Goal: Task Accomplishment & Management: Use online tool/utility

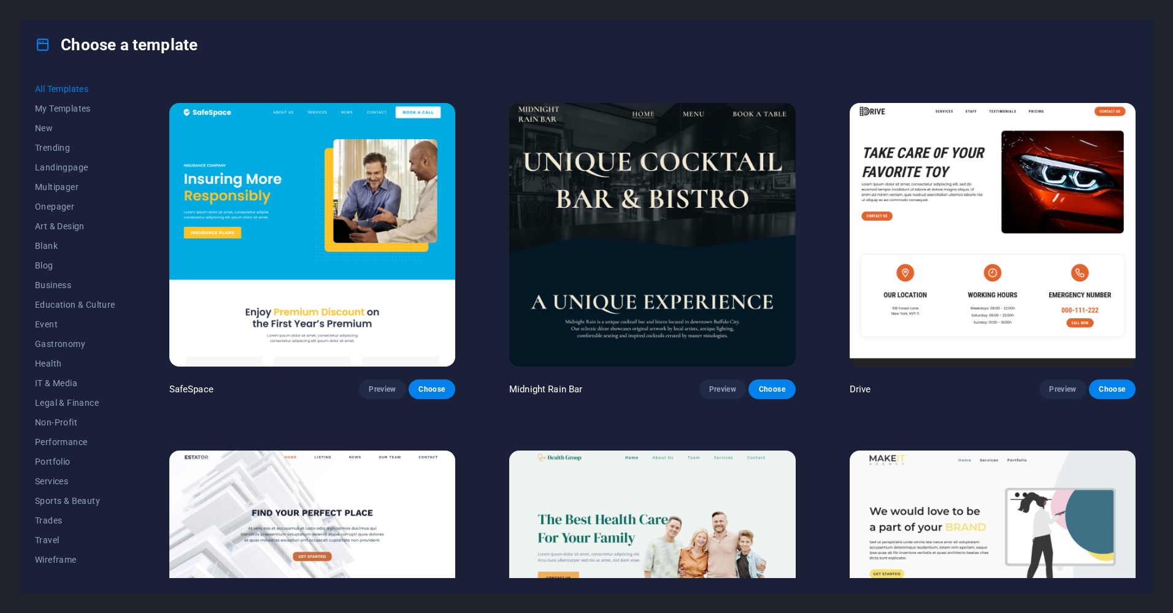
scroll to position [3129, 0]
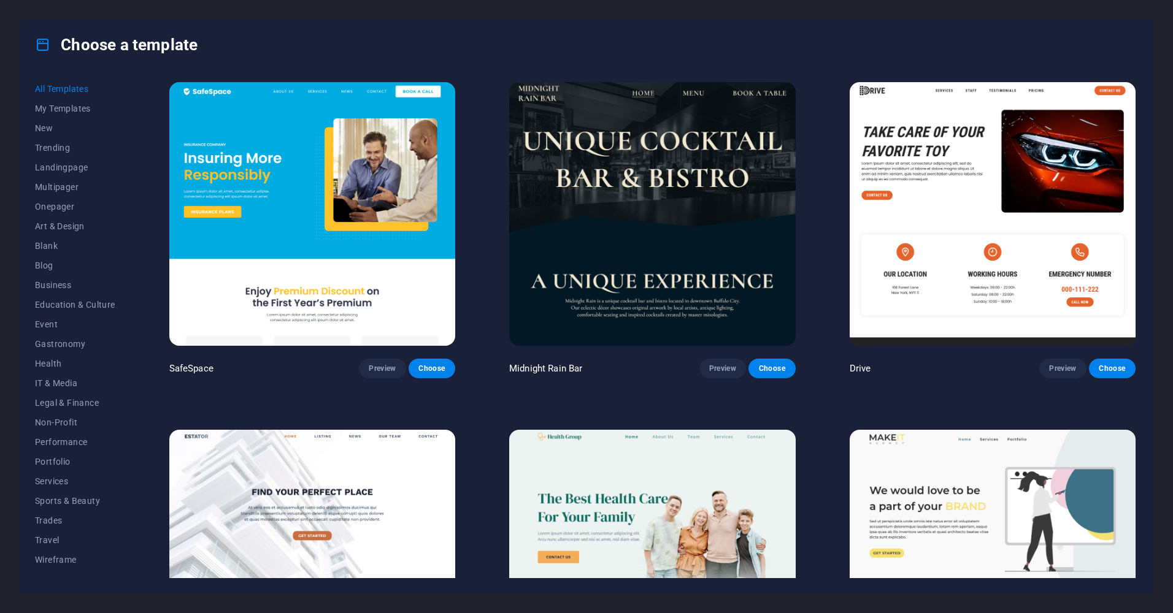
click at [613, 181] on img at bounding box center [652, 214] width 286 height 264
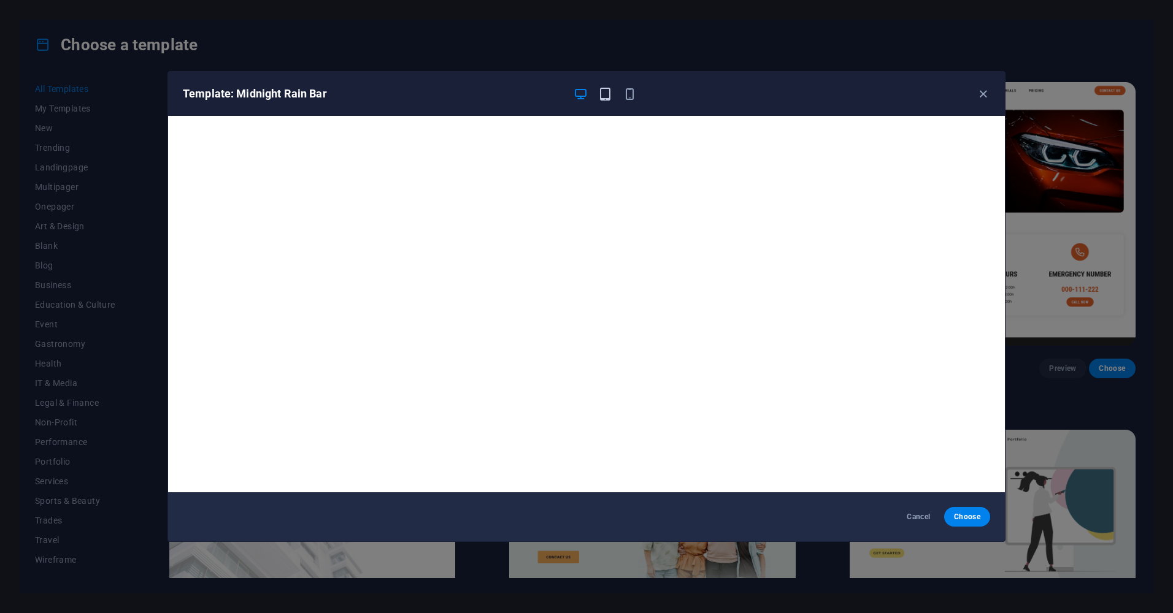
click at [601, 98] on icon "button" at bounding box center [605, 94] width 14 height 14
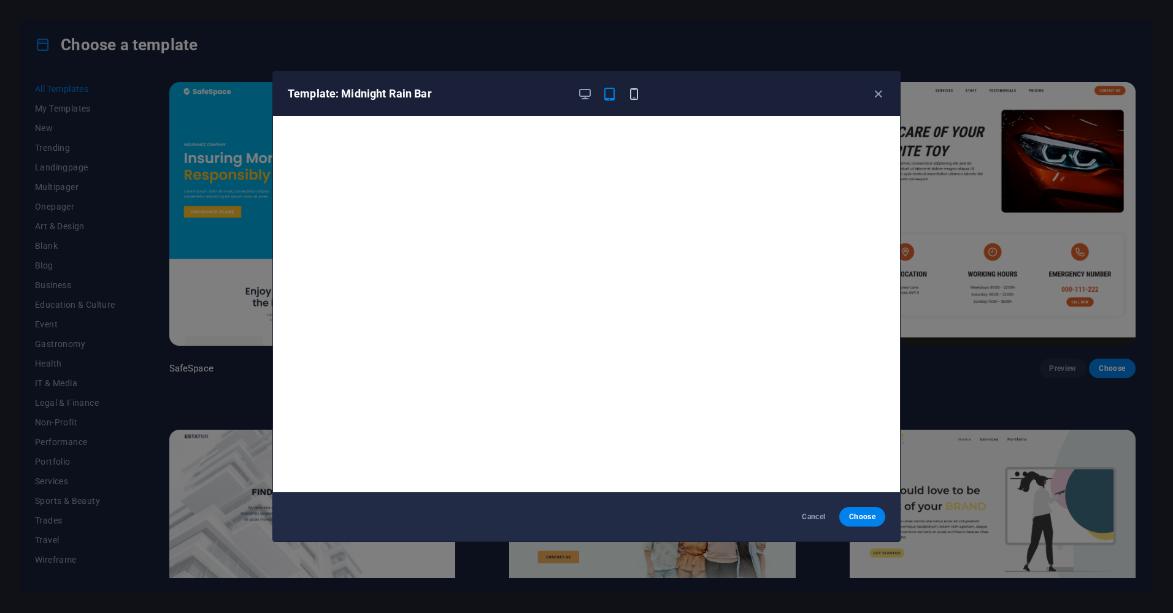
click at [627, 92] on icon "button" at bounding box center [634, 94] width 14 height 14
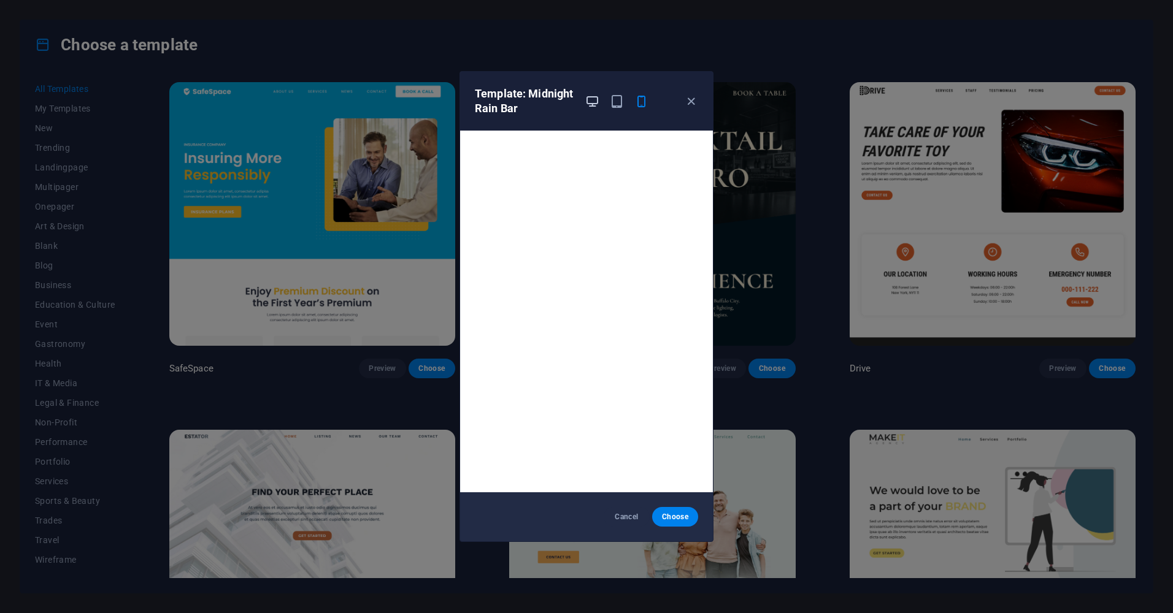
click at [592, 105] on icon "button" at bounding box center [592, 101] width 14 height 14
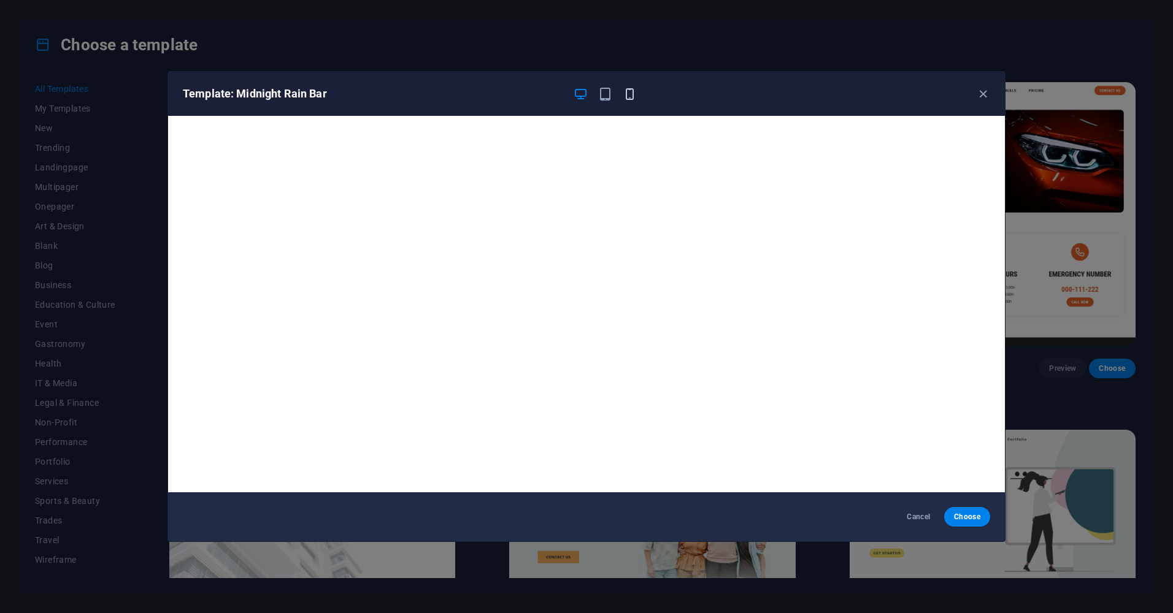
click at [623, 94] on icon "button" at bounding box center [630, 94] width 14 height 14
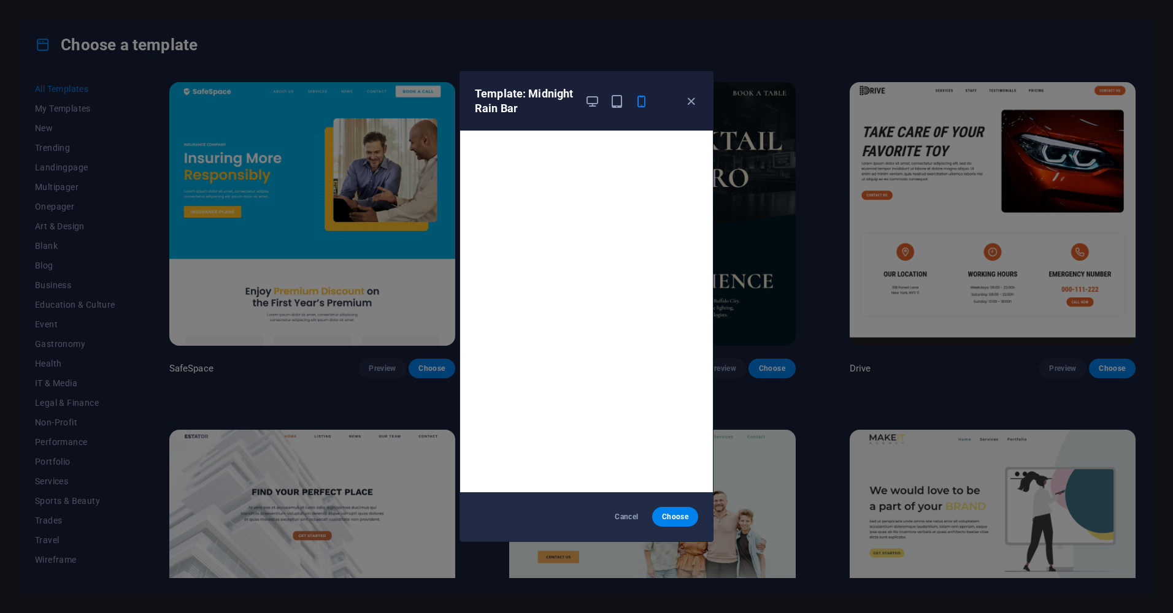
click at [582, 101] on div "Template: Midnight Rain Bar" at bounding box center [579, 101] width 209 height 29
click at [594, 98] on icon "button" at bounding box center [592, 101] width 14 height 14
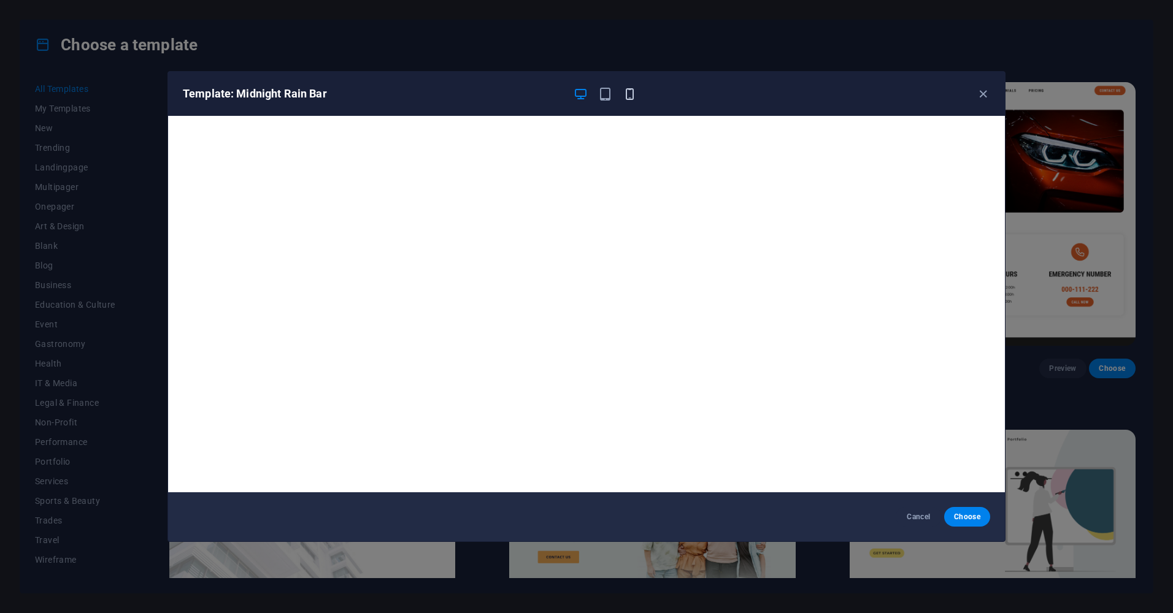
click at [627, 92] on icon "button" at bounding box center [630, 94] width 14 height 14
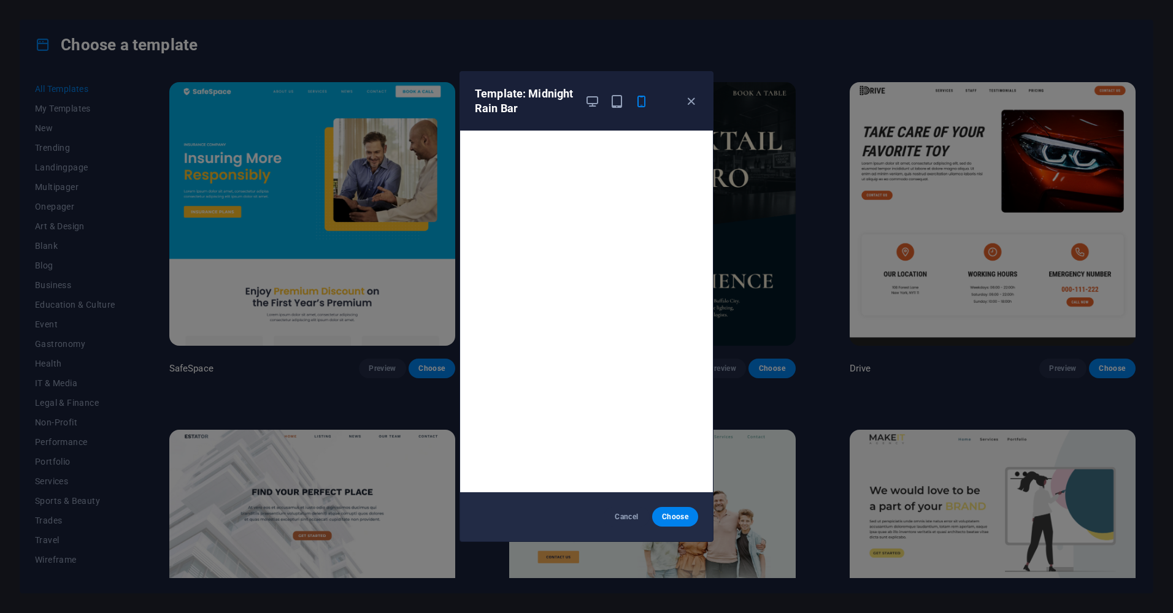
click at [603, 100] on div at bounding box center [617, 101] width 64 height 29
click at [618, 104] on icon "button" at bounding box center [617, 101] width 14 height 14
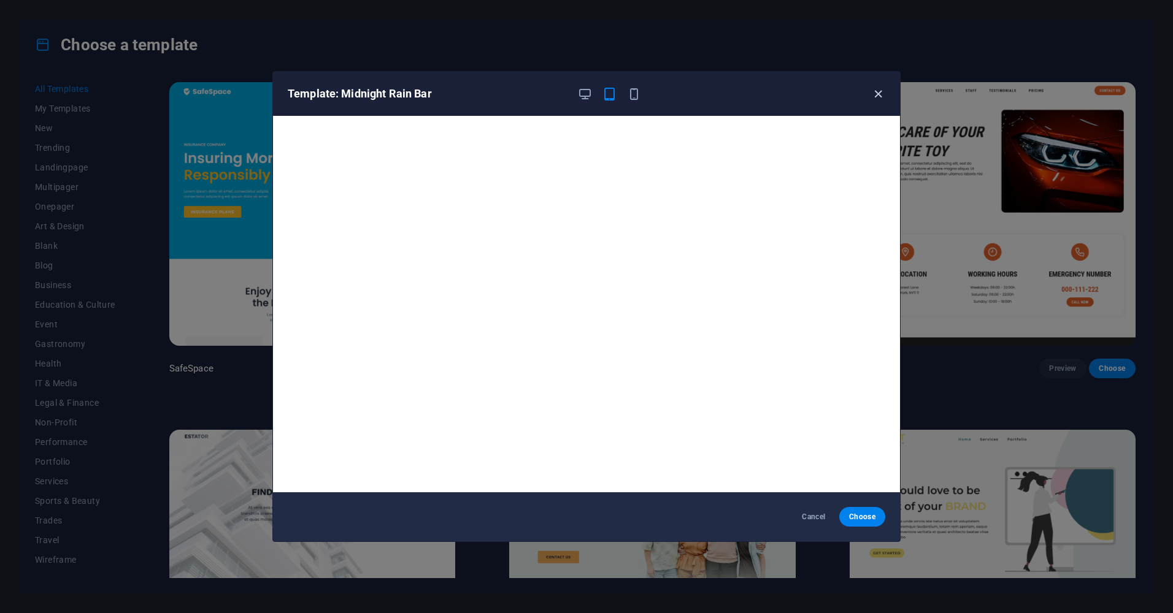
click at [872, 94] on icon "button" at bounding box center [878, 94] width 14 height 14
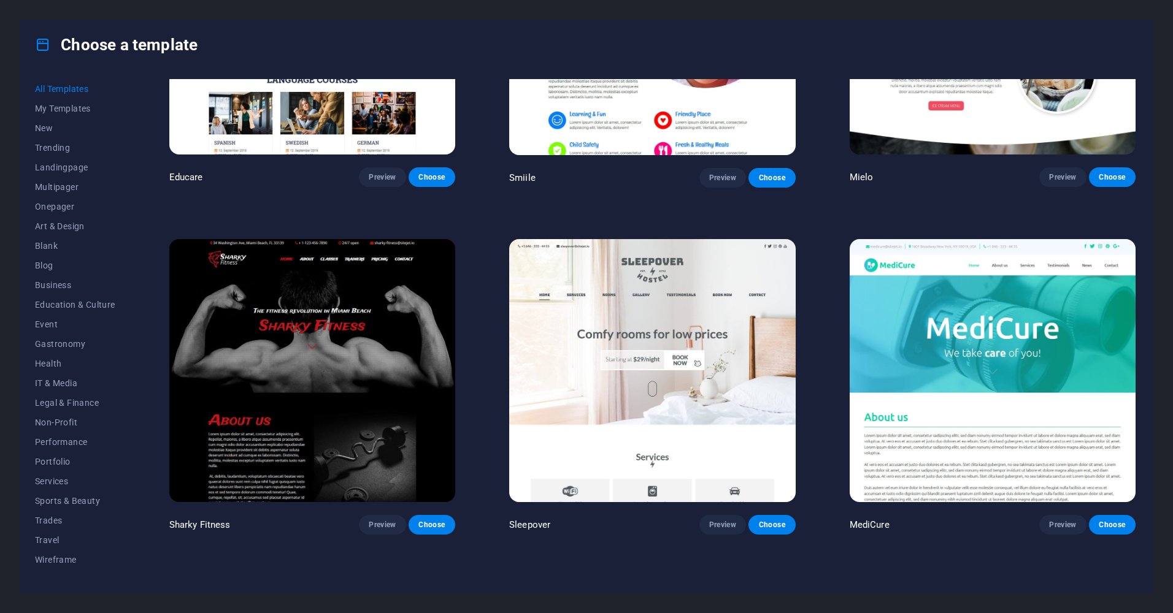
scroll to position [10981, 0]
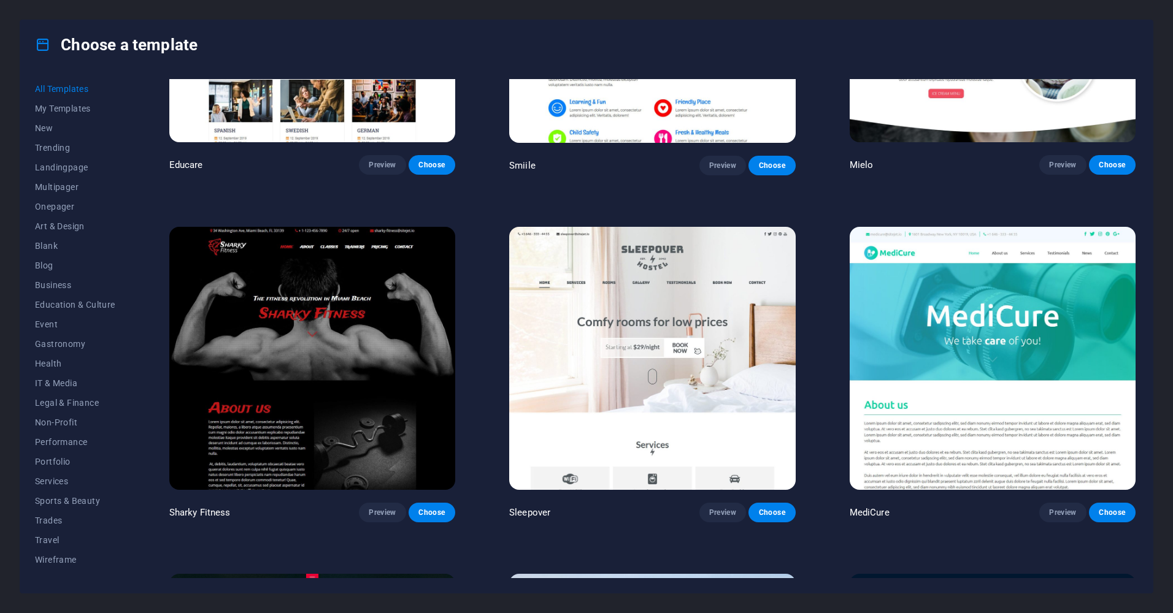
click at [332, 290] on img at bounding box center [312, 359] width 286 height 264
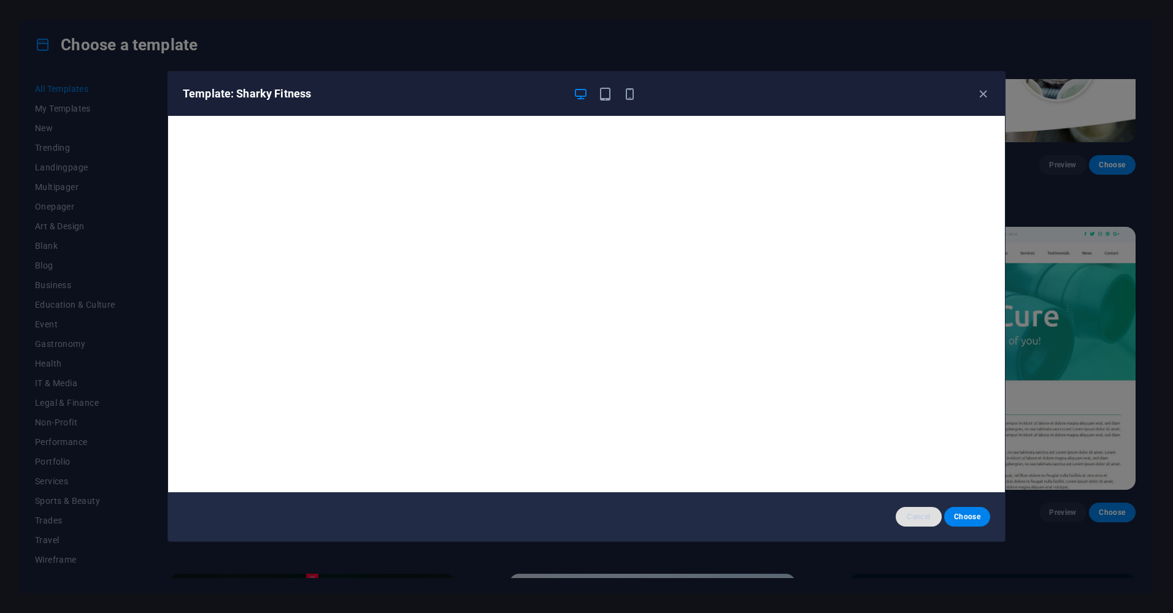
click at [918, 513] on span "Cancel" at bounding box center [919, 517] width 26 height 10
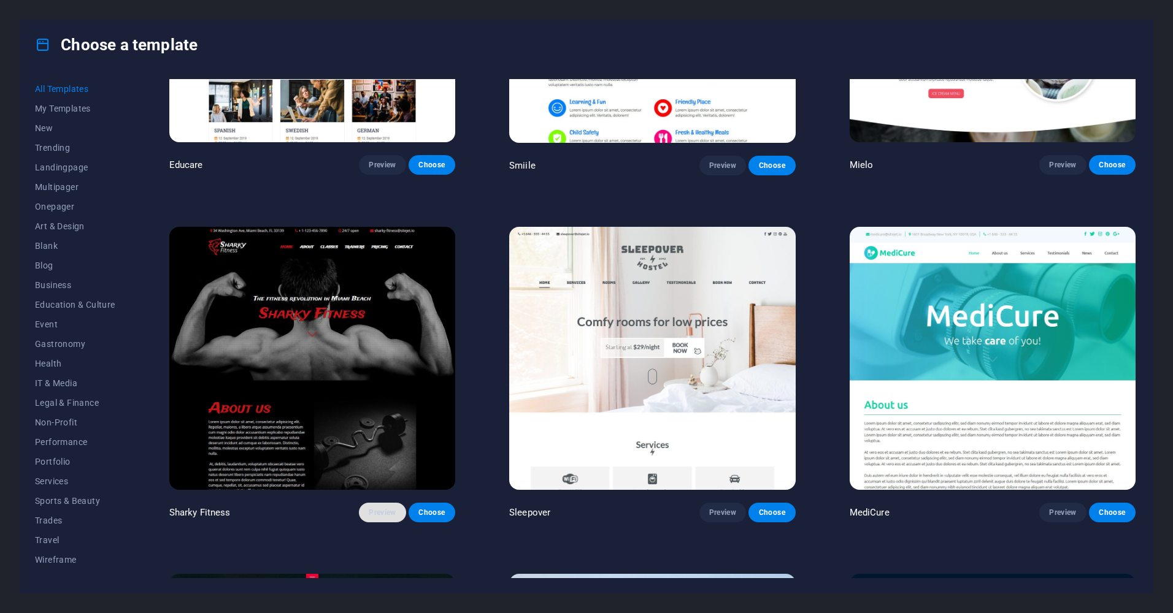
click at [385, 508] on span "Preview" at bounding box center [382, 513] width 27 height 10
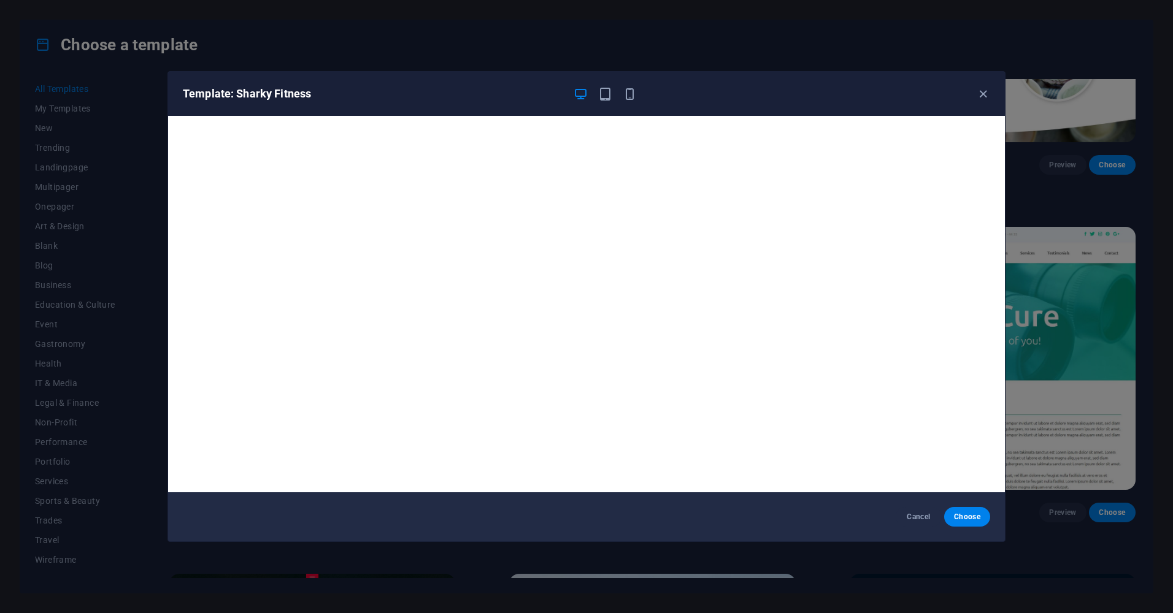
click at [974, 95] on div "Template: Sharky Fitness" at bounding box center [579, 94] width 793 height 15
click at [980, 90] on icon "button" at bounding box center [983, 94] width 14 height 14
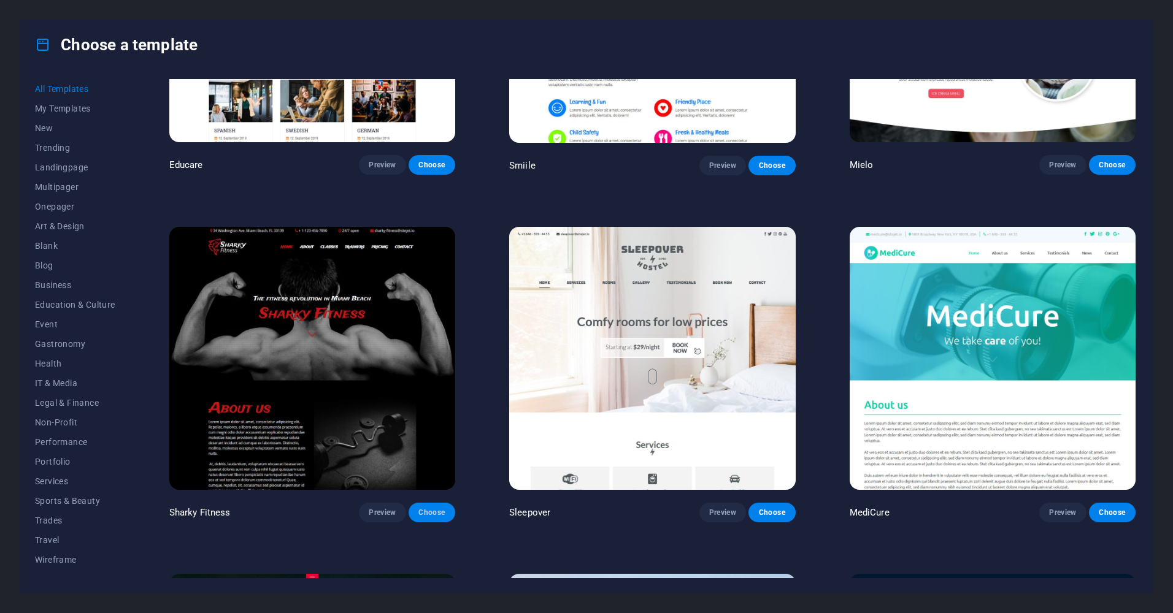
click at [429, 508] on span "Choose" at bounding box center [431, 513] width 27 height 10
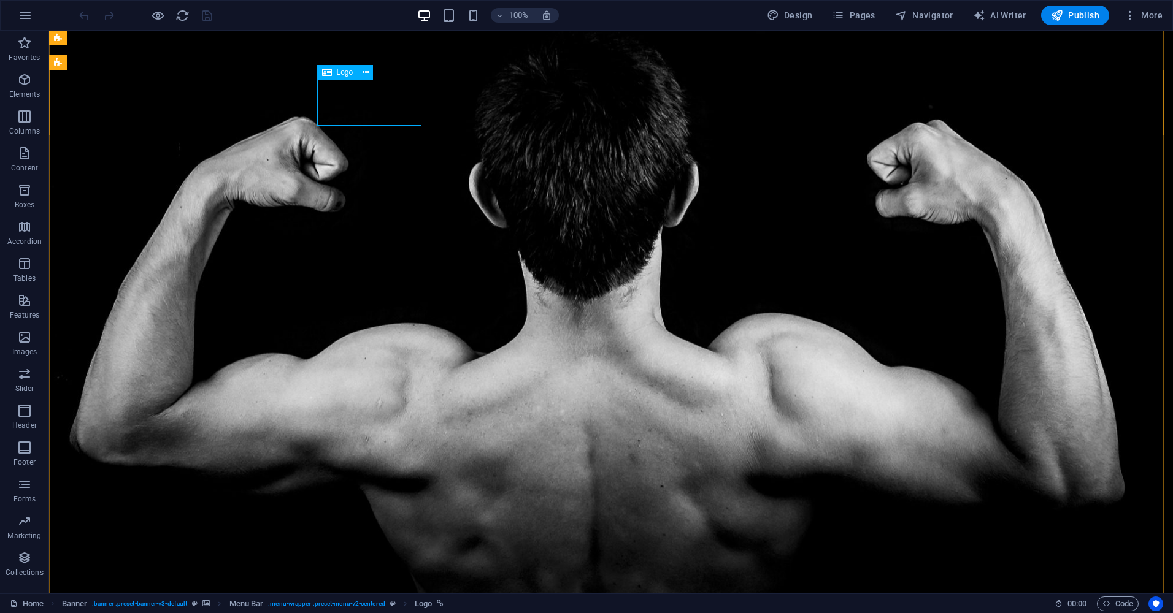
click at [343, 74] on span "Logo" at bounding box center [345, 72] width 17 height 7
click at [331, 70] on icon at bounding box center [327, 72] width 10 height 15
click at [352, 75] on span "Logo" at bounding box center [345, 72] width 17 height 7
click at [363, 72] on icon at bounding box center [366, 72] width 7 height 13
click at [366, 75] on icon at bounding box center [366, 72] width 7 height 13
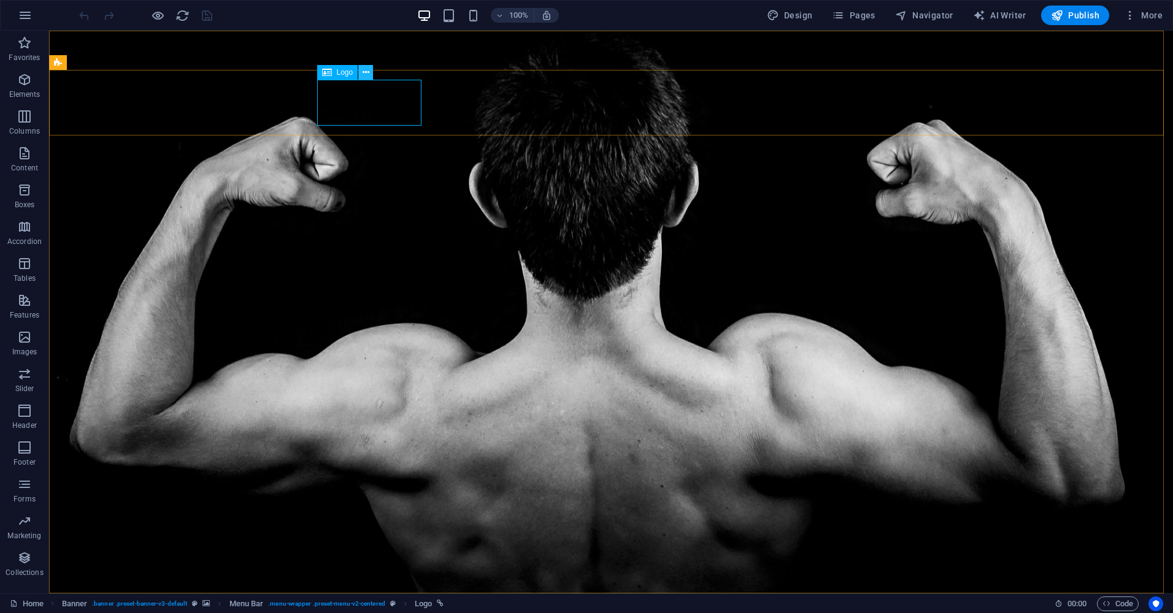
click at [364, 76] on icon at bounding box center [366, 72] width 7 height 13
click at [340, 72] on span "Logo" at bounding box center [345, 72] width 17 height 7
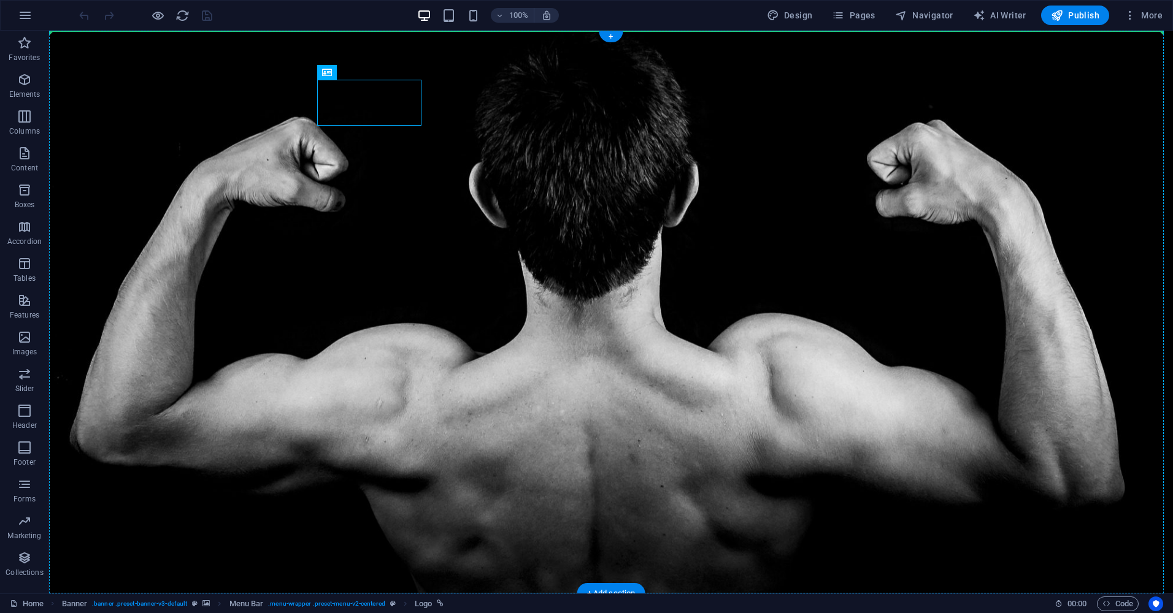
drag, startPoint x: 352, startPoint y: 101, endPoint x: 302, endPoint y: 119, distance: 53.0
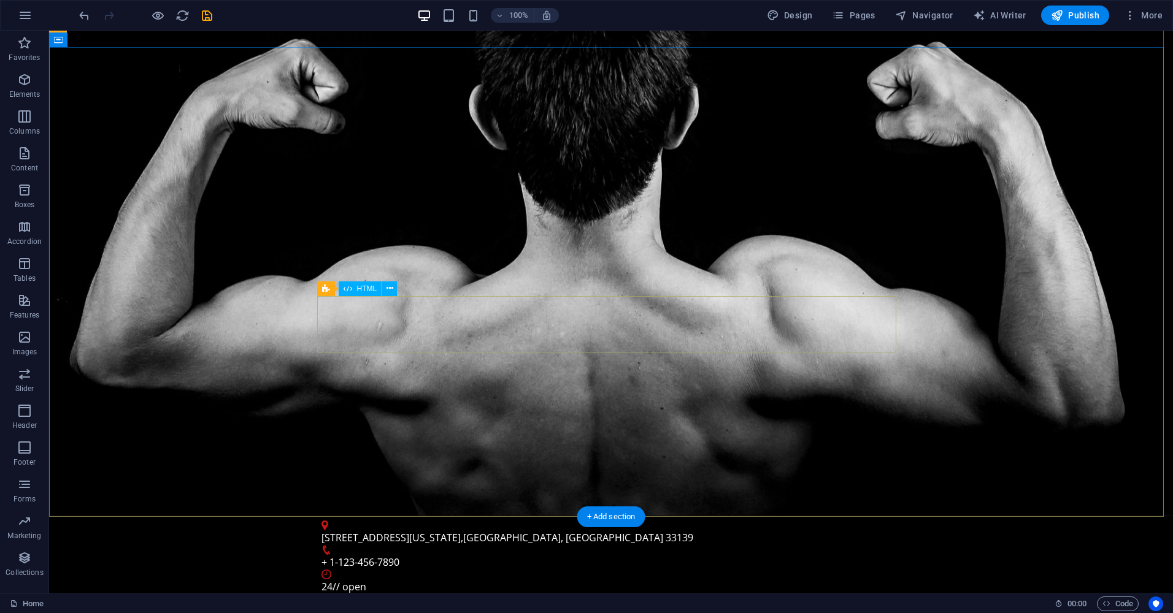
scroll to position [123, 0]
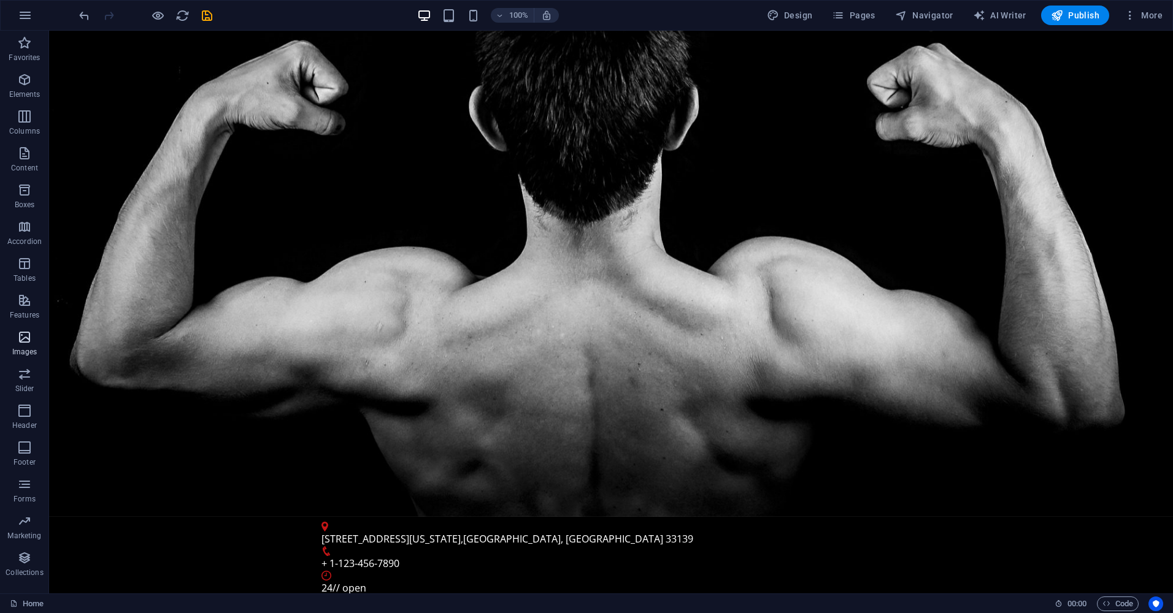
click at [25, 357] on span "Images" at bounding box center [24, 344] width 49 height 29
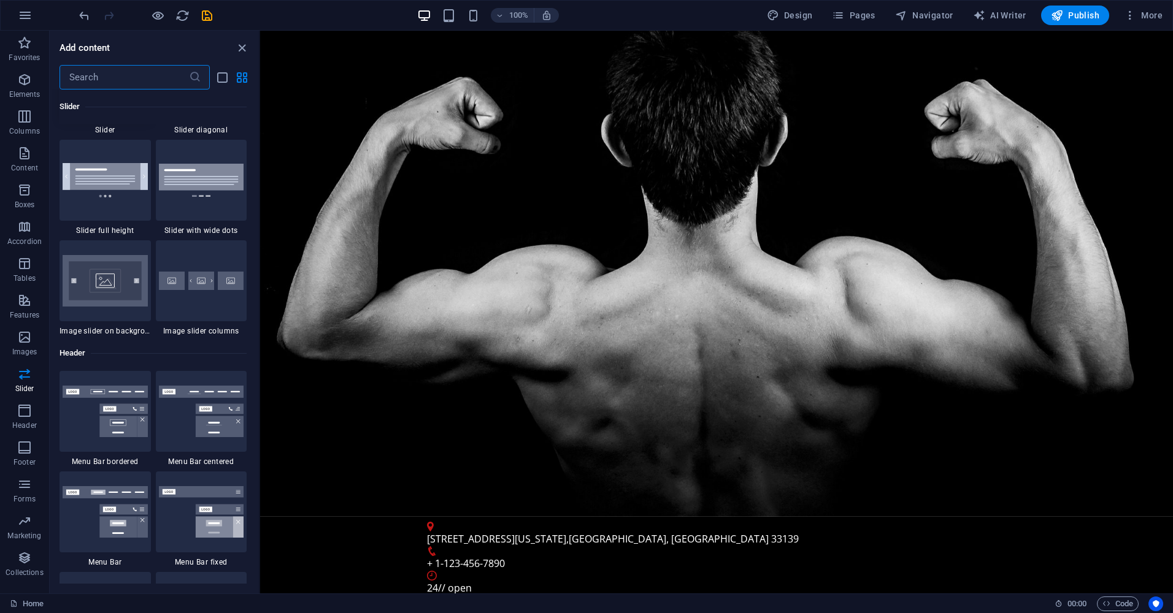
scroll to position [7080, 0]
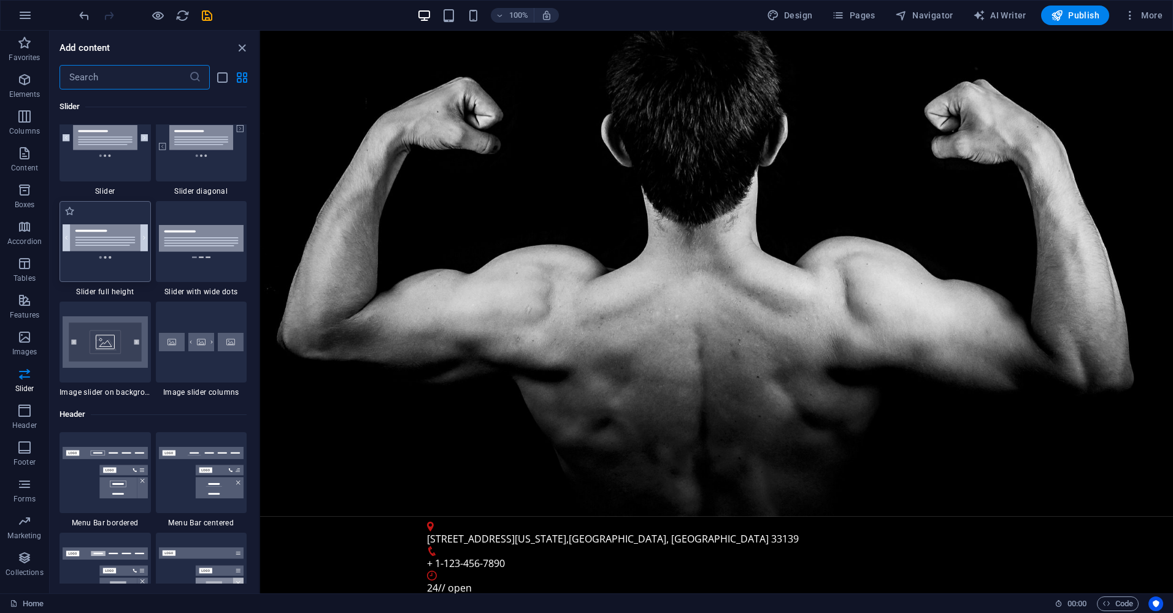
click at [121, 259] on div at bounding box center [105, 241] width 91 height 81
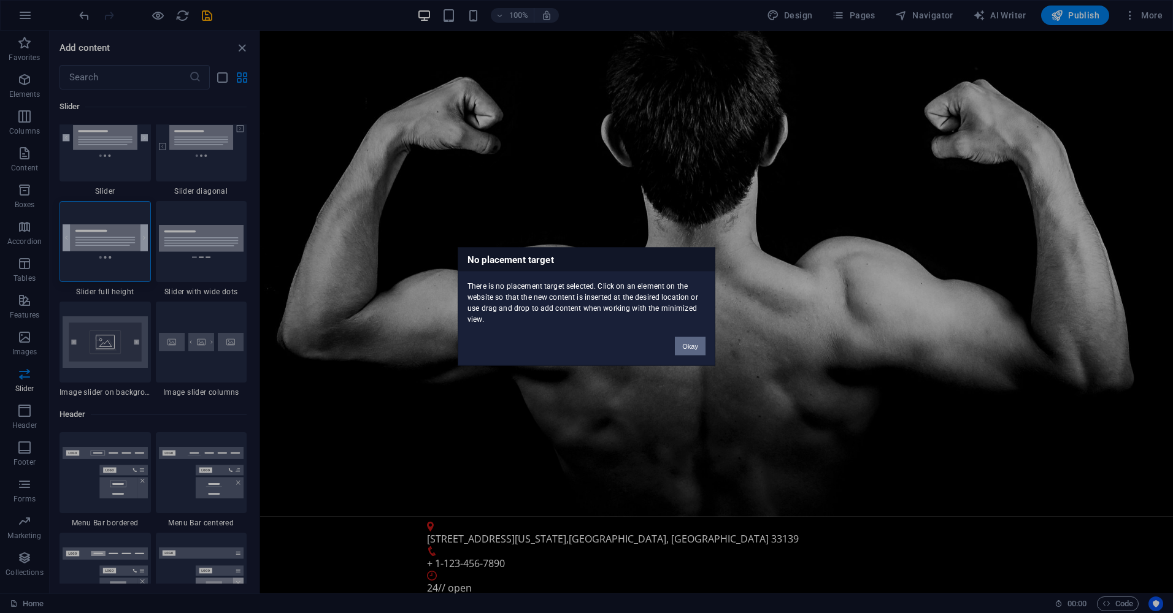
drag, startPoint x: 680, startPoint y: 342, endPoint x: 421, endPoint y: 311, distance: 261.3
click at [681, 342] on button "Okay" at bounding box center [690, 346] width 31 height 18
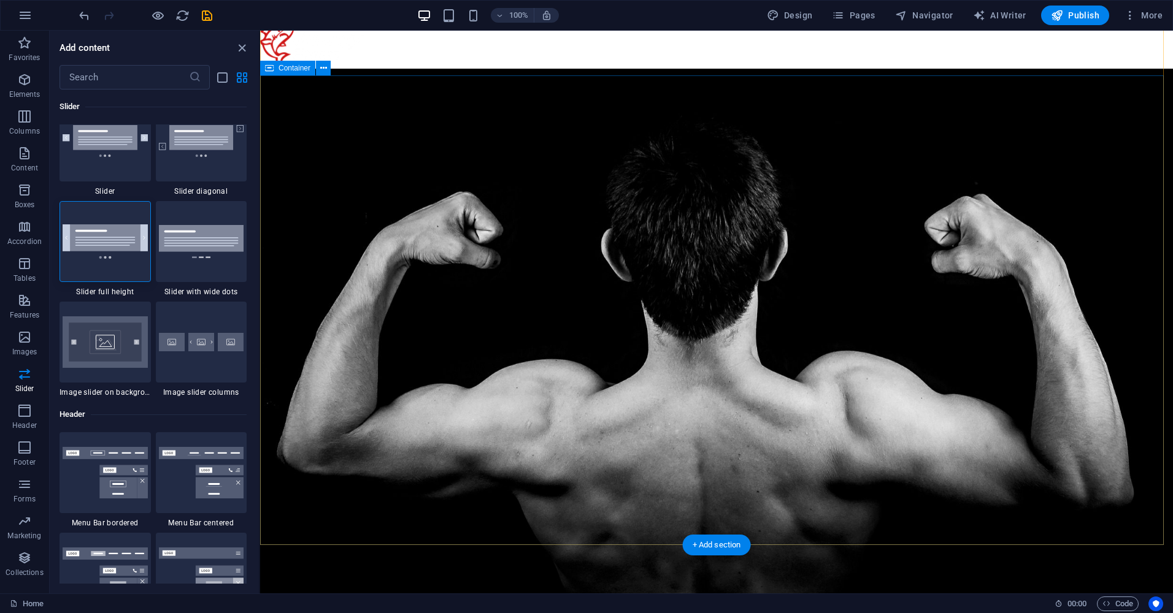
scroll to position [0, 0]
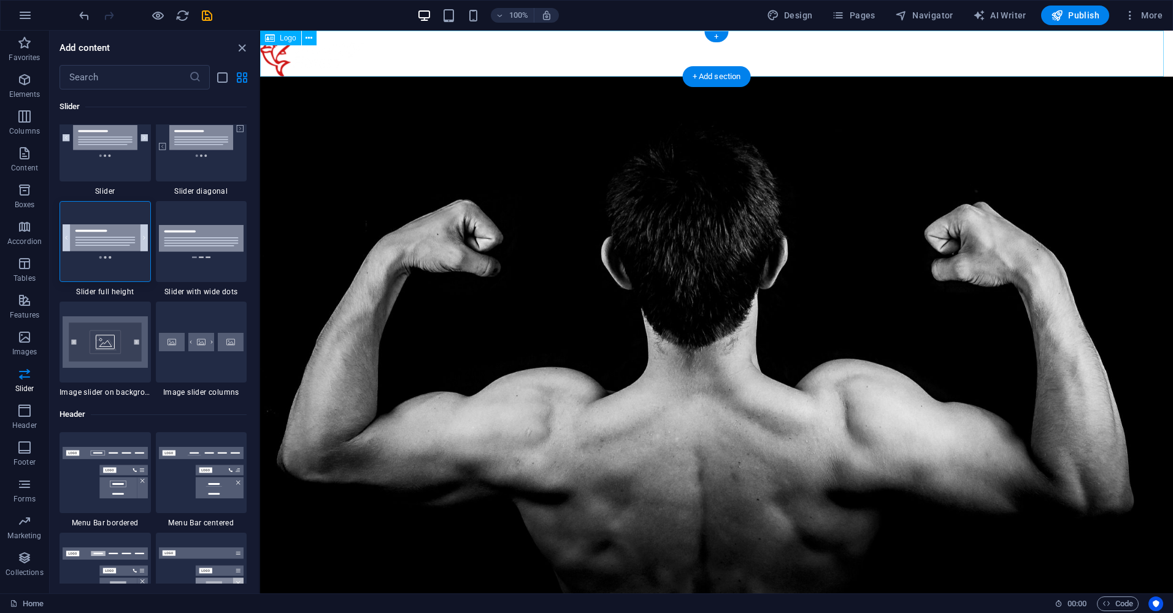
click at [269, 57] on div at bounding box center [716, 54] width 913 height 46
click at [386, 64] on div at bounding box center [716, 54] width 913 height 46
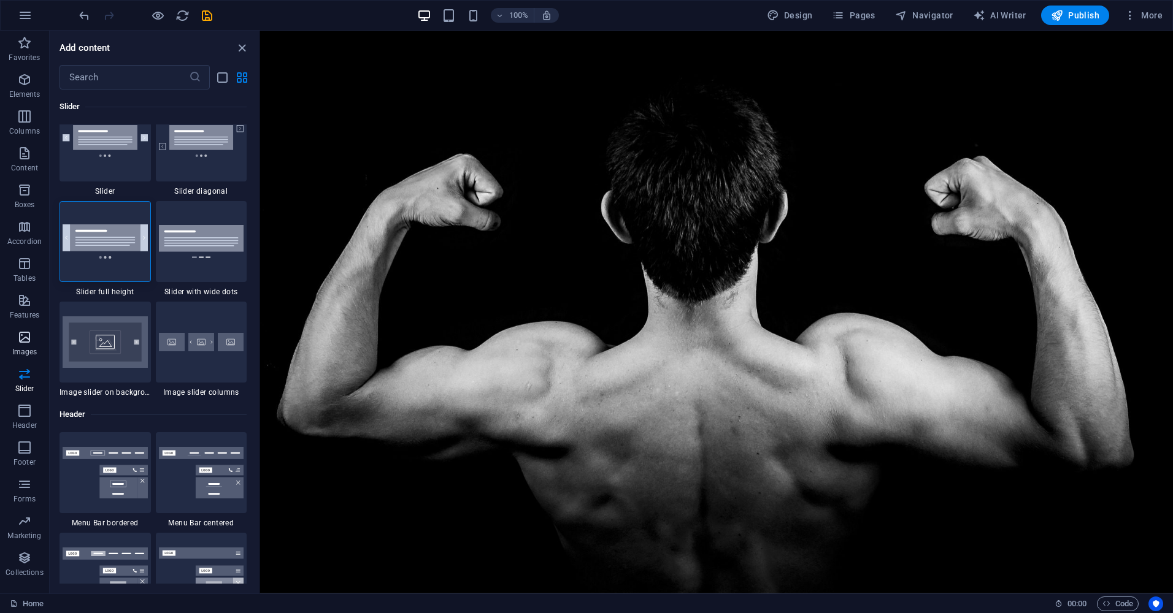
click at [21, 328] on button "Images" at bounding box center [24, 343] width 49 height 37
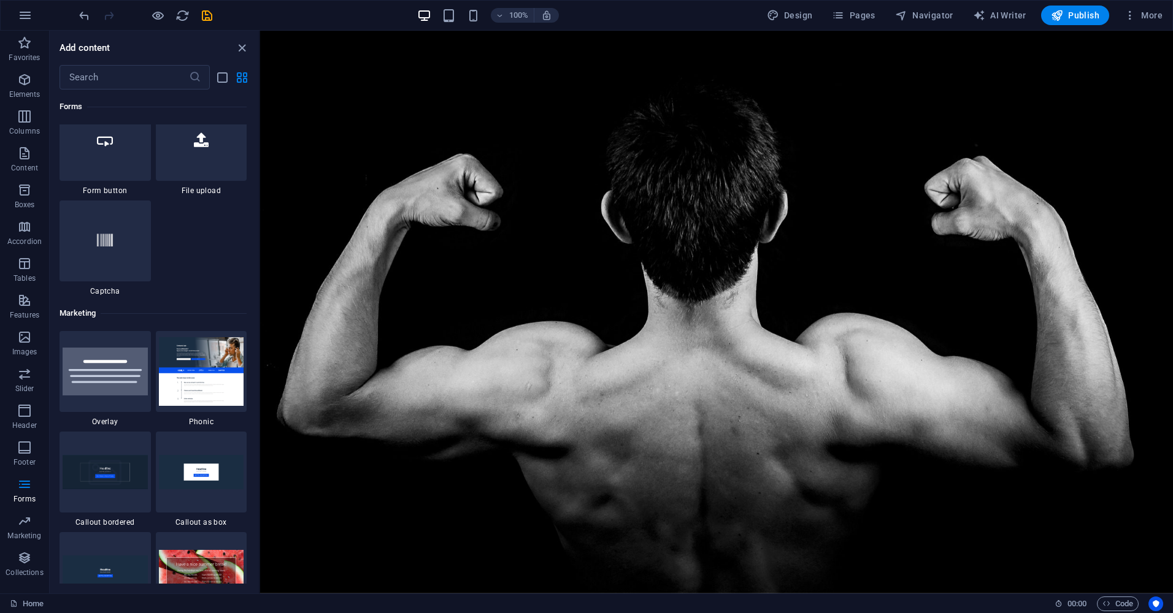
scroll to position [9656, 0]
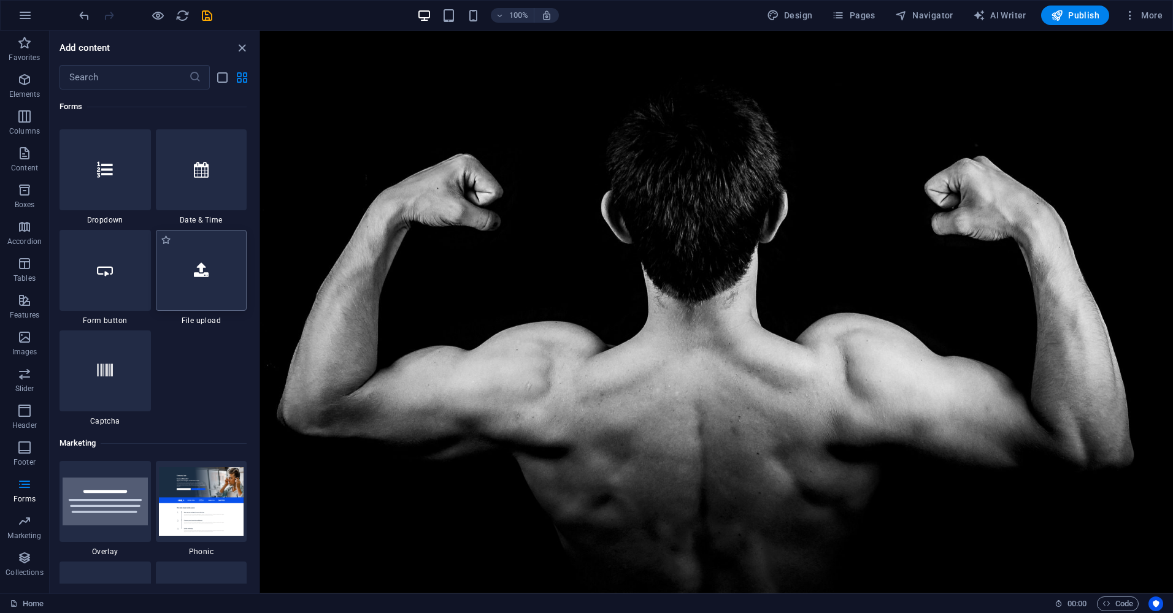
click at [189, 258] on div at bounding box center [201, 270] width 91 height 81
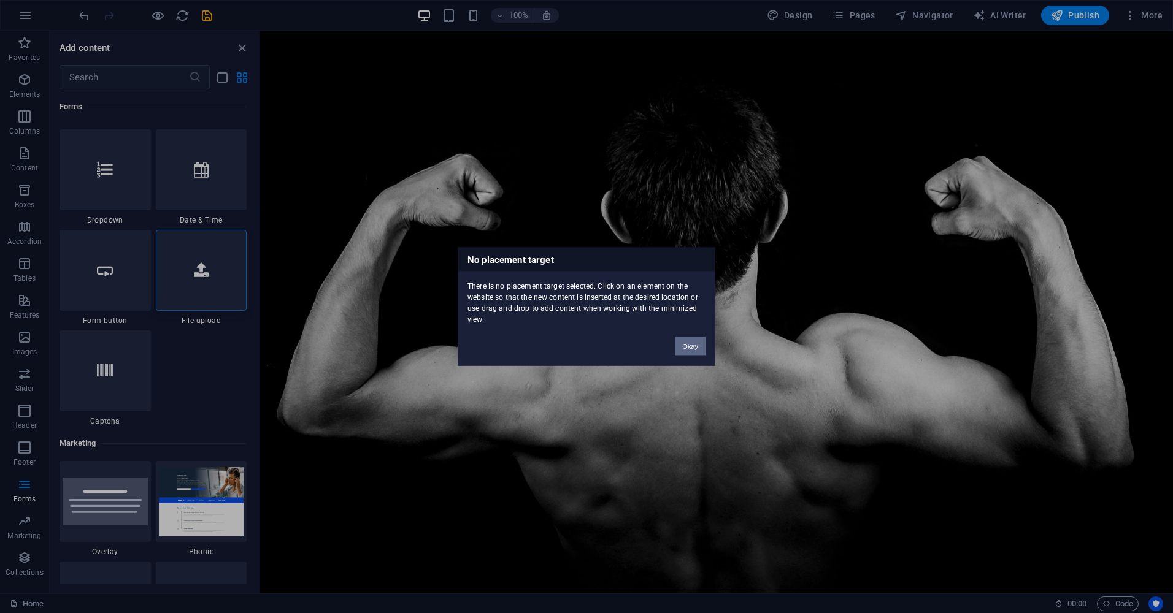
click at [680, 350] on button "Okay" at bounding box center [690, 346] width 31 height 18
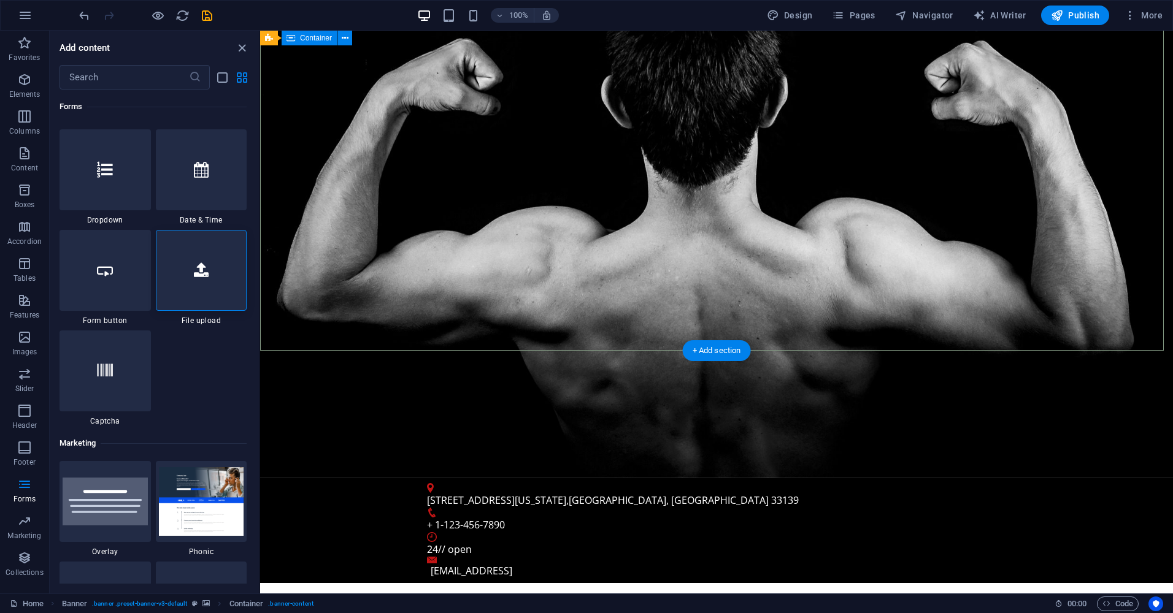
scroll to position [0, 0]
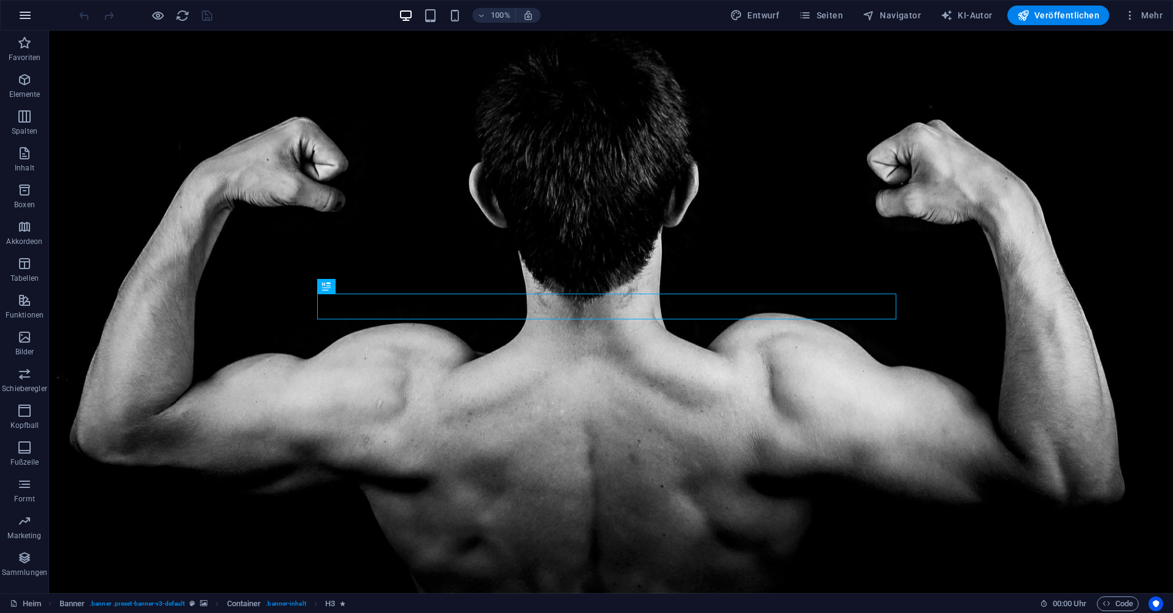
click at [21, 5] on button "button" at bounding box center [24, 15] width 29 height 29
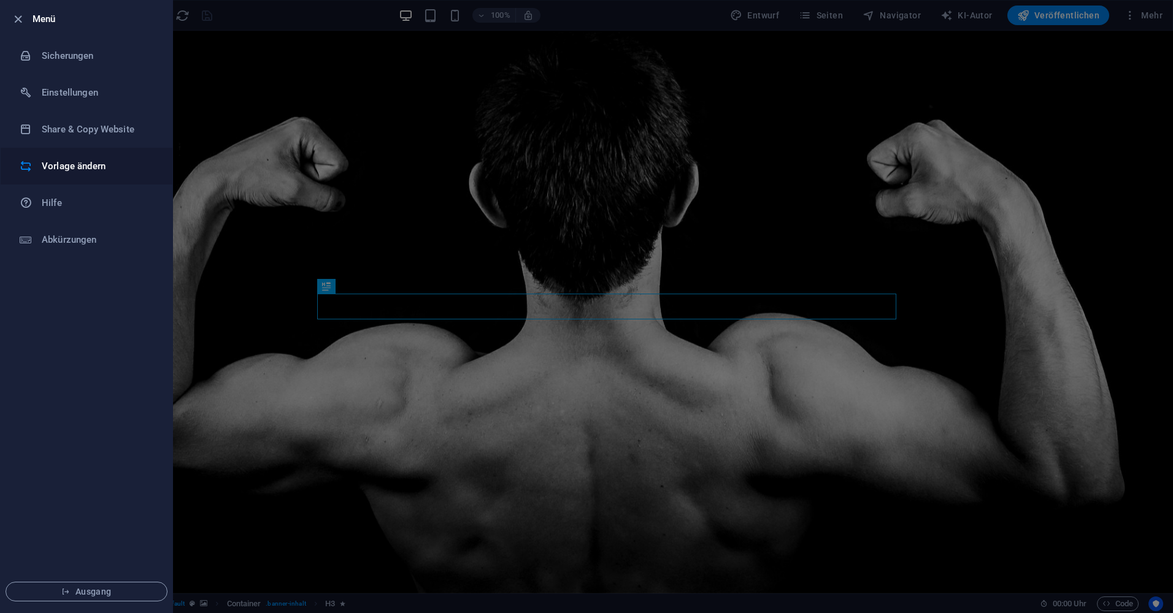
click at [77, 163] on h6 "Vorlage ändern" at bounding box center [98, 166] width 113 height 15
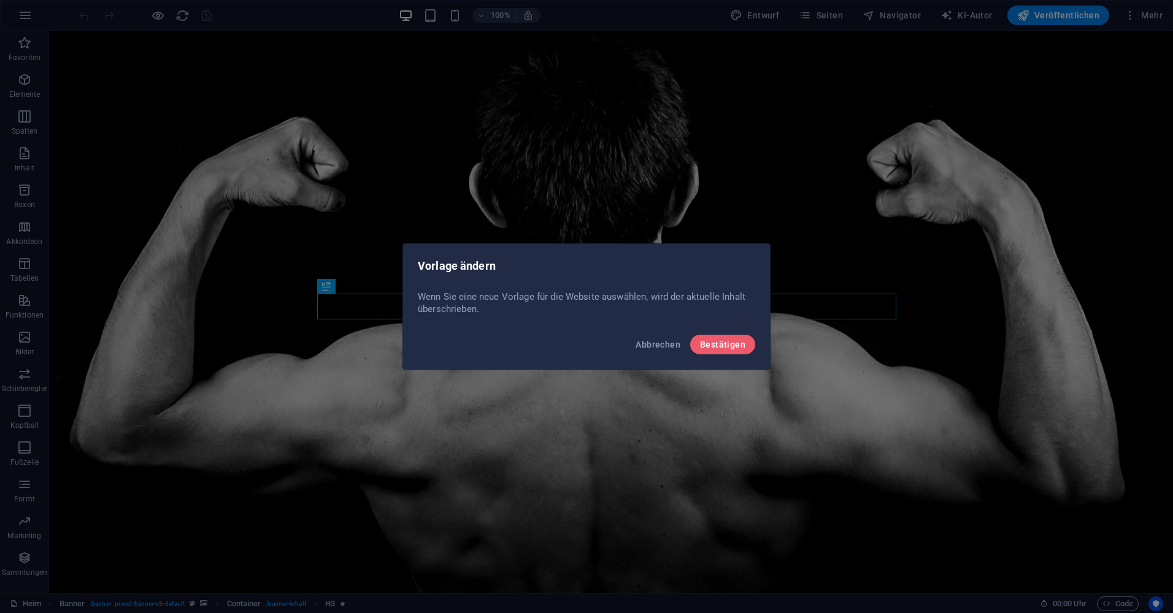
click at [713, 334] on div "Abbrechen Bestätigen" at bounding box center [586, 349] width 367 height 42
click at [720, 340] on span "Bestätigen" at bounding box center [722, 345] width 45 height 10
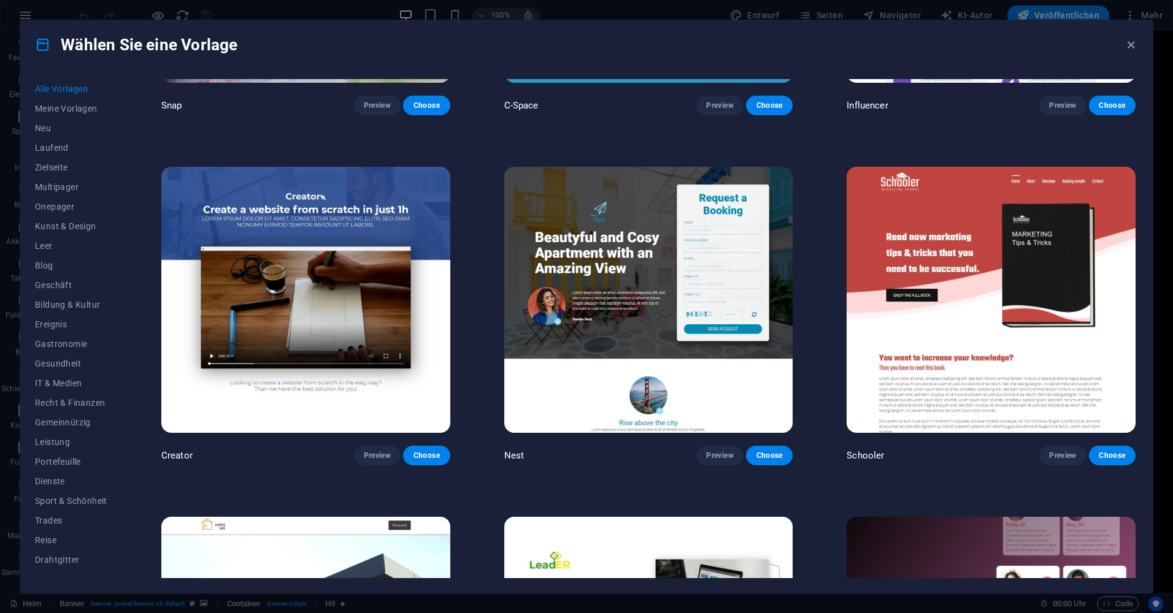
scroll to position [6932, 0]
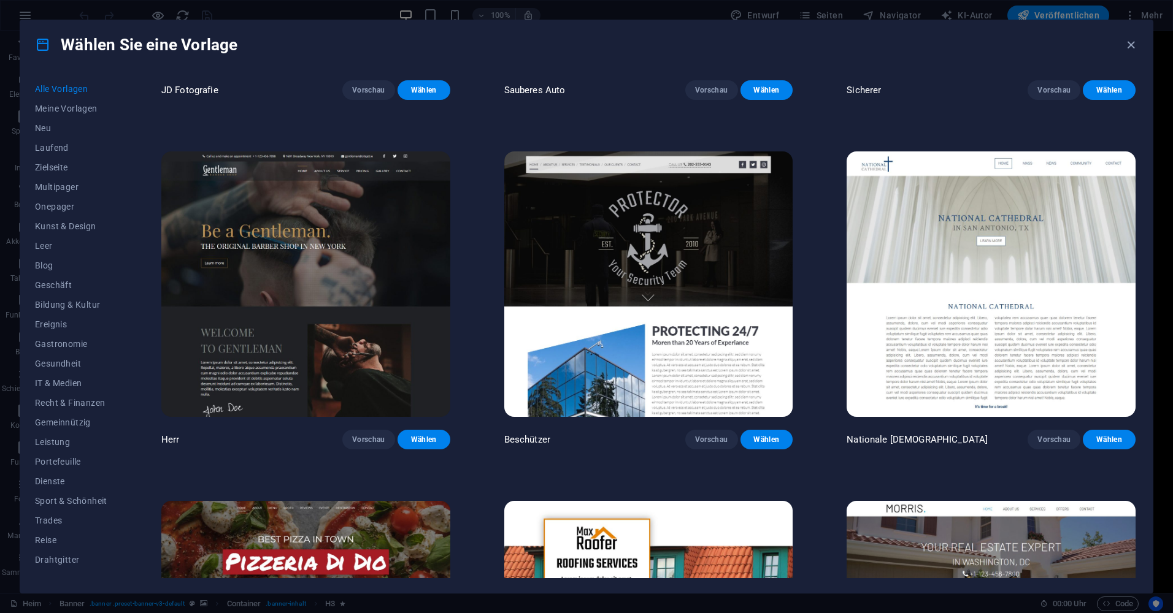
click at [642, 209] on img at bounding box center [648, 285] width 289 height 266
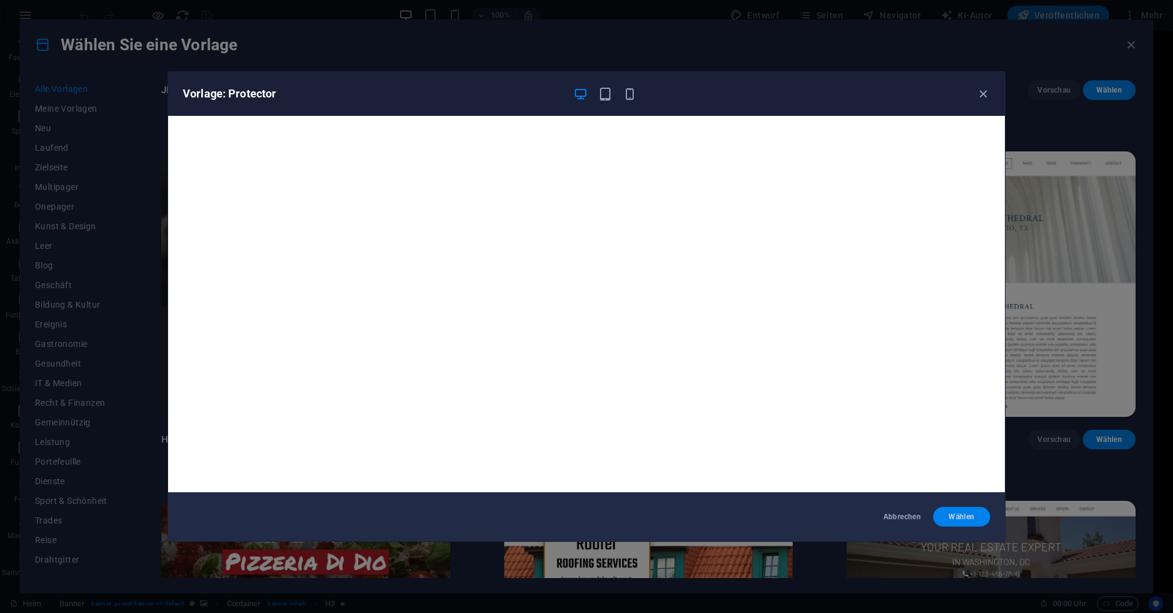
click at [963, 520] on span "Wählen" at bounding box center [961, 517] width 37 height 10
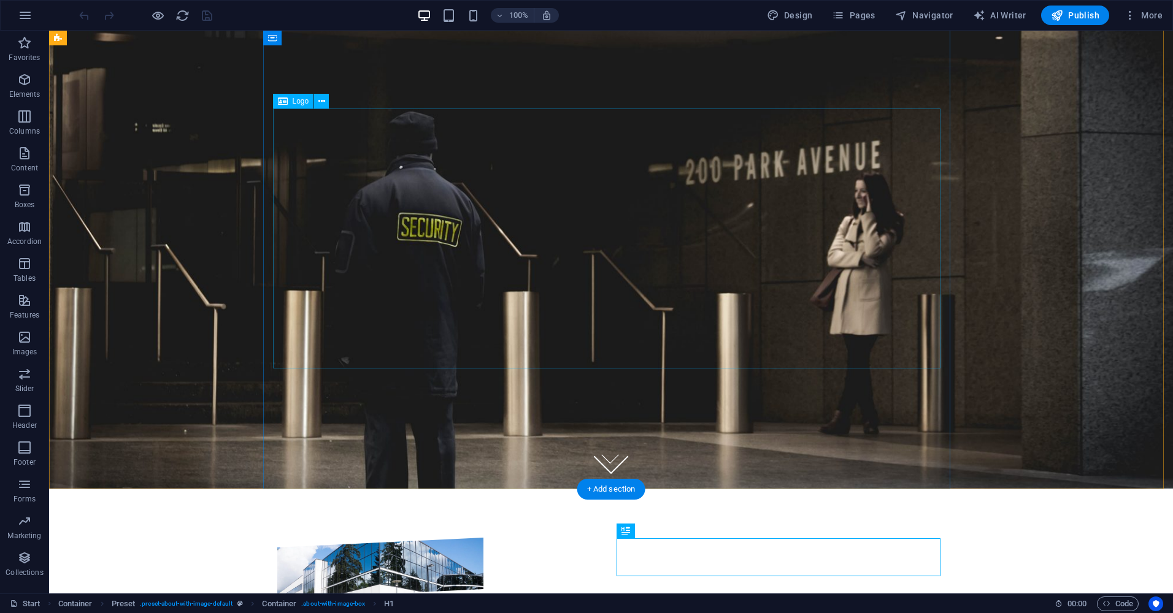
scroll to position [104, 0]
click at [597, 230] on div at bounding box center [610, 252] width 667 height 260
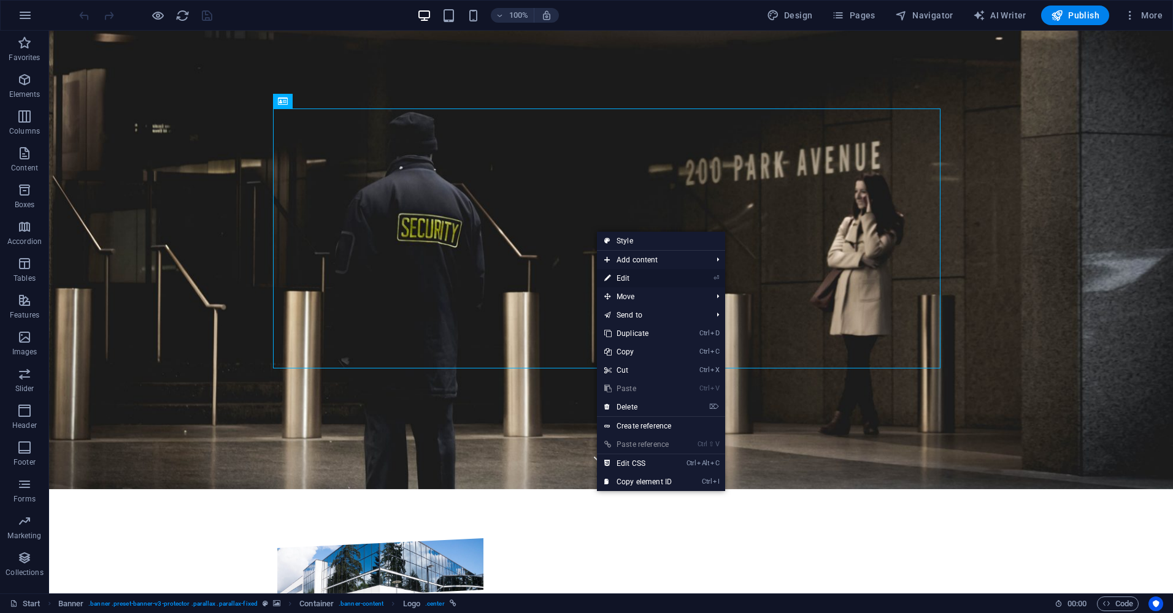
click at [657, 277] on link "⏎ Edit" at bounding box center [638, 278] width 82 height 18
select select "px"
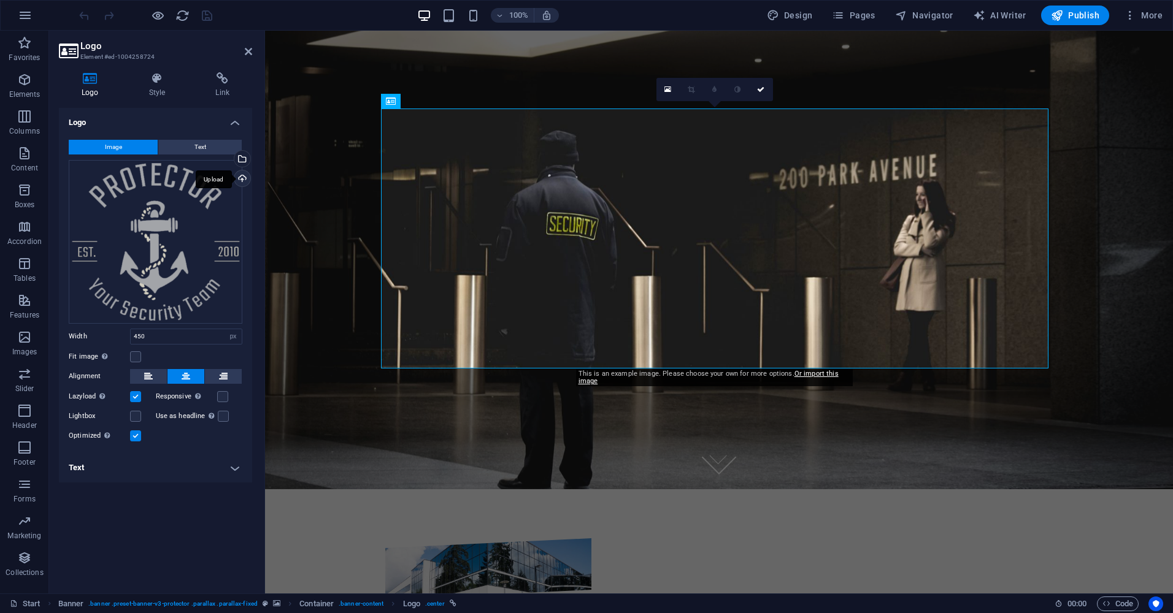
click at [236, 175] on div "Upload" at bounding box center [241, 180] width 18 height 18
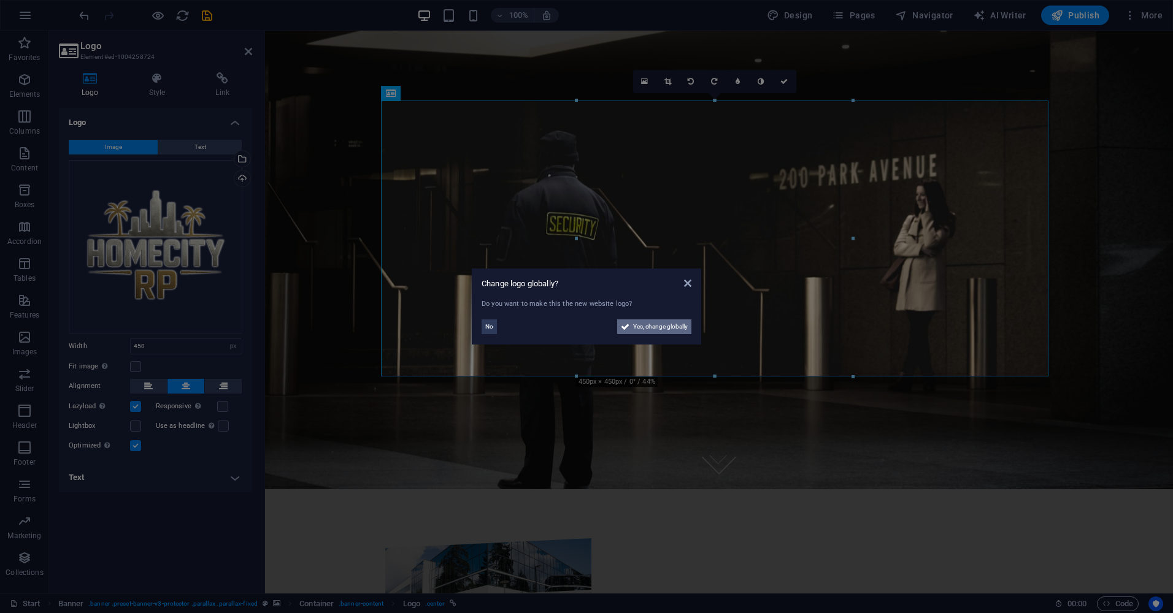
click at [647, 320] on span "Yes, change globally" at bounding box center [660, 327] width 55 height 15
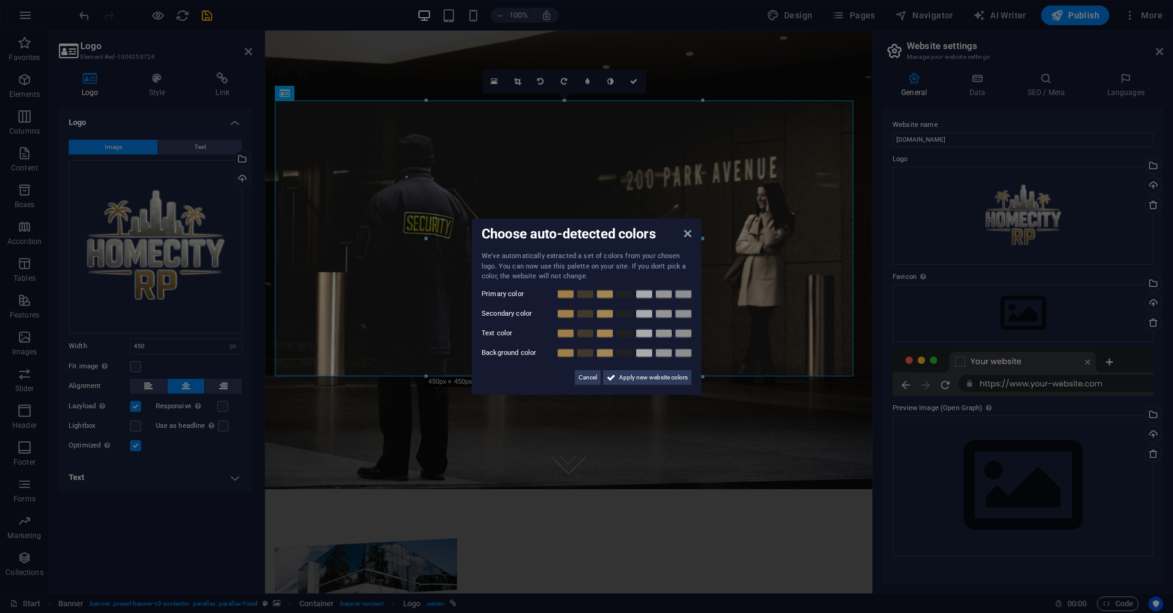
click at [687, 236] on div "Choose auto-detected colors We've automatically extracted a set of colors from …" at bounding box center [586, 307] width 229 height 176
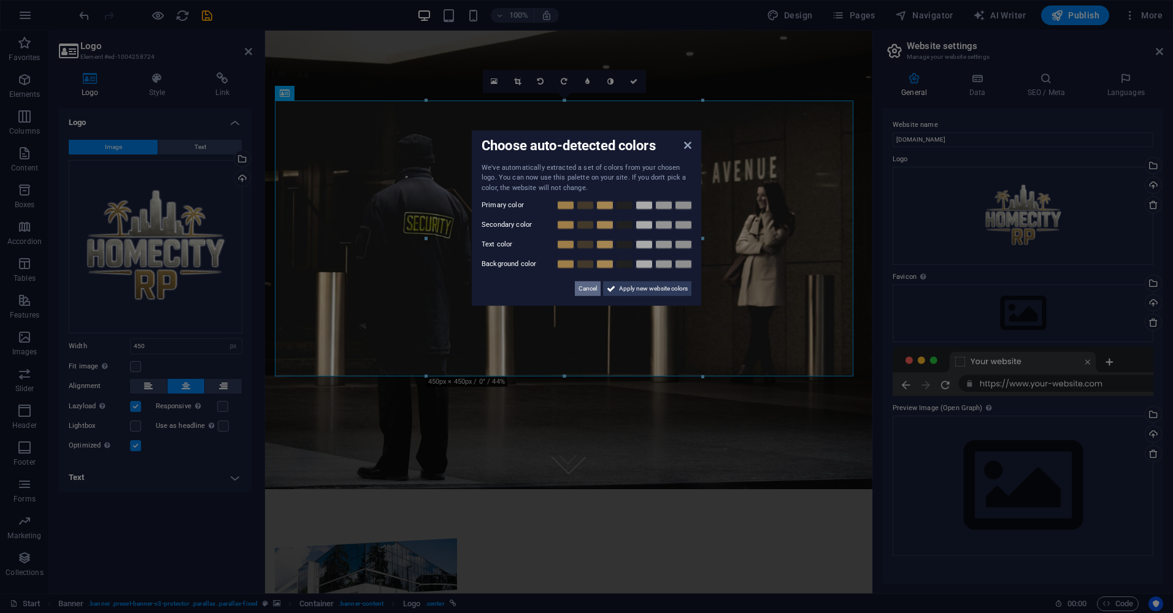
click at [579, 290] on span "Cancel" at bounding box center [588, 289] width 18 height 15
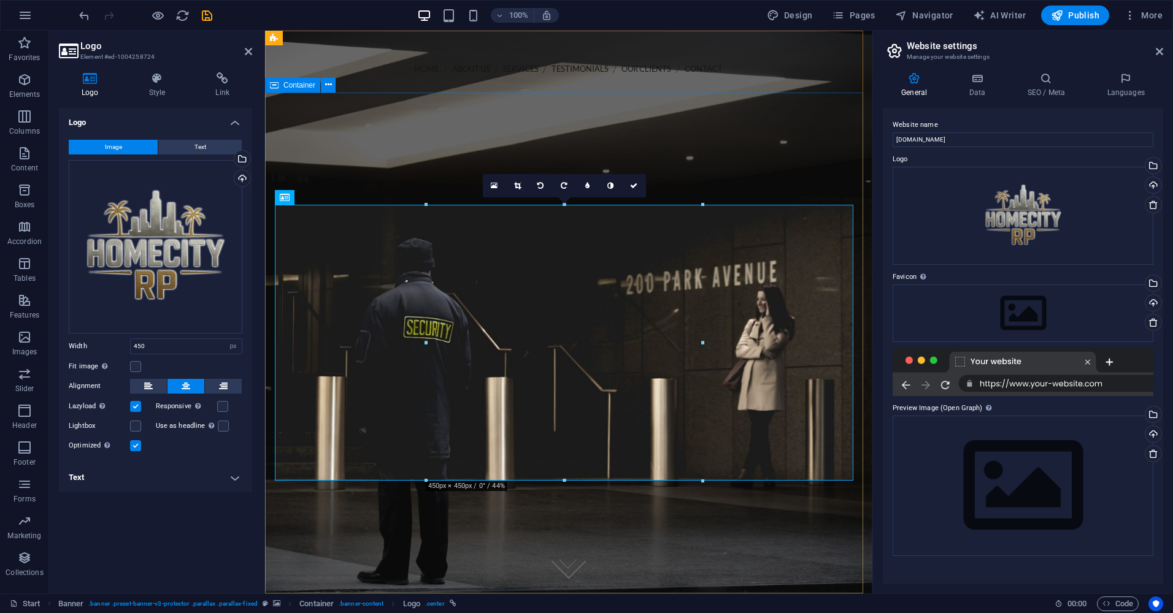
click at [470, 177] on div at bounding box center [568, 364] width 607 height 374
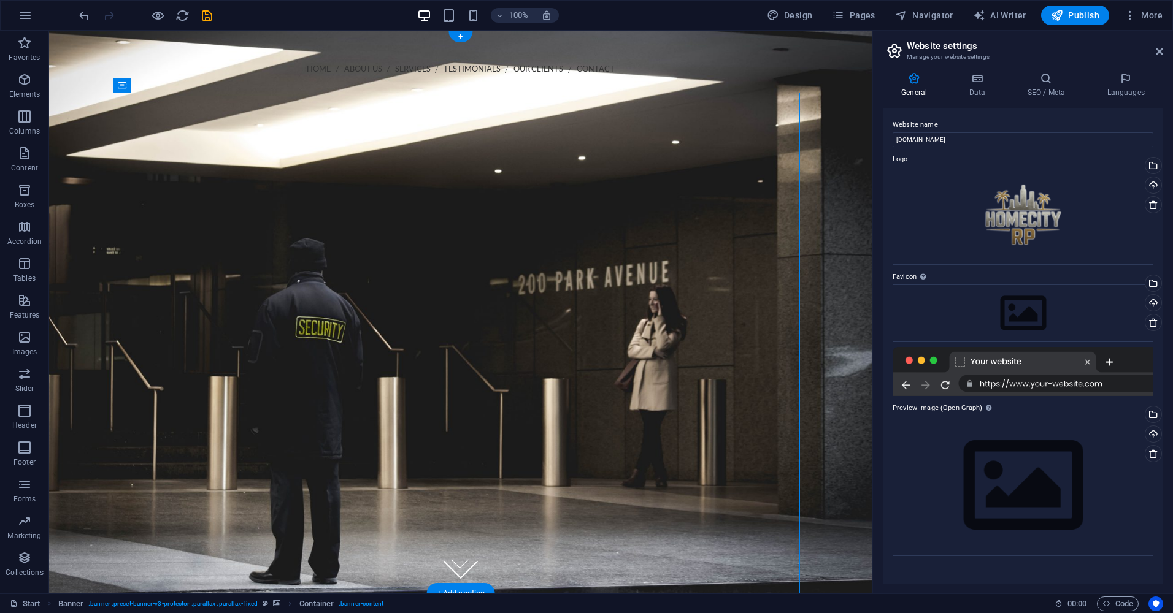
click at [845, 107] on figure at bounding box center [460, 312] width 823 height 563
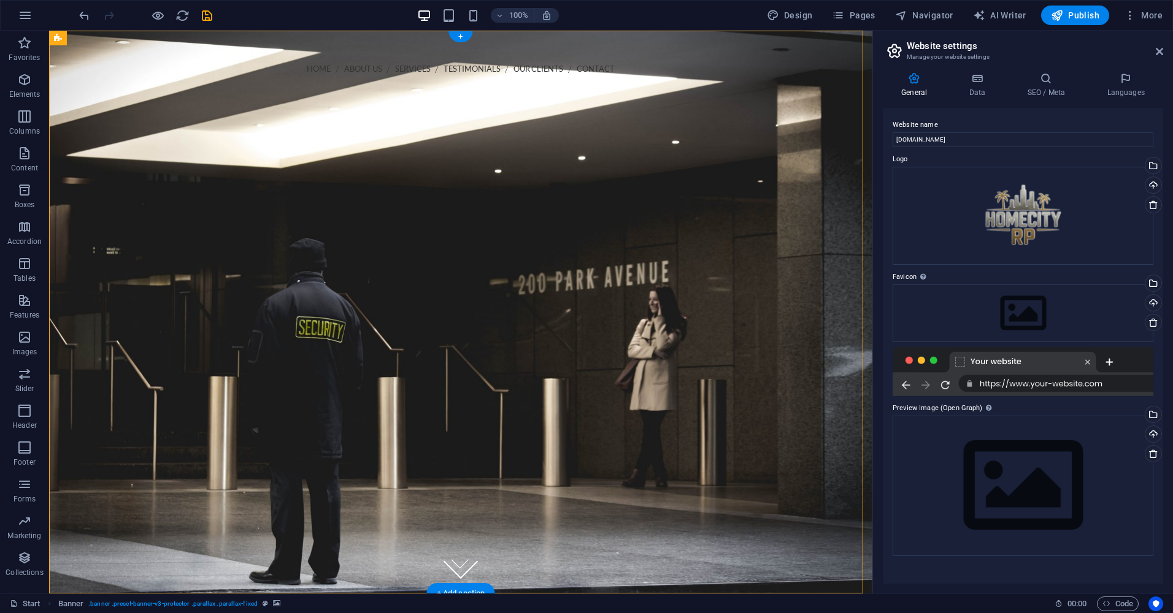
click at [825, 203] on figure at bounding box center [460, 312] width 823 height 563
click at [575, 83] on div "Call us 202-555-0143" at bounding box center [460, 91] width 667 height 16
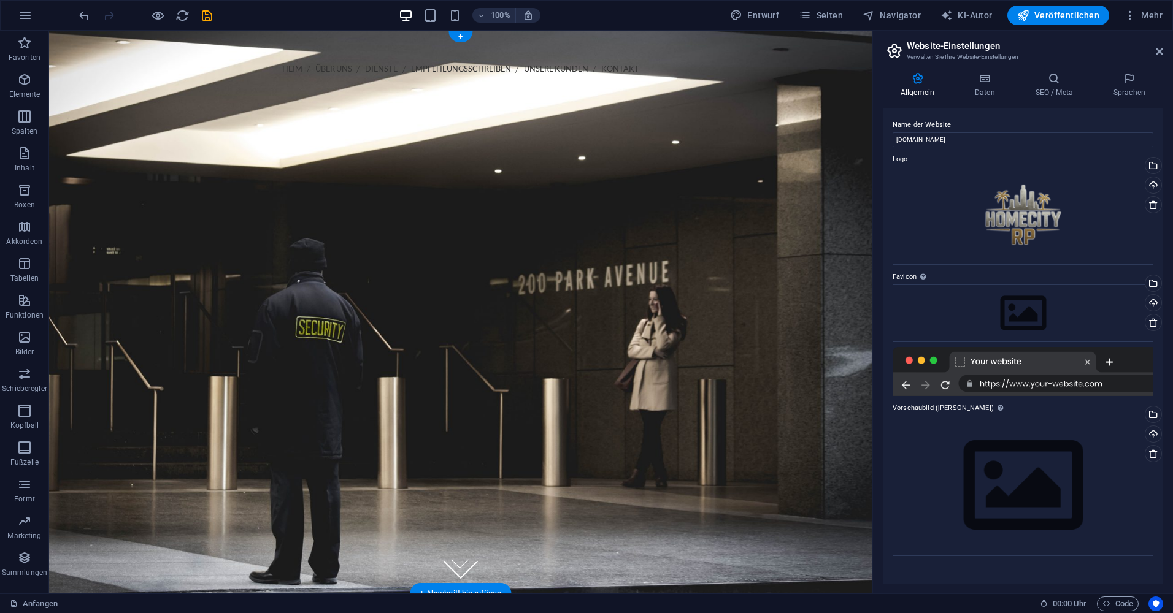
click at [95, 164] on figure at bounding box center [460, 312] width 823 height 563
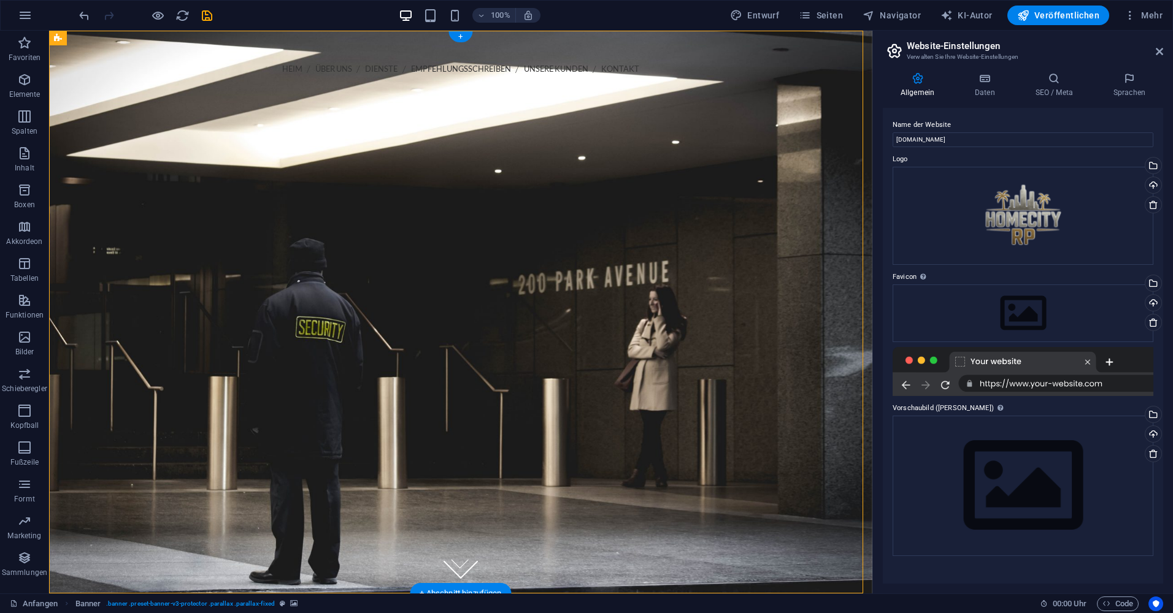
click at [61, 166] on figure at bounding box center [460, 312] width 823 height 563
select select "vh"
select select "header"
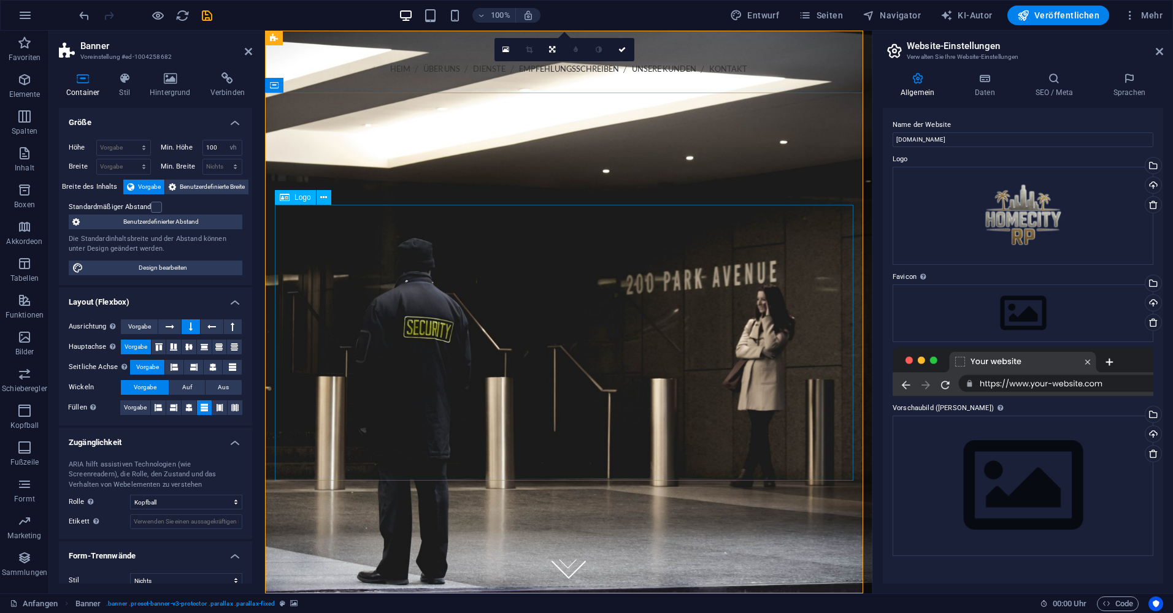
click at [433, 210] on div at bounding box center [569, 348] width 588 height 276
click at [442, 175] on div at bounding box center [568, 348] width 607 height 374
click at [453, 161] on div at bounding box center [568, 348] width 607 height 374
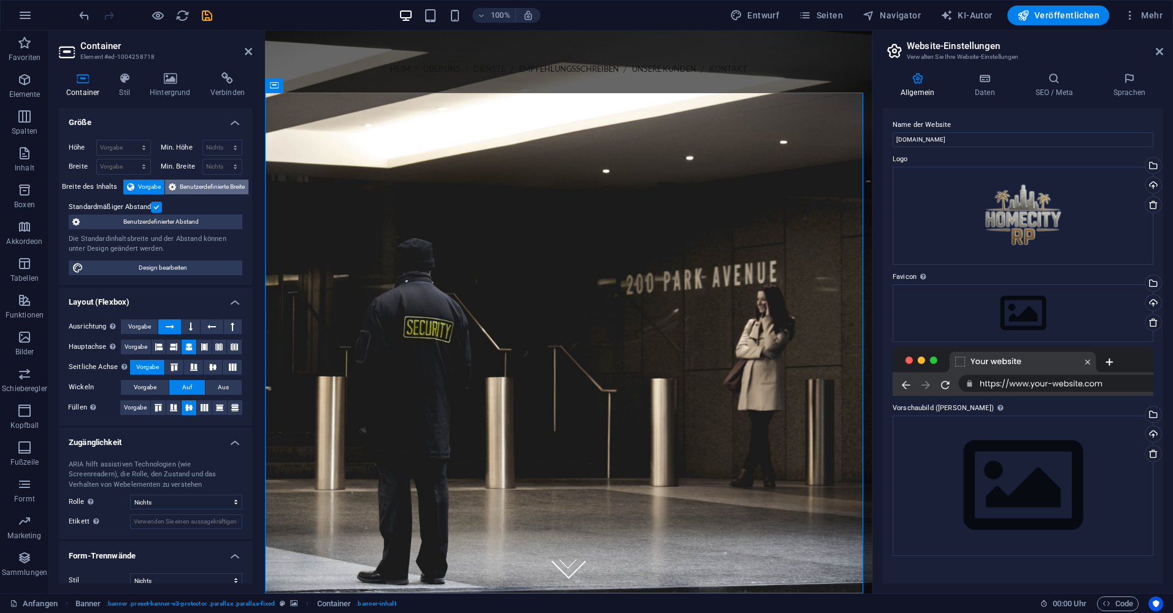
click at [182, 181] on span "Benutzerdefinierte Breite" at bounding box center [212, 187] width 65 height 15
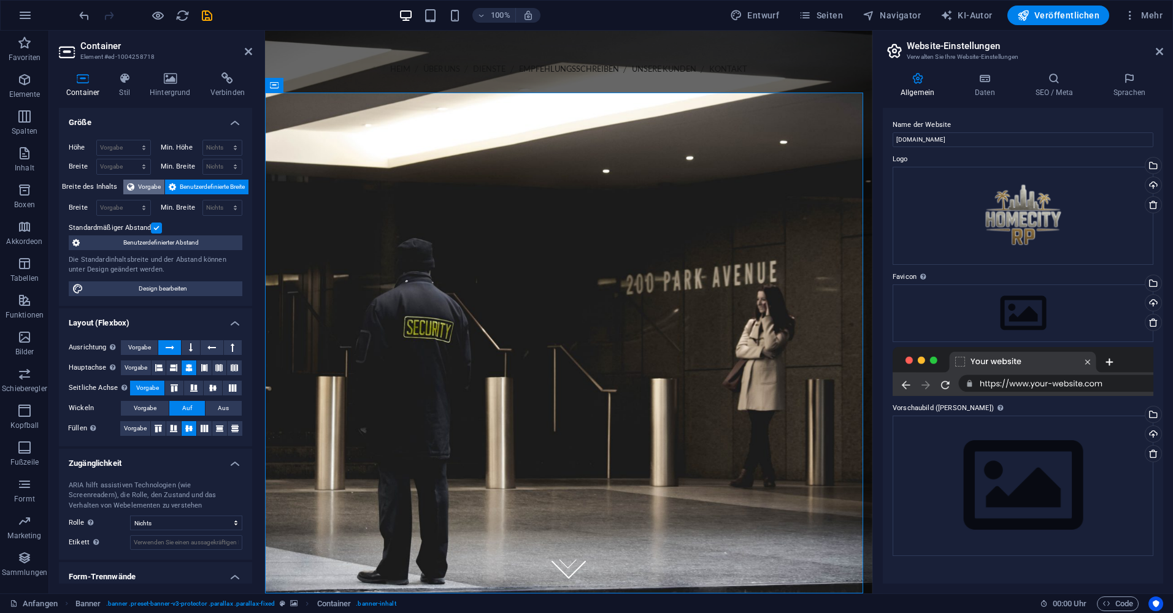
click at [145, 186] on span "Vorgabe" at bounding box center [149, 187] width 23 height 15
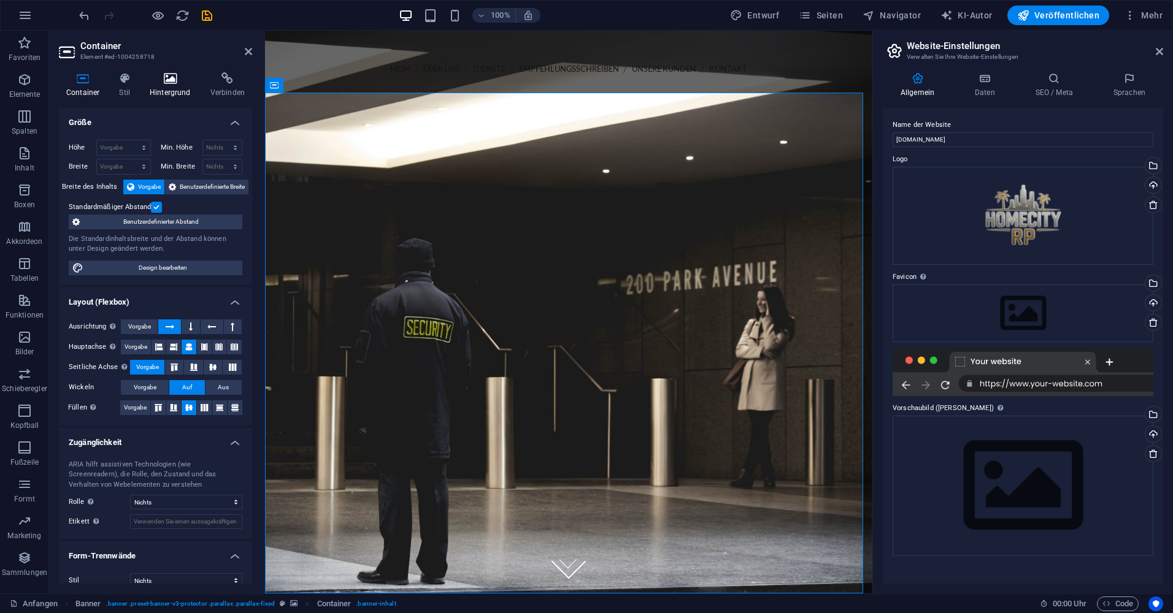
click at [156, 80] on icon at bounding box center [170, 78] width 56 height 12
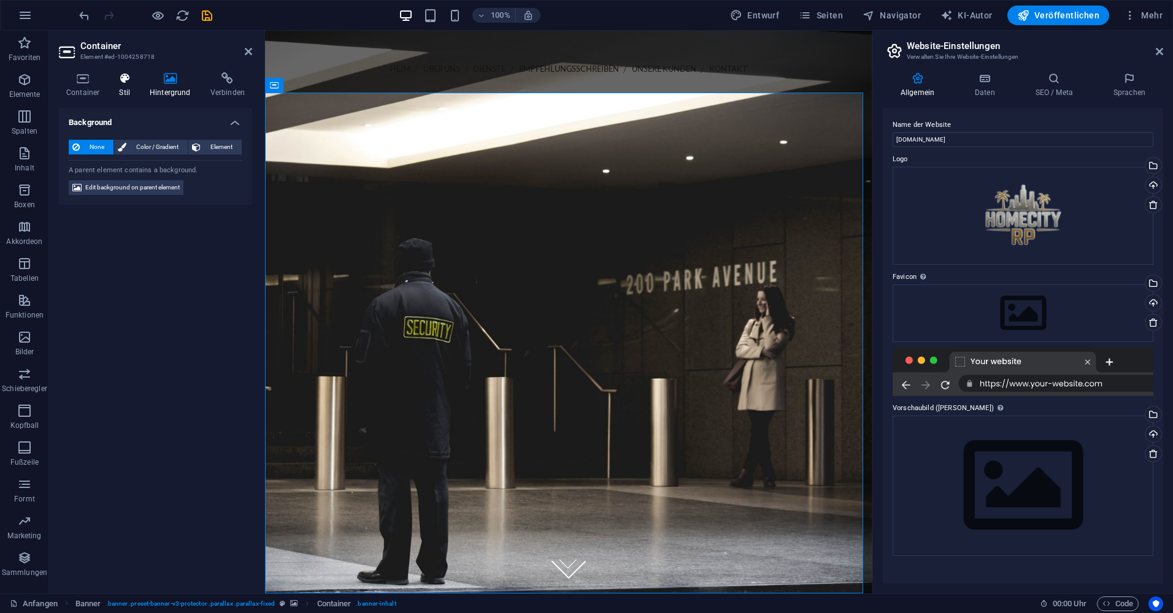
click at [134, 91] on h4 "Stil" at bounding box center [127, 85] width 31 height 26
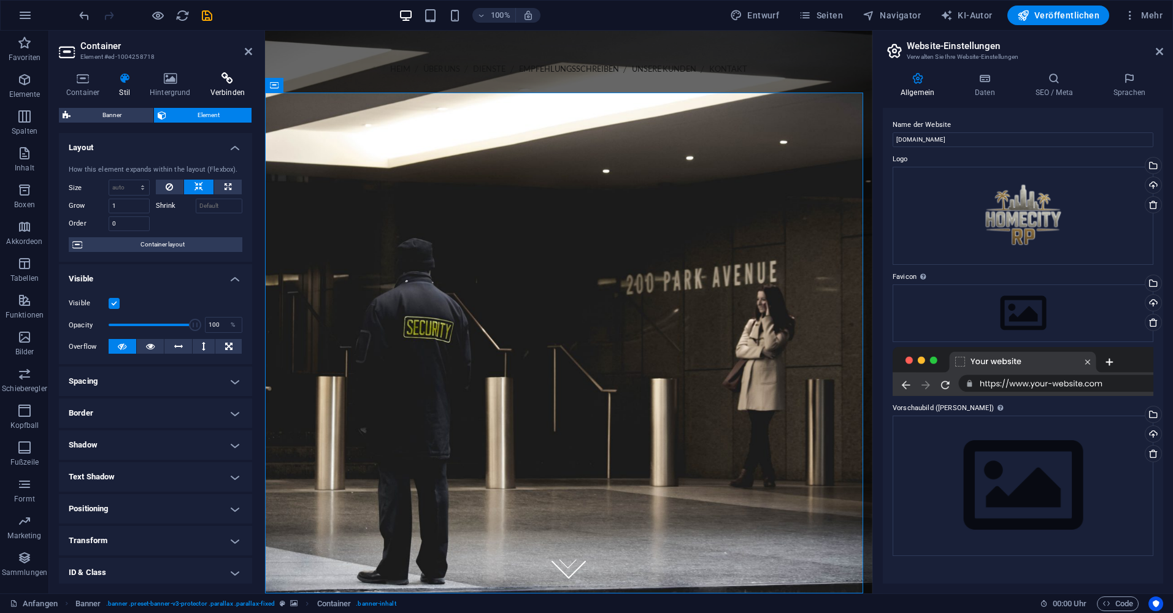
click at [233, 90] on font "Verbinden" at bounding box center [227, 92] width 34 height 9
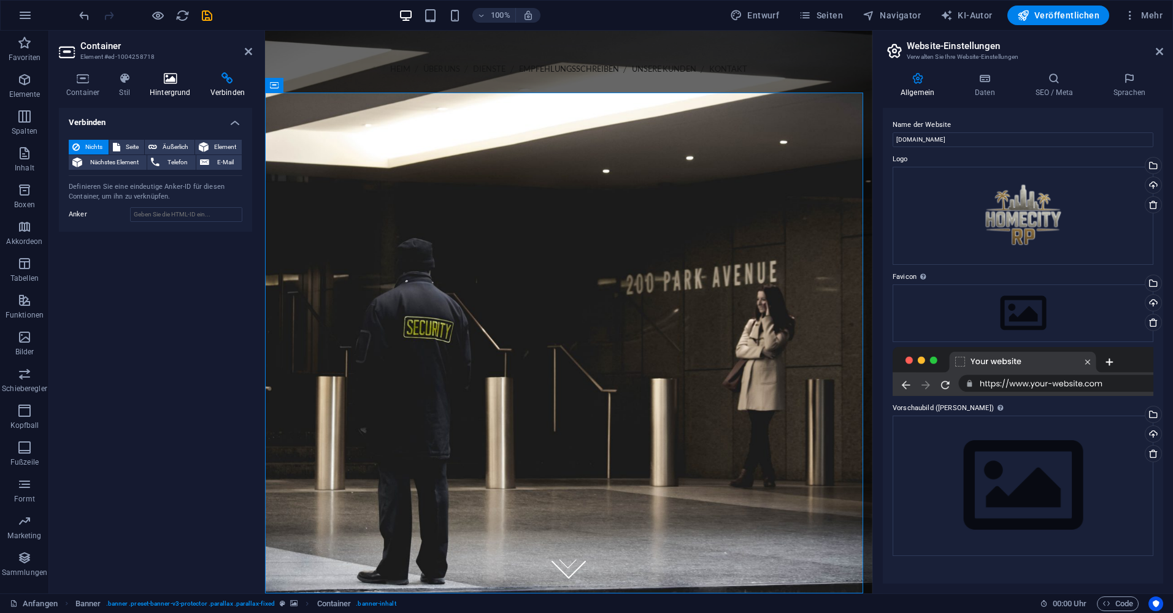
click at [196, 91] on h4 "Hintergrund" at bounding box center [172, 85] width 61 height 26
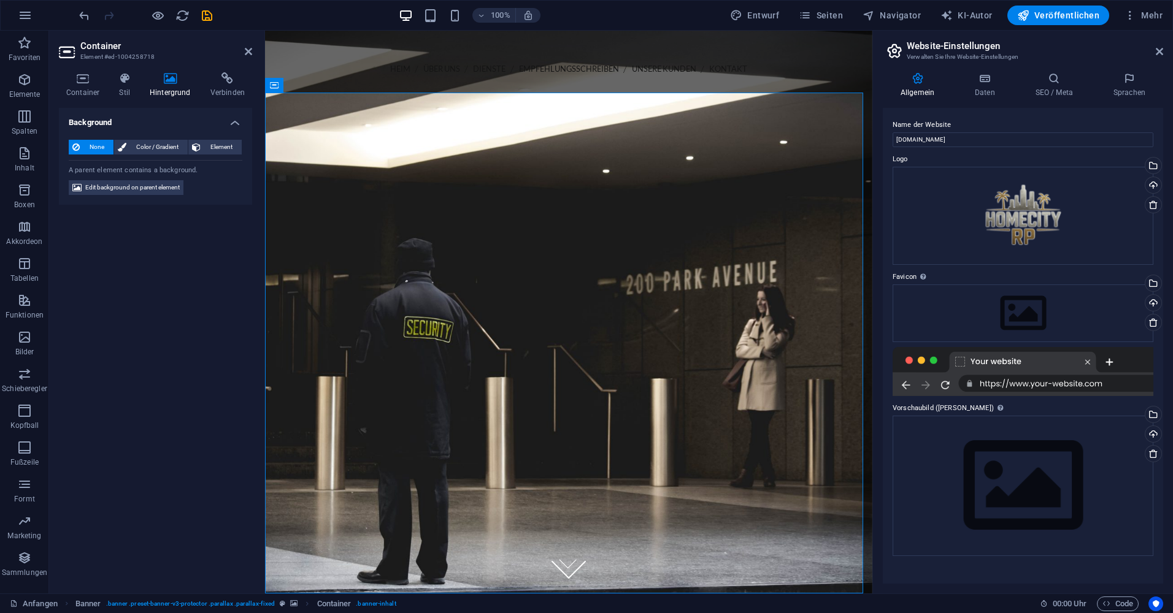
click at [125, 179] on div "None Color / Gradient Element Stretch background to full-width Color overlay Pl…" at bounding box center [155, 167] width 193 height 75
click at [128, 186] on span "Edit background on parent element" at bounding box center [132, 187] width 94 height 15
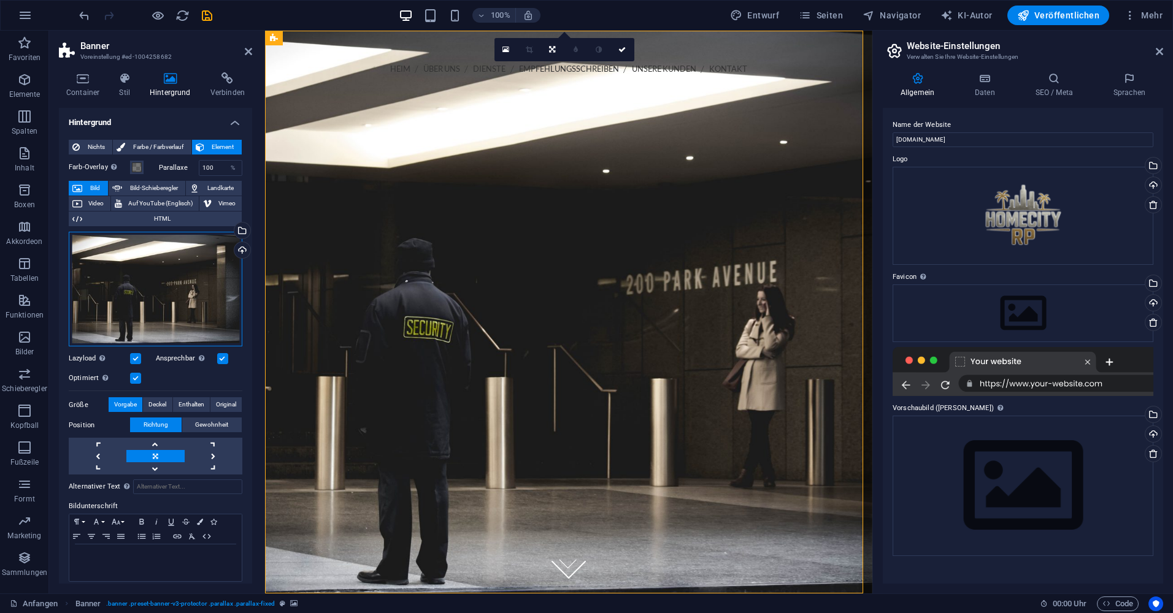
click at [126, 254] on div "Ziehen Sie Dateien hierher, klicken Sie, um Dateien auszuwählen, oder wählen Si…" at bounding box center [156, 289] width 174 height 115
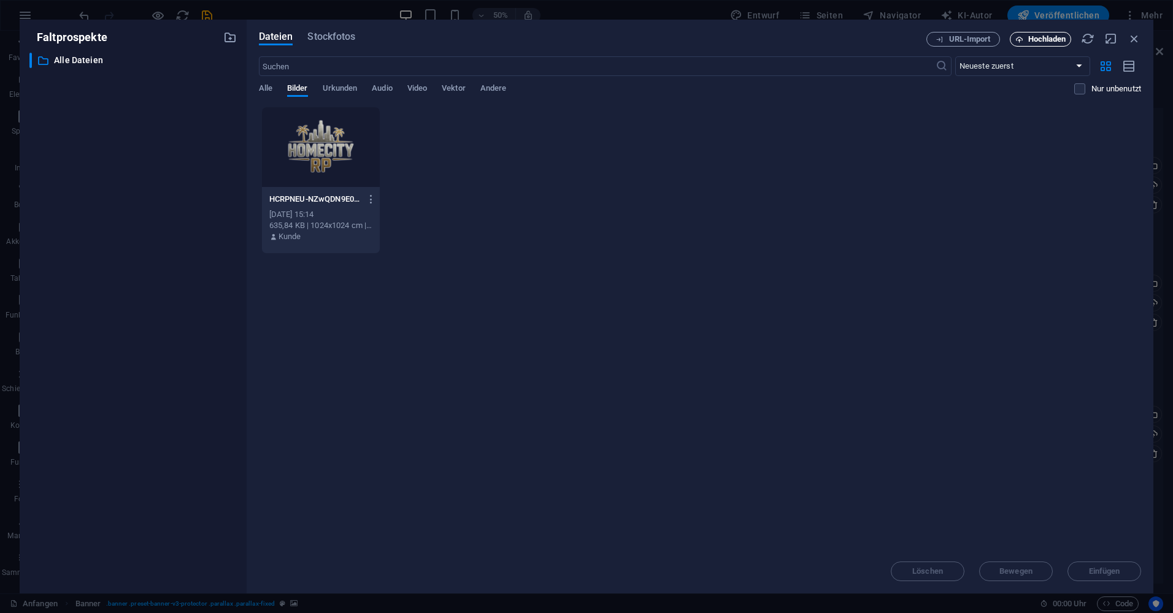
click at [1041, 43] on span "Hochladen" at bounding box center [1047, 39] width 38 height 7
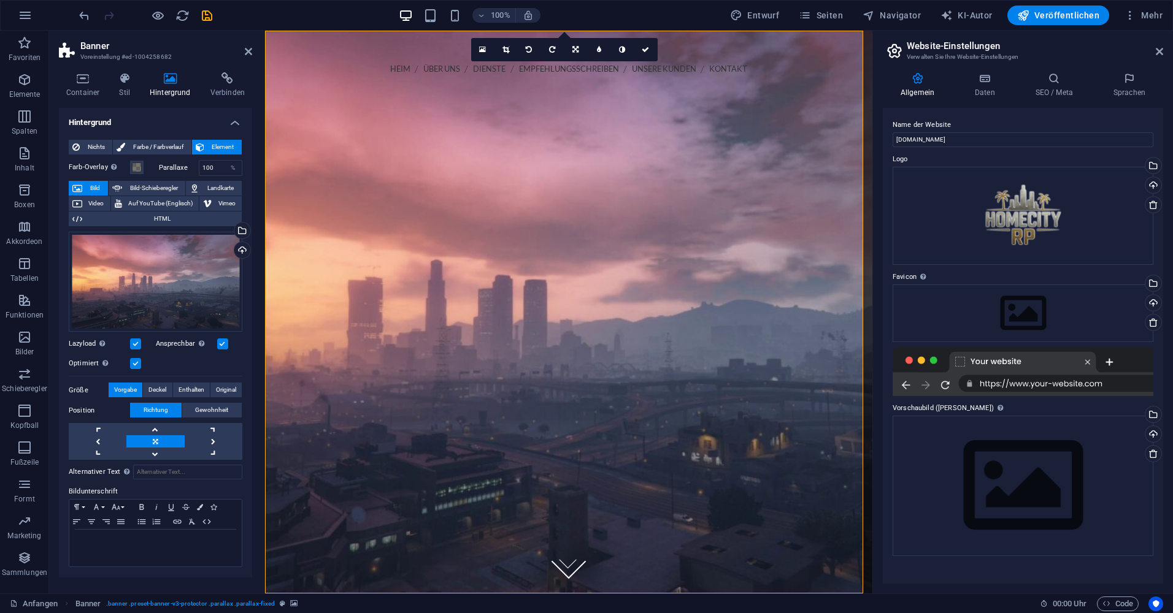
click at [1163, 54] on aside "Website-Einstellungen Verwalten Sie Ihre Website-Einstellungen Allgemein Daten …" at bounding box center [1022, 312] width 301 height 563
click at [1151, 50] on h2 "Website-Einstellungen" at bounding box center [1035, 45] width 256 height 11
drag, startPoint x: 1157, startPoint y: 49, endPoint x: 893, endPoint y: 18, distance: 266.3
click at [1158, 48] on icon at bounding box center [1159, 52] width 7 height 10
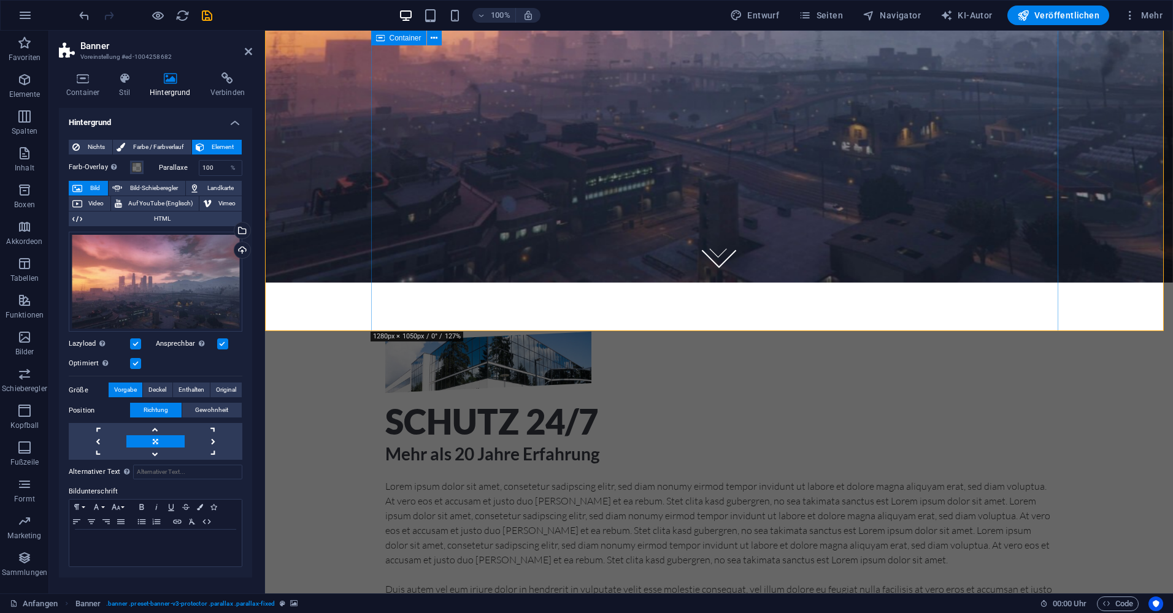
scroll to position [429, 0]
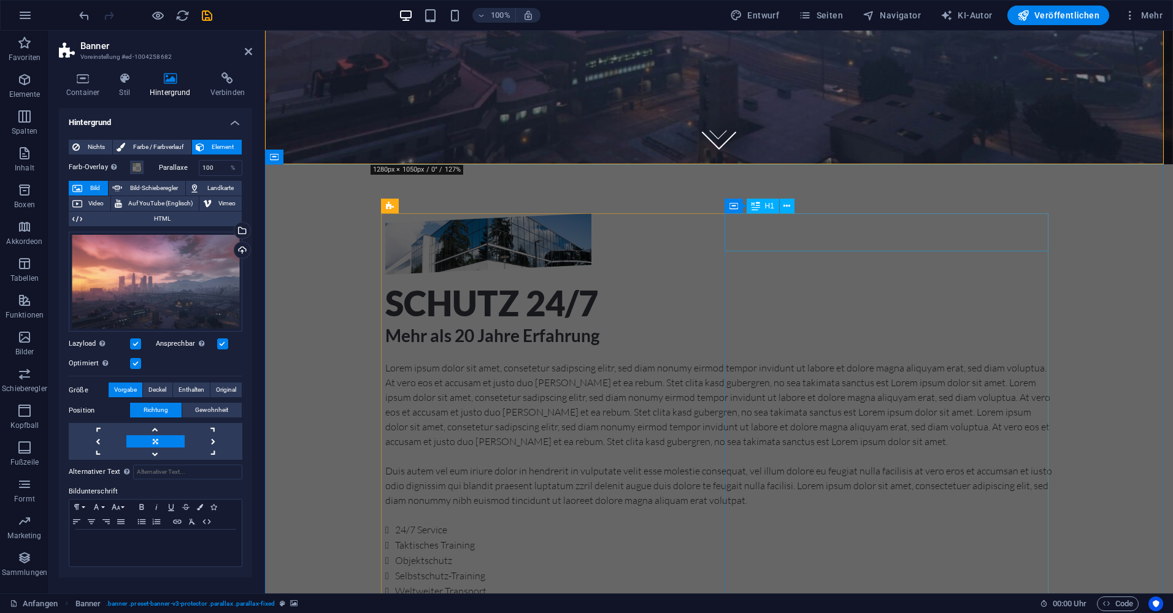
click at [784, 285] on div "Schutz 24/7" at bounding box center [718, 304] width 667 height 38
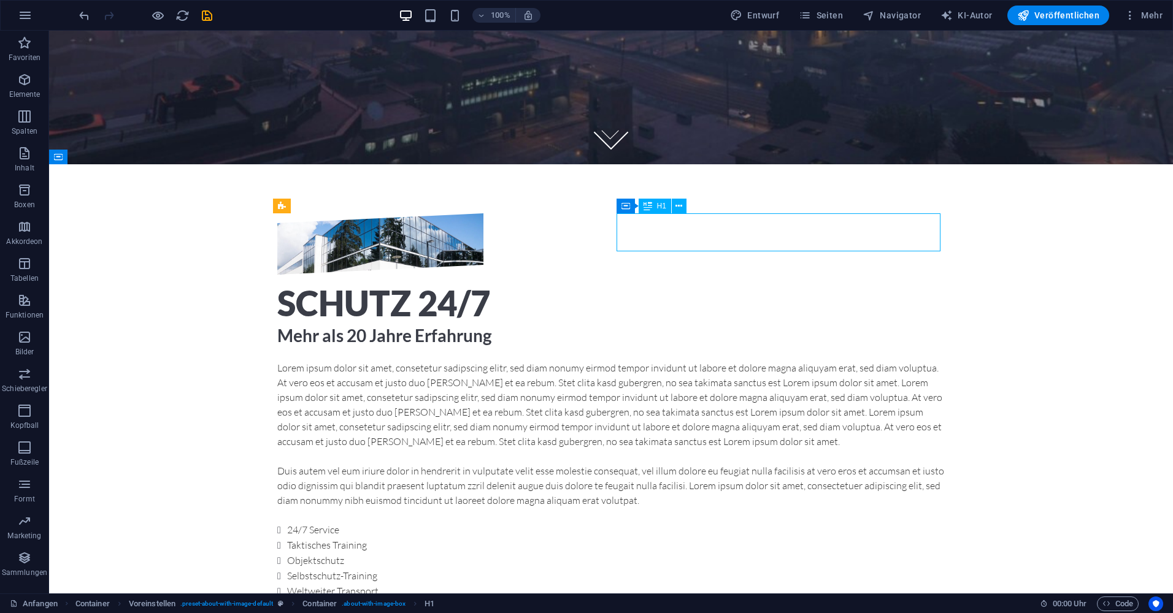
click at [783, 285] on div "Schutz 24/7" at bounding box center [610, 304] width 667 height 38
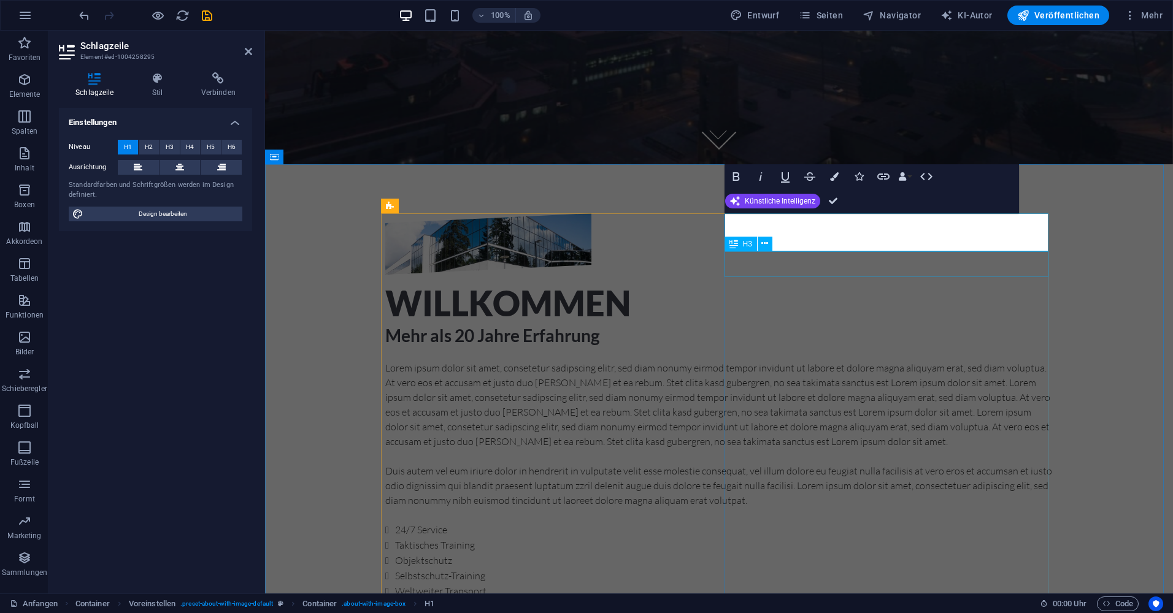
click at [893, 323] on div "Mehr als 20 Jahre Erfahrung" at bounding box center [718, 336] width 667 height 26
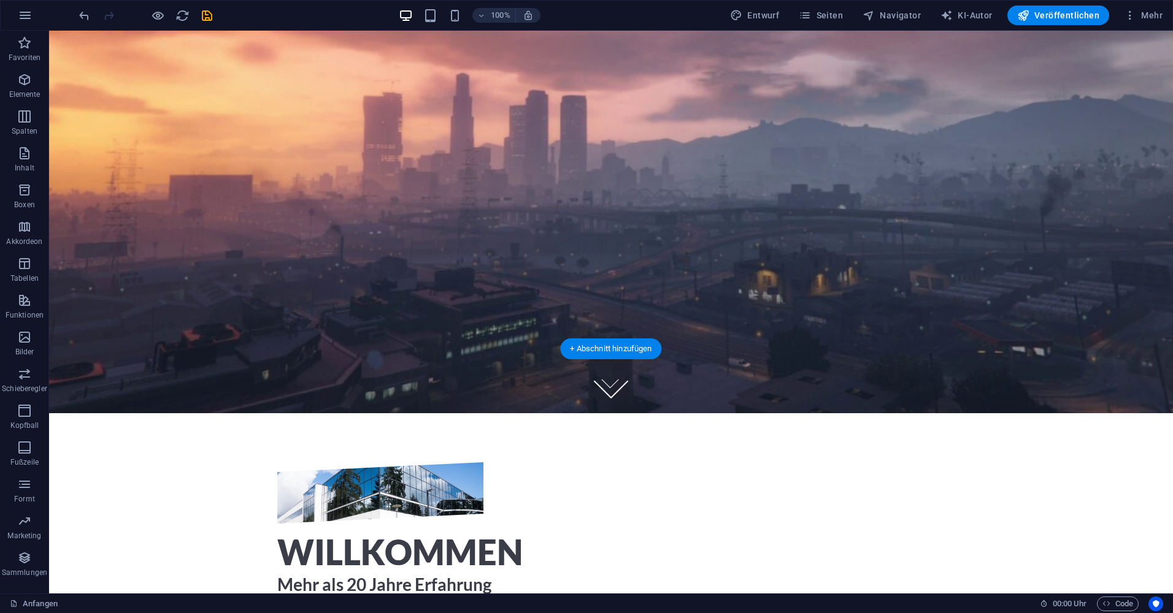
scroll to position [0, 0]
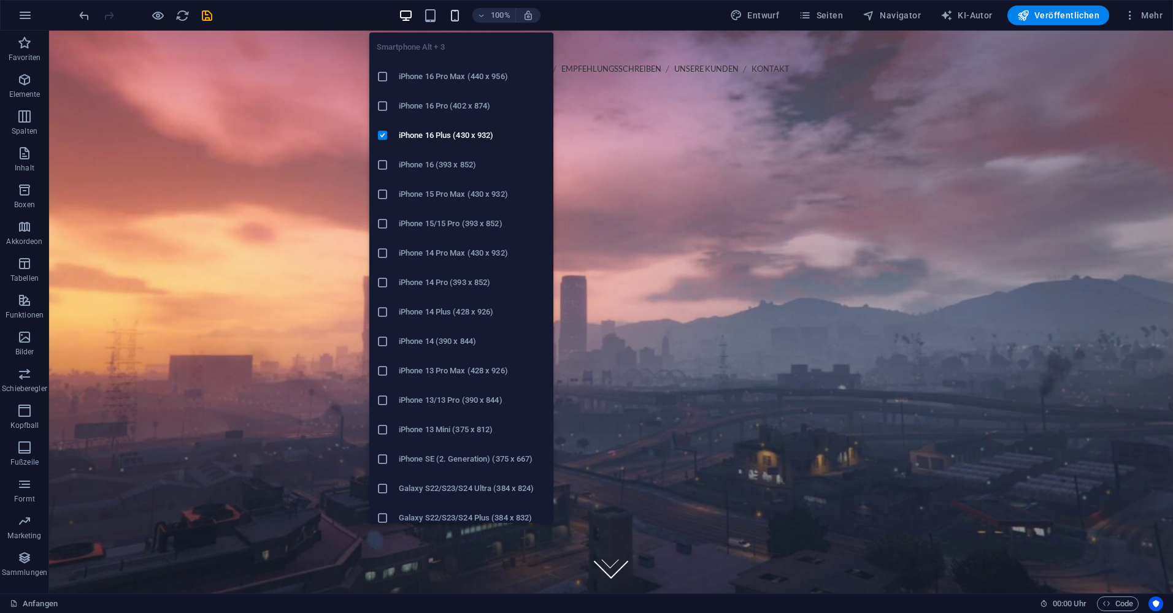
click at [462, 9] on icon "button" at bounding box center [455, 16] width 14 height 14
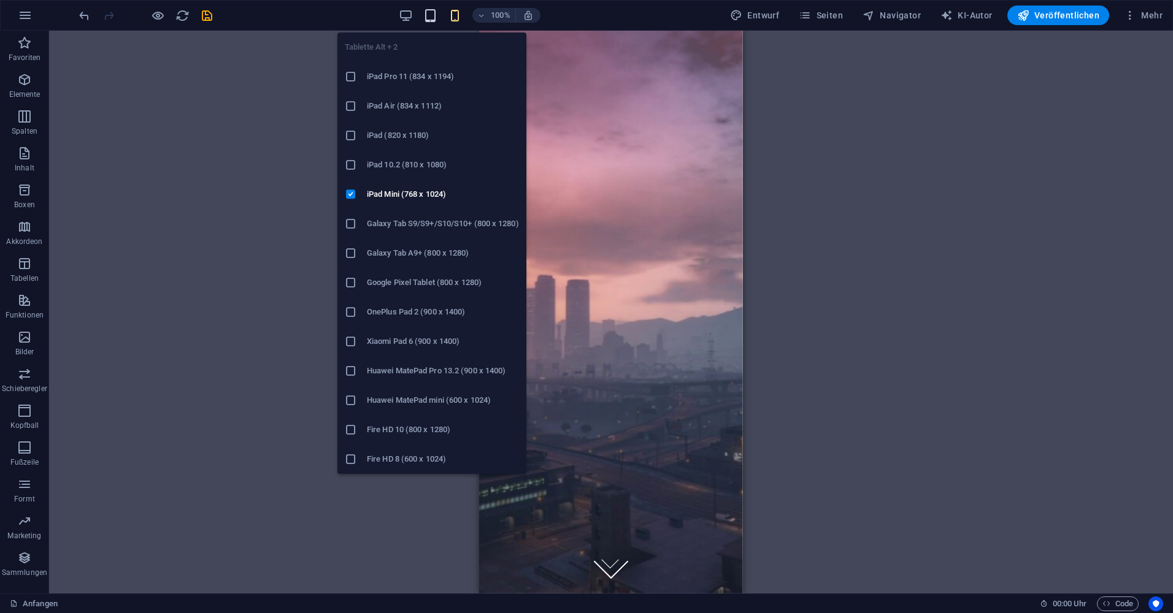
click at [434, 20] on icon "button" at bounding box center [430, 16] width 14 height 14
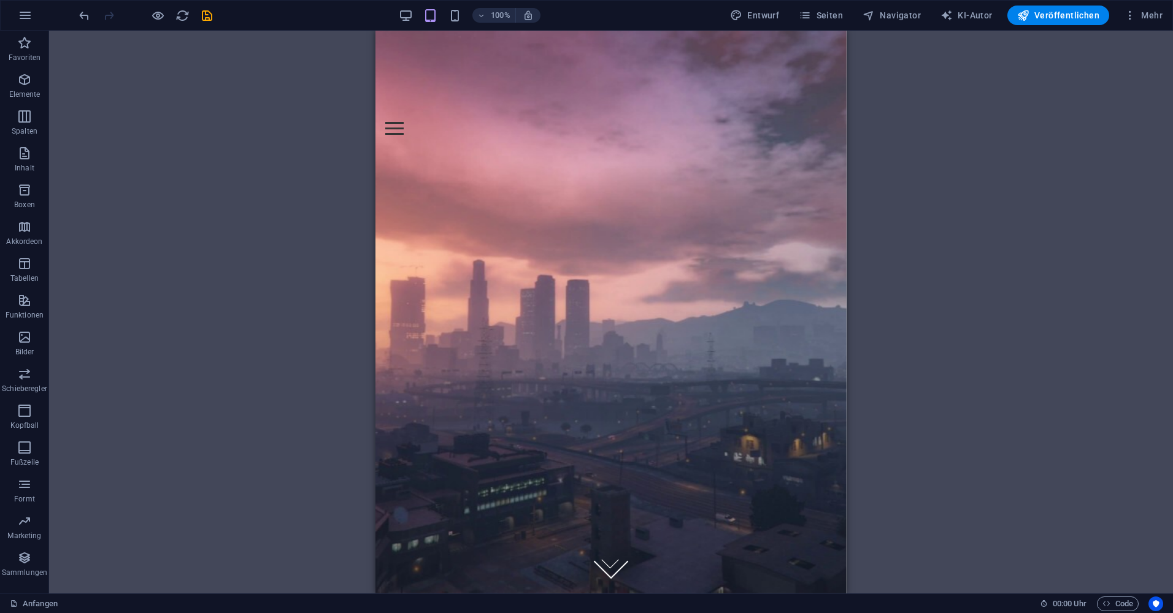
click at [399, 15] on div "100% Entwurf Seiten Navigator KI-Autor Veröffentlichen Mehr" at bounding box center [622, 16] width 1091 height 20
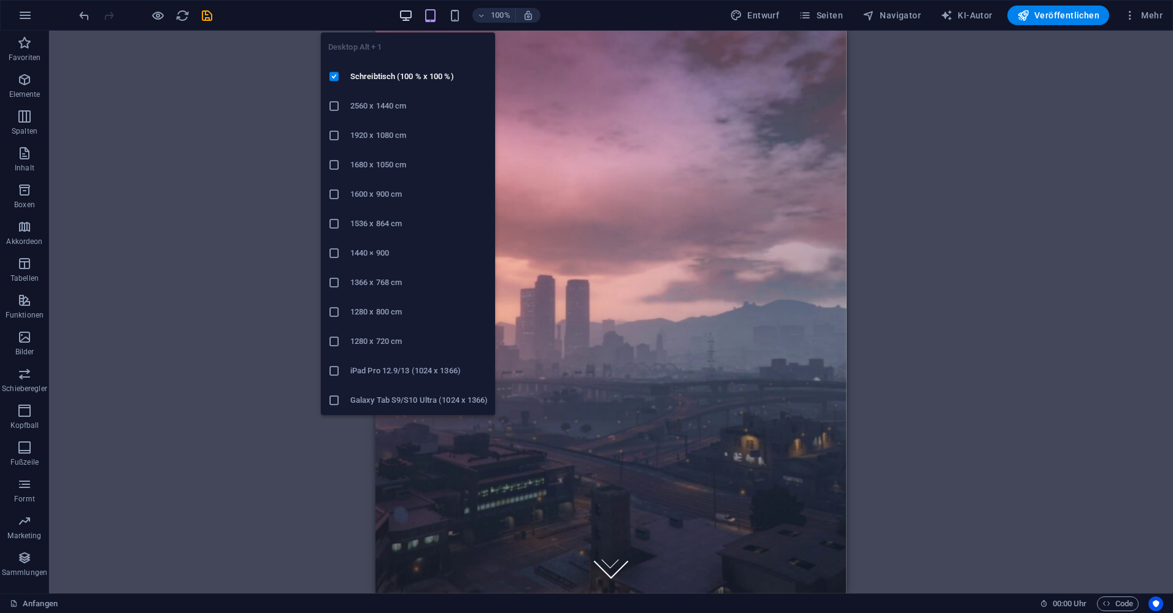
click at [401, 15] on span "button" at bounding box center [406, 16] width 15 height 14
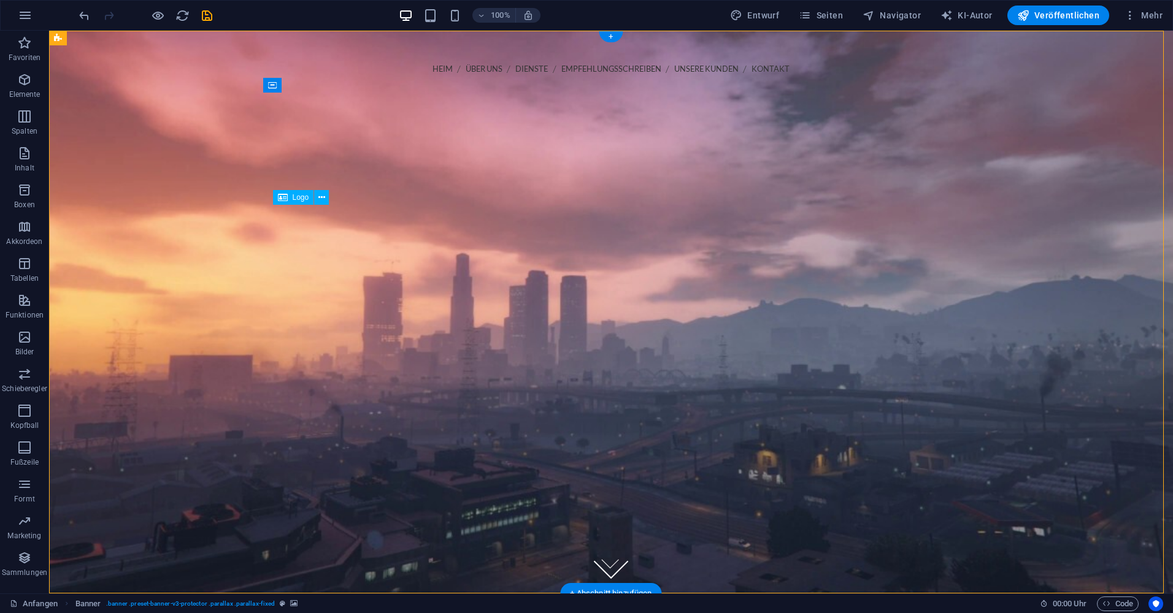
drag, startPoint x: 580, startPoint y: 334, endPoint x: 574, endPoint y: 274, distance: 59.8
click at [574, 274] on div at bounding box center [610, 348] width 667 height 276
click at [590, 301] on div at bounding box center [610, 348] width 667 height 276
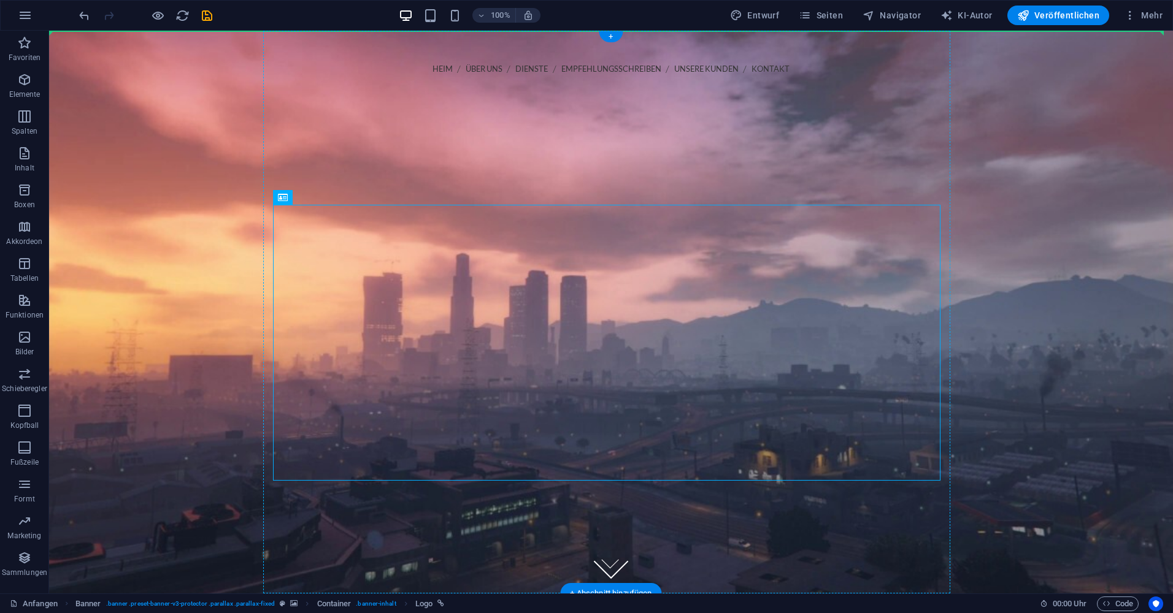
drag, startPoint x: 600, startPoint y: 342, endPoint x: 596, endPoint y: 175, distance: 166.9
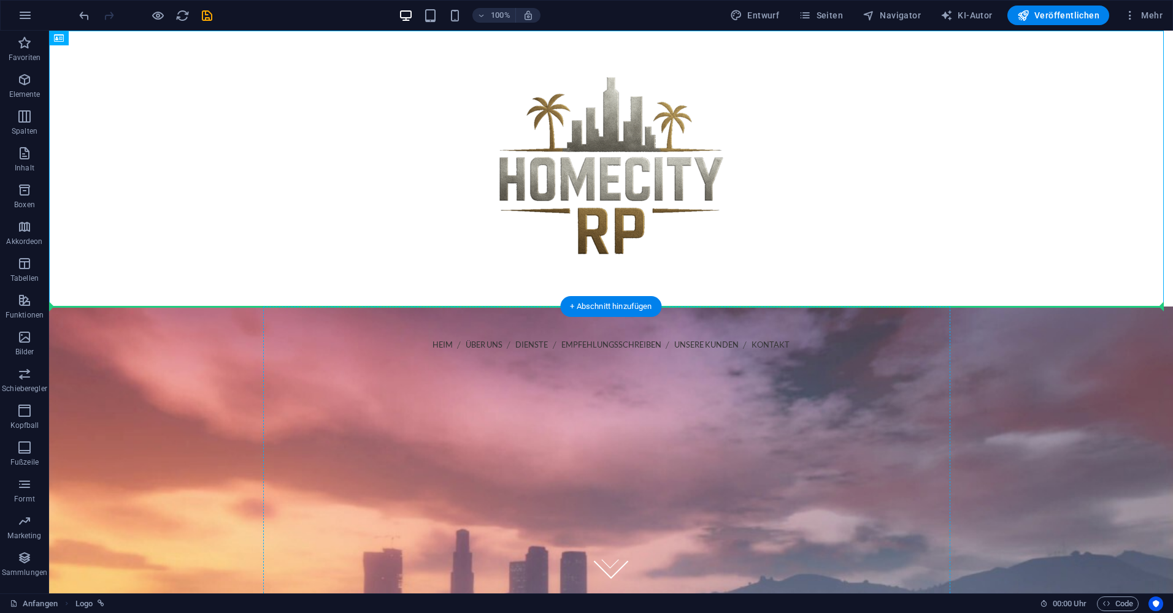
drag, startPoint x: 558, startPoint y: 199, endPoint x: 564, endPoint y: 427, distance: 228.3
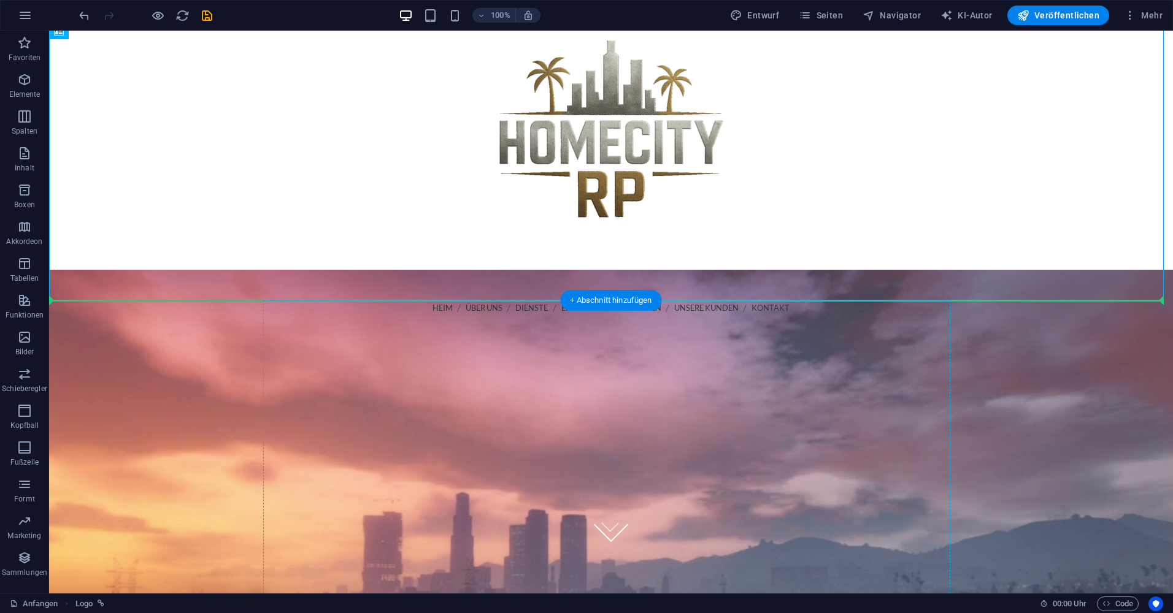
drag, startPoint x: 572, startPoint y: 171, endPoint x: 579, endPoint y: 531, distance: 359.6
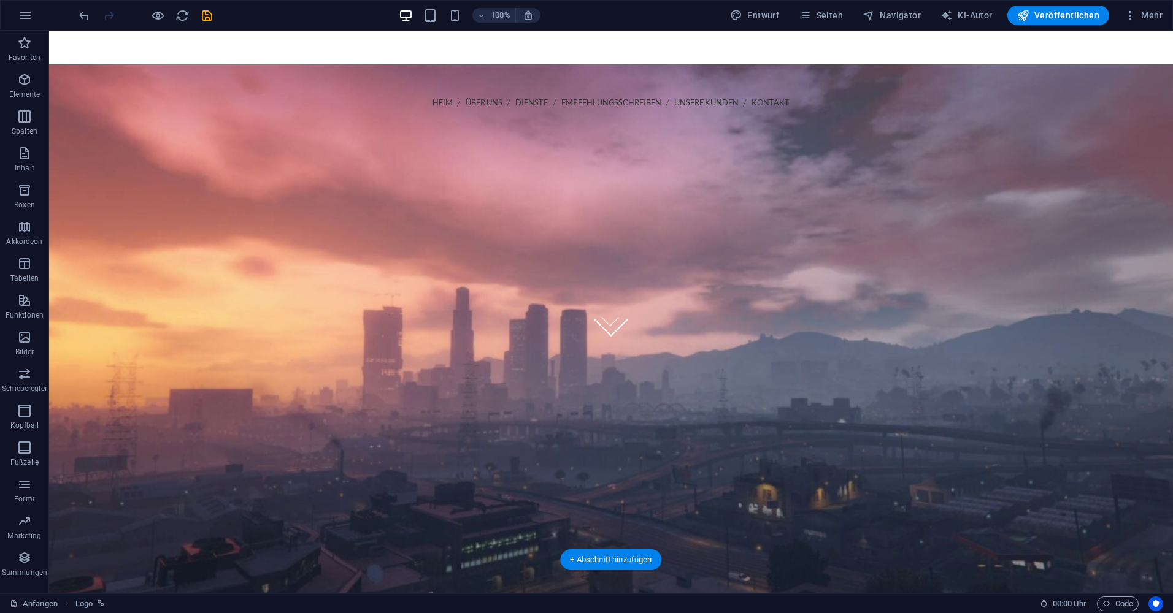
scroll to position [74, 0]
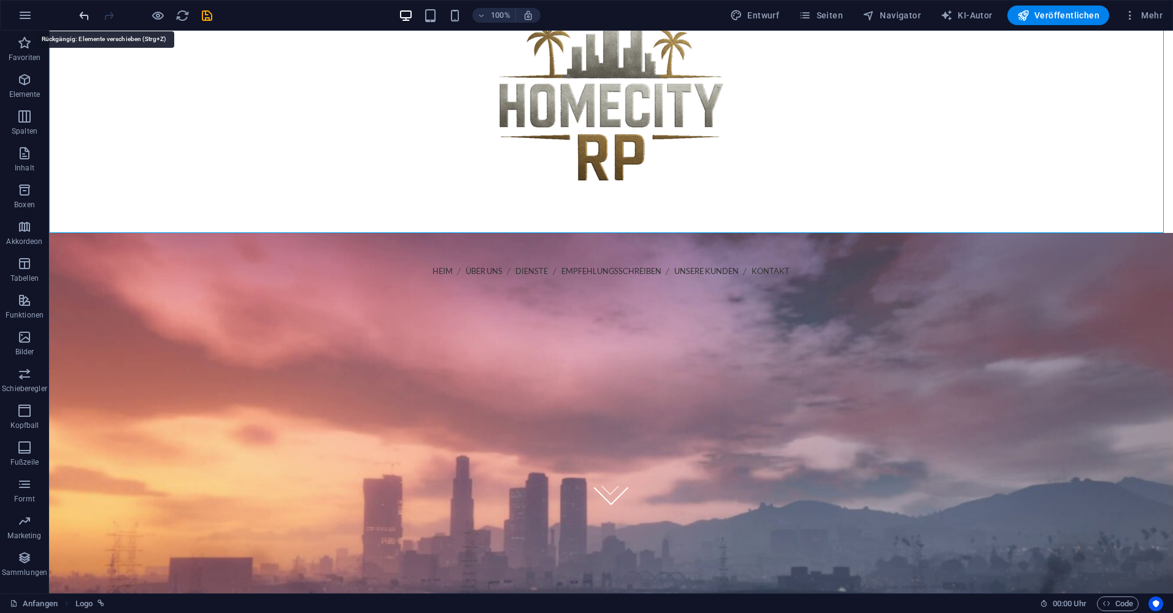
click at [83, 17] on icon "aufmachen" at bounding box center [84, 16] width 14 height 14
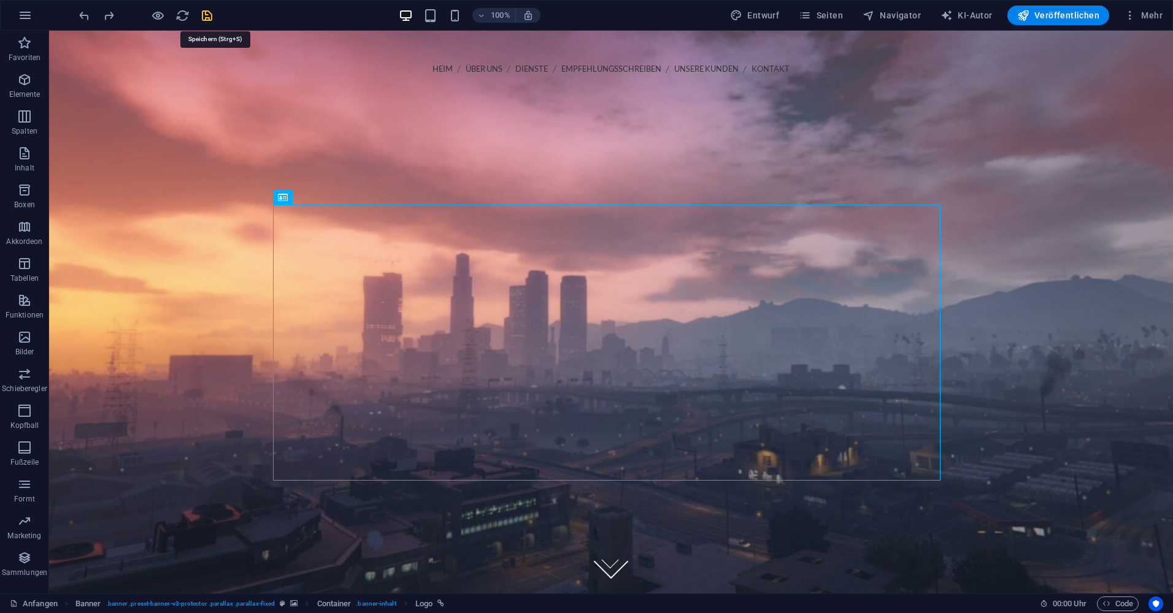
click at [209, 16] on icon "retten" at bounding box center [207, 16] width 14 height 14
checkbox input "false"
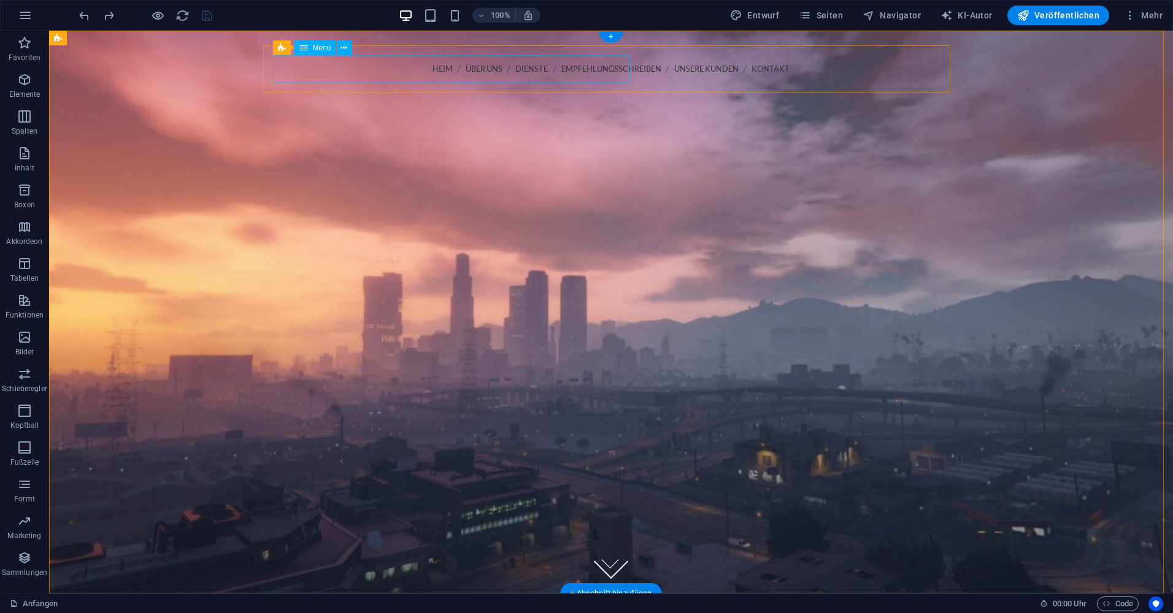
click at [284, 71] on nav "Heim Über uns Dienste Empfehlungsschreiben Unsere Kunden Kontakt" at bounding box center [610, 69] width 667 height 28
select select
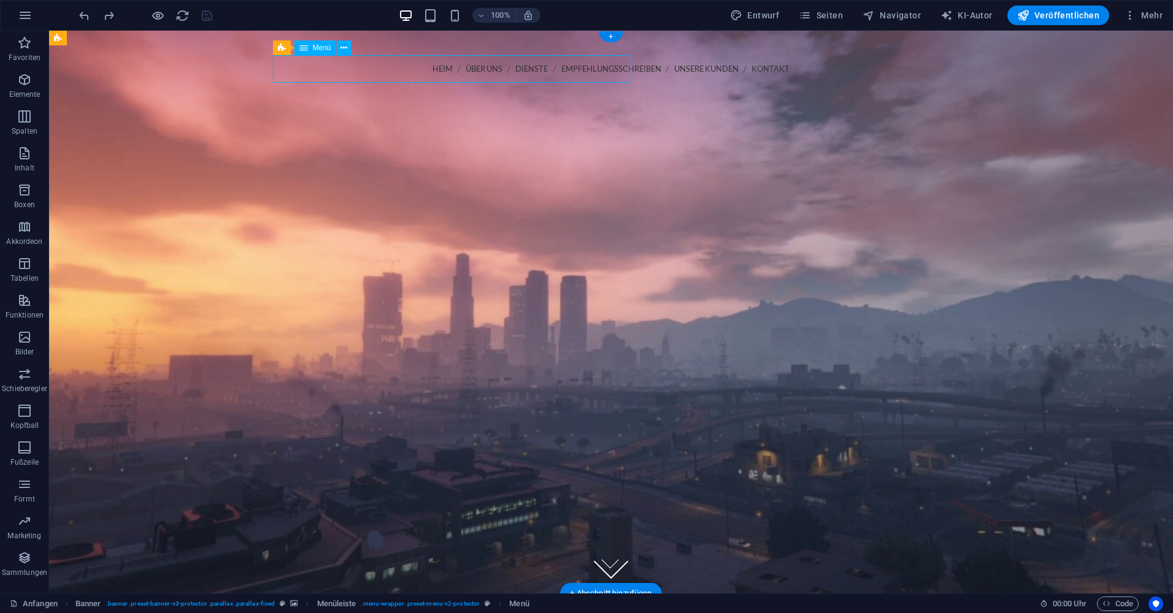
select select
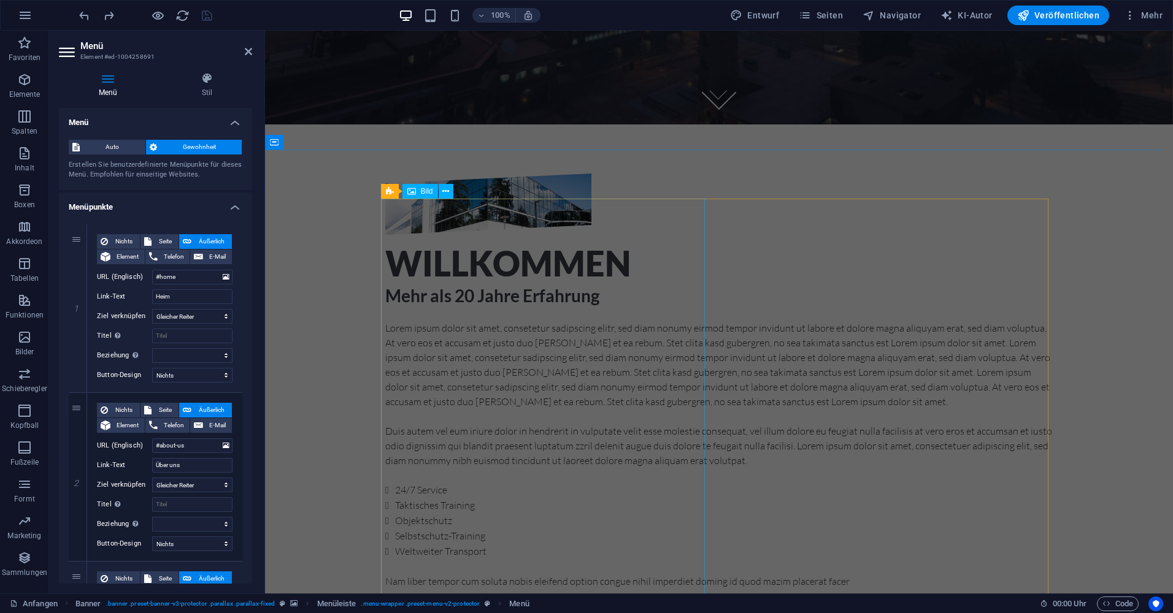
scroll to position [491, 0]
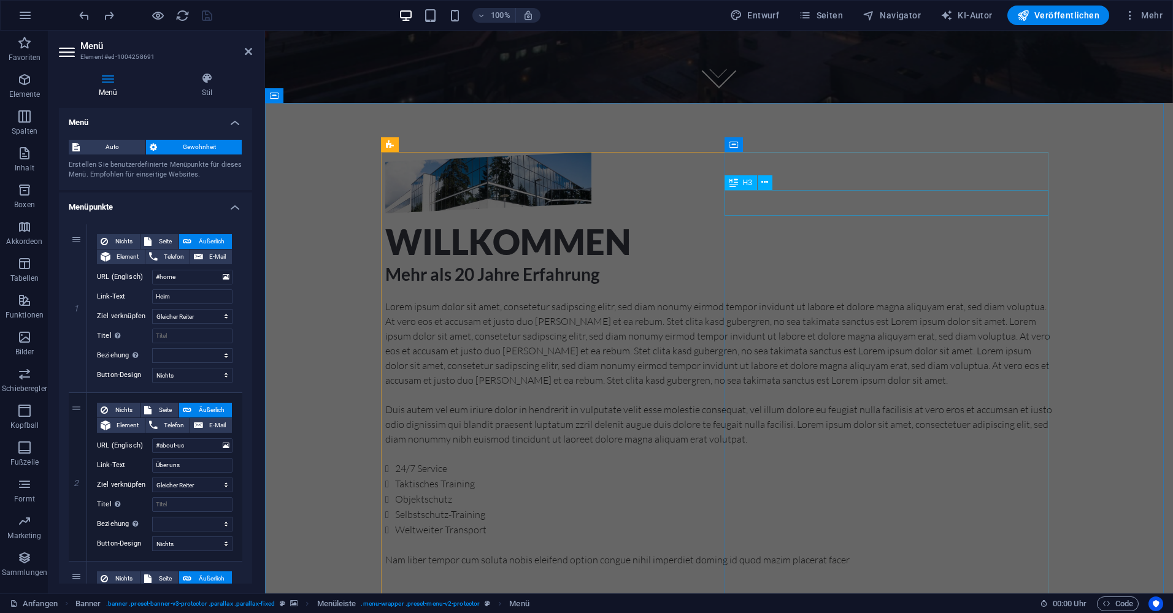
click at [828, 261] on div "Mehr als 20 Jahre Erfahrung" at bounding box center [718, 274] width 667 height 26
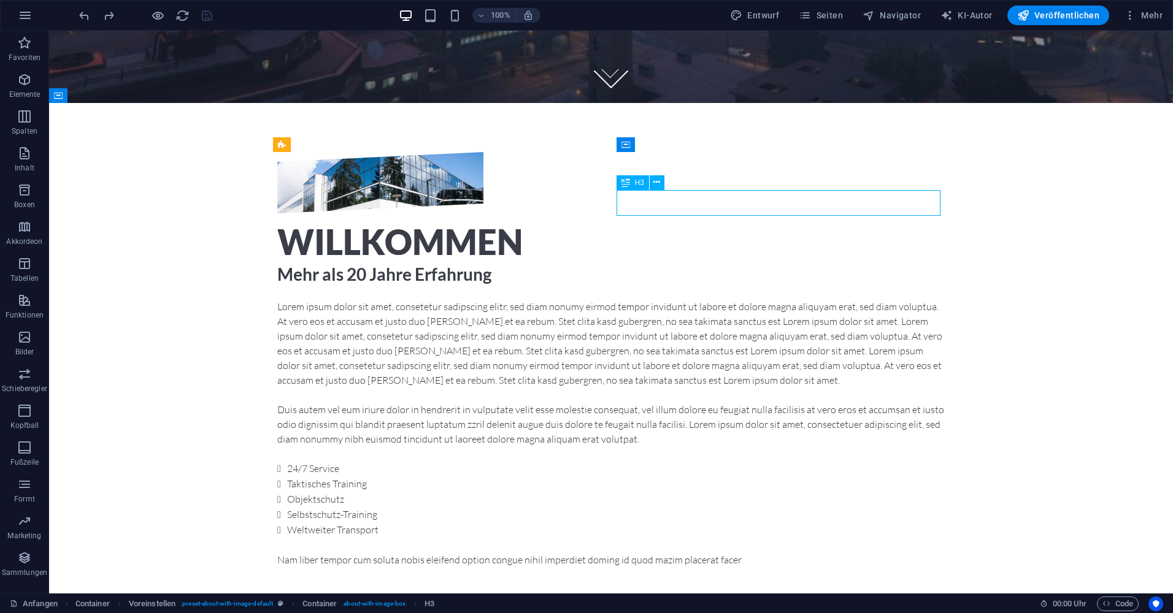
drag, startPoint x: 856, startPoint y: 204, endPoint x: 675, endPoint y: 204, distance: 181.0
click at [675, 261] on div "Mehr als 20 Jahre Erfahrung" at bounding box center [610, 274] width 667 height 26
click at [724, 261] on div "Mehr als 20 Jahre Erfahrung" at bounding box center [610, 274] width 667 height 26
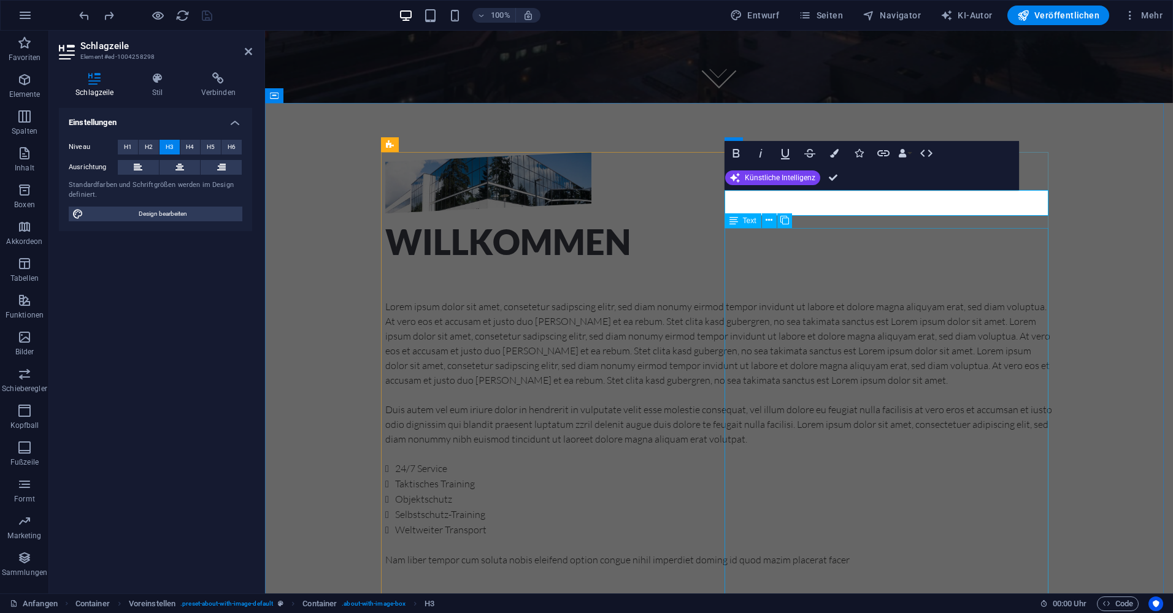
click at [813, 328] on div "Lorem ipsum dolor sit amet, consetetur sadipscing elitr, sed diam nonumy eirmod…" at bounding box center [718, 433] width 667 height 268
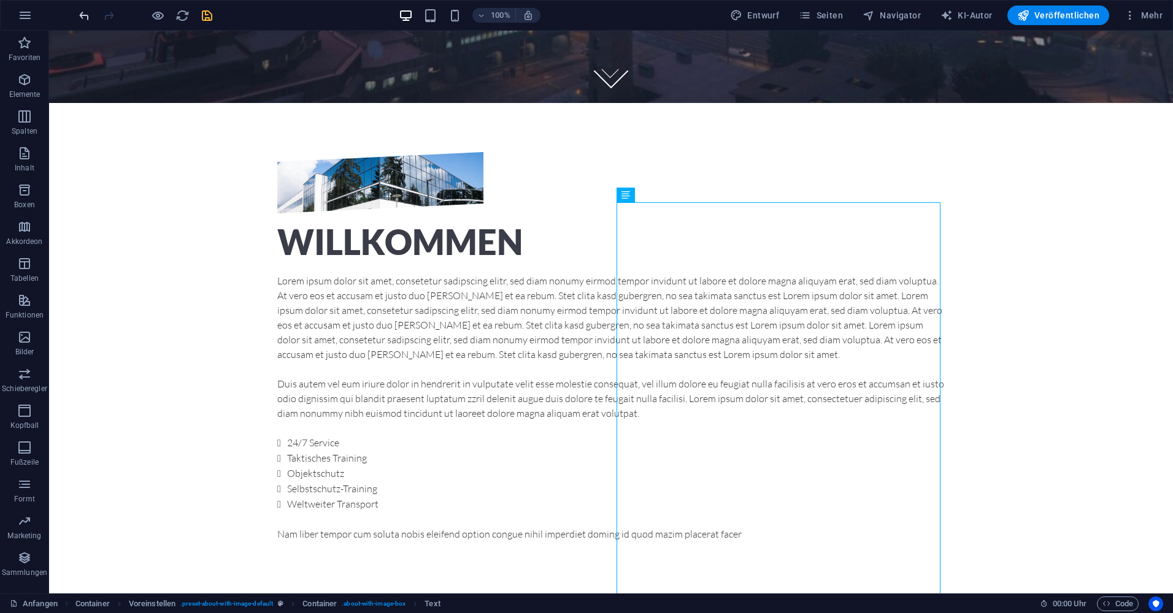
click at [90, 19] on icon "aufmachen" at bounding box center [84, 16] width 14 height 14
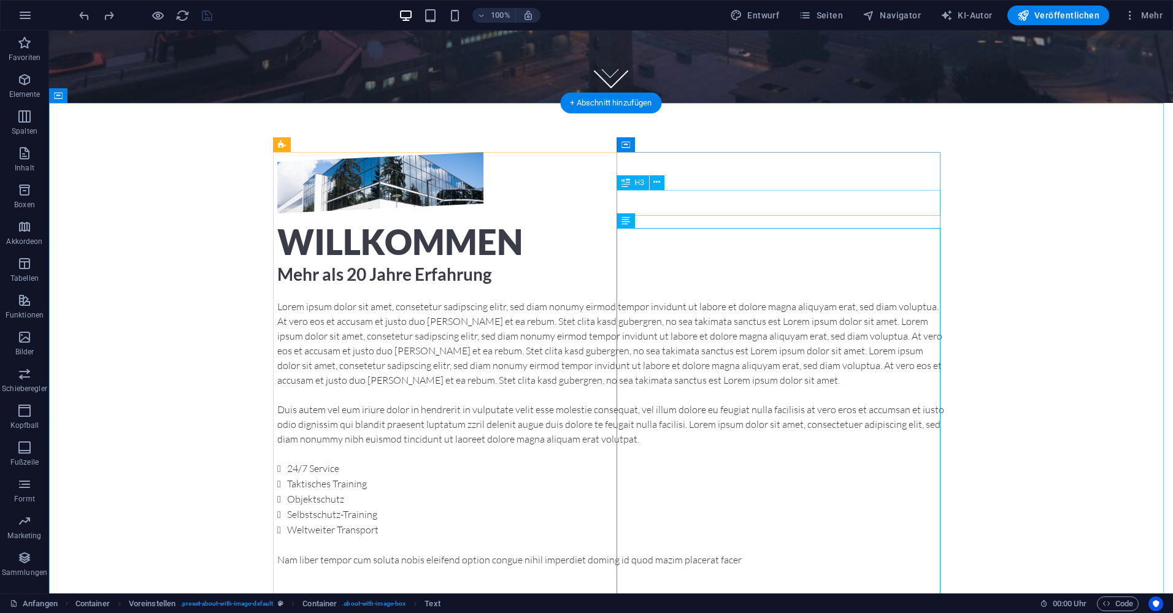
click at [717, 261] on div "Mehr als 20 Jahre Erfahrung" at bounding box center [610, 274] width 667 height 26
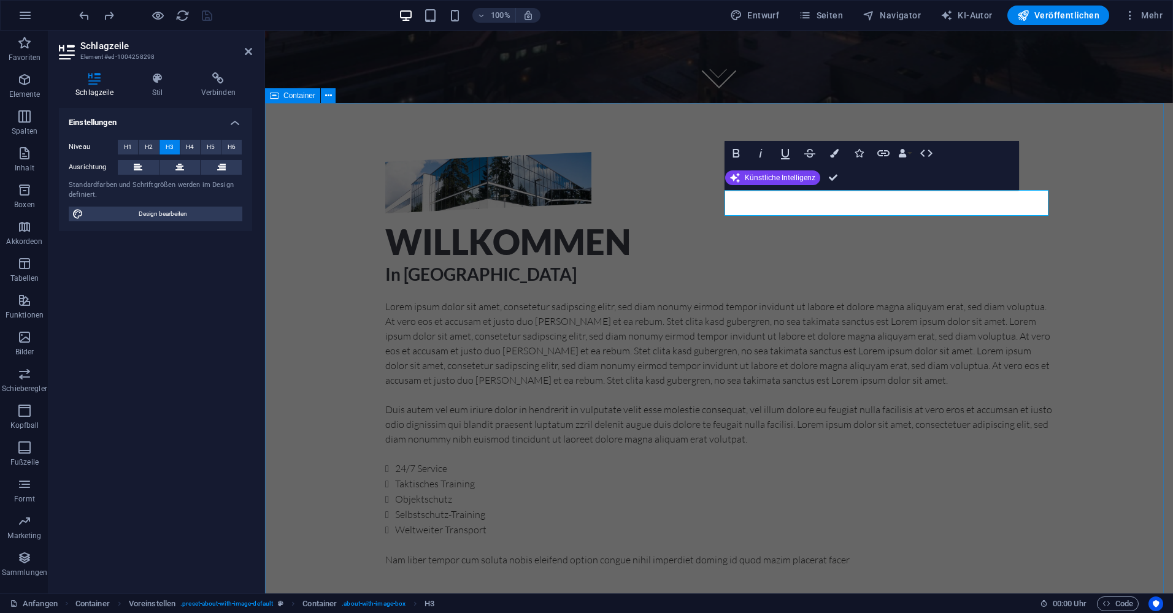
click at [1099, 215] on div "Willkommen In Los Santos Lorem ipsum dolor sit amet, consetetur sadipscing elit…" at bounding box center [719, 359] width 908 height 513
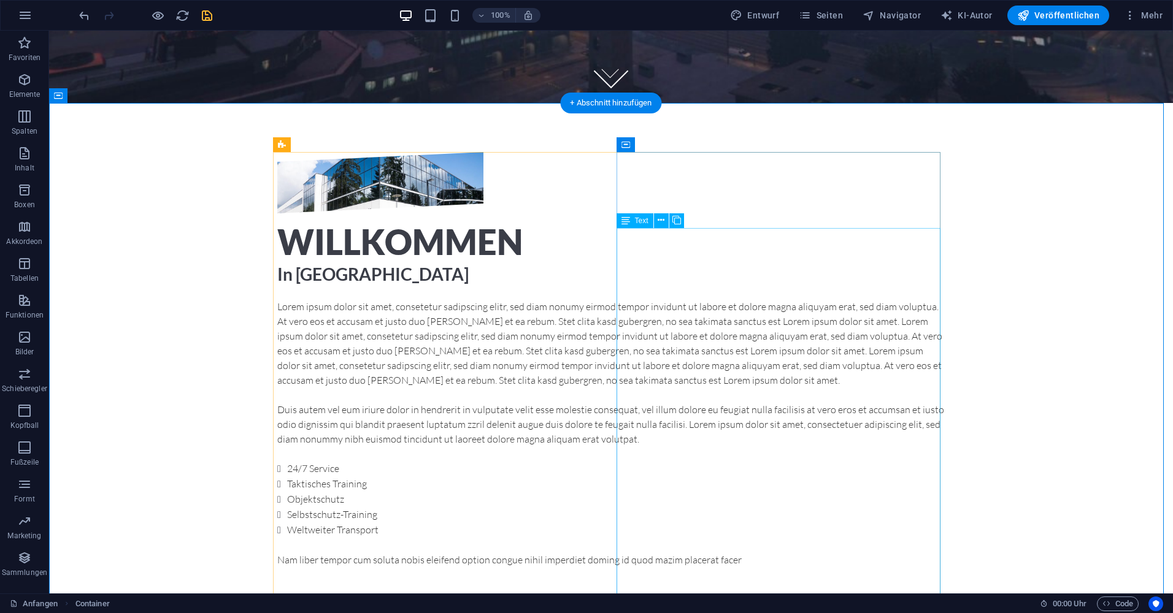
click at [674, 299] on div "Lorem ipsum dolor sit amet, consetetur sadipscing elitr, sed diam nonumy eirmod…" at bounding box center [610, 433] width 667 height 268
click at [623, 299] on div "Lorem ipsum dolor sit amet, consetetur sadipscing elitr, sed diam nonumy eirmod…" at bounding box center [610, 433] width 667 height 268
drag, startPoint x: 623, startPoint y: 245, endPoint x: 407, endPoint y: 245, distance: 215.9
click at [623, 299] on div "Lorem ipsum dolor sit amet, consetetur sadipscing elitr, sed diam nonumy eirmod…" at bounding box center [610, 433] width 667 height 268
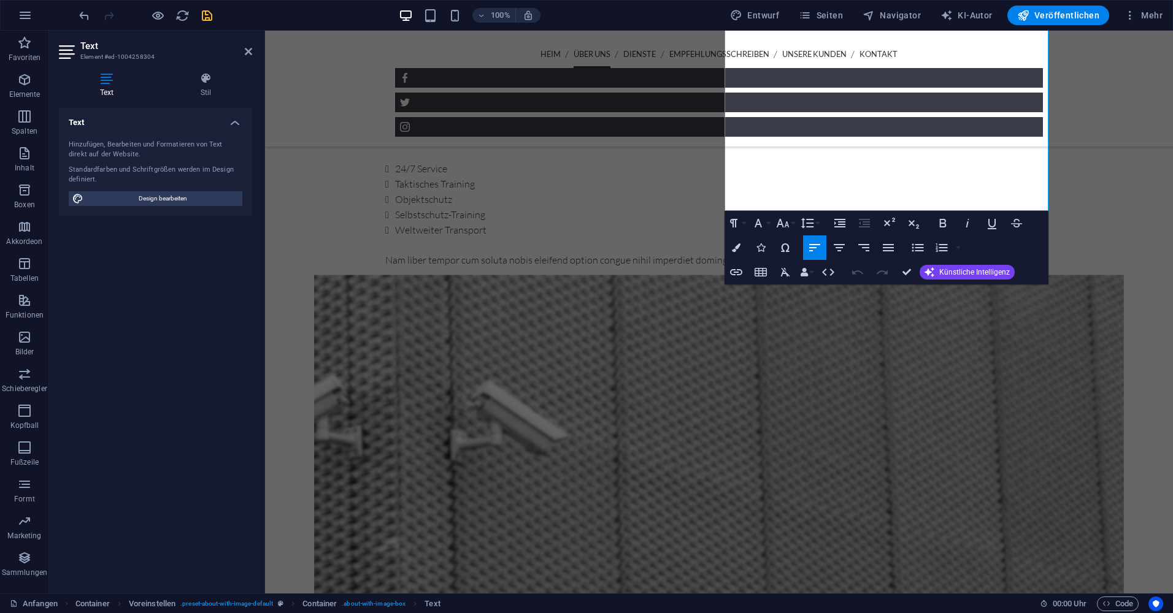
scroll to position [736, 0]
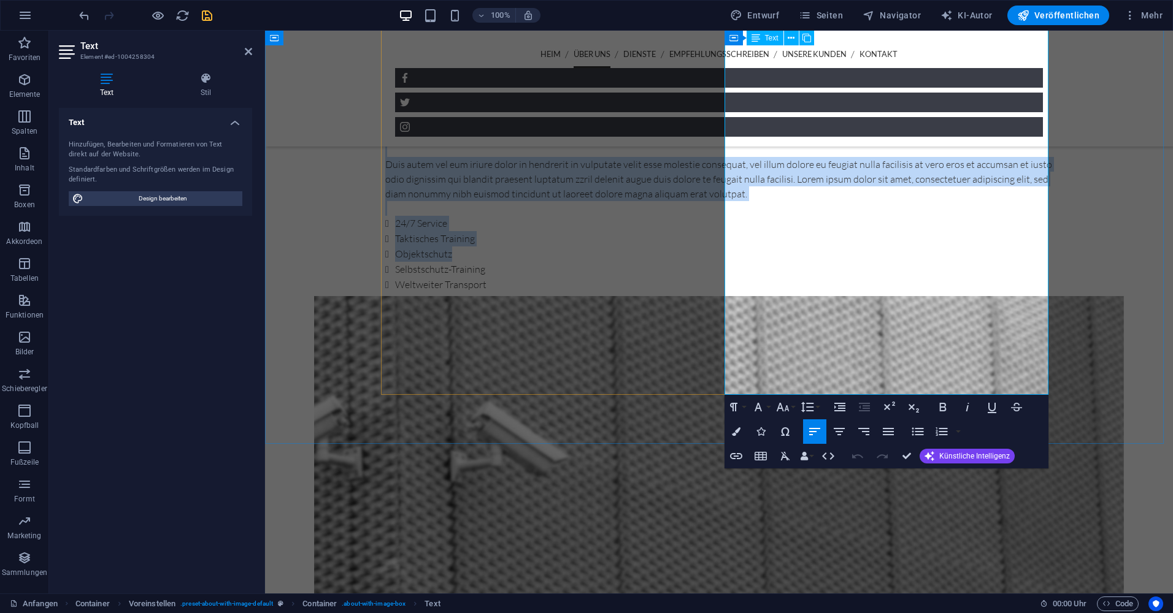
drag, startPoint x: 846, startPoint y: 319, endPoint x: 734, endPoint y: 133, distance: 216.8
click at [734, 133] on div "Lorem ipsum dolor sit amet, consetetur sadipscing elitr, sed diam nonumy eirmod…" at bounding box center [718, 188] width 667 height 268
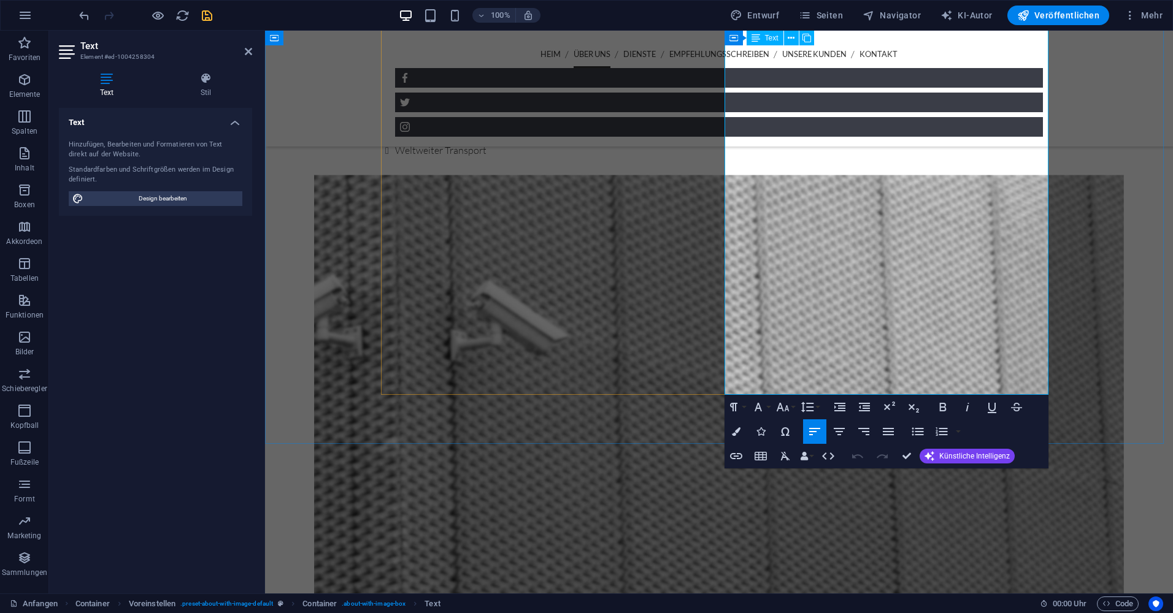
scroll to position [589, 0]
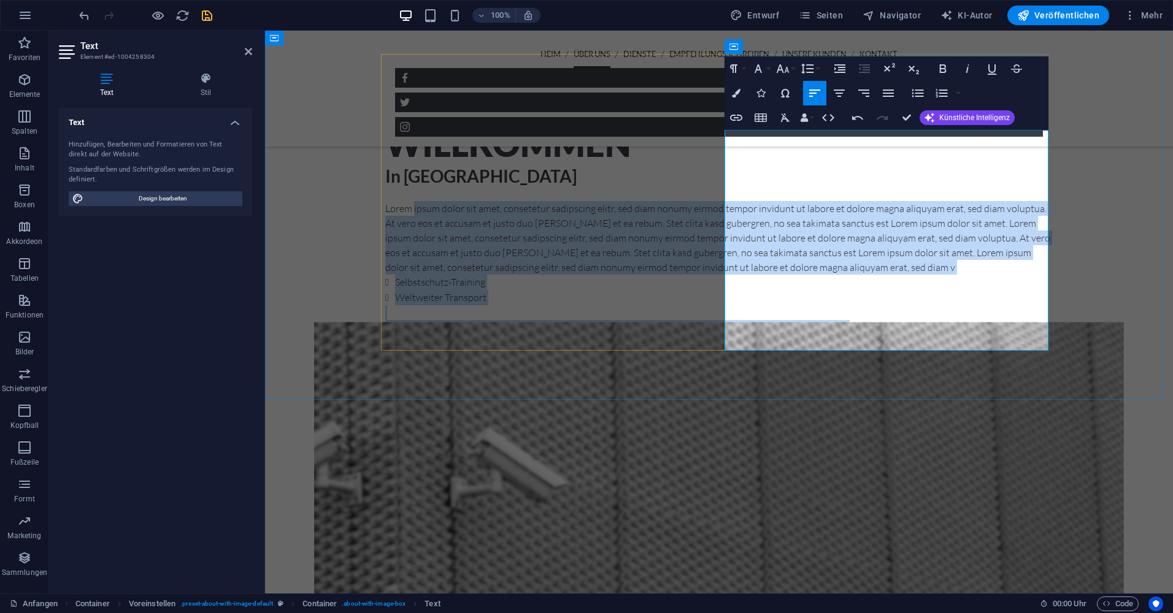
drag, startPoint x: 902, startPoint y: 346, endPoint x: 754, endPoint y: 134, distance: 258.2
click at [754, 201] on div "Lorem ipsum dolor sit amet, consetetur sadipscing elitr, sed diam nonumy eirmod…" at bounding box center [718, 268] width 667 height 134
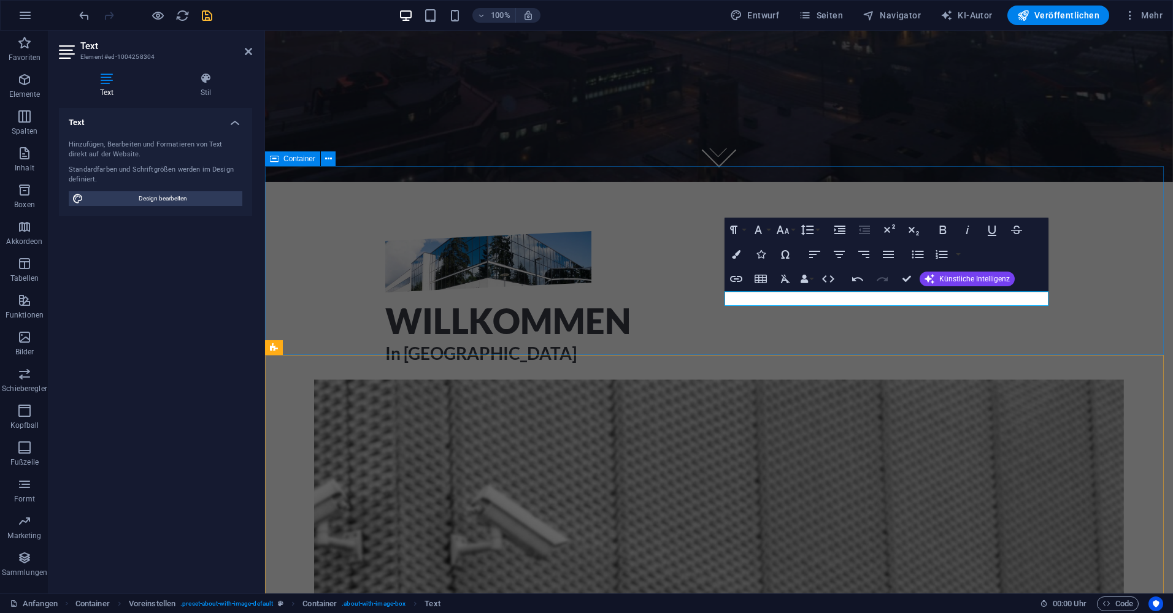
scroll to position [429, 0]
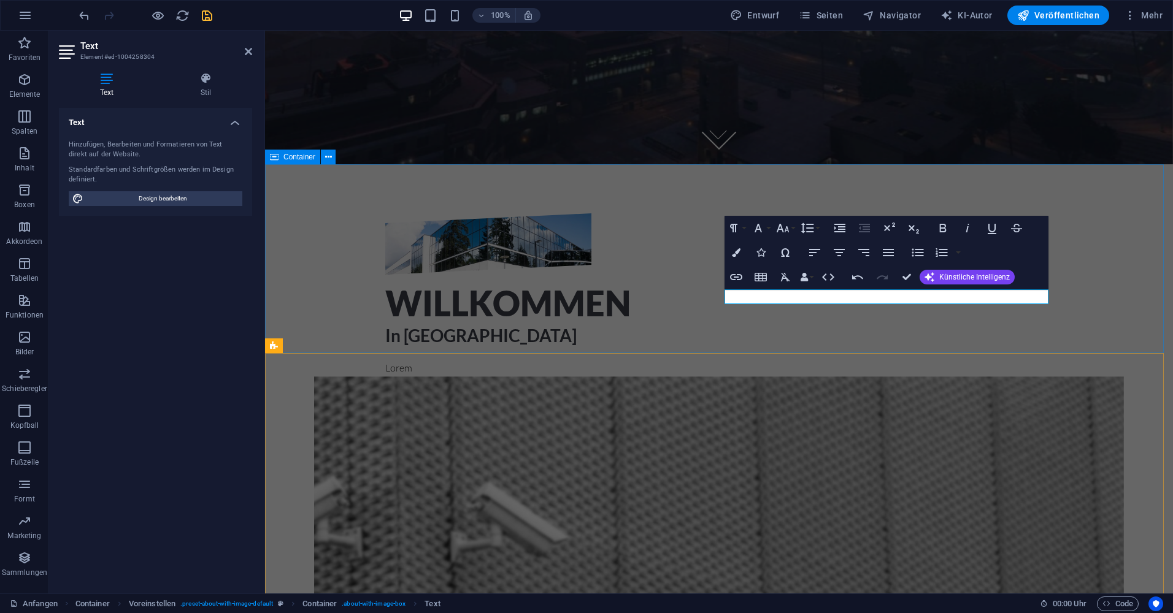
click at [925, 342] on div "Willkommen In Los Santos Lorem" at bounding box center [719, 294] width 908 height 260
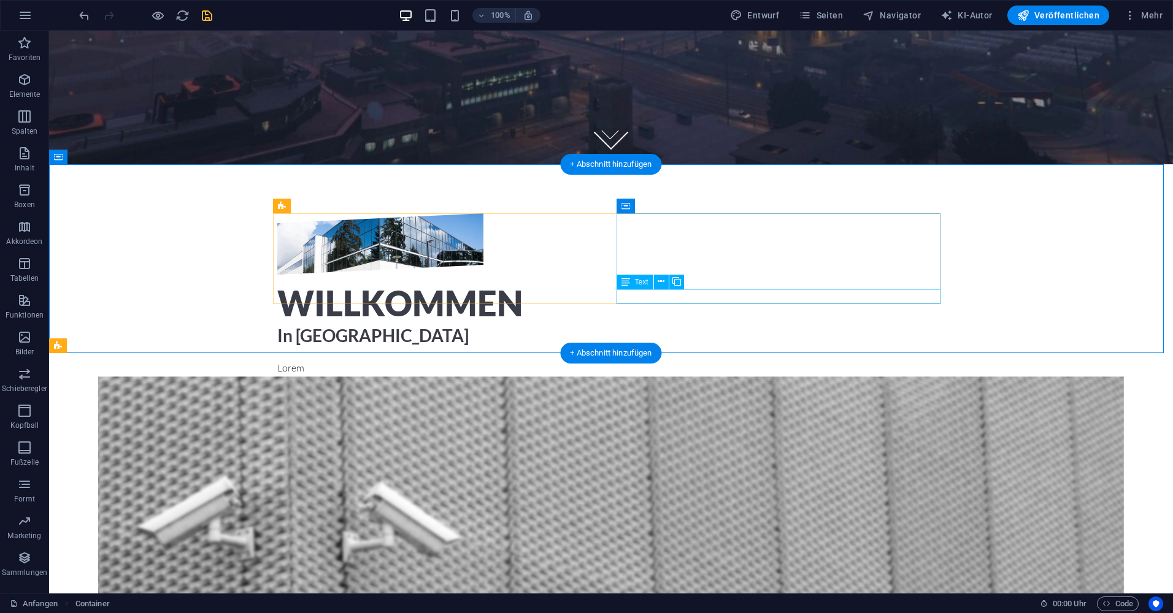
click at [644, 361] on div "Lorem" at bounding box center [610, 368] width 667 height 15
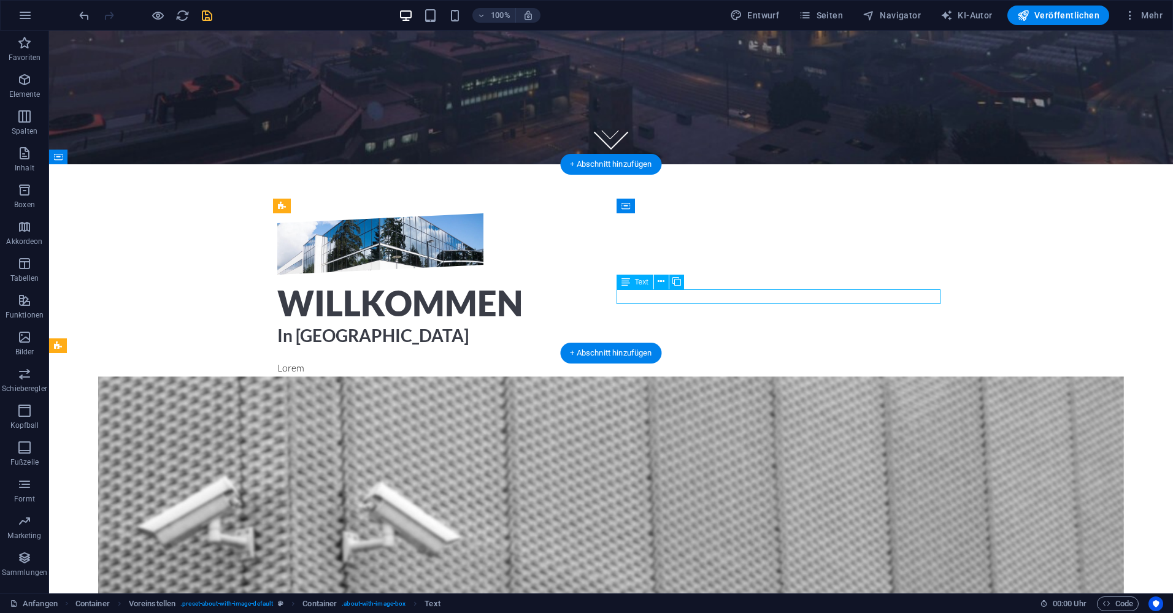
click at [644, 361] on div "Lorem" at bounding box center [610, 368] width 667 height 15
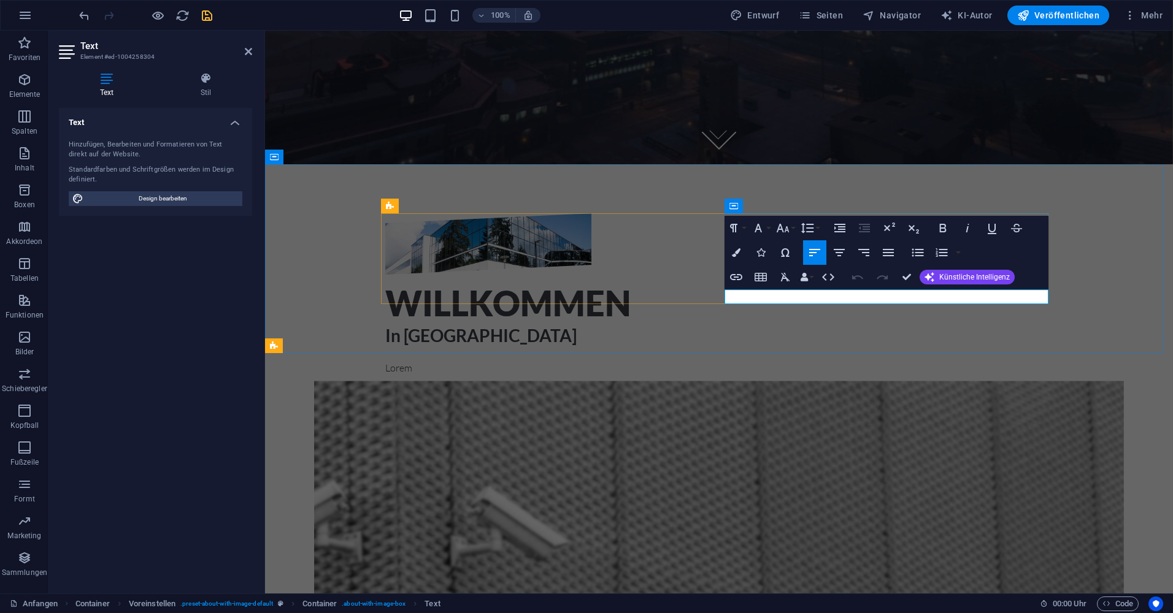
click at [786, 361] on p "Lorem" at bounding box center [718, 368] width 667 height 15
click at [516, 362] on font "Lande auch du mit den Fliegern" at bounding box center [450, 368] width 131 height 12
click at [855, 361] on p "Lande auch du mit den Fliegern" at bounding box center [718, 368] width 667 height 15
click at [516, 362] on font "Lande auch du mit den Fliegern" at bounding box center [450, 368] width 131 height 12
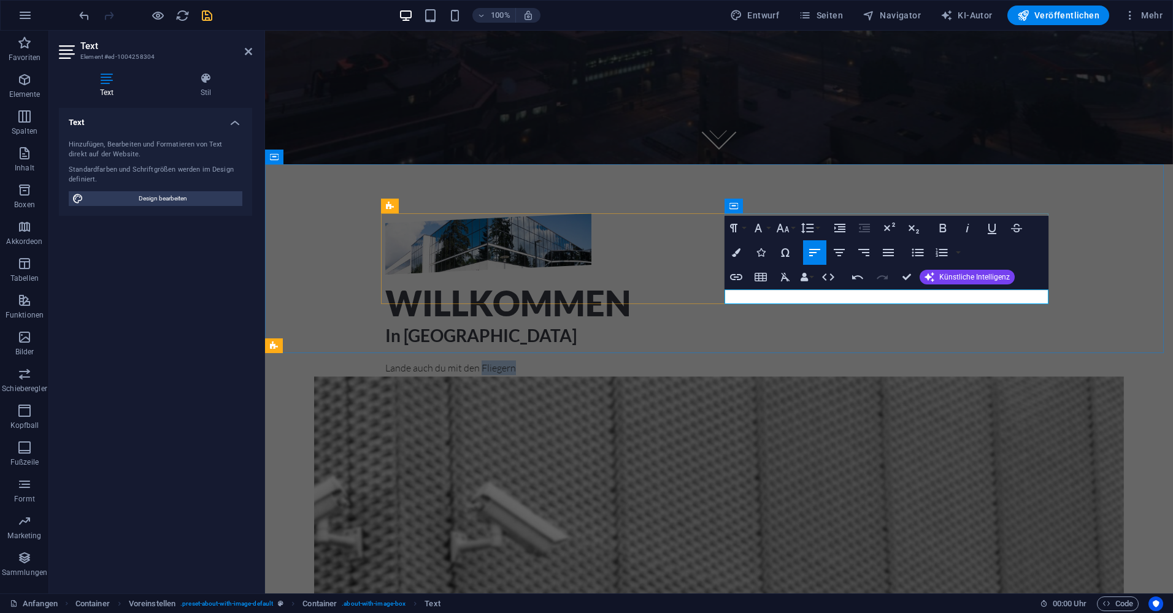
click at [516, 362] on font "Lande auch du mit den Fliegern" at bounding box center [450, 368] width 131 height 12
click at [783, 361] on p "LAN" at bounding box center [718, 368] width 667 height 15
click at [954, 274] on span "Künstliche Intelligenz" at bounding box center [974, 277] width 71 height 7
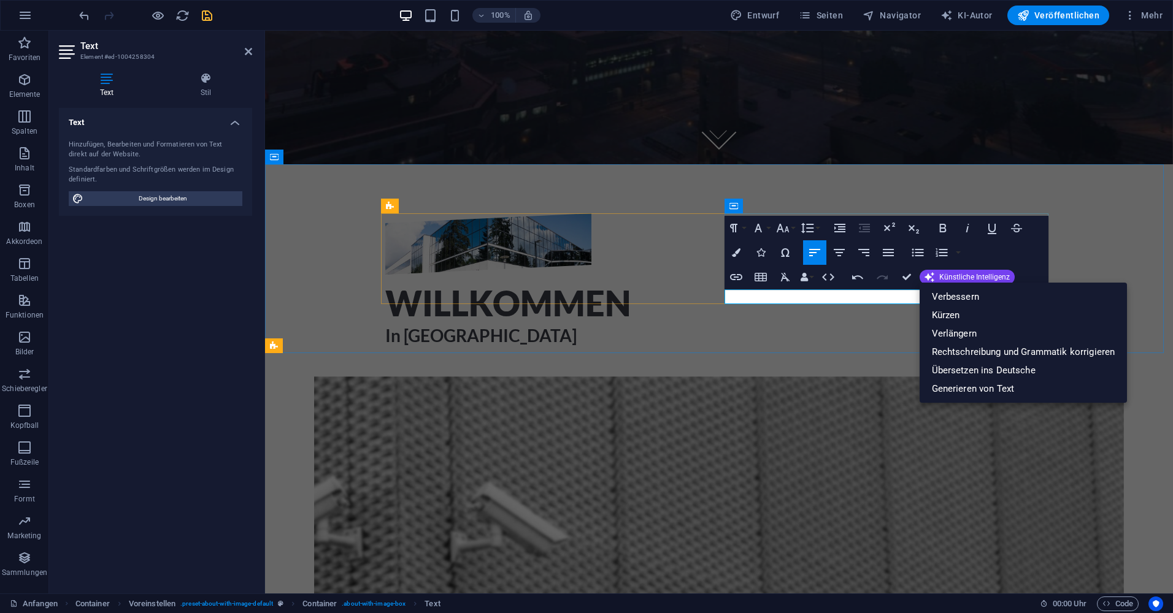
click at [878, 361] on p "​" at bounding box center [718, 368] width 667 height 15
click at [878, 361] on p at bounding box center [718, 368] width 667 height 15
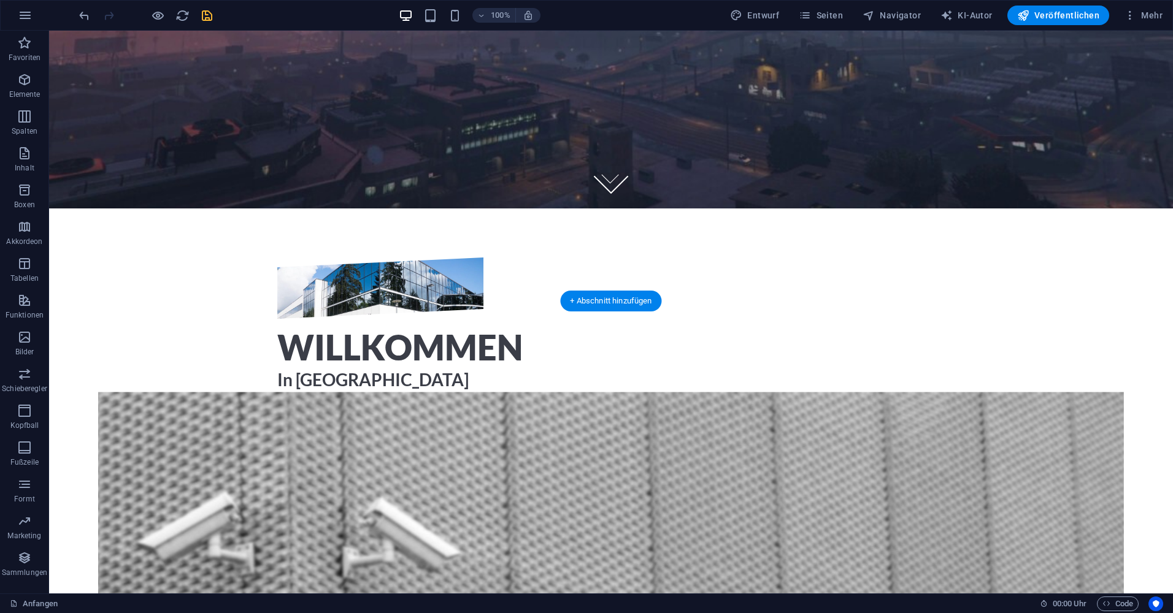
scroll to position [368, 0]
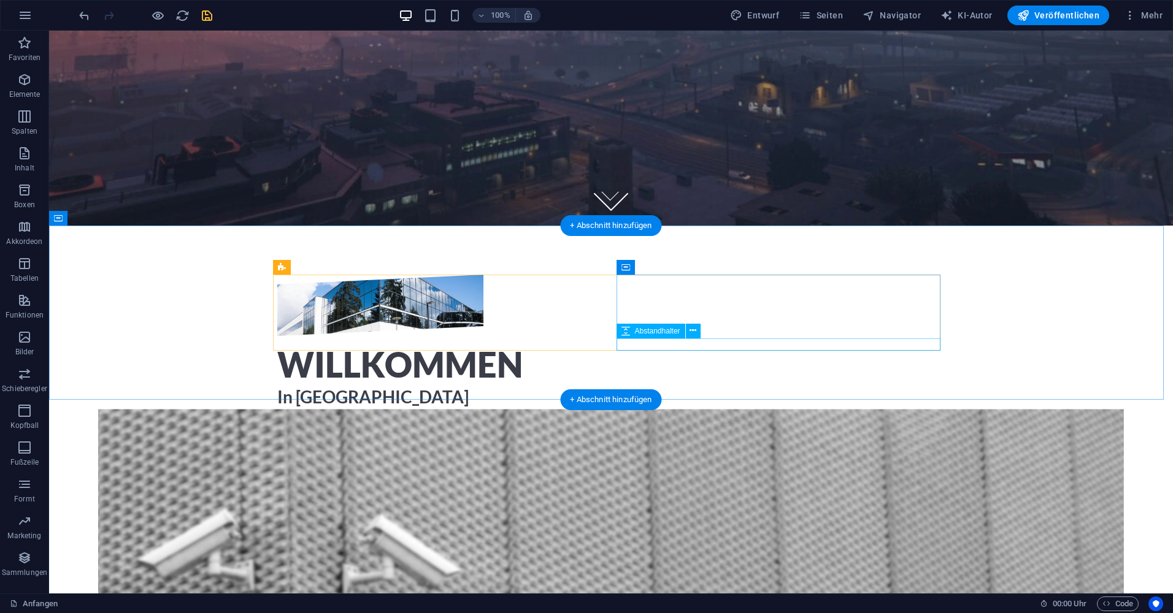
click at [740, 410] on div at bounding box center [610, 416] width 667 height 12
click at [685, 410] on div at bounding box center [610, 416] width 667 height 12
click at [688, 410] on div at bounding box center [610, 416] width 667 height 12
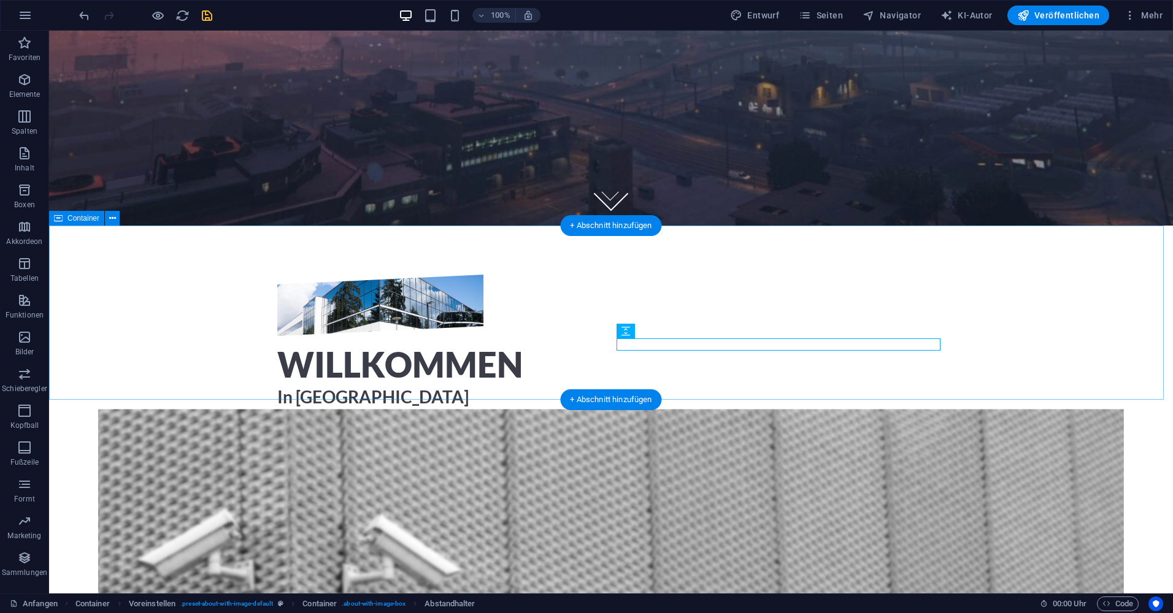
click at [690, 366] on div "Willkommen In Los Santos" at bounding box center [611, 348] width 1124 height 245
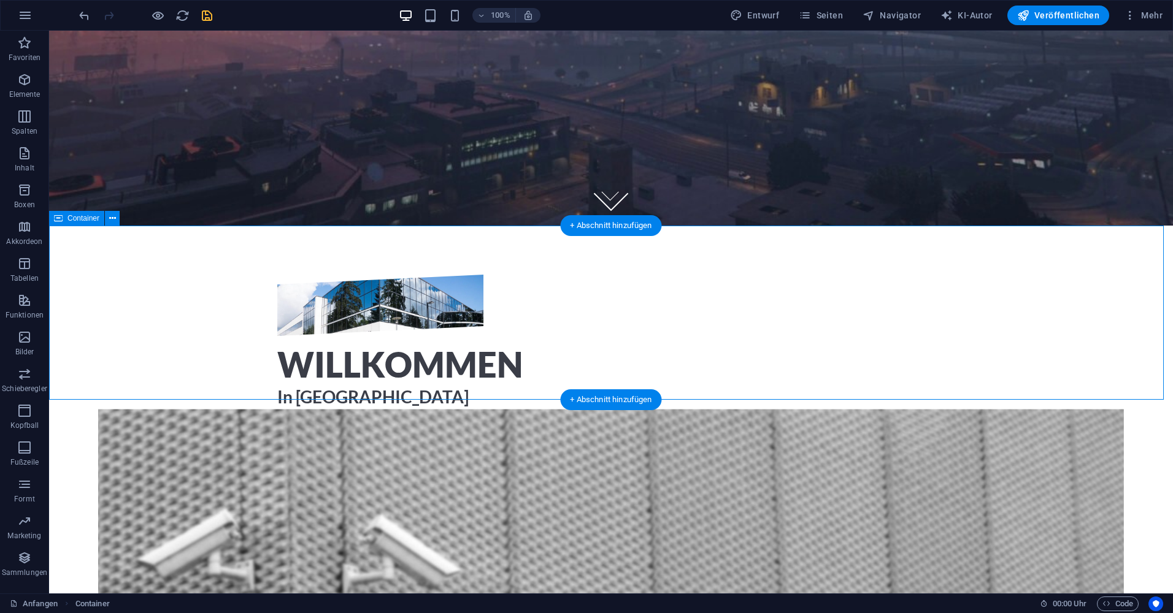
click at [689, 366] on div "Willkommen In Los Santos" at bounding box center [611, 348] width 1124 height 245
click at [473, 366] on div "Willkommen In Los Santos" at bounding box center [611, 348] width 1124 height 245
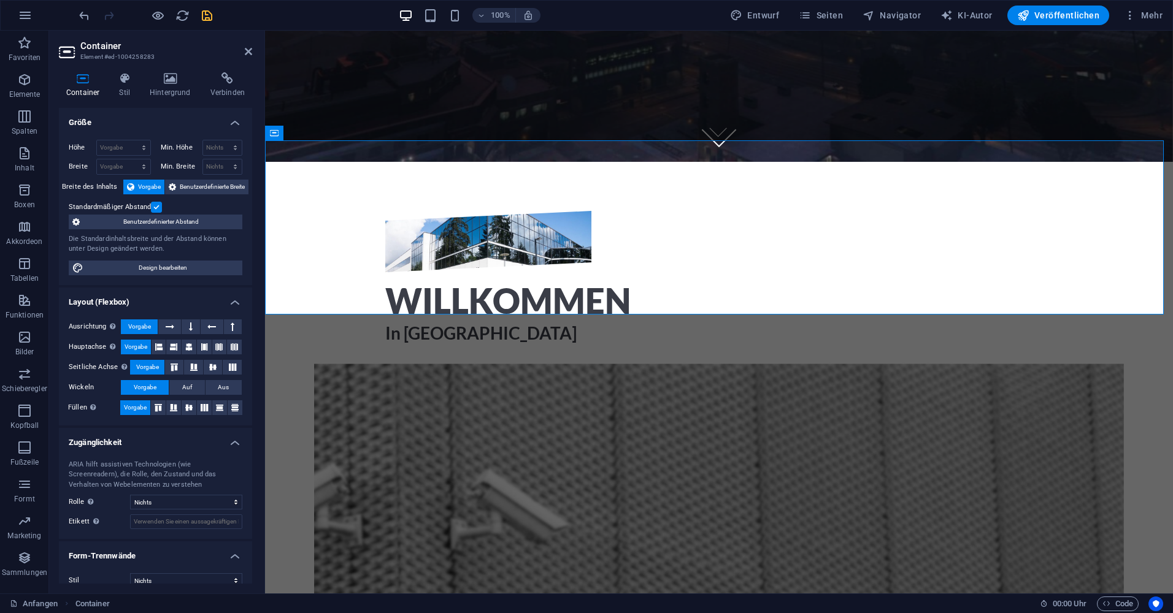
scroll to position [429, 0]
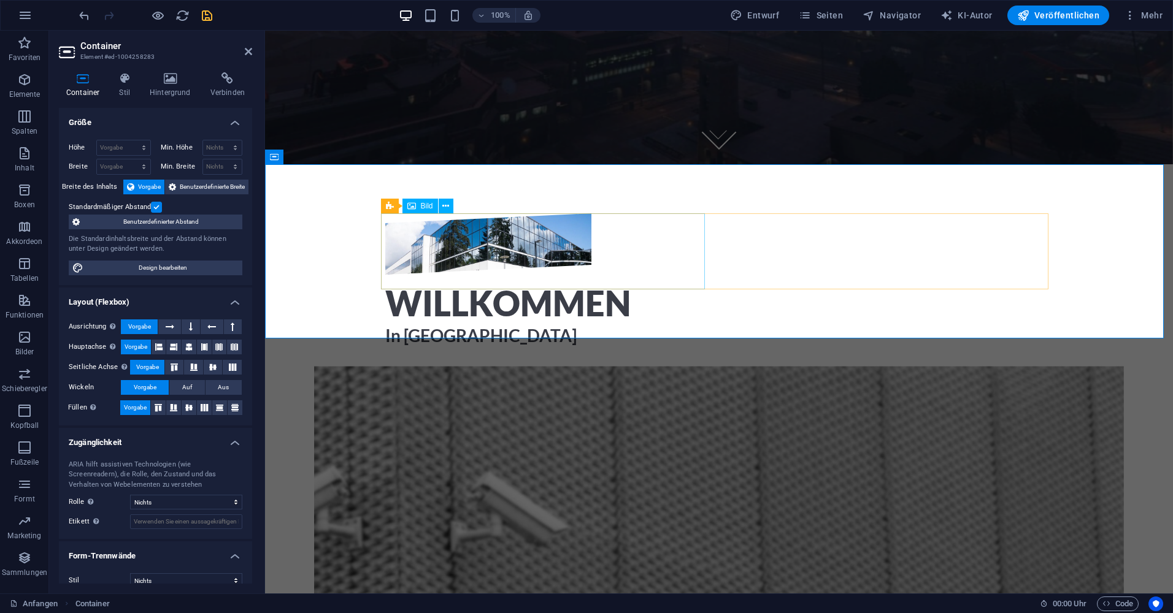
click at [591, 273] on figure at bounding box center [488, 243] width 206 height 61
click at [483, 258] on figure at bounding box center [488, 243] width 206 height 61
select select "%"
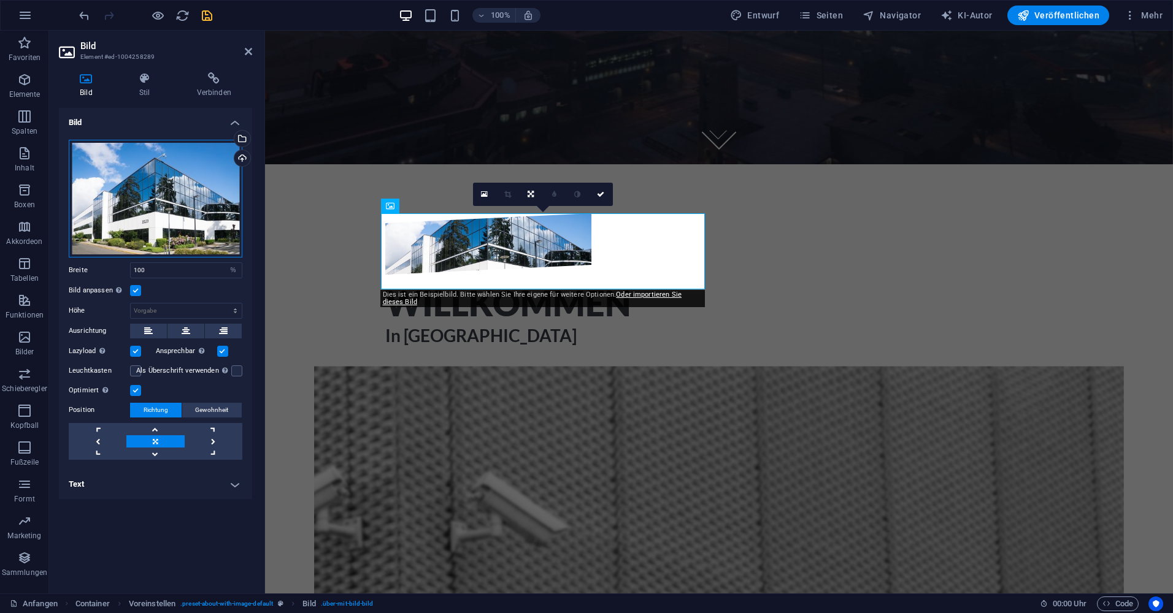
click at [170, 212] on div "Drag files here, click to choose files or select files from Files or our free s…" at bounding box center [156, 199] width 174 height 118
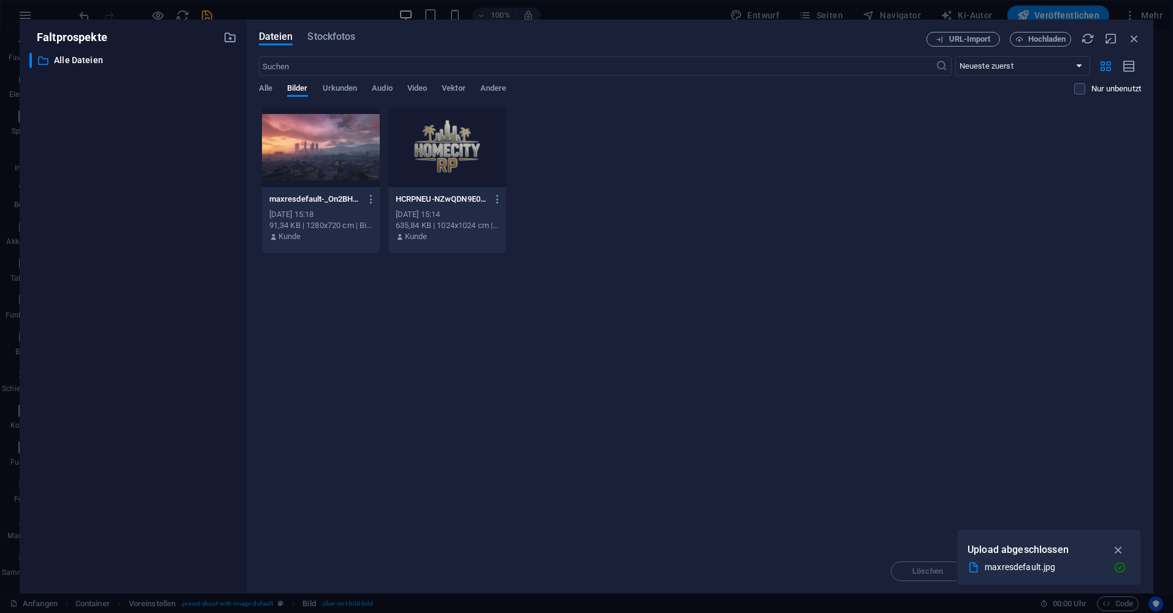
click at [589, 144] on div "maxresdefault-_On2BHLJZ7Lz3Vx0TVey3A.jpg maxresdefault-_On2BHLJZ7Lz3Vx0TVey3A.j…" at bounding box center [700, 180] width 882 height 147
click at [961, 39] on span "URL-Import" at bounding box center [970, 39] width 42 height 7
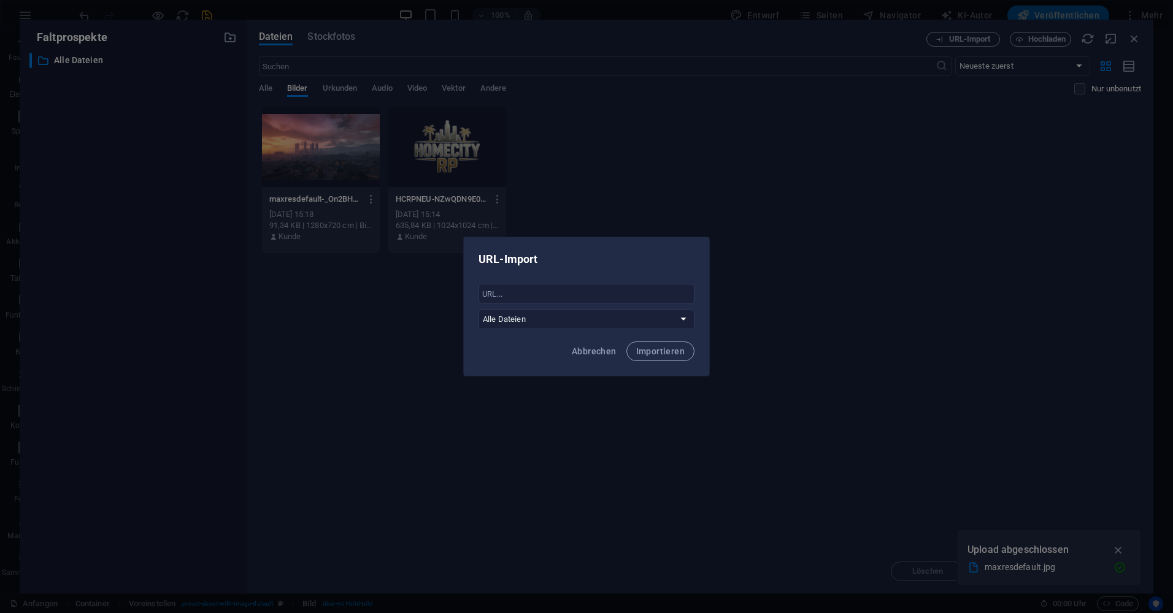
click at [849, 287] on div "URL-Import ​ Alle Dateien Abbrechen Importieren" at bounding box center [586, 306] width 1173 height 613
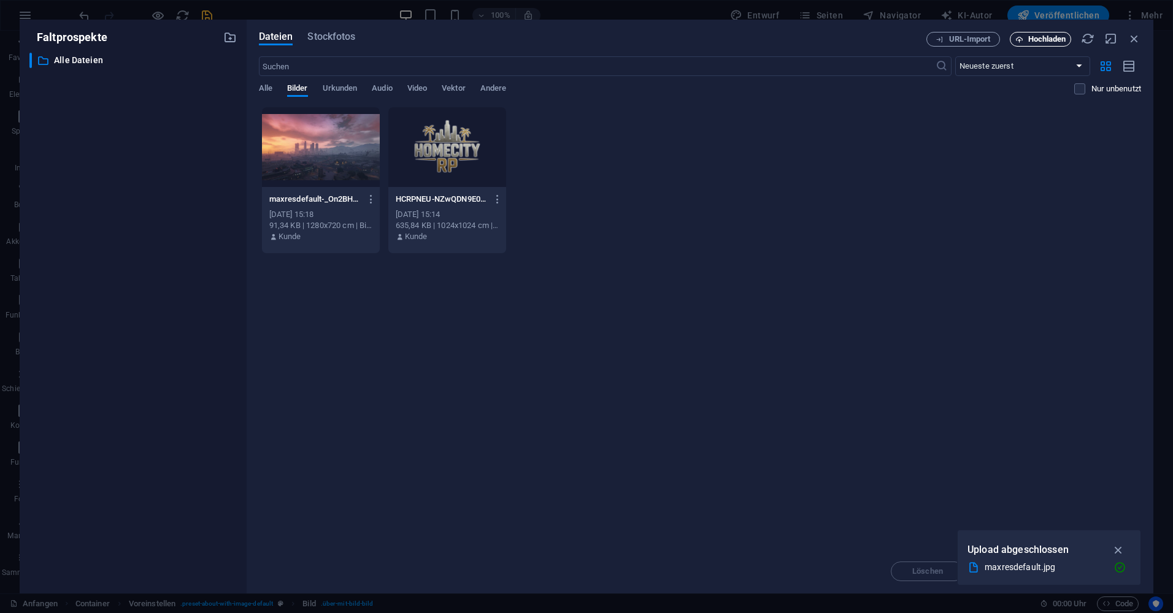
click at [1051, 36] on span "Hochladen" at bounding box center [1047, 39] width 38 height 7
click at [619, 175] on div "maxresdefault-_On2BHLJZ7Lz3Vx0TVey3A.jpg maxresdefault-_On2BHLJZ7Lz3Vx0TVey3A.j…" at bounding box center [700, 180] width 882 height 147
click at [972, 34] on button "URL-Import" at bounding box center [963, 39] width 74 height 15
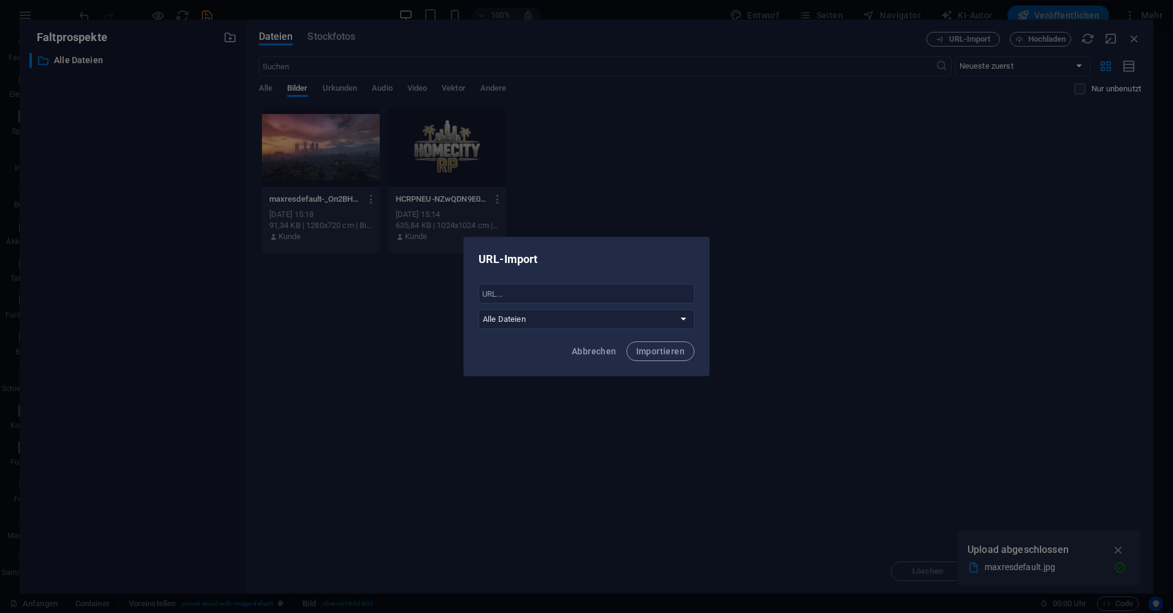
click at [590, 426] on div "URL-Import ​ Alle Dateien Abbrechen Importieren" at bounding box center [586, 306] width 1173 height 613
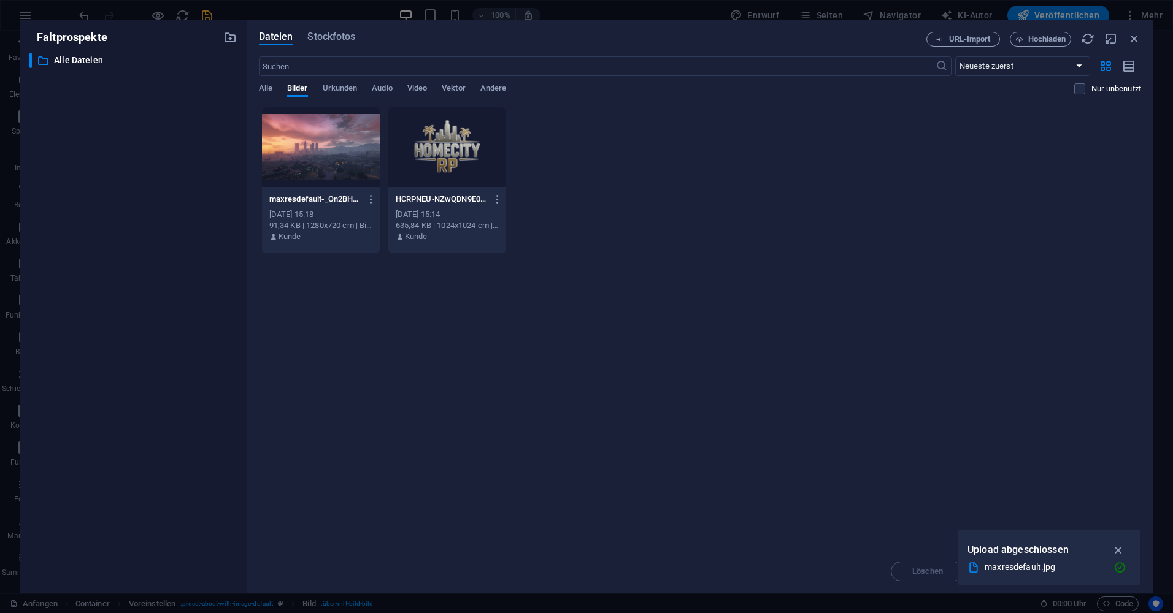
click at [1035, 29] on div "Dateien Stockfotos URL-Import Hochladen ​ Neueste zuerst Älteste zuerst Name (A…" at bounding box center [700, 307] width 907 height 574
click at [1028, 43] on span "Hochladen" at bounding box center [1047, 39] width 38 height 7
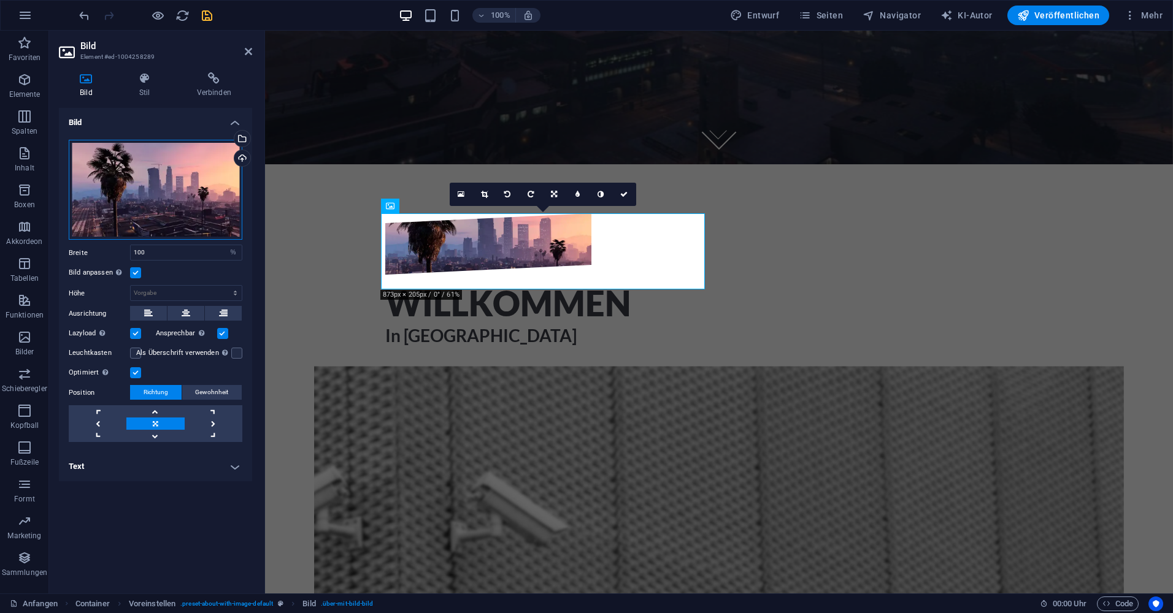
click at [199, 204] on div "Drag files here, click to choose files or select files from Files or our free s…" at bounding box center [156, 190] width 174 height 101
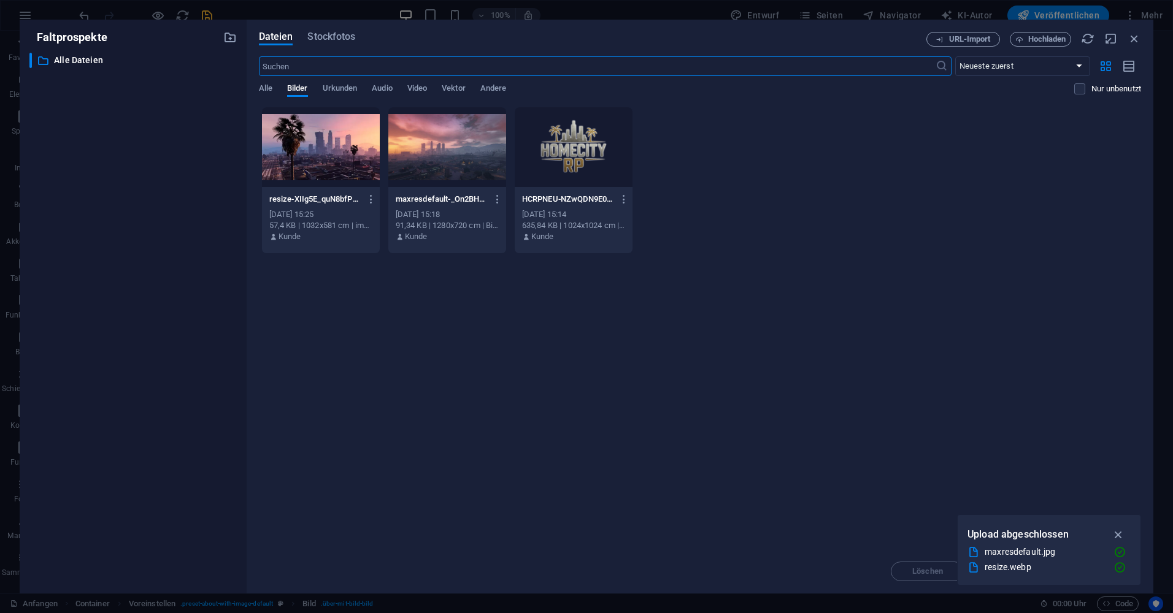
click at [337, 159] on div at bounding box center [321, 147] width 118 height 80
click at [337, 159] on div "1" at bounding box center [321, 147] width 118 height 80
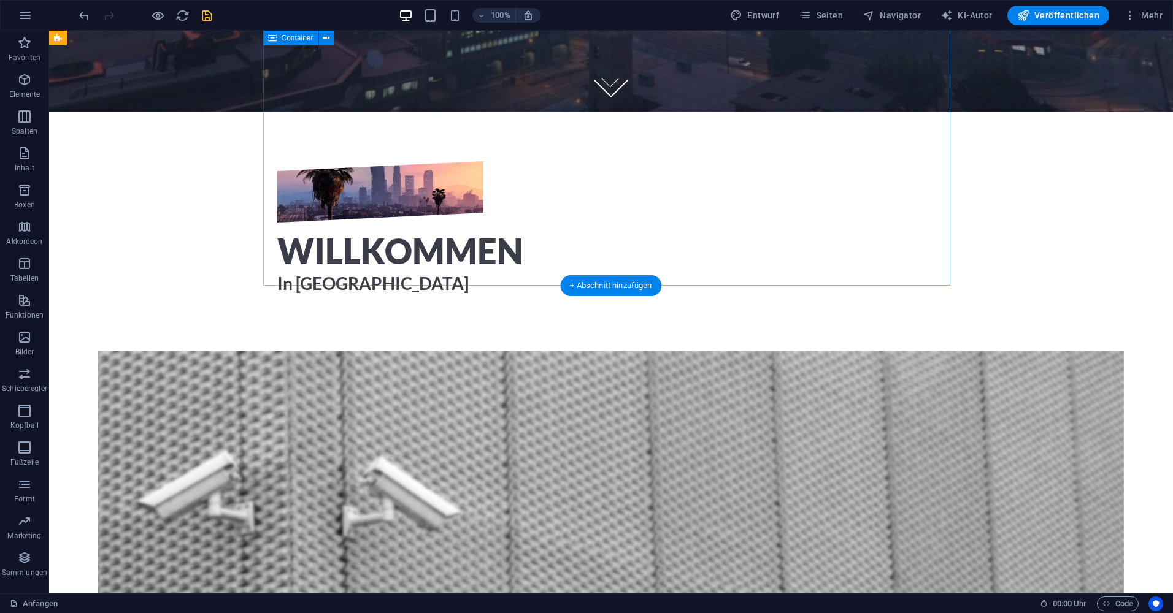
scroll to position [552, 0]
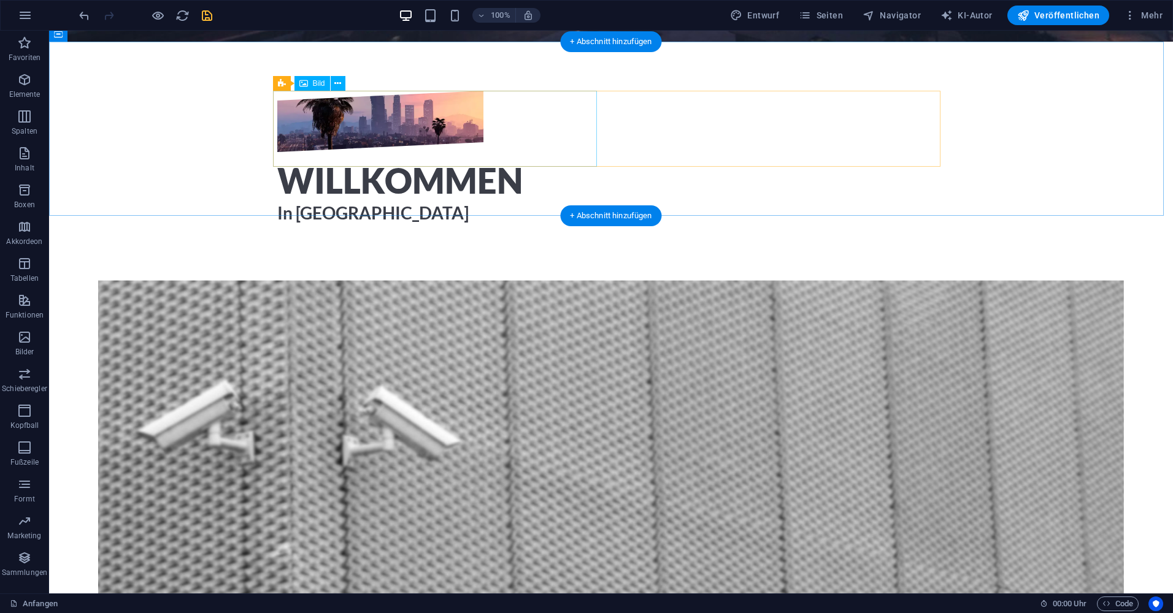
click at [480, 145] on figure at bounding box center [380, 121] width 206 height 61
click at [375, 142] on figure at bounding box center [380, 121] width 206 height 61
select select "%"
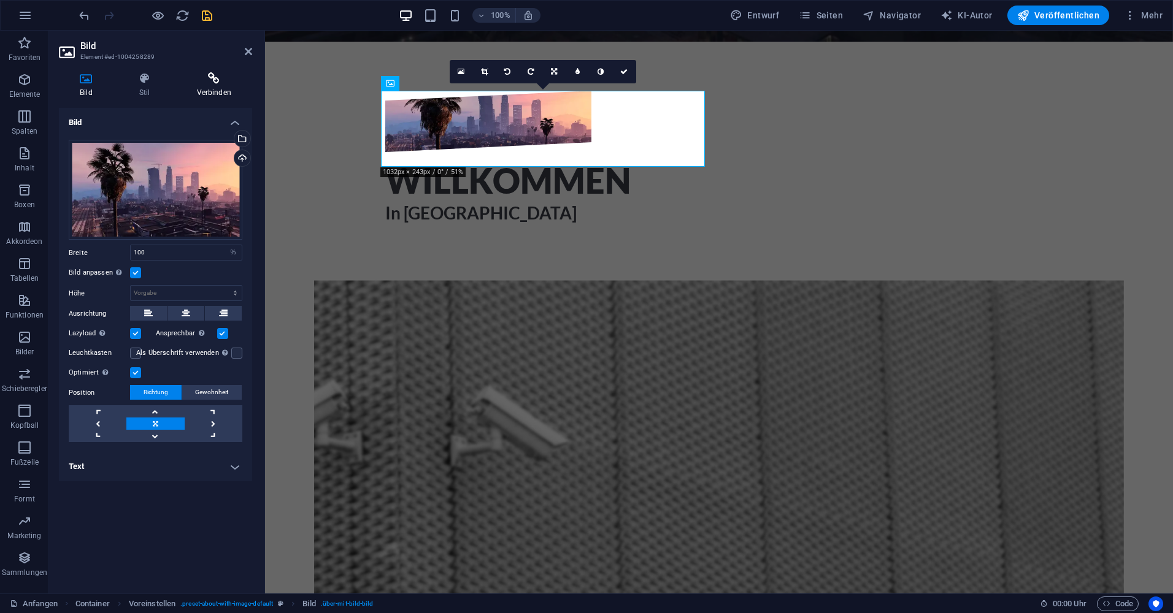
click at [214, 83] on icon at bounding box center [214, 78] width 76 height 12
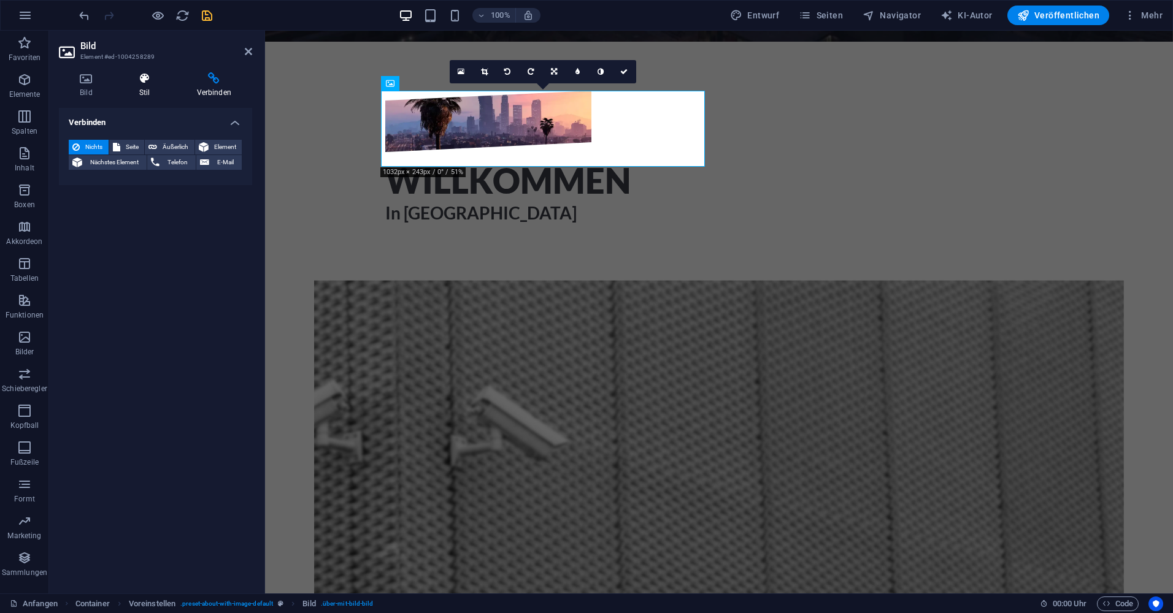
click at [141, 80] on icon at bounding box center [144, 78] width 53 height 12
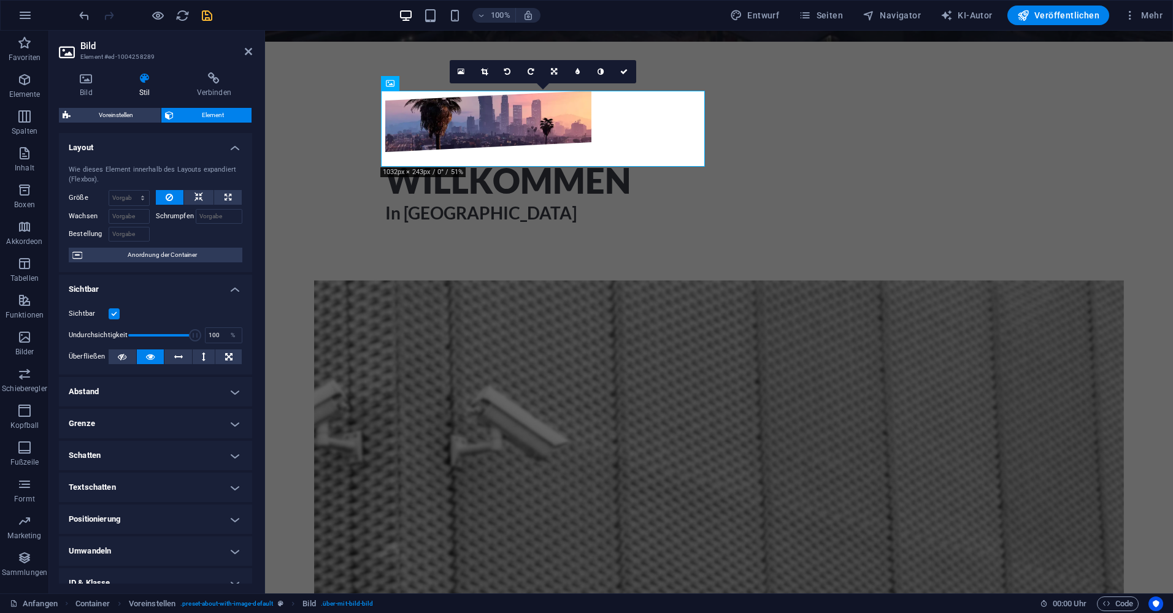
click at [561, 280] on figure at bounding box center [719, 581] width 810 height 603
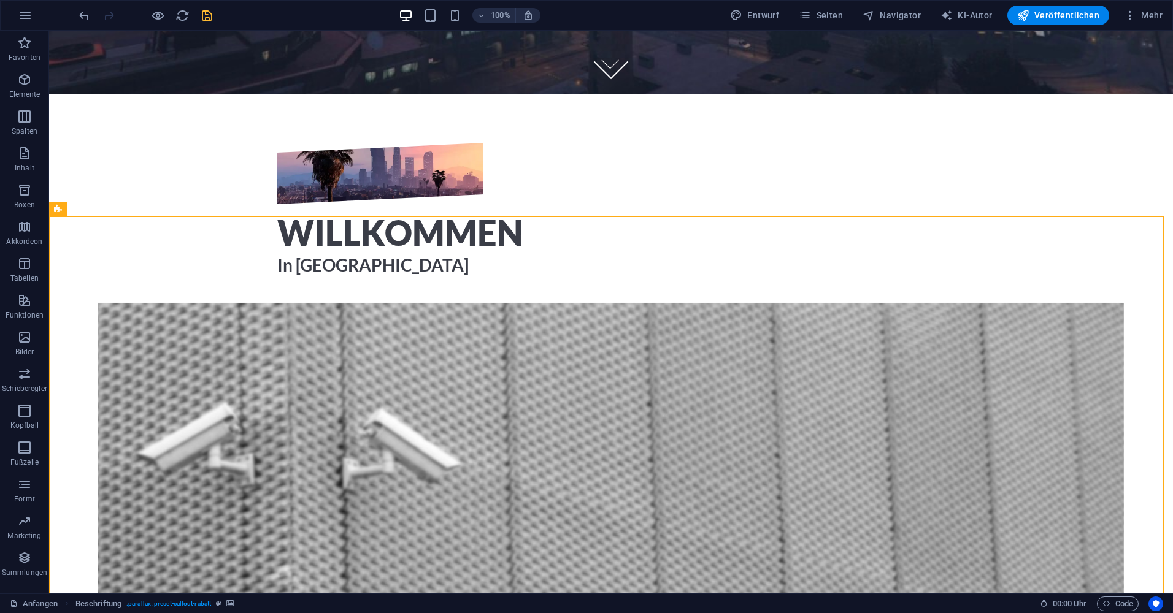
scroll to position [429, 0]
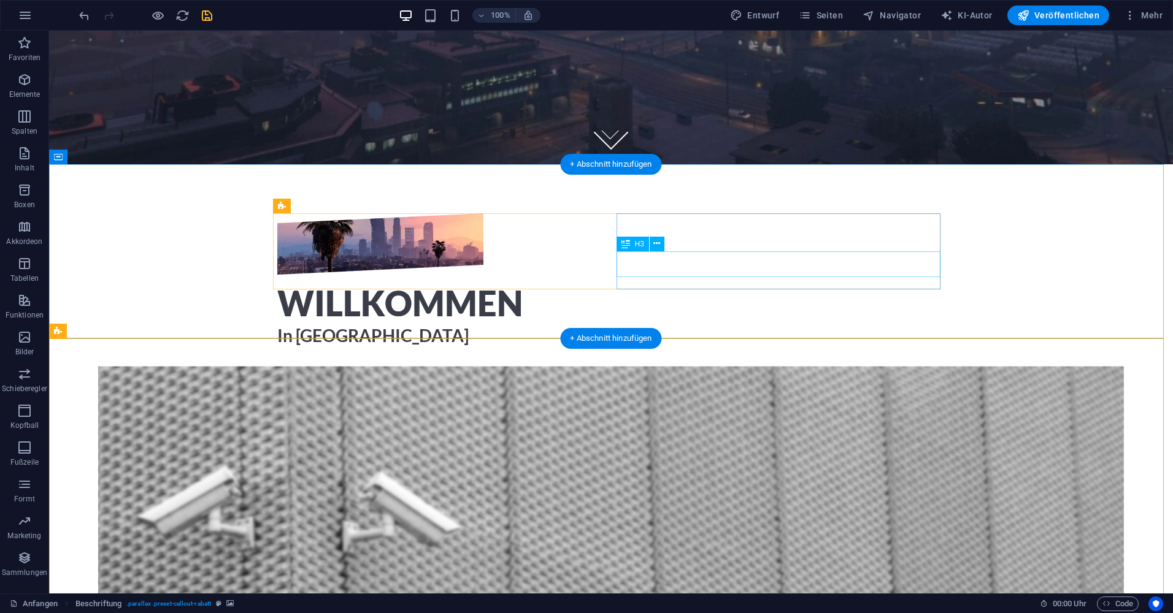
click at [723, 323] on div "In Los Santos" at bounding box center [610, 336] width 667 height 26
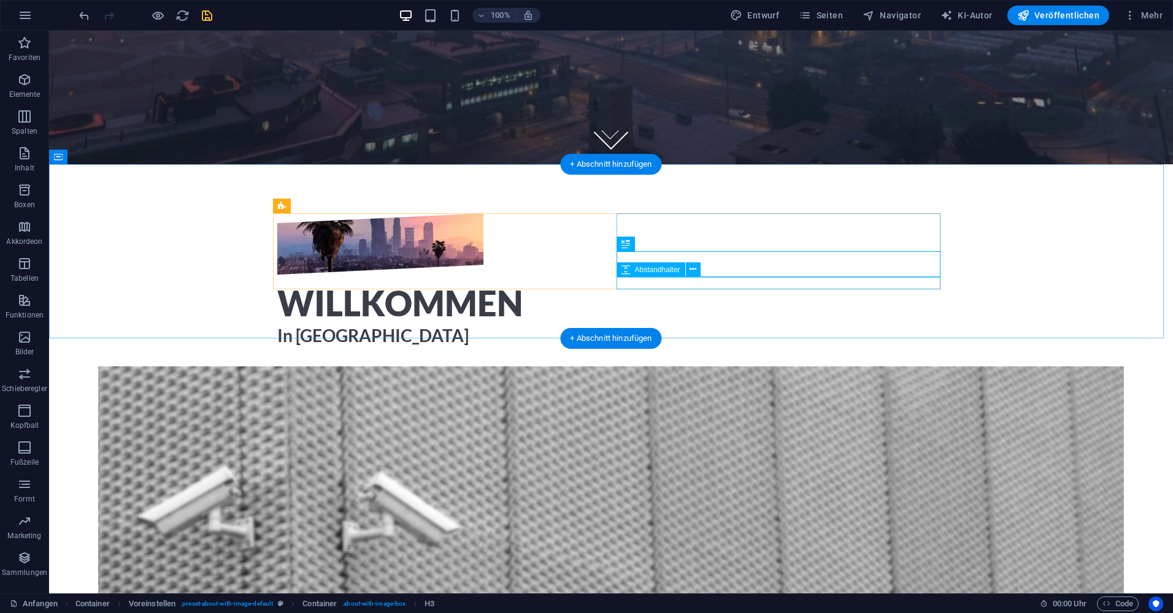
click at [648, 348] on div at bounding box center [610, 354] width 667 height 12
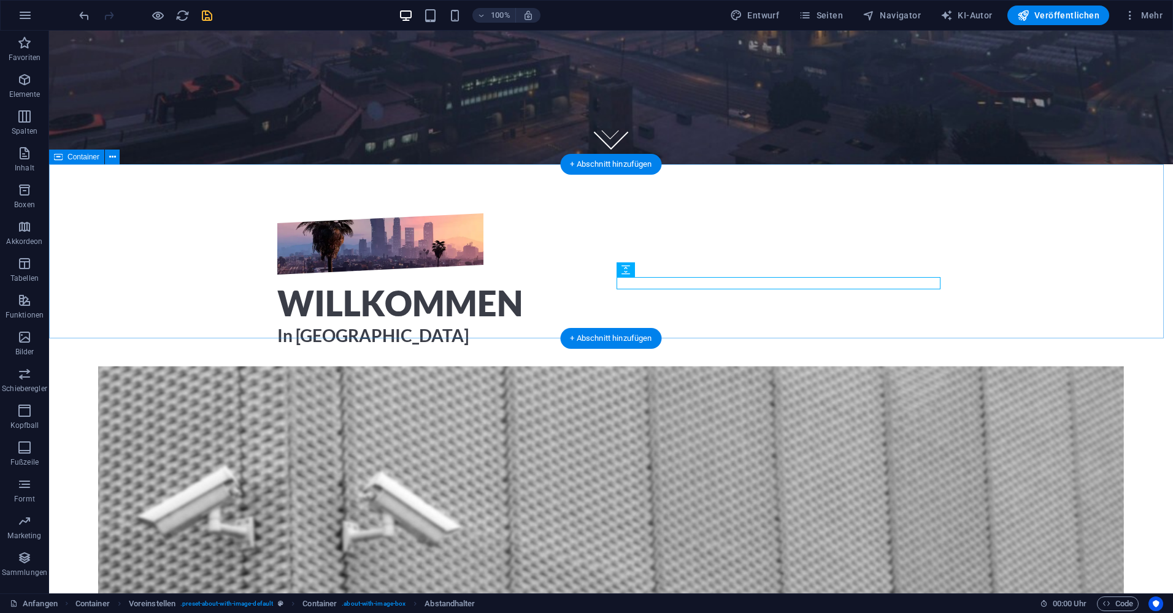
click at [539, 307] on div "Willkommen In Los Santos" at bounding box center [611, 286] width 1124 height 245
click at [720, 323] on div "In Los Santos" at bounding box center [610, 336] width 667 height 26
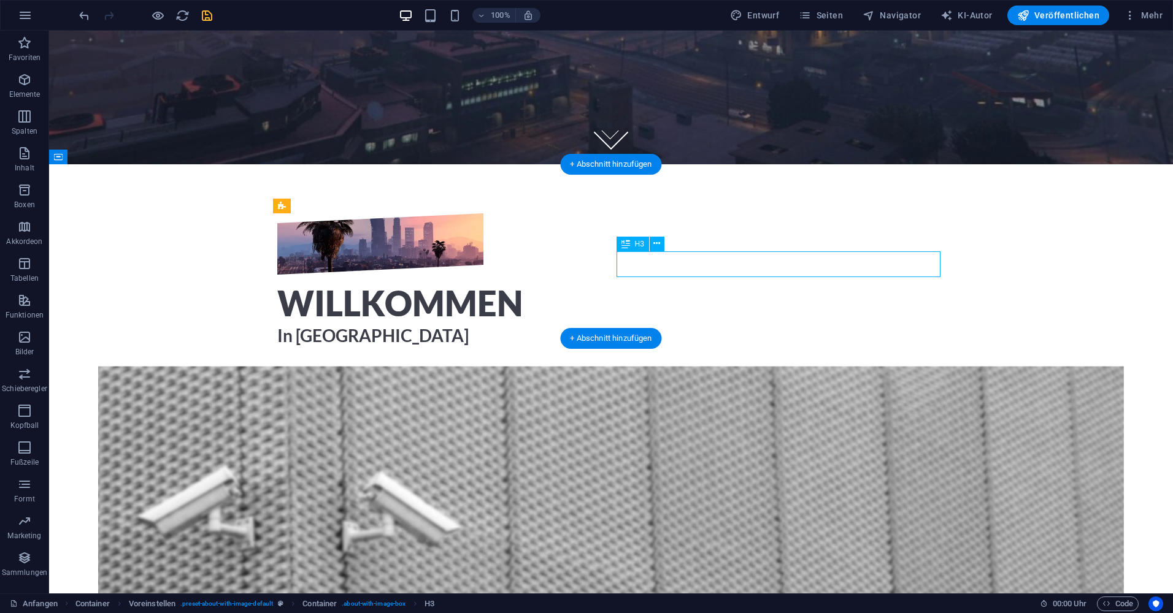
click at [720, 323] on div "In Los Santos" at bounding box center [610, 336] width 667 height 26
drag, startPoint x: 720, startPoint y: 262, endPoint x: 504, endPoint y: 261, distance: 215.9
click at [720, 323] on div "In Los Santos" at bounding box center [610, 336] width 667 height 26
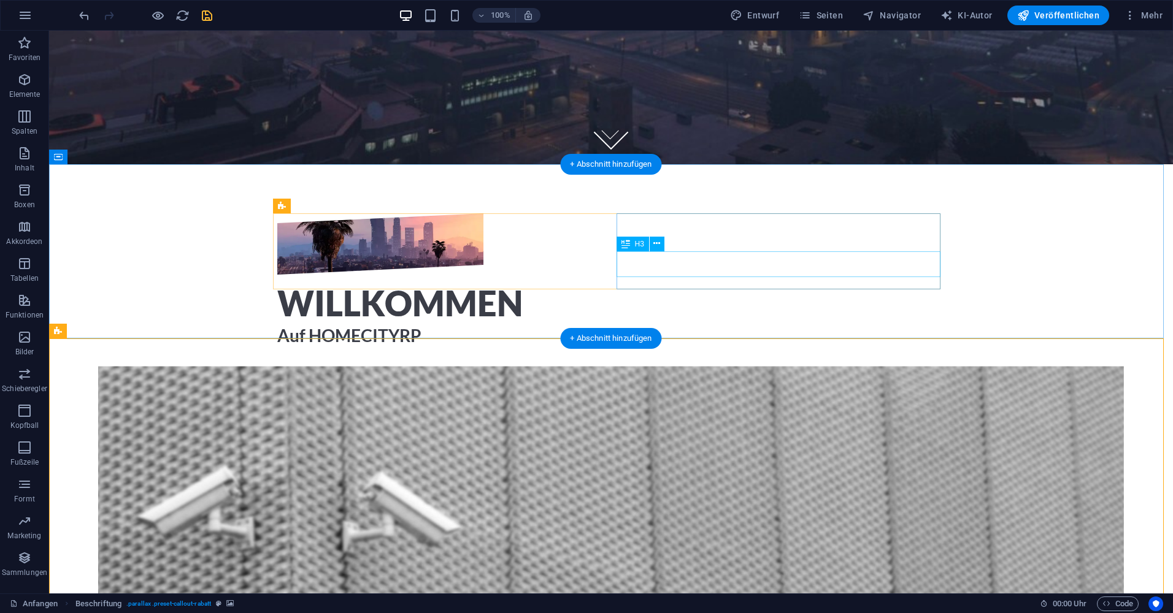
click at [753, 323] on div "Auf HOMECITYRP" at bounding box center [610, 336] width 667 height 26
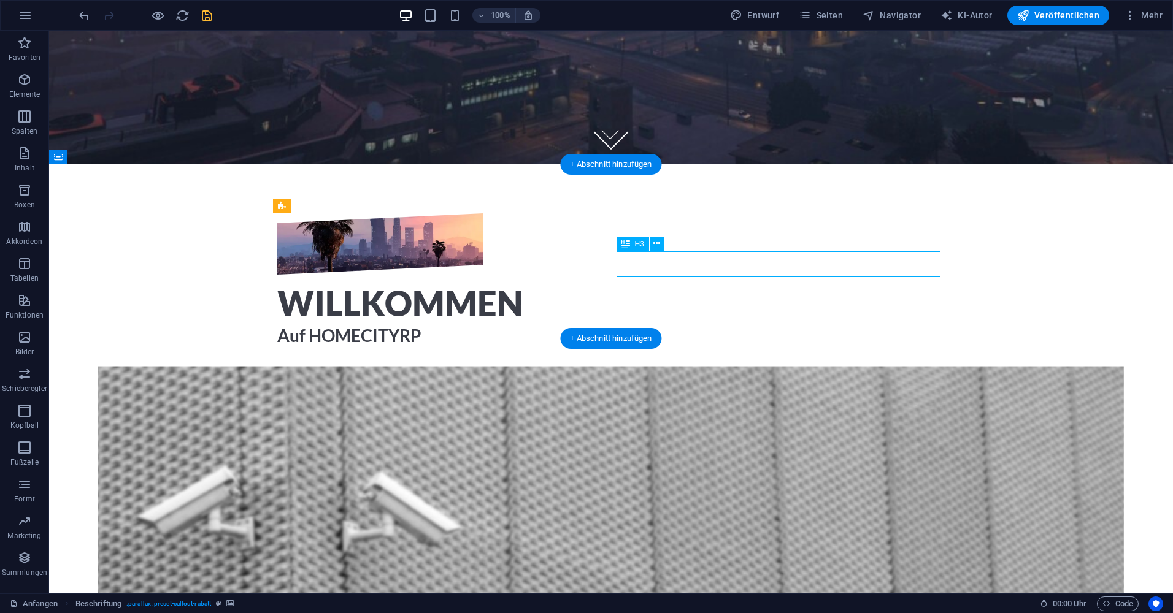
click at [753, 323] on div "Auf HOMECITYRP" at bounding box center [610, 336] width 667 height 26
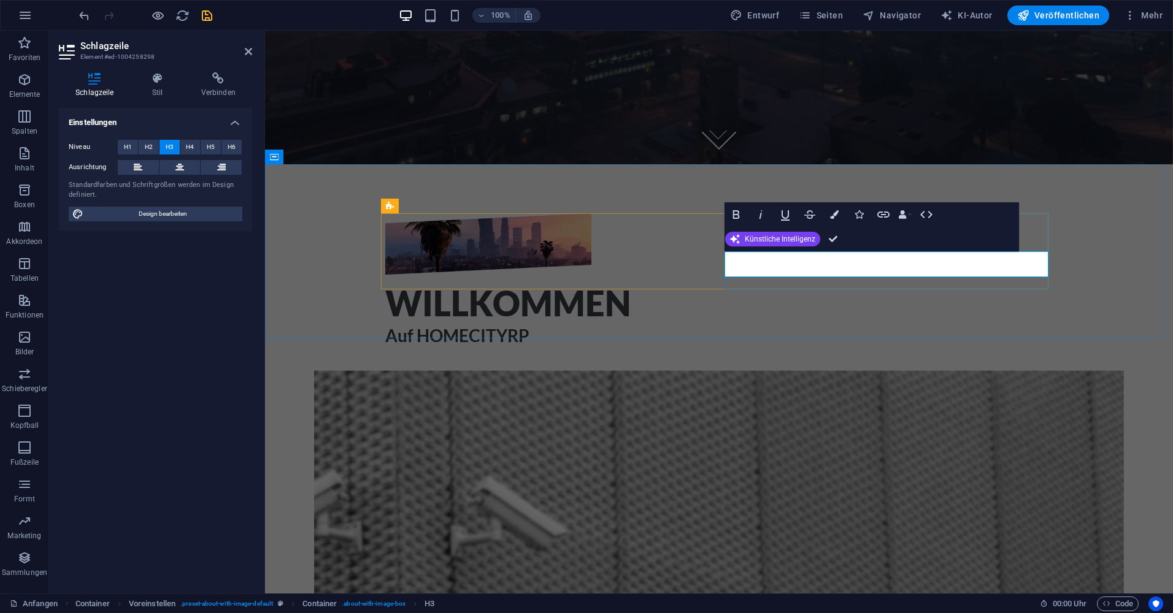
click at [845, 323] on h3 "Auf HOMECITYRP" at bounding box center [718, 336] width 667 height 26
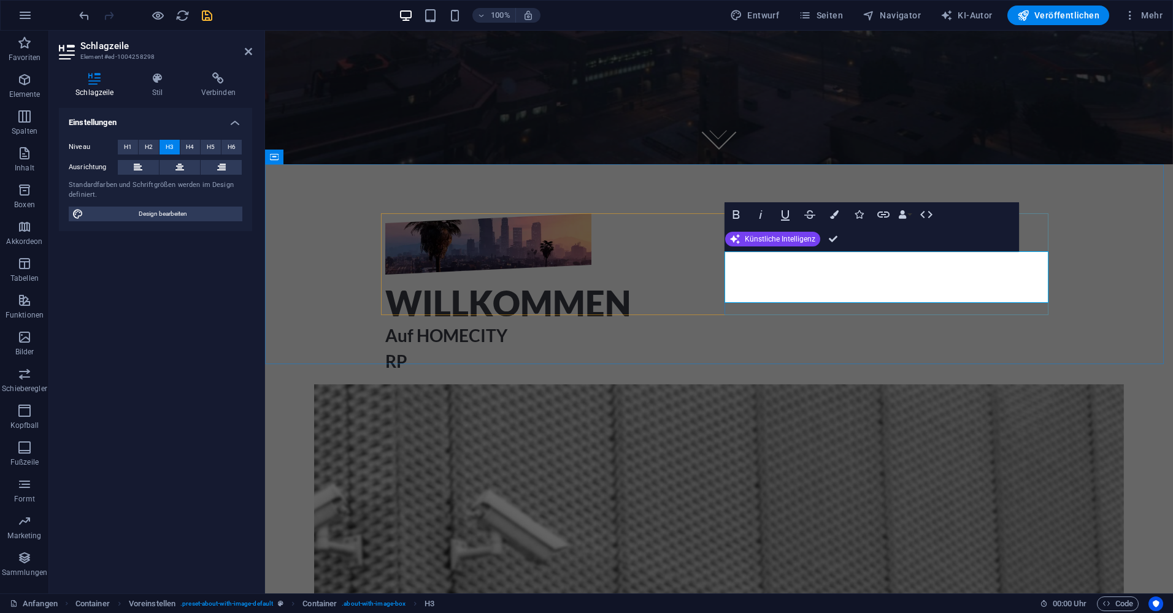
click at [732, 323] on h3 "Auf HOMECITY RP" at bounding box center [718, 349] width 667 height 52
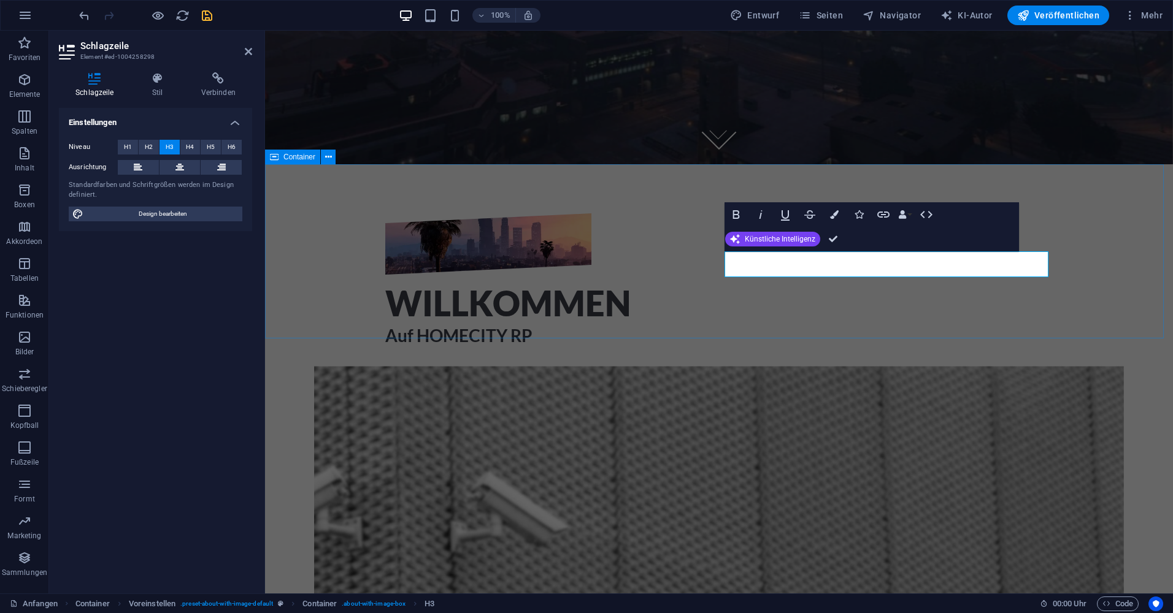
click at [812, 324] on div "Willkommen Auf HOMECITY RP" at bounding box center [719, 286] width 908 height 245
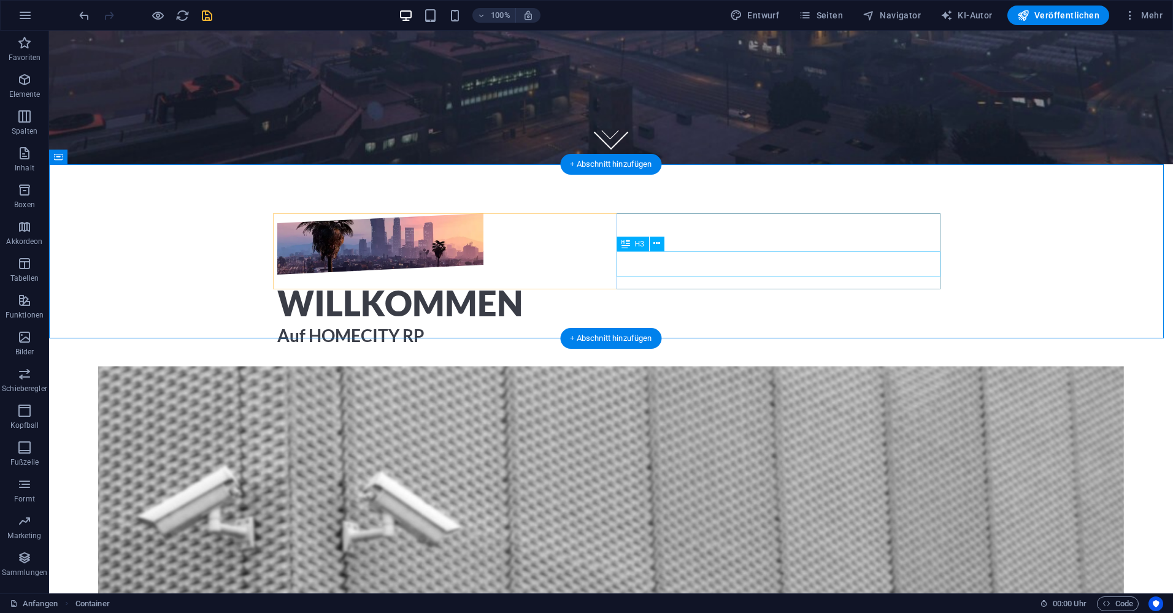
click at [630, 323] on div "Auf HOMECITY RP" at bounding box center [610, 336] width 667 height 26
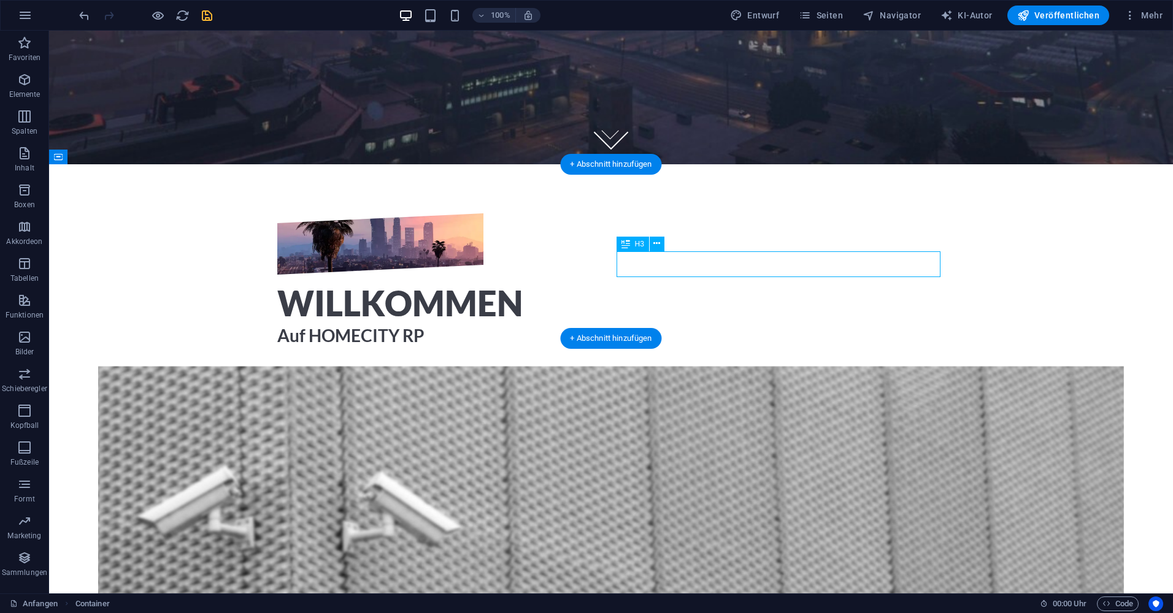
click at [630, 323] on div "Auf HOMECITY RP" at bounding box center [610, 336] width 667 height 26
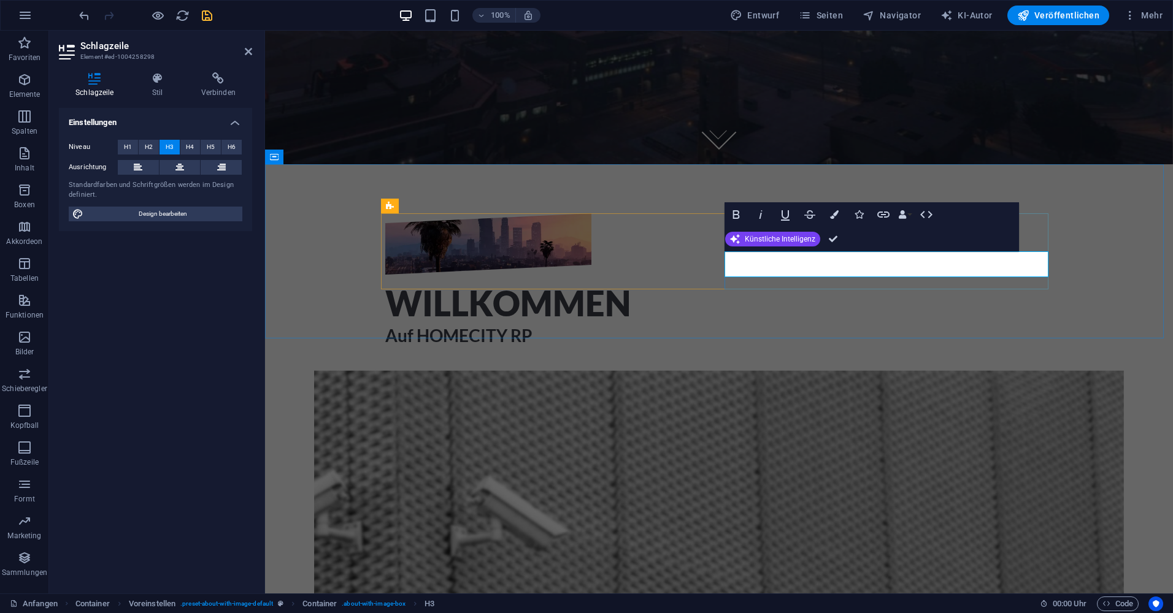
click at [741, 323] on h3 "Auf HOMECITY RP" at bounding box center [718, 336] width 667 height 26
click at [807, 296] on div "Willkommen AUF HOMECITY RP" at bounding box center [719, 286] width 908 height 245
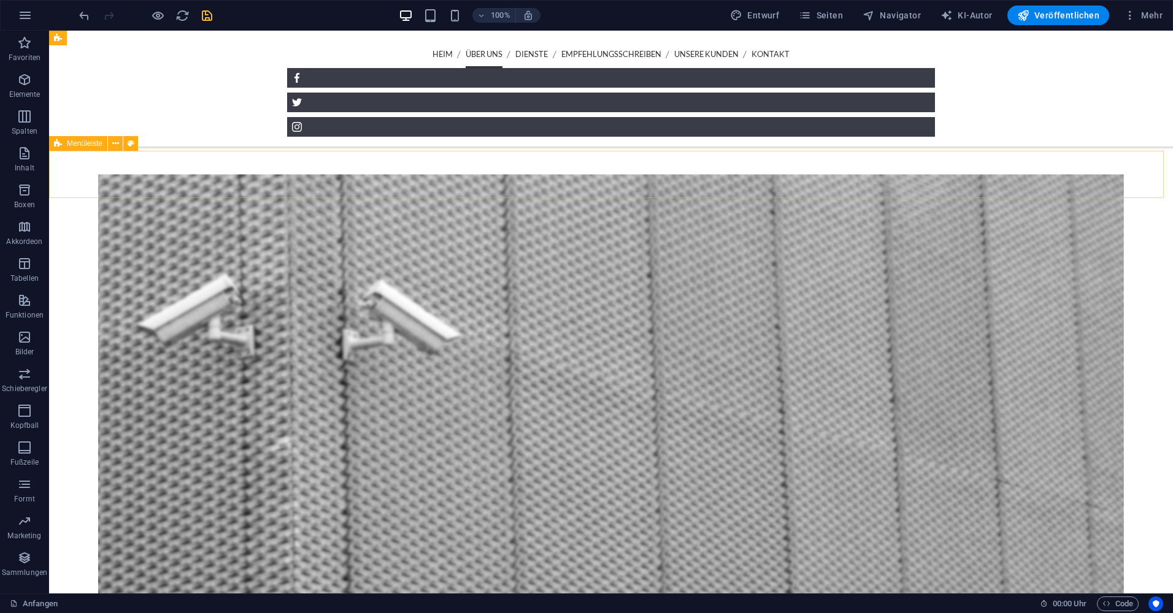
scroll to position [675, 0]
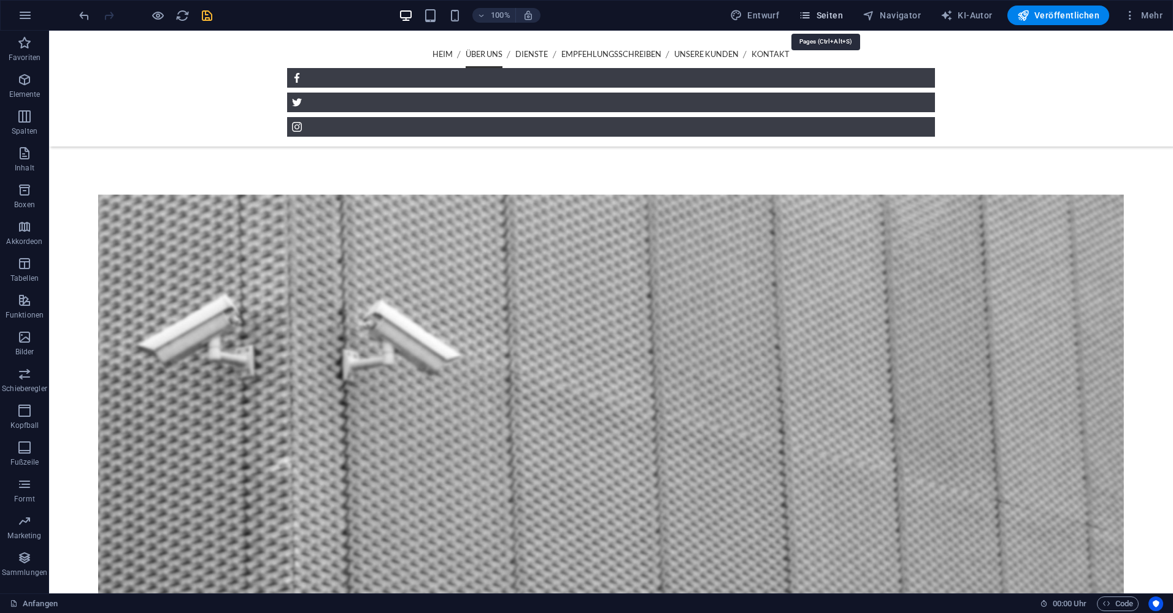
click at [825, 18] on font "Seiten" at bounding box center [830, 15] width 26 height 10
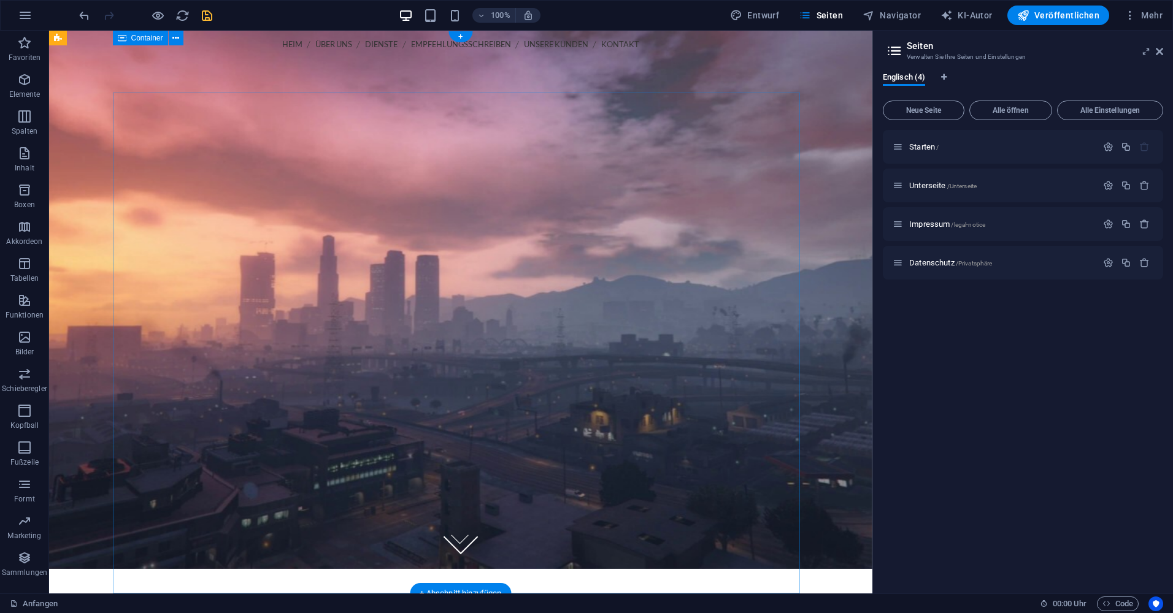
scroll to position [0, 0]
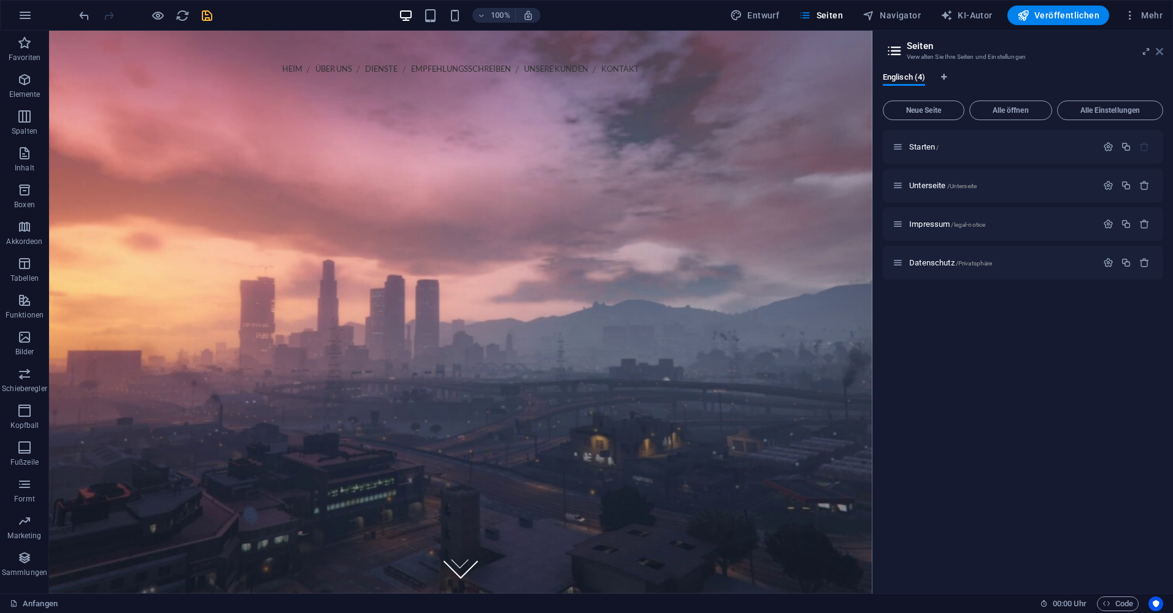
drag, startPoint x: 1161, startPoint y: 48, endPoint x: 1099, endPoint y: 24, distance: 66.6
click at [1161, 48] on icon at bounding box center [1159, 52] width 7 height 10
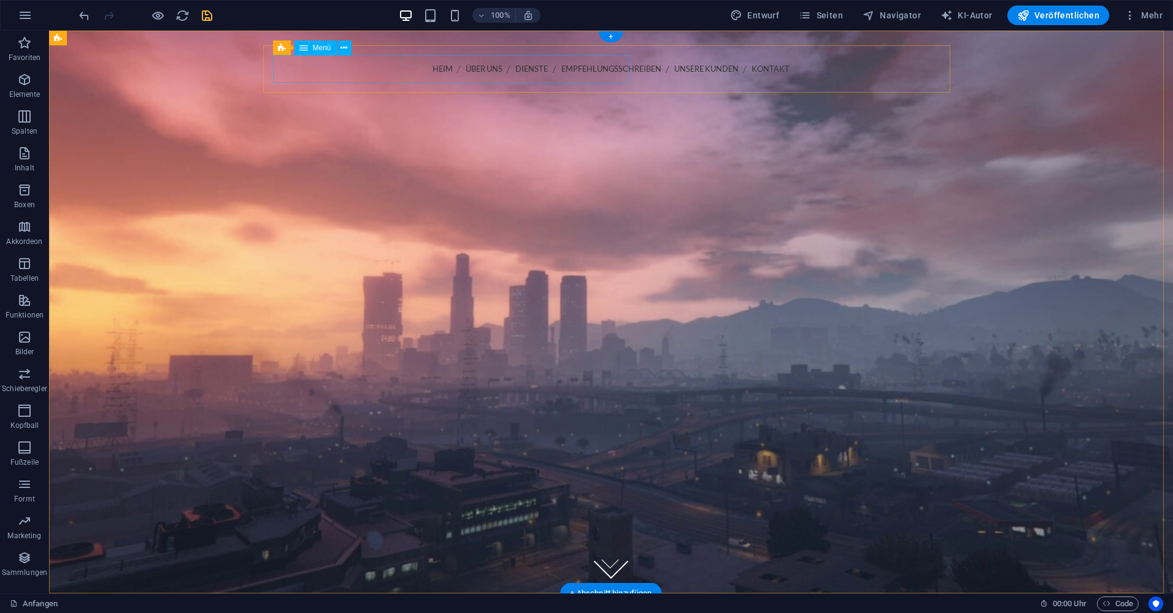
click at [280, 67] on nav "Heim Über uns Dienste Empfehlungsschreiben Unsere Kunden Kontakt" at bounding box center [610, 69] width 667 height 28
select select
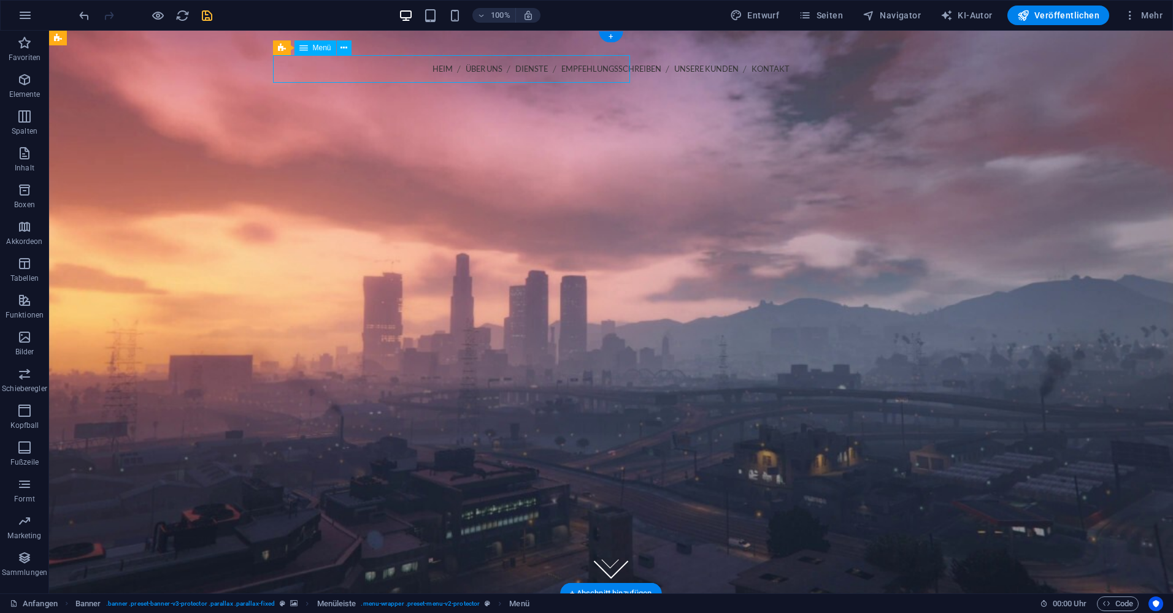
select select
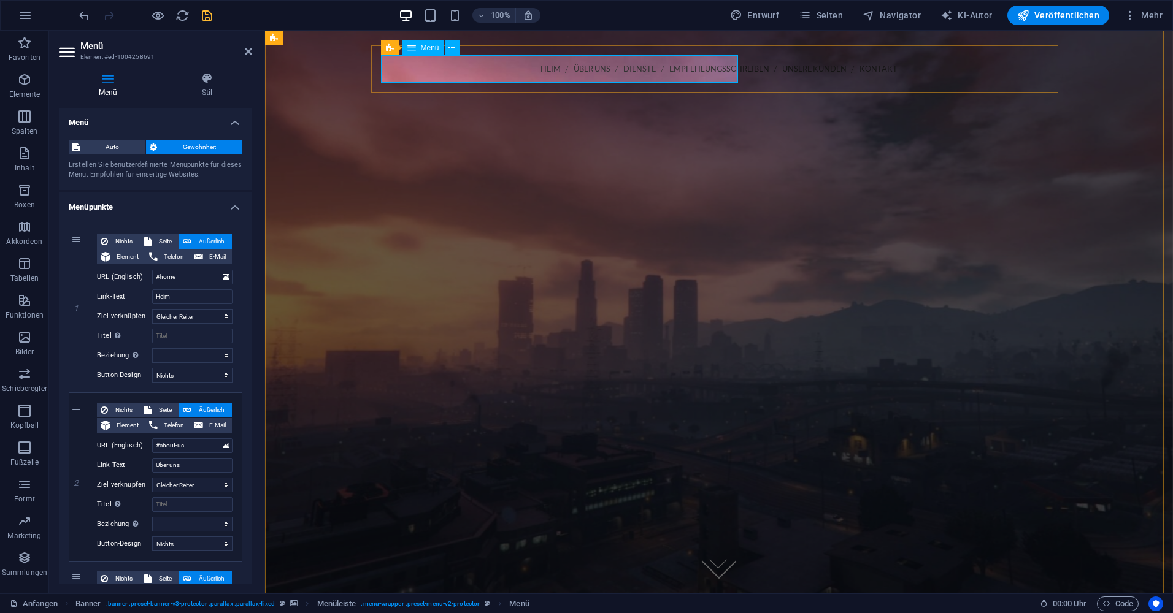
click at [395, 69] on nav "Heim Über uns Dienste Empfehlungsschreiben Unsere Kunden Kontakt" at bounding box center [718, 69] width 667 height 28
click at [192, 280] on input "#home" at bounding box center [192, 277] width 80 height 15
type input "#"
select select
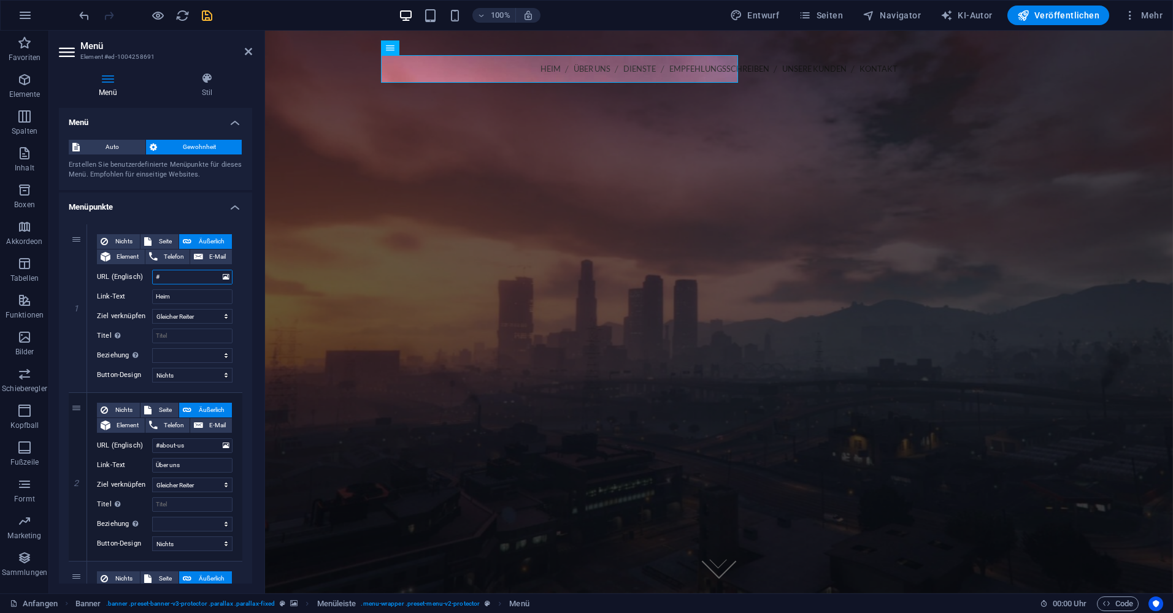
select select
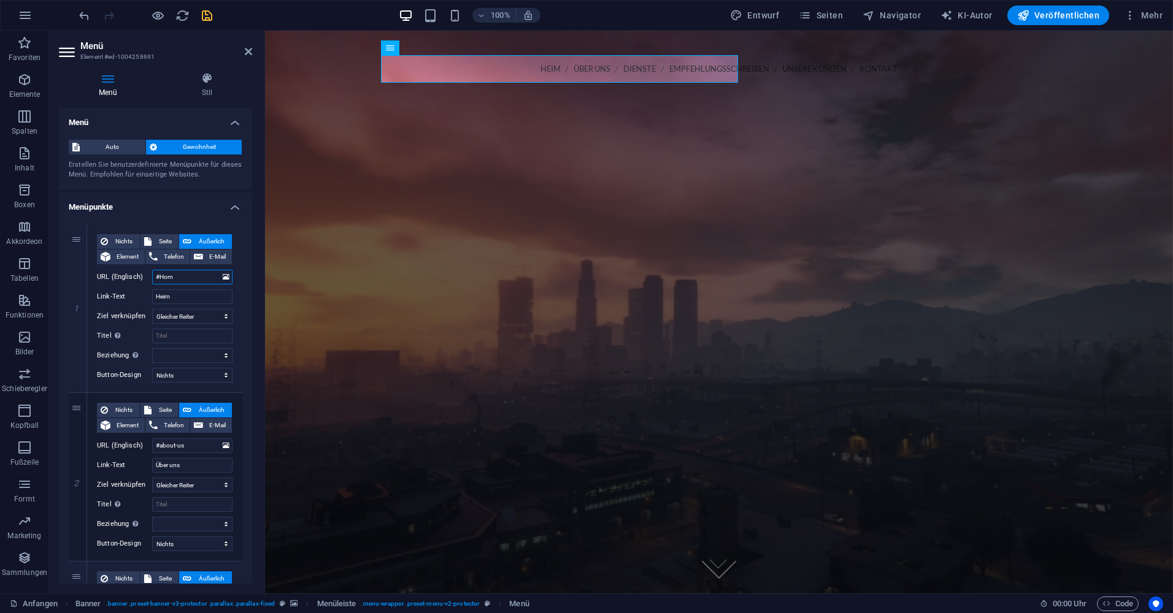
type input "#Home"
select select
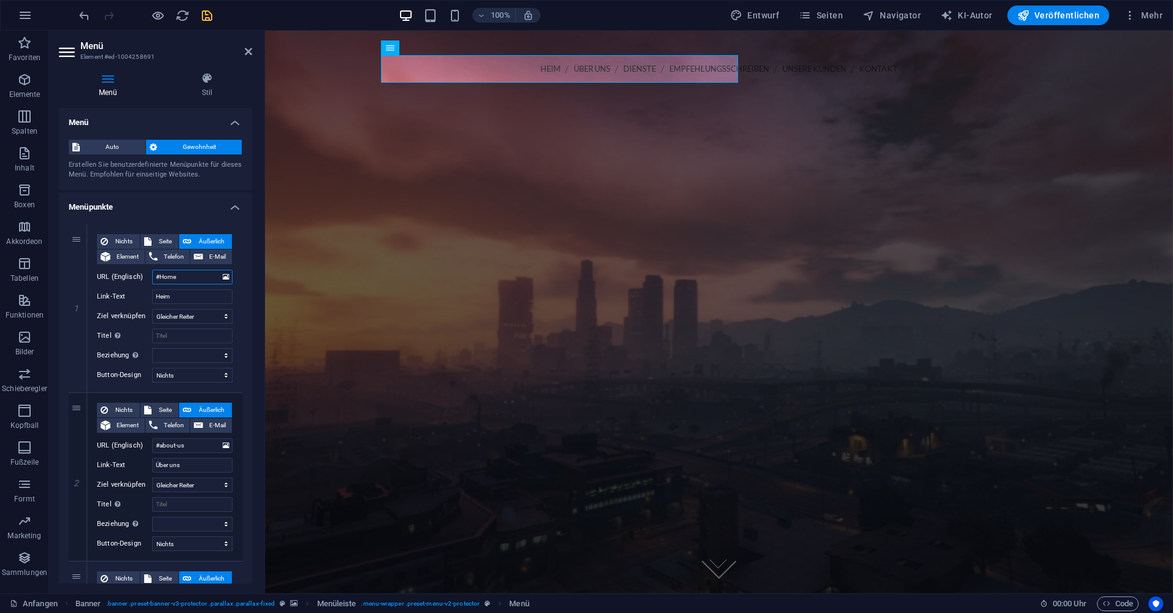
select select
type input "#Home"
click at [194, 291] on input "Heim" at bounding box center [192, 297] width 80 height 15
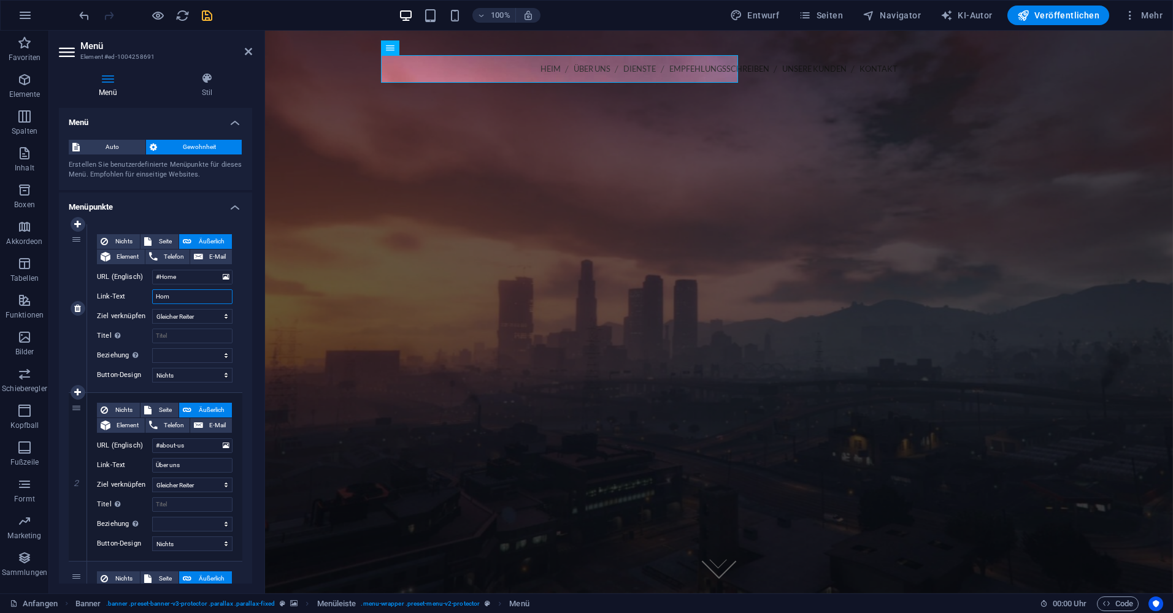
type input "Home"
select select
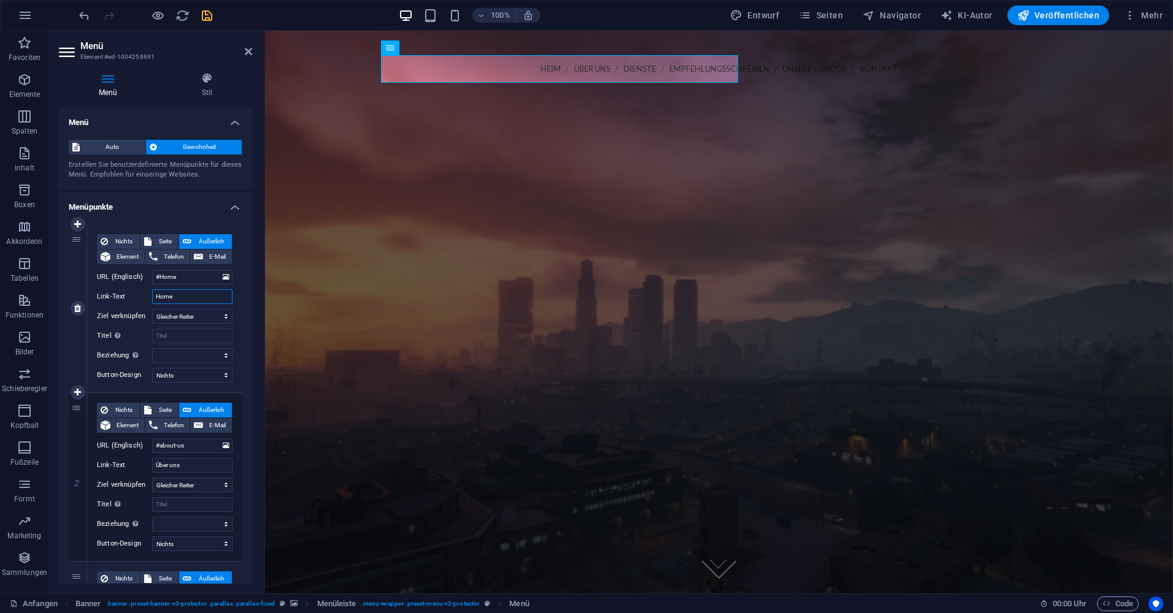
select select
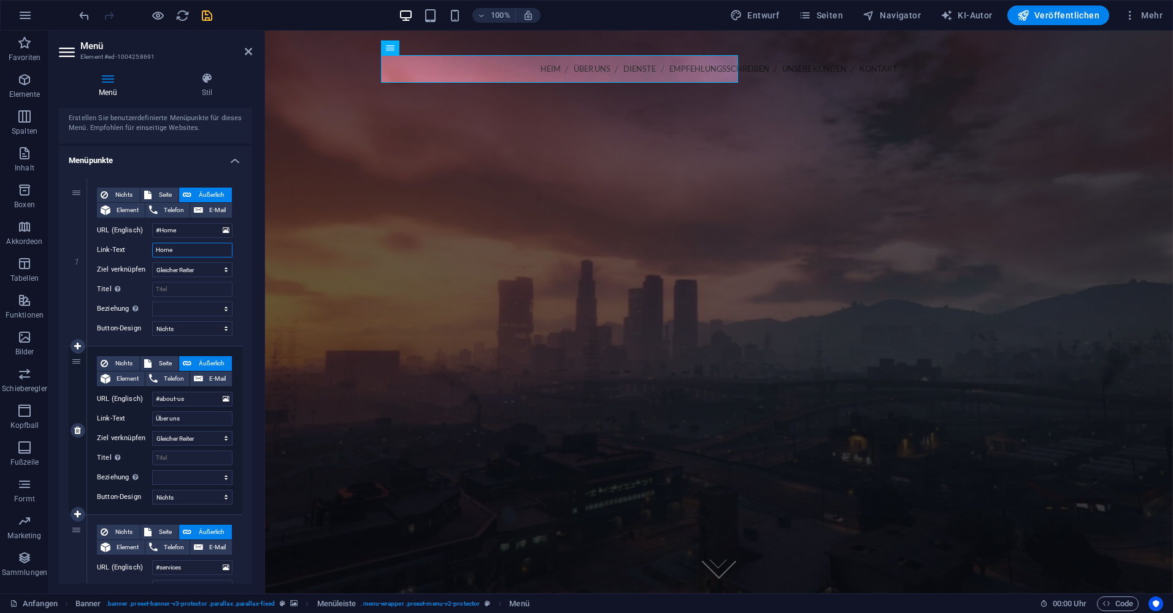
scroll to position [123, 0]
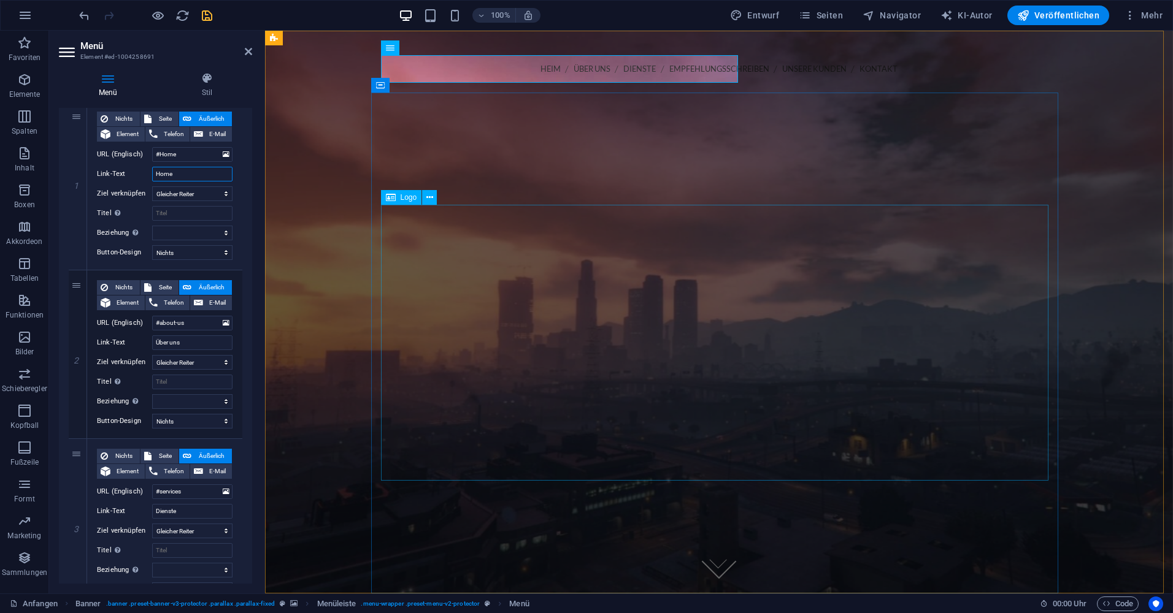
type input "Home"
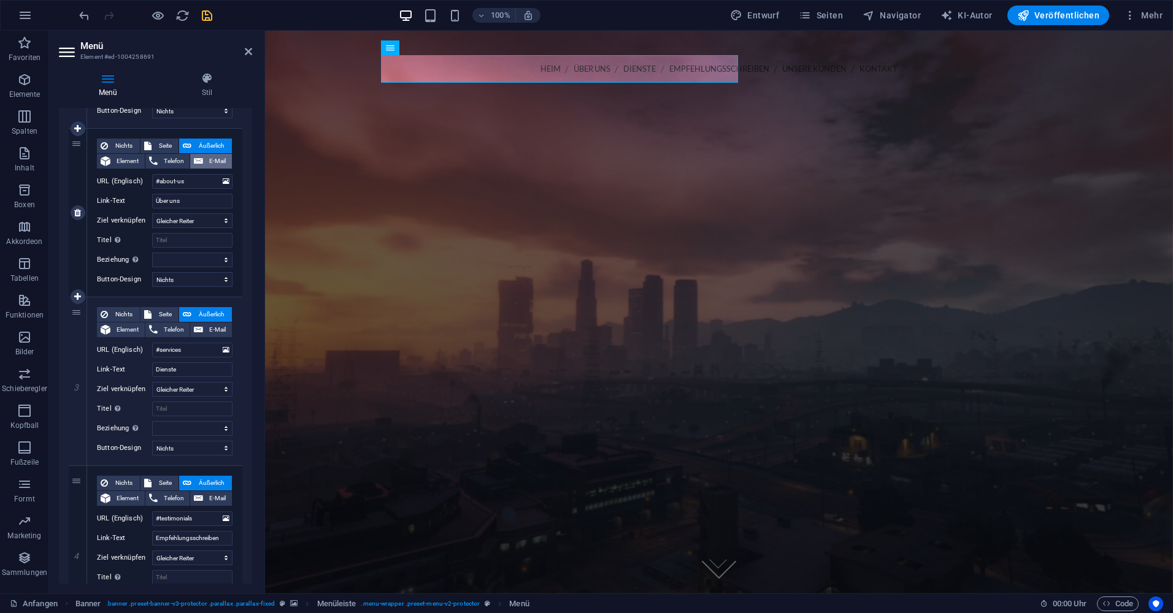
scroll to position [245, 0]
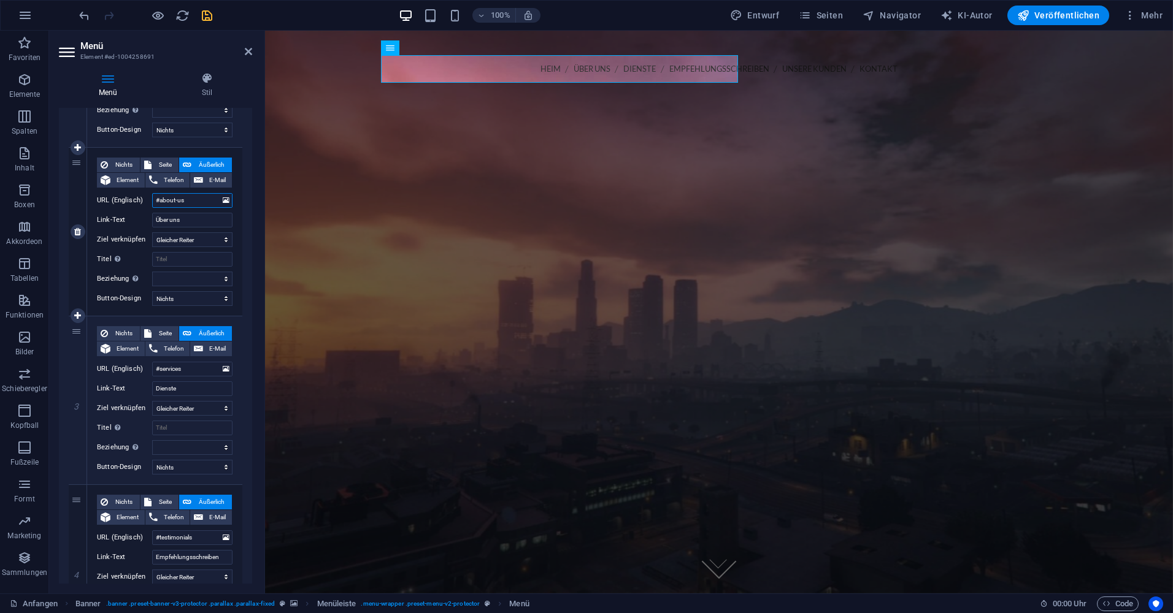
drag, startPoint x: 201, startPoint y: 201, endPoint x: 158, endPoint y: 208, distance: 43.5
click at [158, 208] on div "Nichts Seite Äußerlich Element Telefon E-Mail Page Start Subpage Legal Notice P…" at bounding box center [165, 222] width 136 height 129
type input "#"
select select
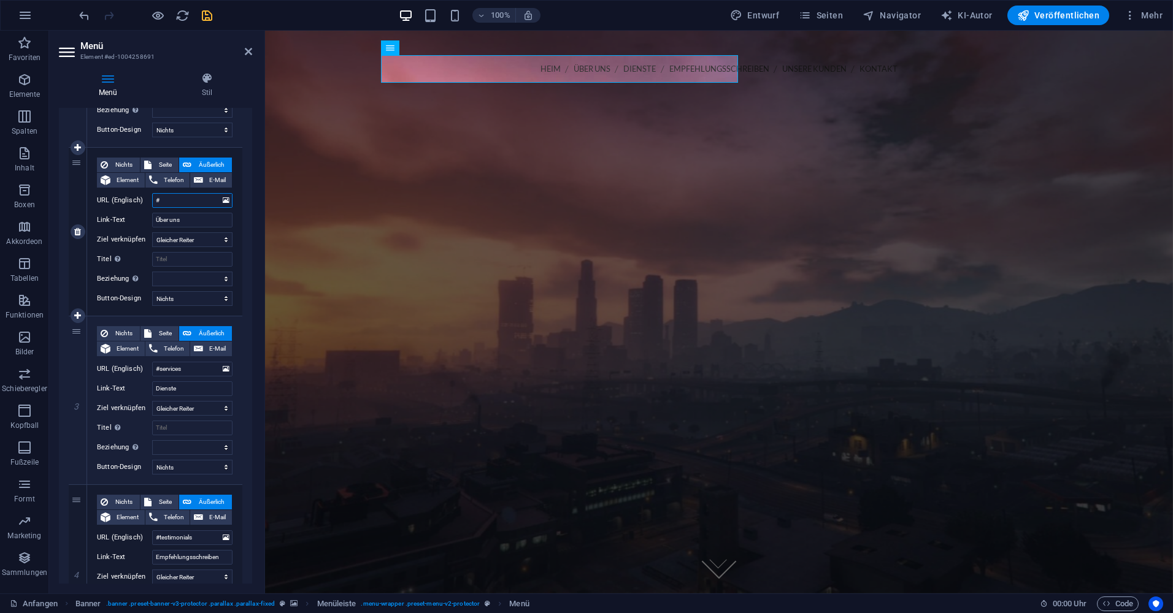
select select
type input "#"
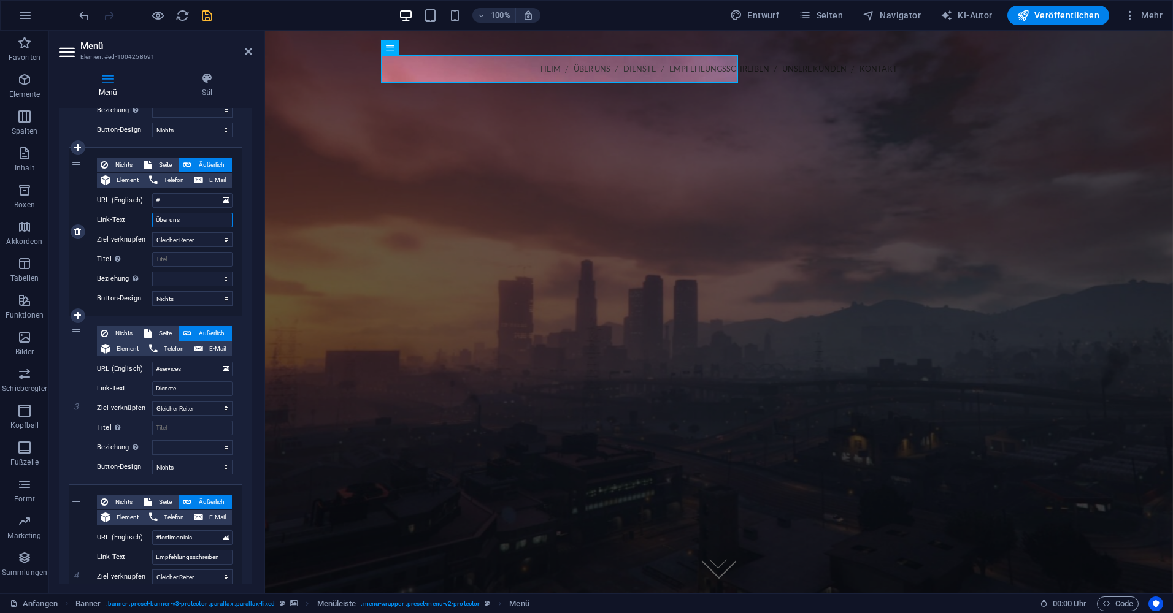
drag, startPoint x: 186, startPoint y: 227, endPoint x: 129, endPoint y: 233, distance: 56.7
click at [129, 233] on div "Nichts Seite Äußerlich Element Telefon E-Mail Page Start Subpage Legal Notice P…" at bounding box center [165, 222] width 136 height 129
select select
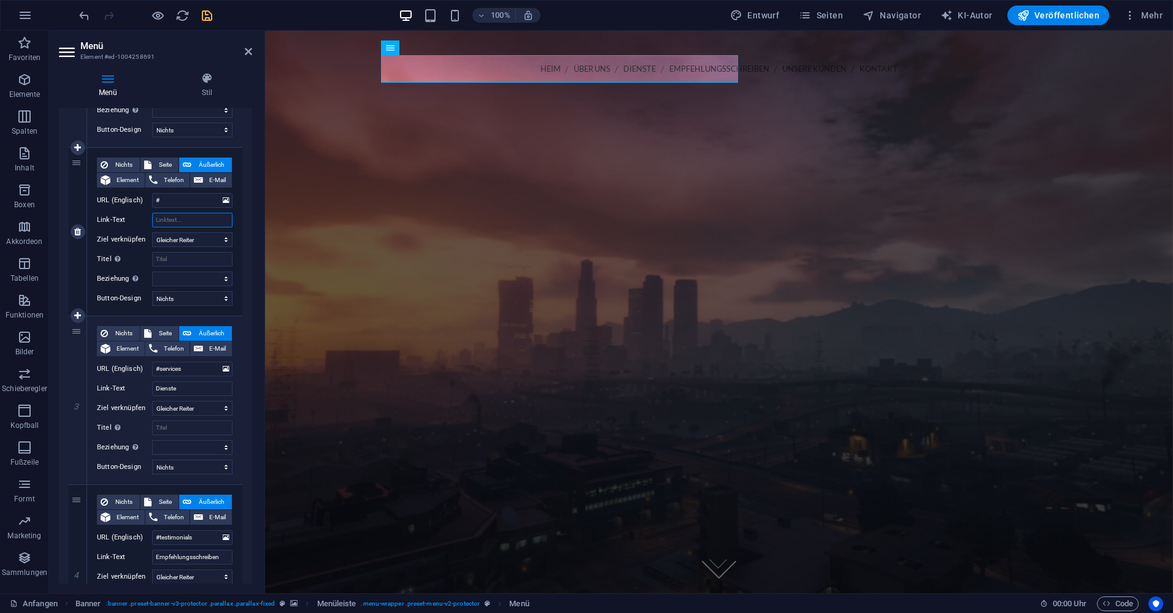
select select
click at [172, 201] on input "#" at bounding box center [192, 200] width 80 height 15
select select
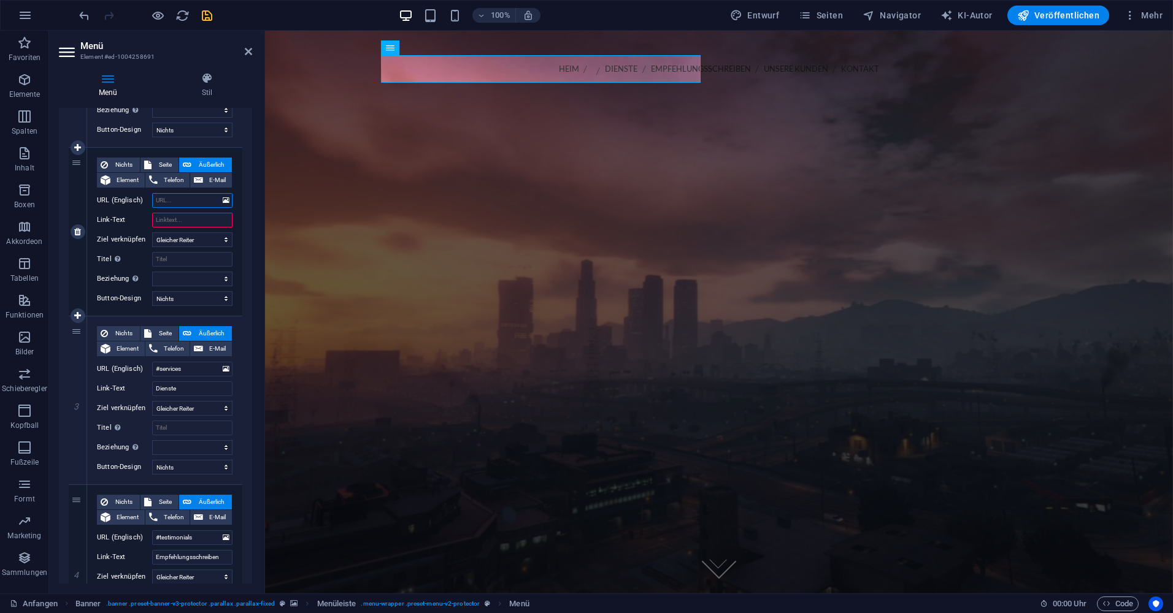
select select
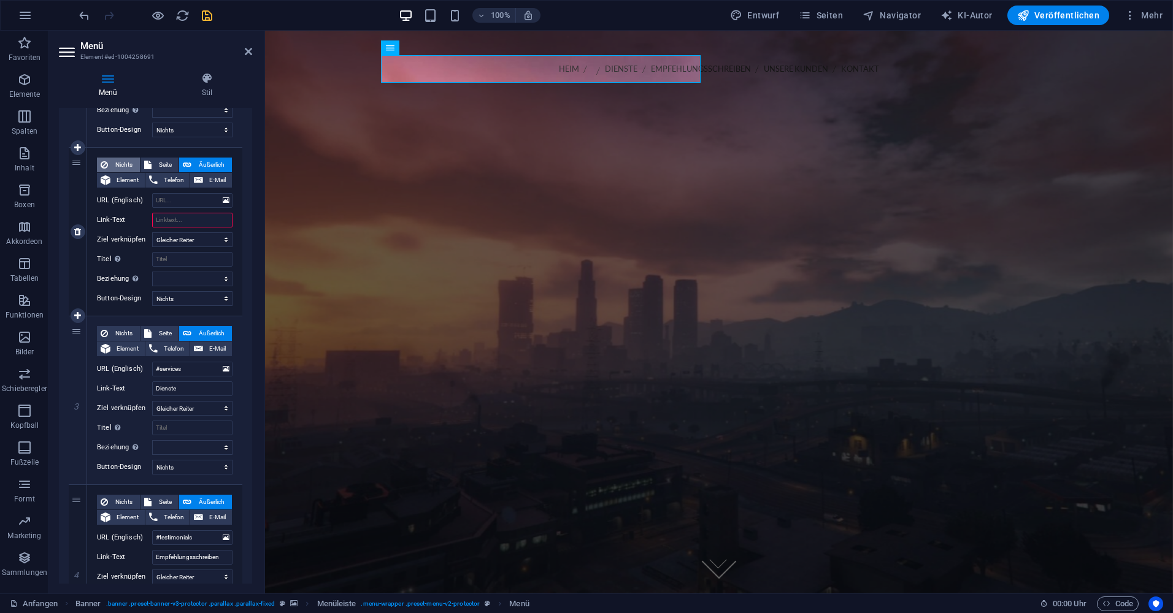
click at [128, 165] on span "Nichts" at bounding box center [124, 165] width 25 height 15
select select
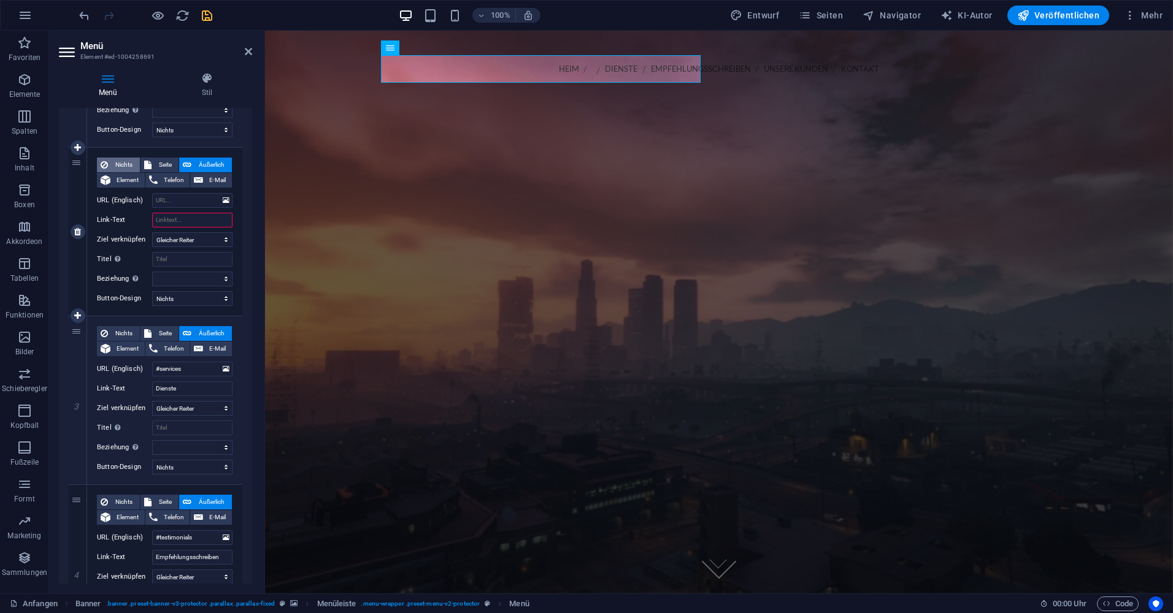
select select
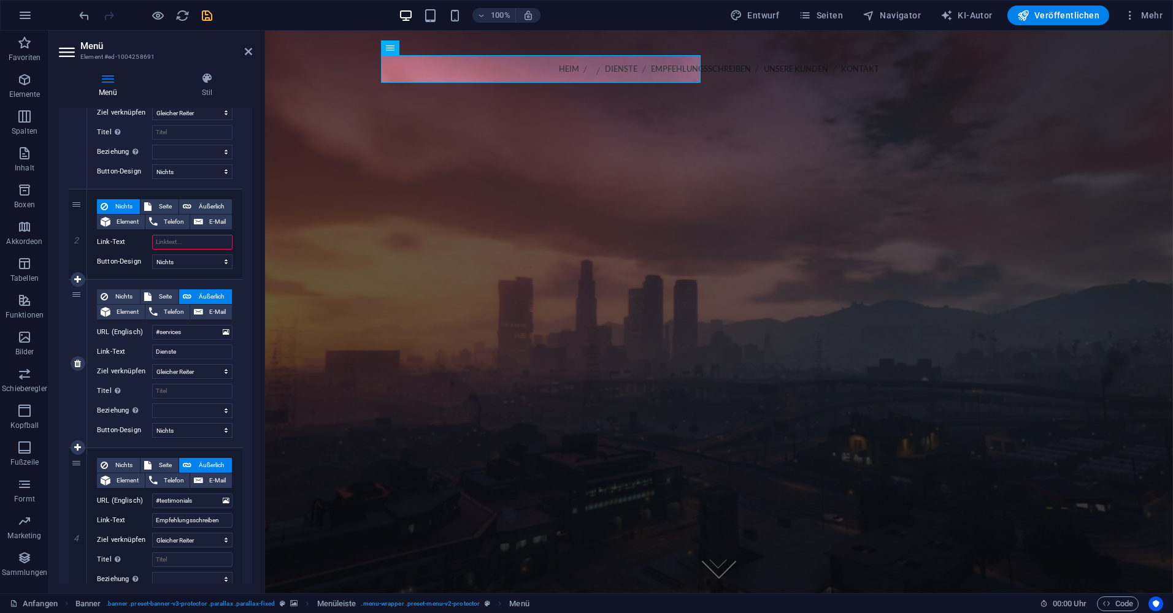
scroll to position [184, 0]
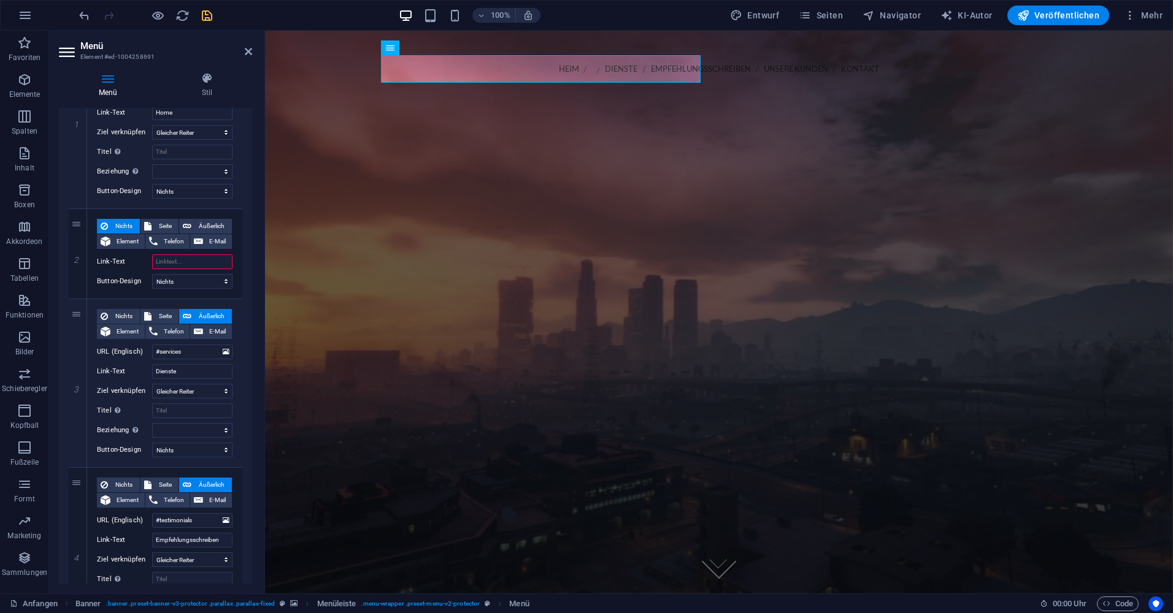
click at [347, 250] on figure at bounding box center [719, 312] width 908 height 563
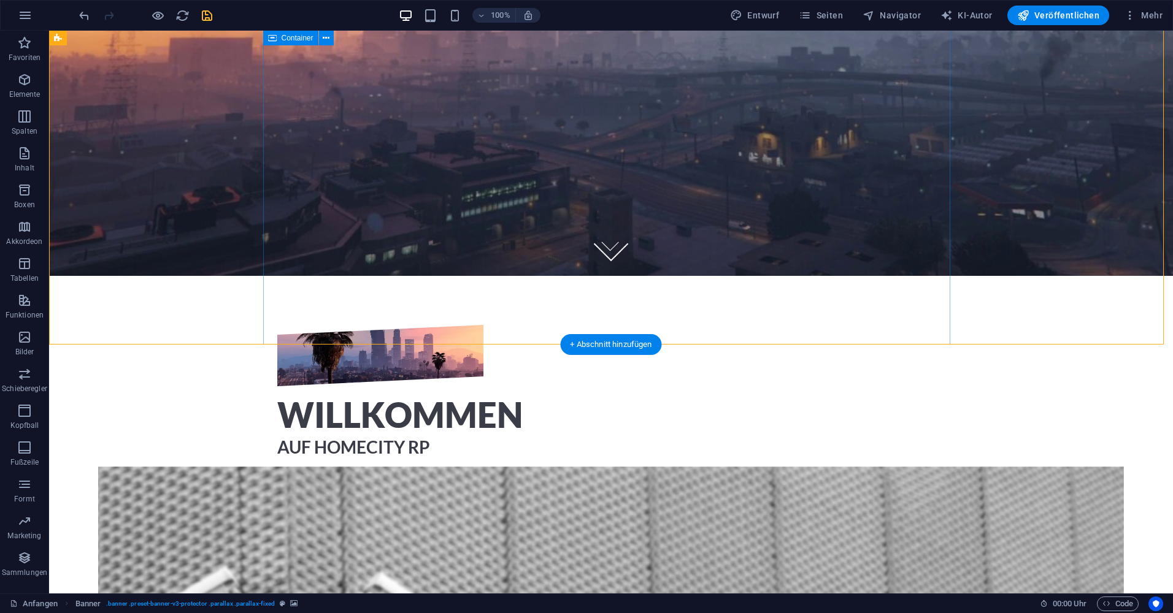
scroll to position [429, 0]
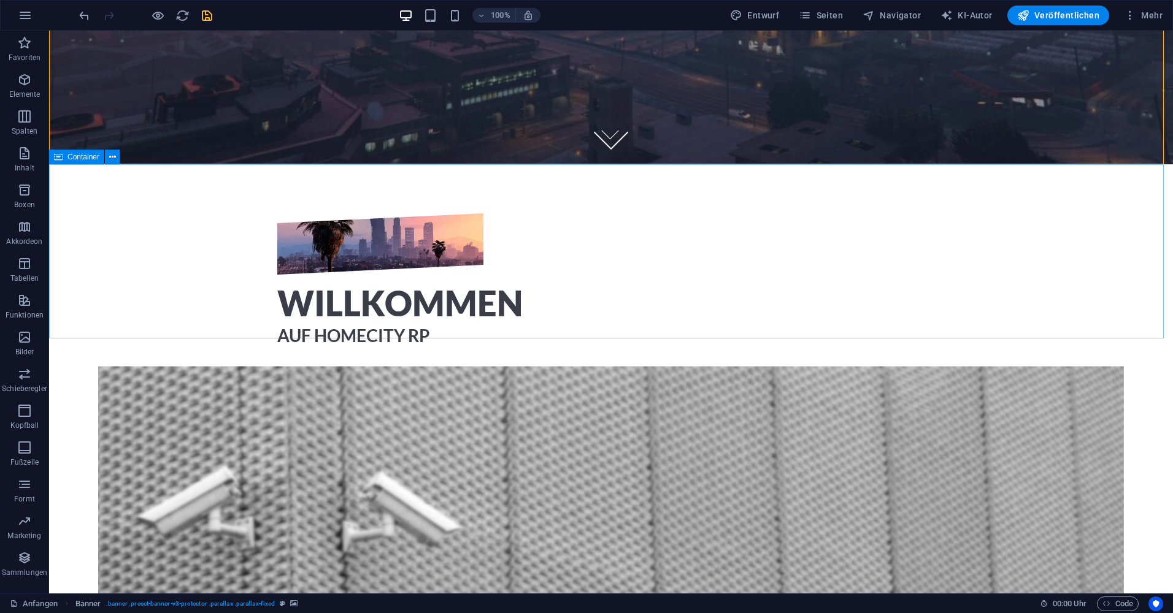
click at [87, 157] on span "Container" at bounding box center [83, 156] width 32 height 7
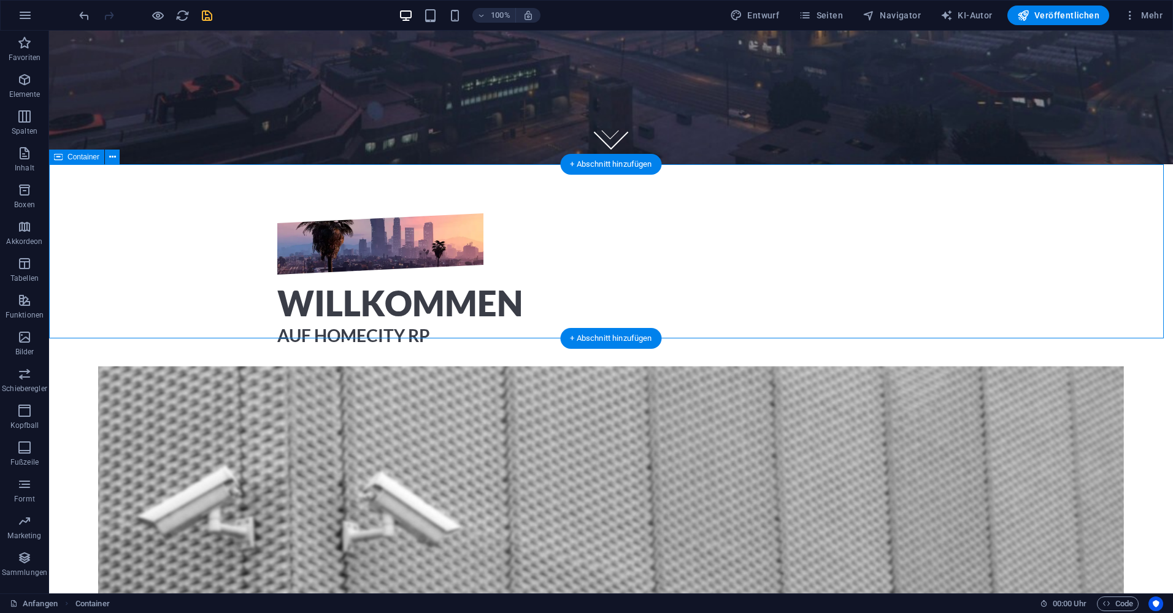
click at [159, 251] on div "Willkommen AUF HOMECITY RP" at bounding box center [611, 286] width 1124 height 245
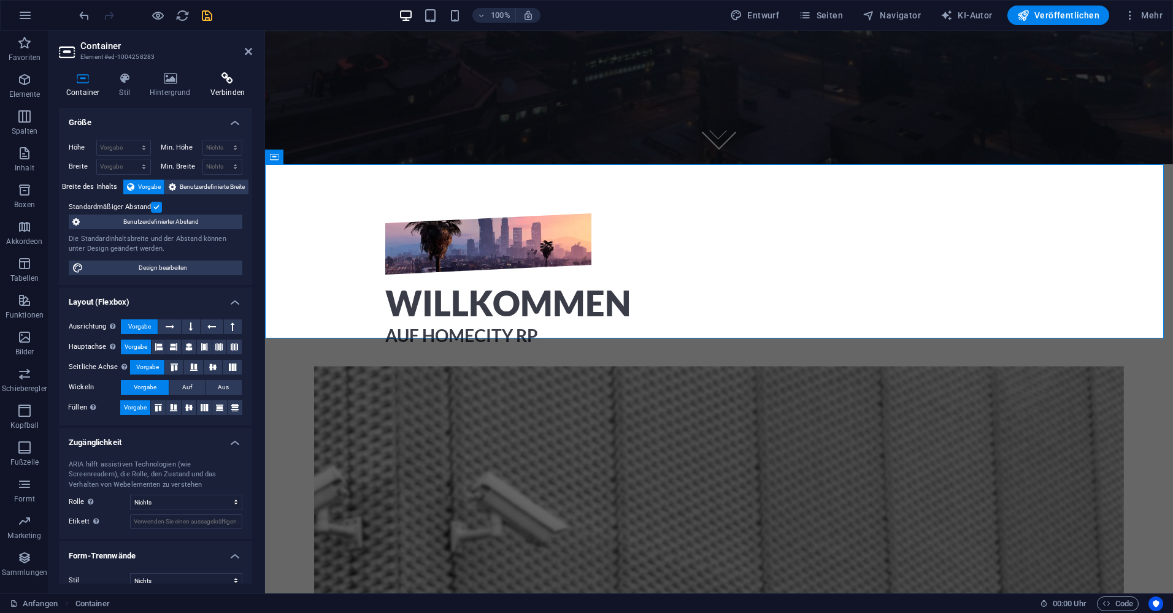
click at [212, 78] on icon at bounding box center [227, 78] width 49 height 12
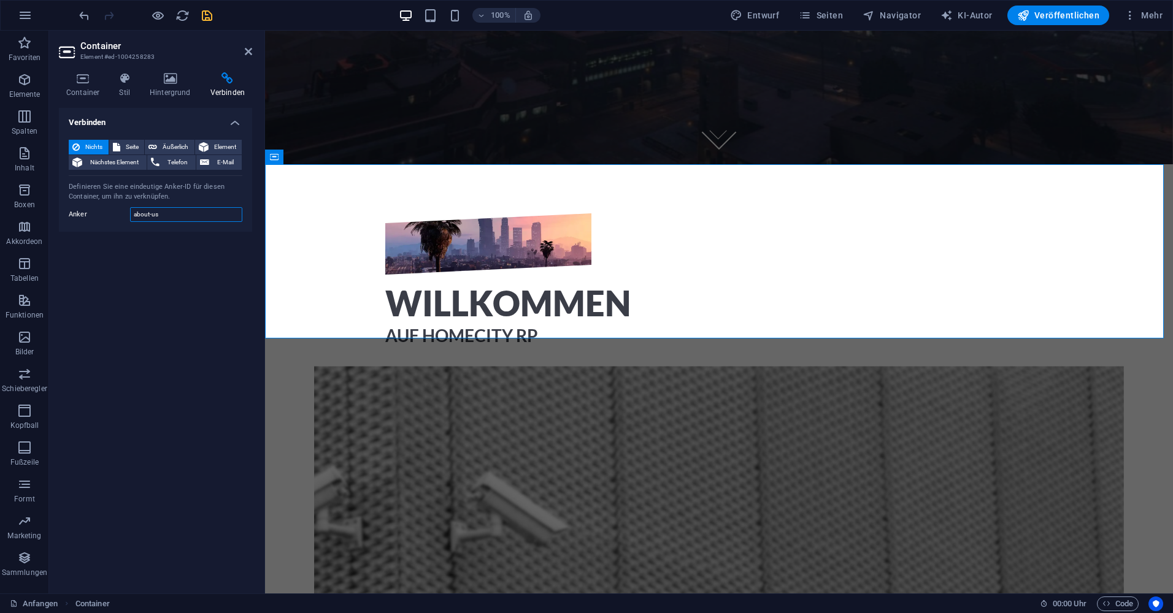
drag, startPoint x: 156, startPoint y: 212, endPoint x: 96, endPoint y: 218, distance: 60.5
click at [96, 218] on div "Anker about-us" at bounding box center [156, 214] width 174 height 15
type input "s"
drag, startPoint x: 138, startPoint y: 212, endPoint x: 112, endPoint y: 218, distance: 26.5
click at [112, 218] on div "Anker s" at bounding box center [156, 214] width 174 height 15
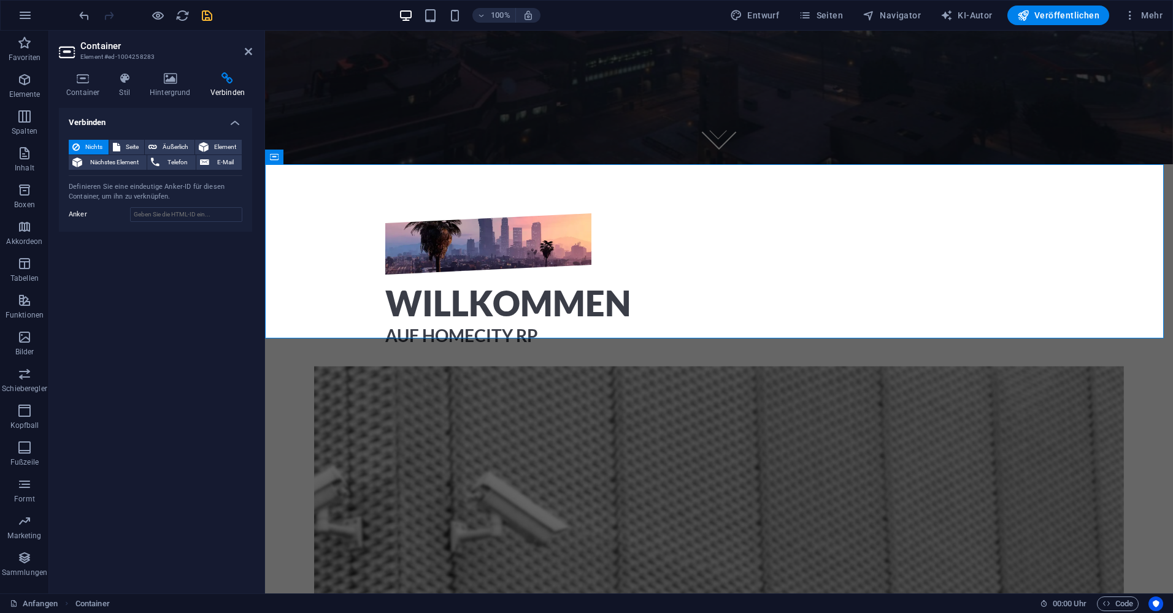
click at [114, 99] on div "Container Stil Hintergrund Verbinden Größe Höhe Vorgabe Pixel rem % vh Vw Min. …" at bounding box center [155, 328] width 193 height 512
click at [120, 94] on font "Stil" at bounding box center [124, 92] width 11 height 9
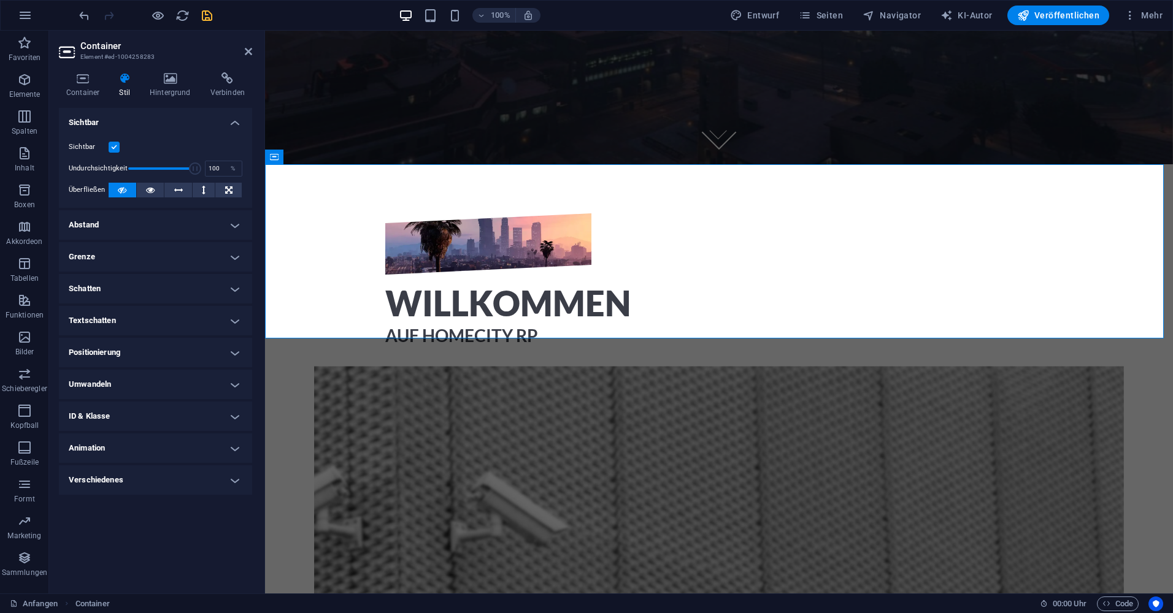
click at [110, 149] on label at bounding box center [114, 147] width 11 height 11
click at [0, 0] on input "Sichtbar" at bounding box center [0, 0] width 0 height 0
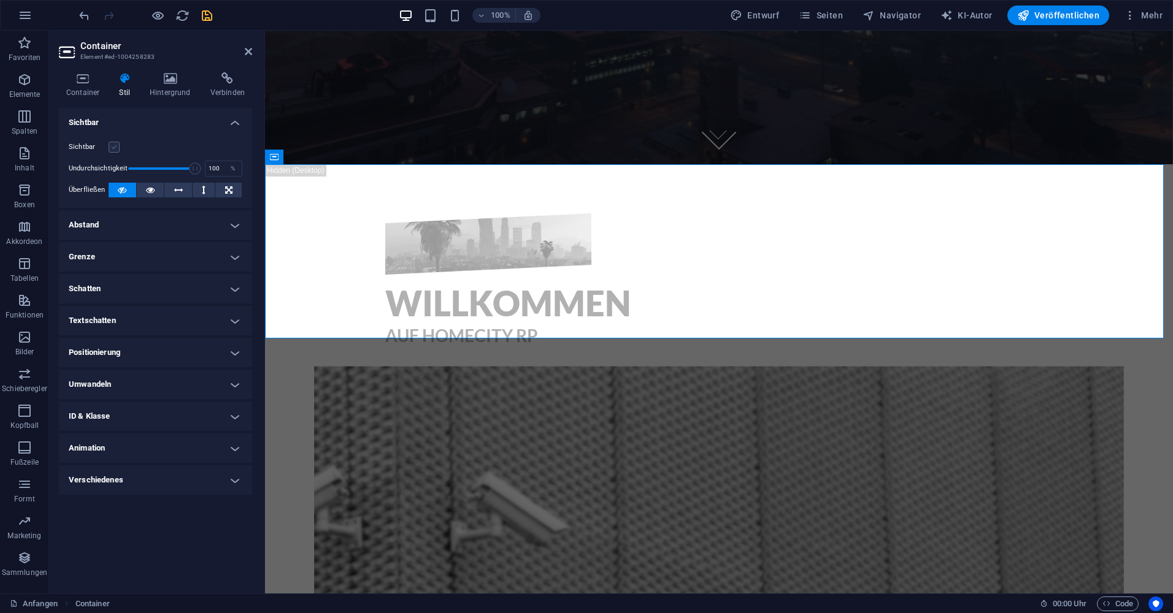
click at [110, 149] on label at bounding box center [114, 147] width 11 height 11
click at [0, 0] on input "Sichtbar" at bounding box center [0, 0] width 0 height 0
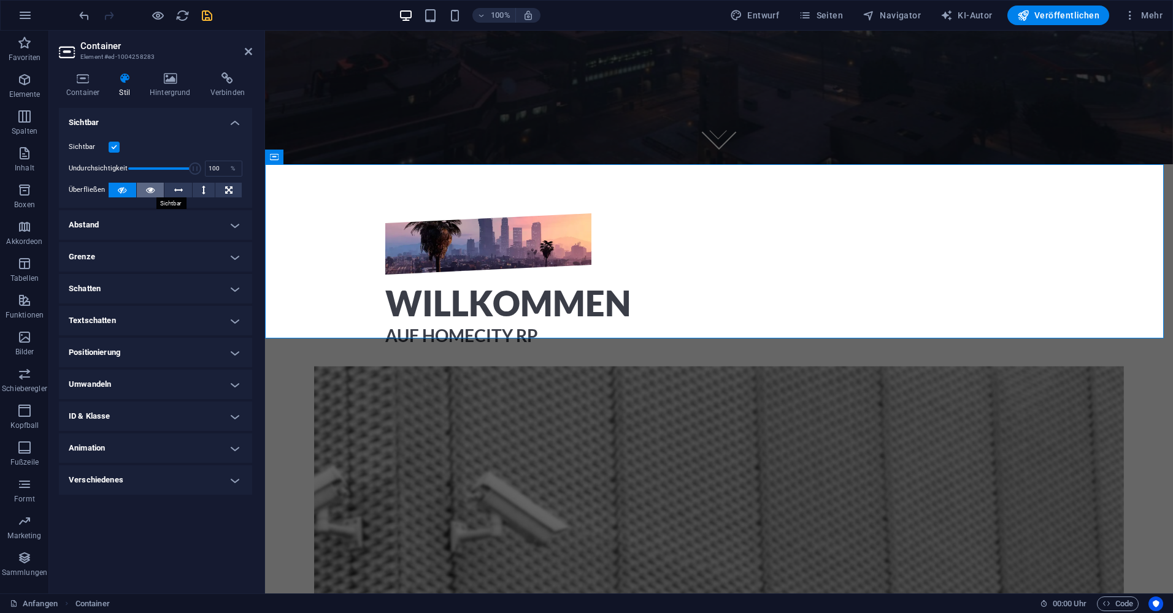
click at [147, 196] on icon at bounding box center [150, 190] width 9 height 15
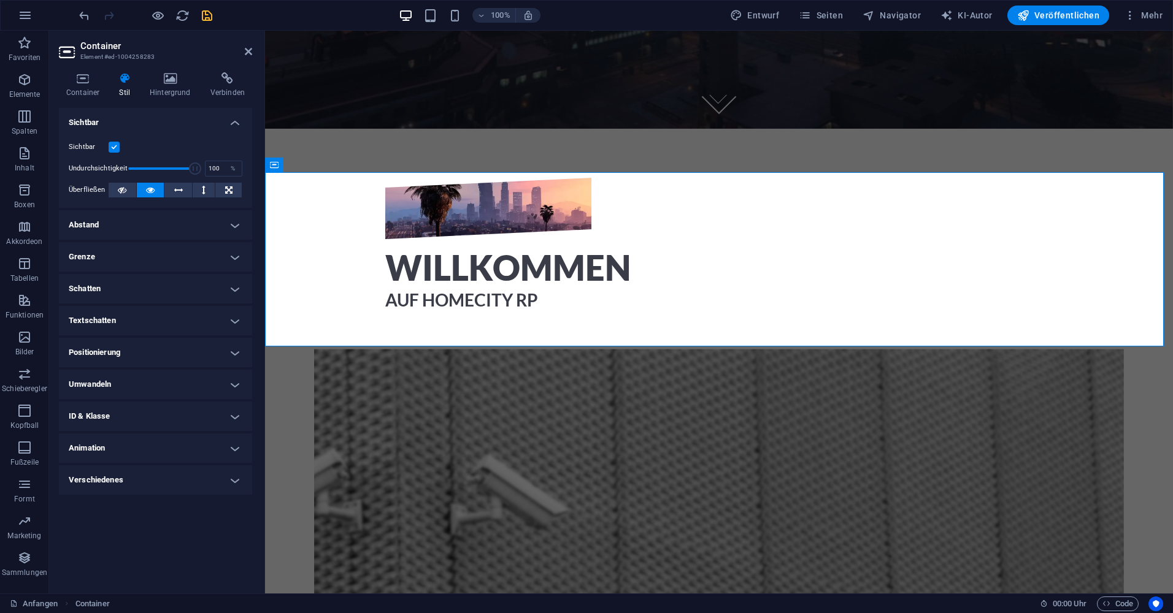
scroll to position [491, 0]
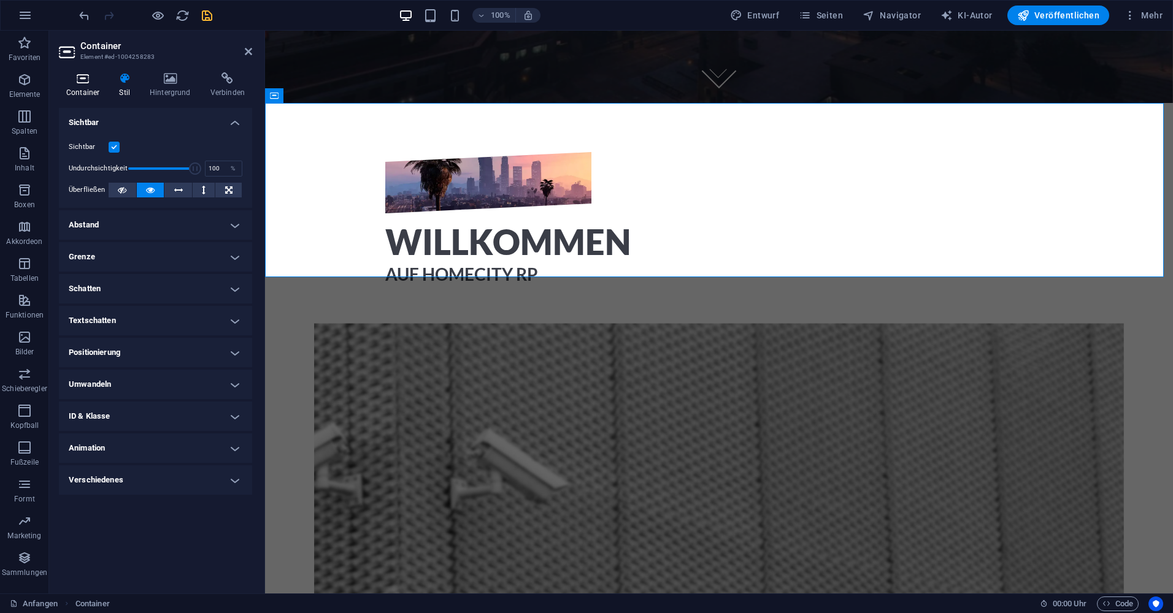
click at [88, 83] on icon at bounding box center [83, 78] width 48 height 12
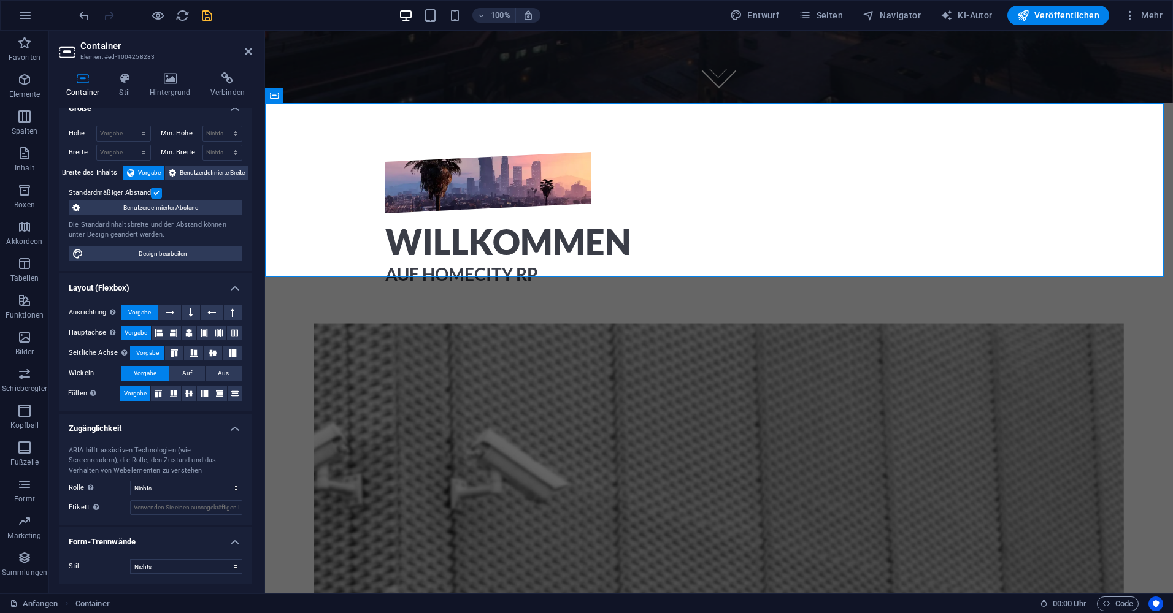
scroll to position [0, 0]
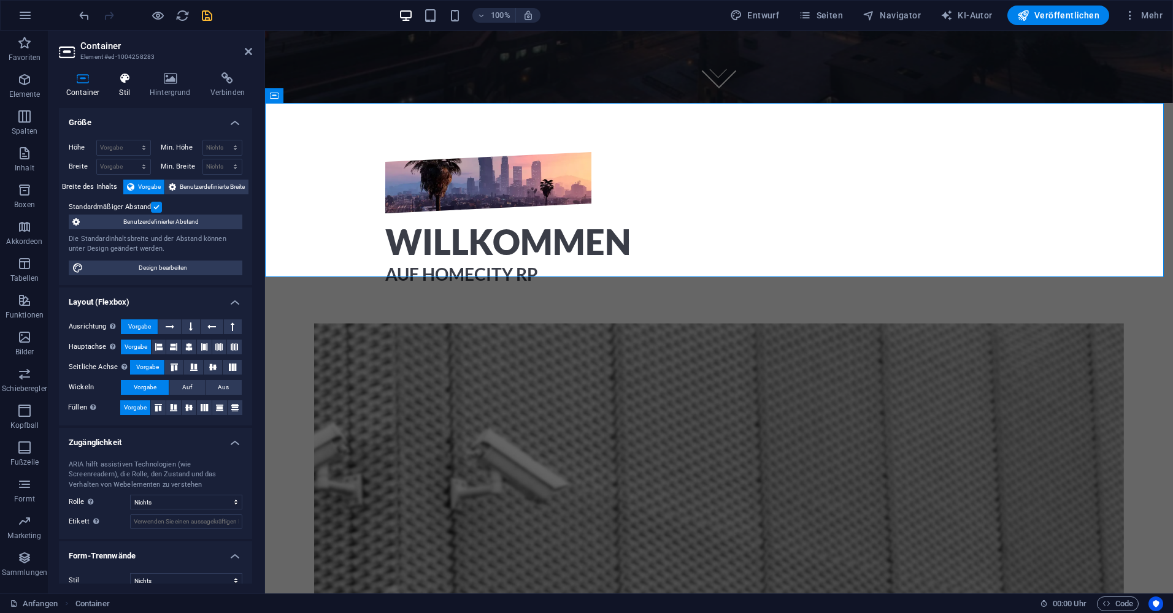
click at [134, 83] on icon at bounding box center [125, 78] width 26 height 12
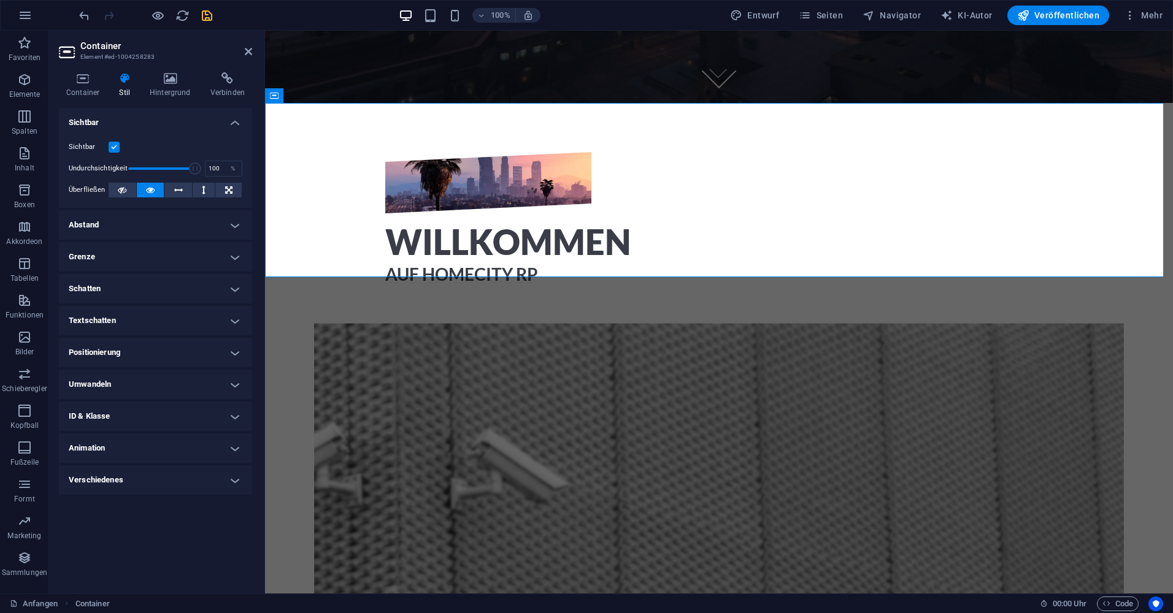
click at [150, 253] on h4 "Grenze" at bounding box center [155, 256] width 193 height 29
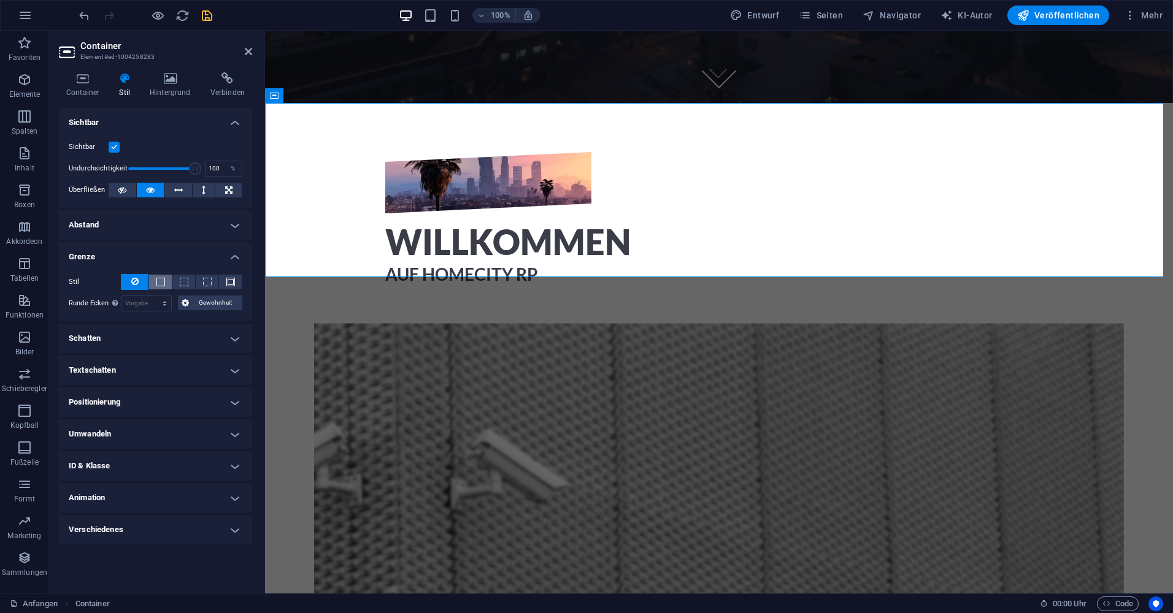
click at [163, 282] on span at bounding box center [160, 282] width 9 height 9
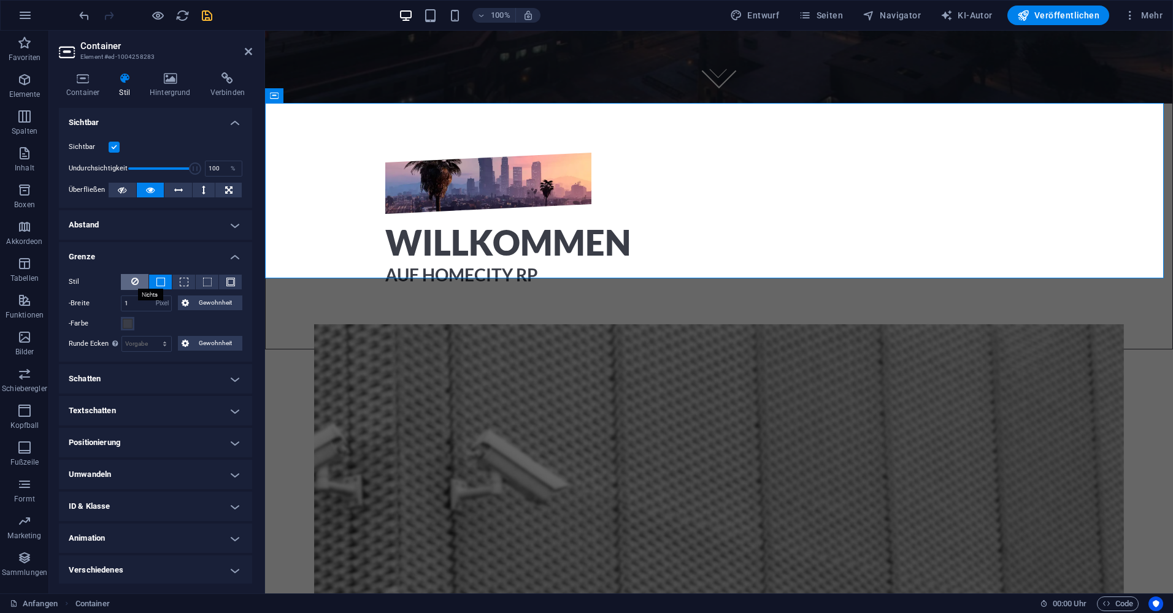
click at [136, 281] on icon at bounding box center [134, 281] width 7 height 15
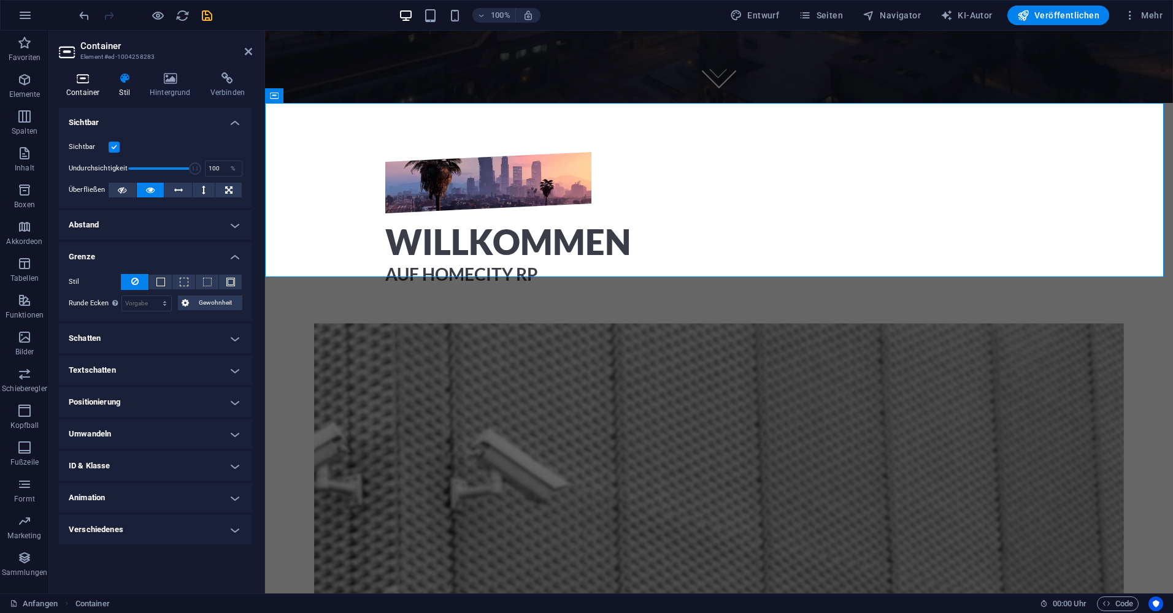
click at [79, 80] on icon at bounding box center [83, 78] width 48 height 12
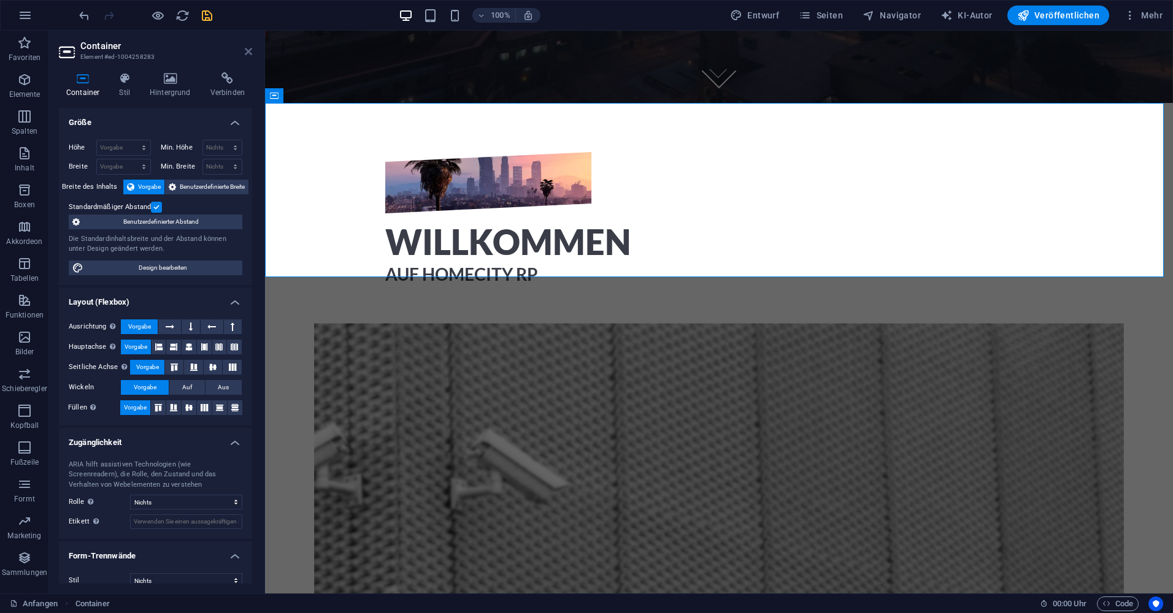
click at [248, 50] on icon at bounding box center [248, 52] width 7 height 10
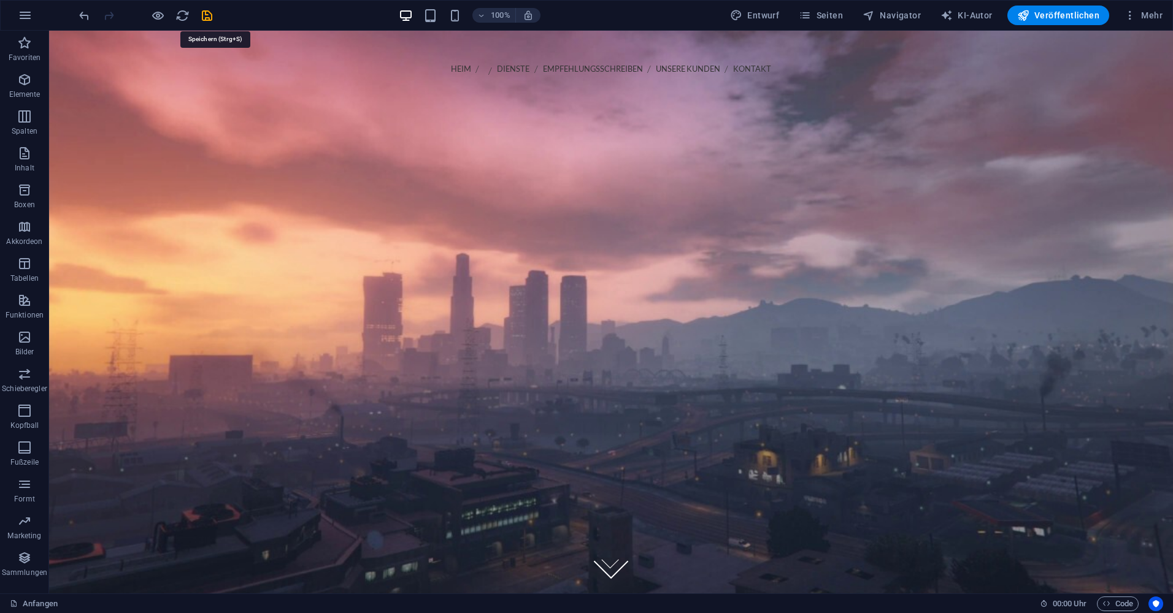
click at [206, 21] on icon "retten" at bounding box center [207, 16] width 14 height 14
checkbox input "false"
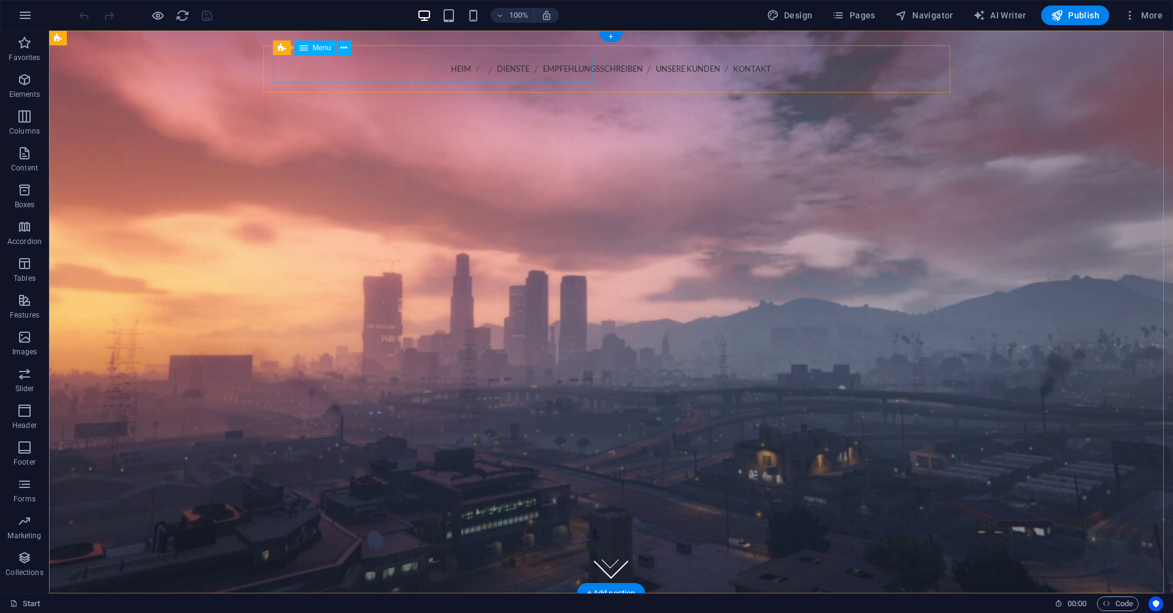
click at [306, 74] on nav "Heim Dienste Empfehlungsschreiben Unsere Kunden Kontakt" at bounding box center [610, 69] width 667 height 28
click at [306, 73] on nav "Heim Dienste Empfehlungsschreiben Unsere Kunden Kontakt" at bounding box center [610, 69] width 667 height 28
click at [328, 71] on nav "Heim Dienste Empfehlungsschreiben Unsere Kunden Kontakt" at bounding box center [610, 69] width 667 height 28
click at [330, 70] on nav "Heim Dienste Empfehlungsschreiben Unsere Kunden Kontakt" at bounding box center [610, 69] width 667 height 28
click at [445, 75] on nav "Heim Dienste Empfehlungsschreiben Unsere Kunden Kontakt" at bounding box center [610, 69] width 667 height 28
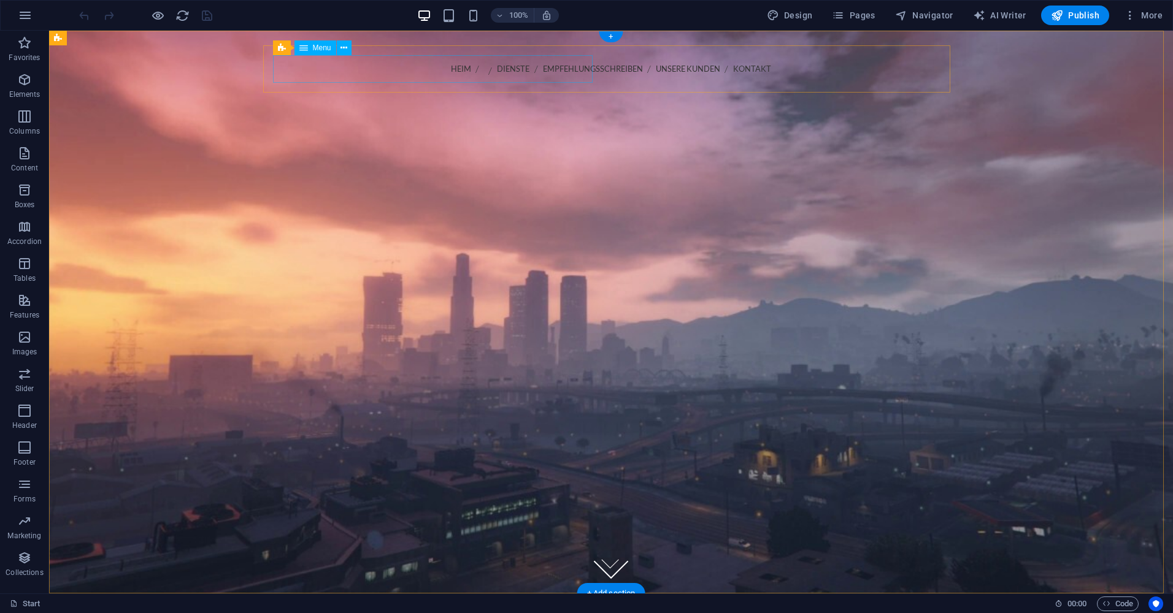
click at [436, 75] on nav "Heim Dienste Empfehlungsschreiben Unsere Kunden Kontakt" at bounding box center [610, 69] width 667 height 28
click at [185, 208] on figure at bounding box center [611, 312] width 1124 height 563
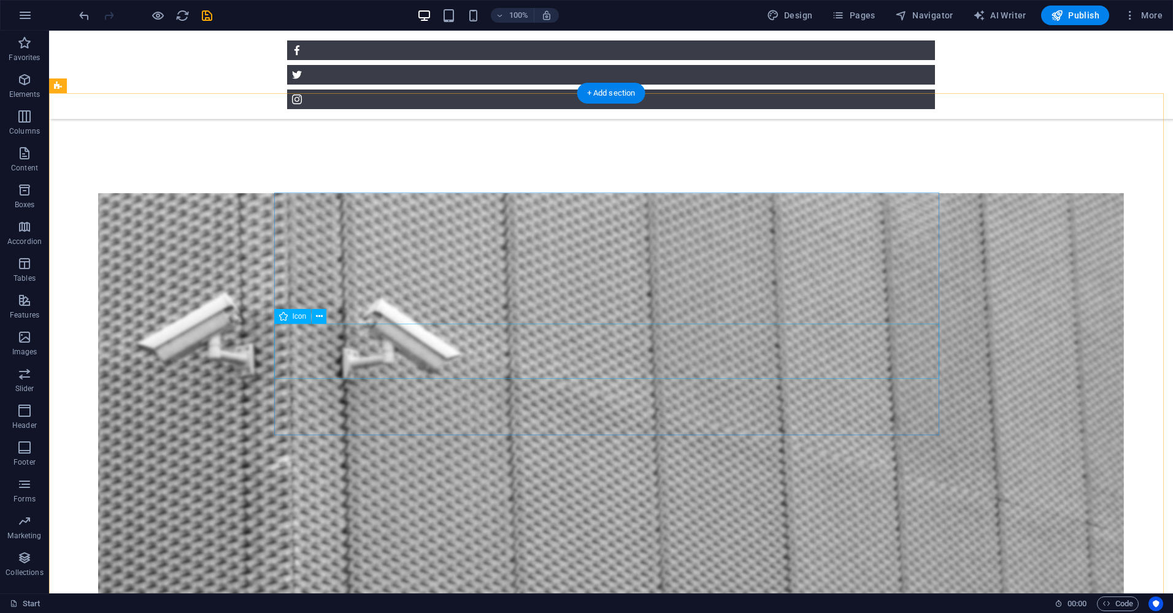
scroll to position [675, 0]
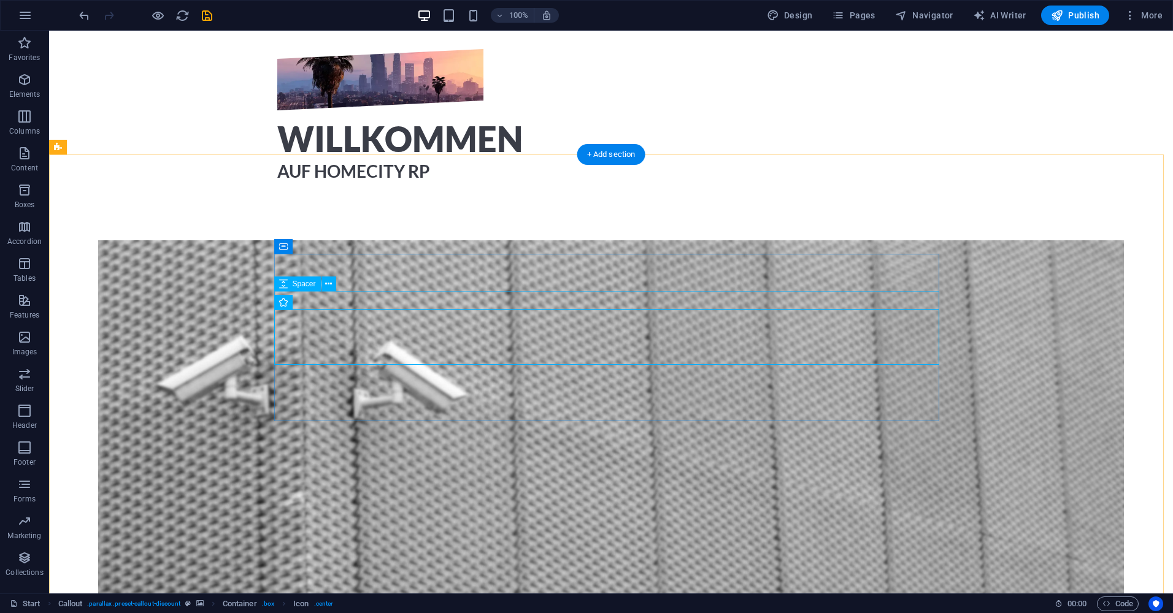
scroll to position [613, 0]
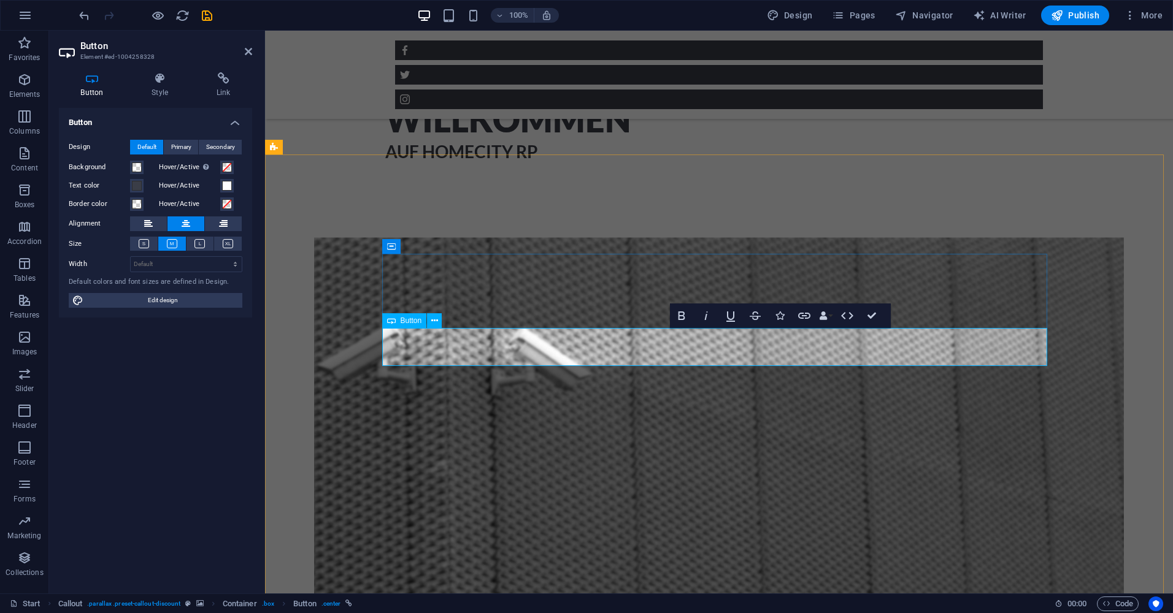
click at [804, 316] on icon "button" at bounding box center [804, 316] width 12 height 6
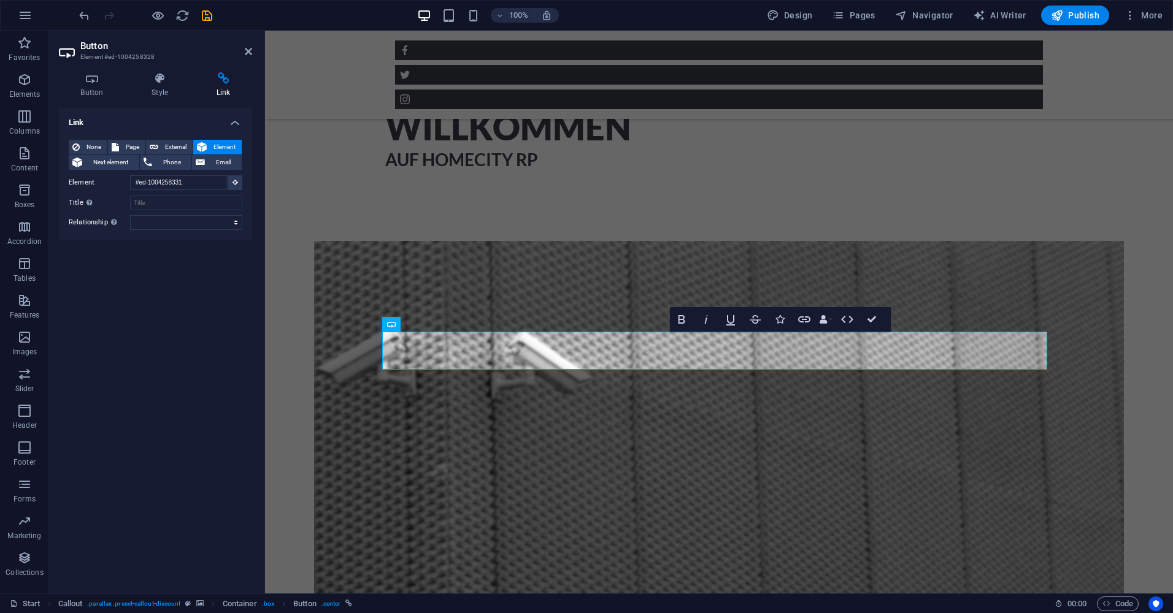
scroll to position [598, 0]
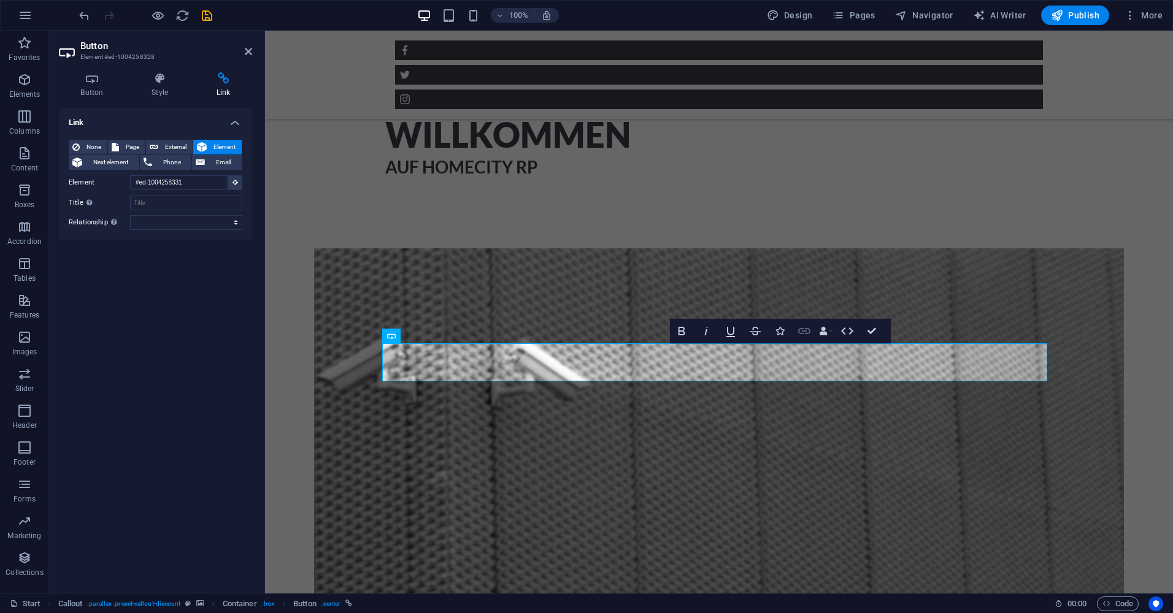
click at [798, 328] on icon "button" at bounding box center [804, 331] width 15 height 15
click at [803, 330] on icon "button" at bounding box center [804, 331] width 15 height 15
click at [98, 89] on h4 "Button" at bounding box center [94, 85] width 71 height 26
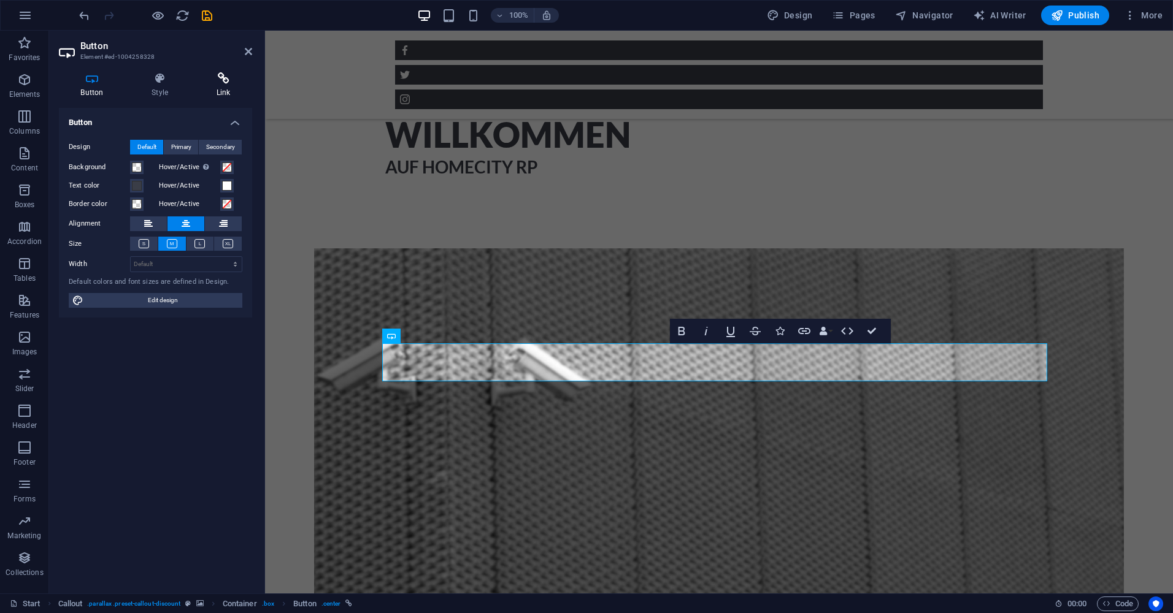
click at [224, 93] on h4 "Link" at bounding box center [223, 85] width 58 height 26
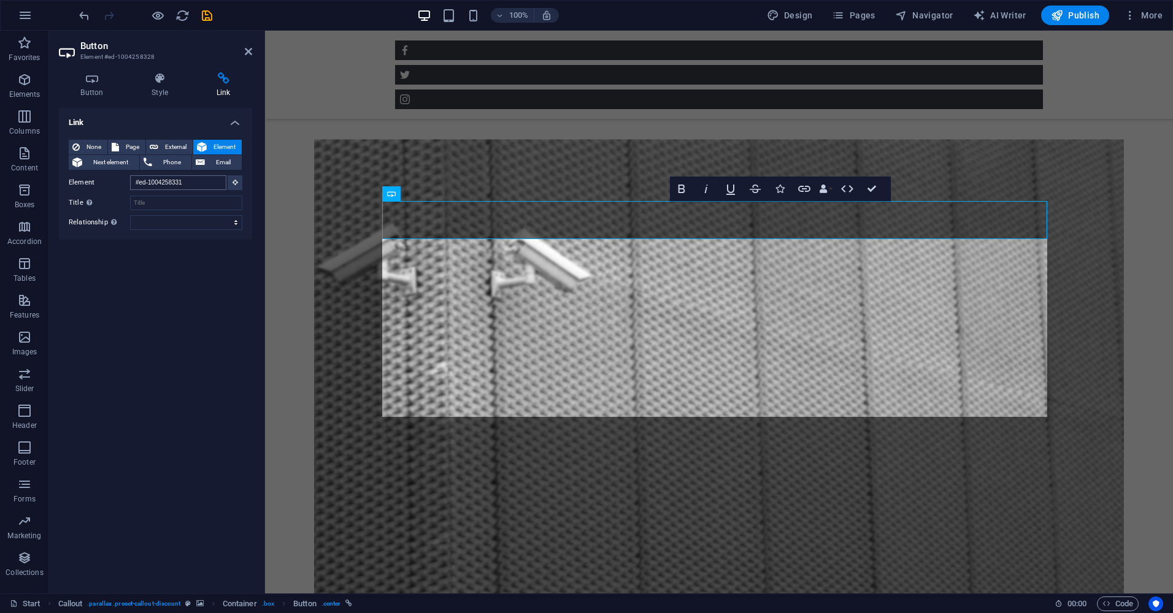
scroll to position [756, 0]
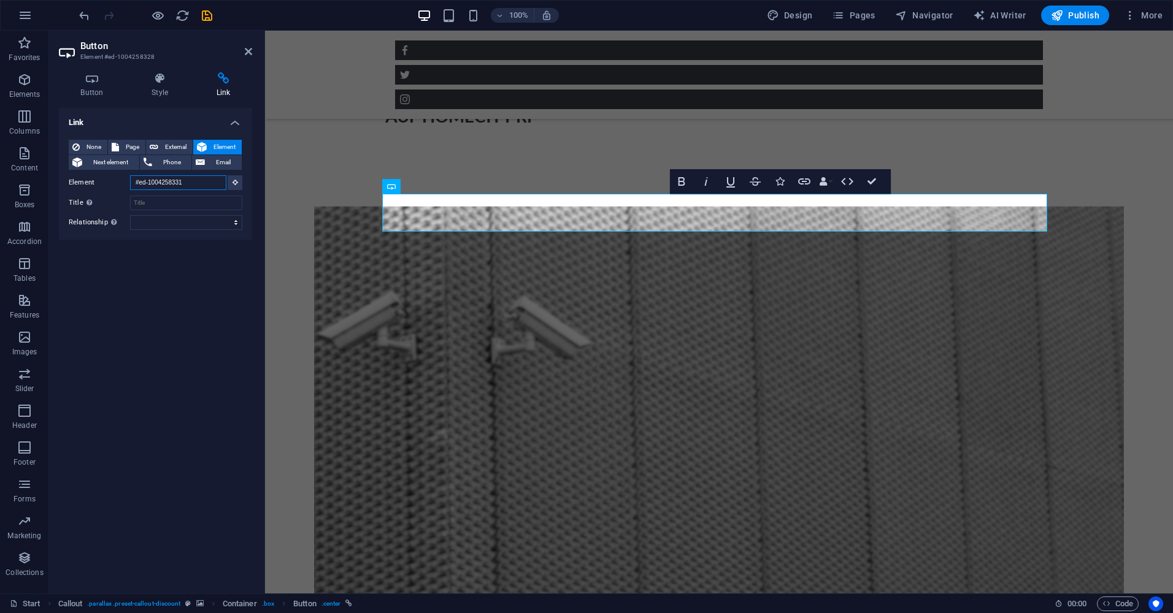
drag, startPoint x: 209, startPoint y: 184, endPoint x: 124, endPoint y: 179, distance: 84.8
click at [124, 179] on div "Element #ed-1004258331" at bounding box center [156, 182] width 174 height 15
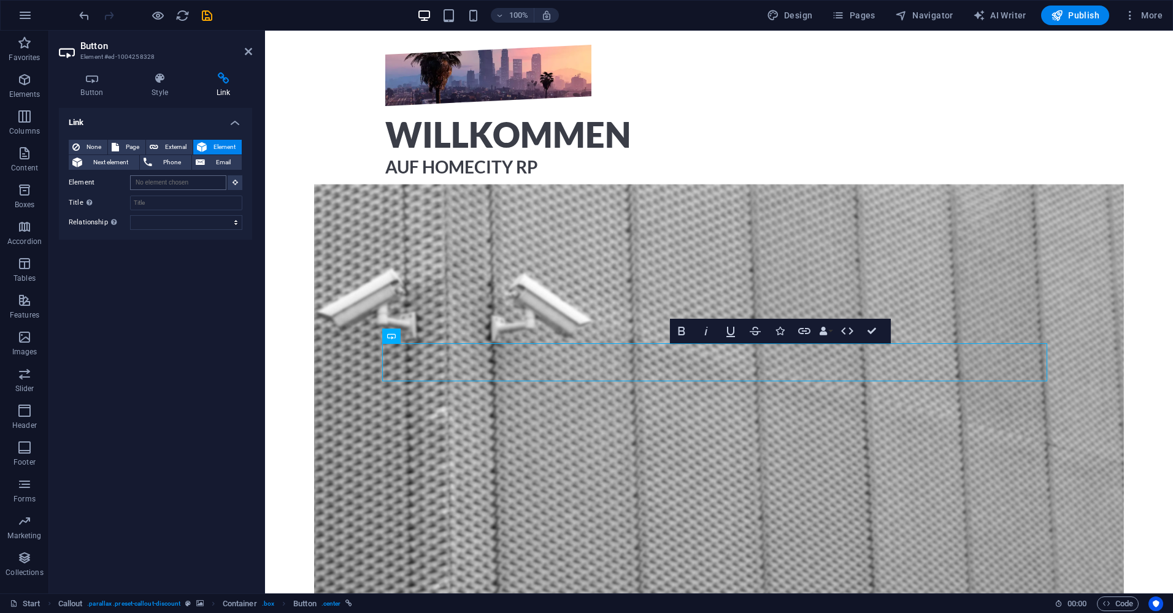
scroll to position [0, 0]
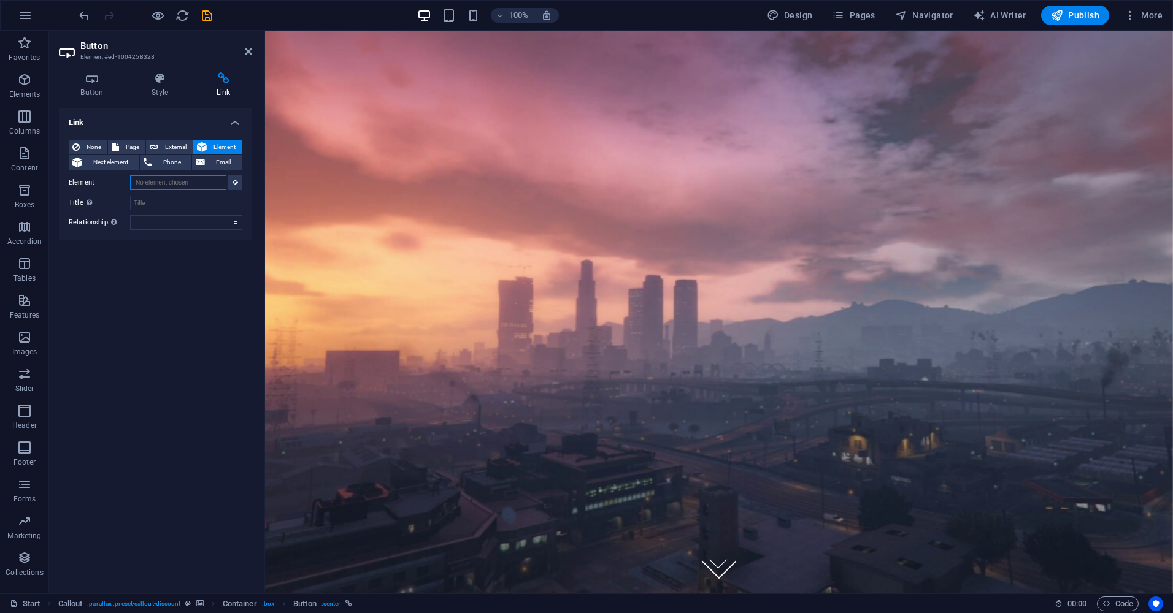
click at [166, 189] on input "Element" at bounding box center [178, 182] width 96 height 15
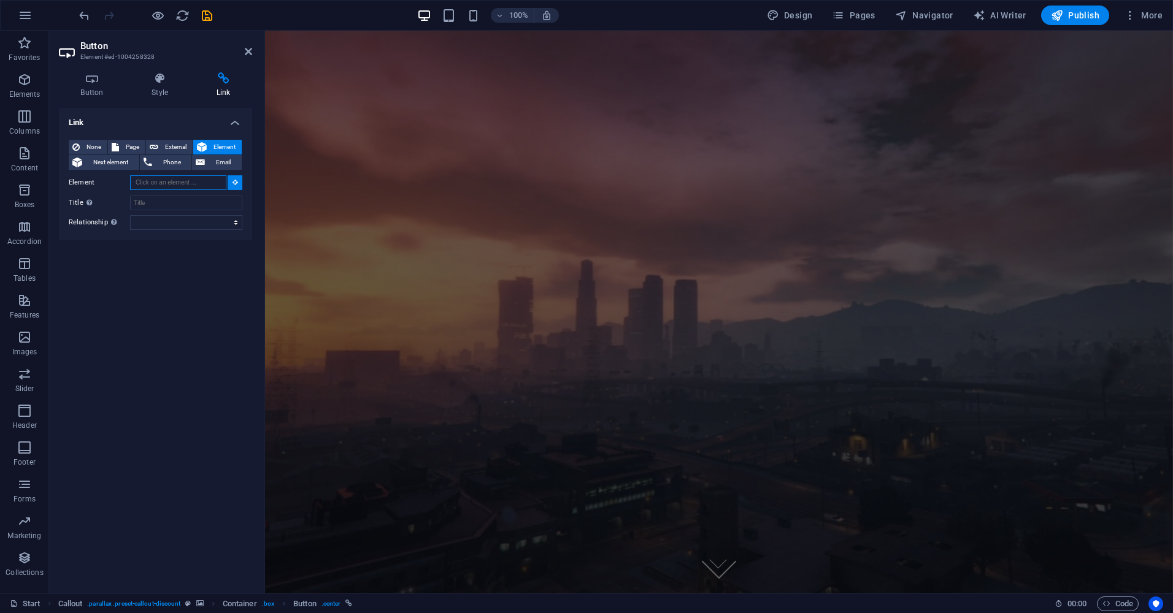
paste input "https://discord.gg/th4rdcxptv"
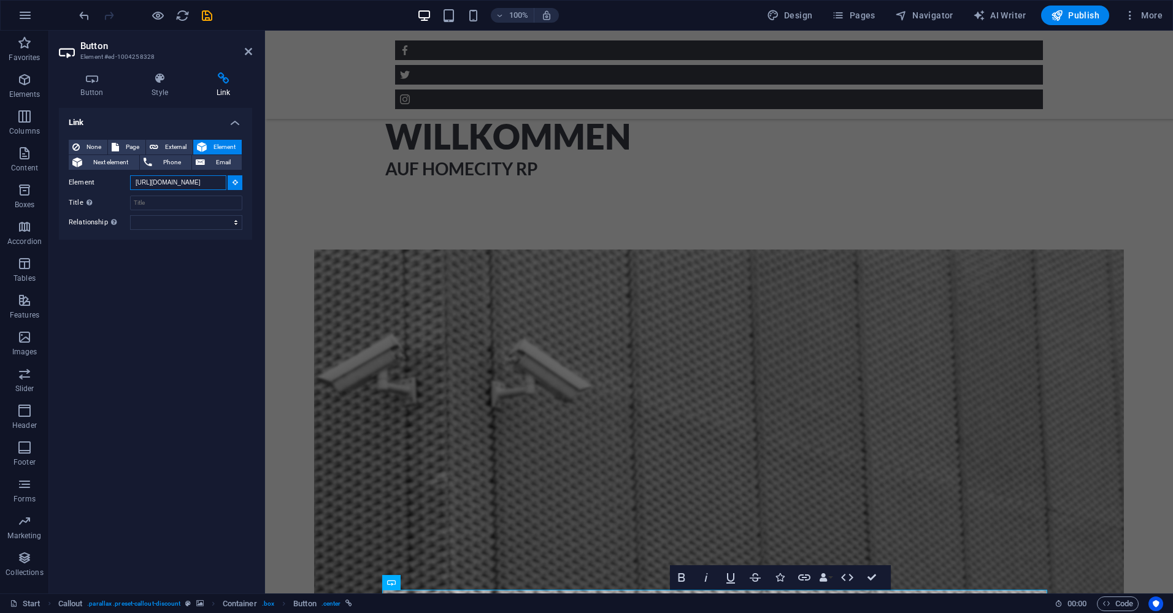
type input "https://discord.gg/th4rdcxptv"
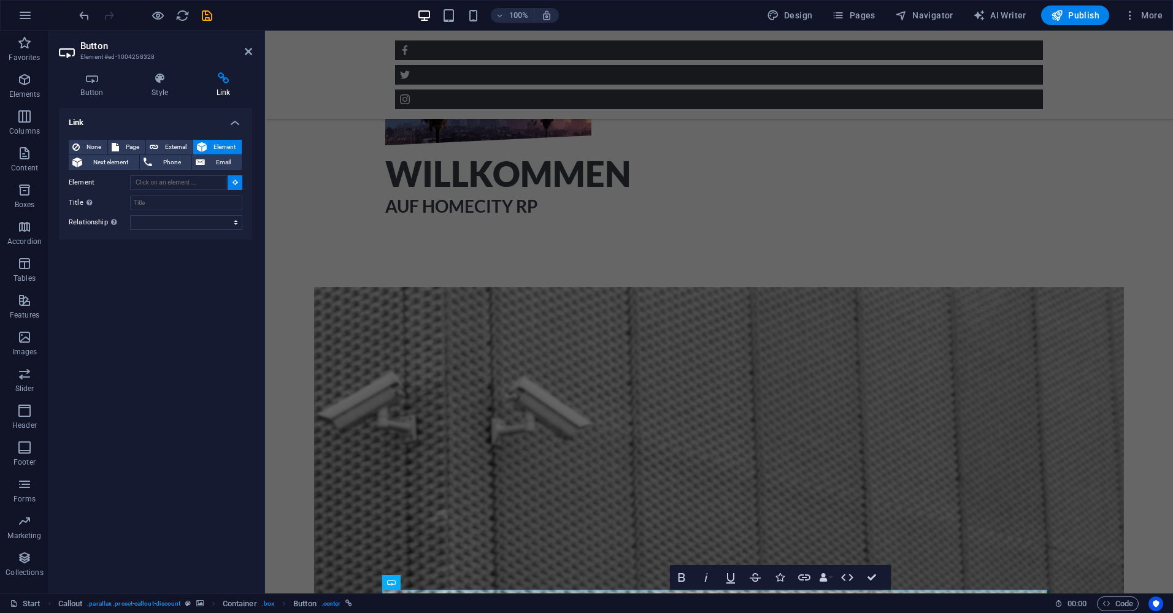
click at [156, 298] on div "Link None Page External Element Next element Phone Email Page Start Subpage Leg…" at bounding box center [155, 346] width 193 height 476
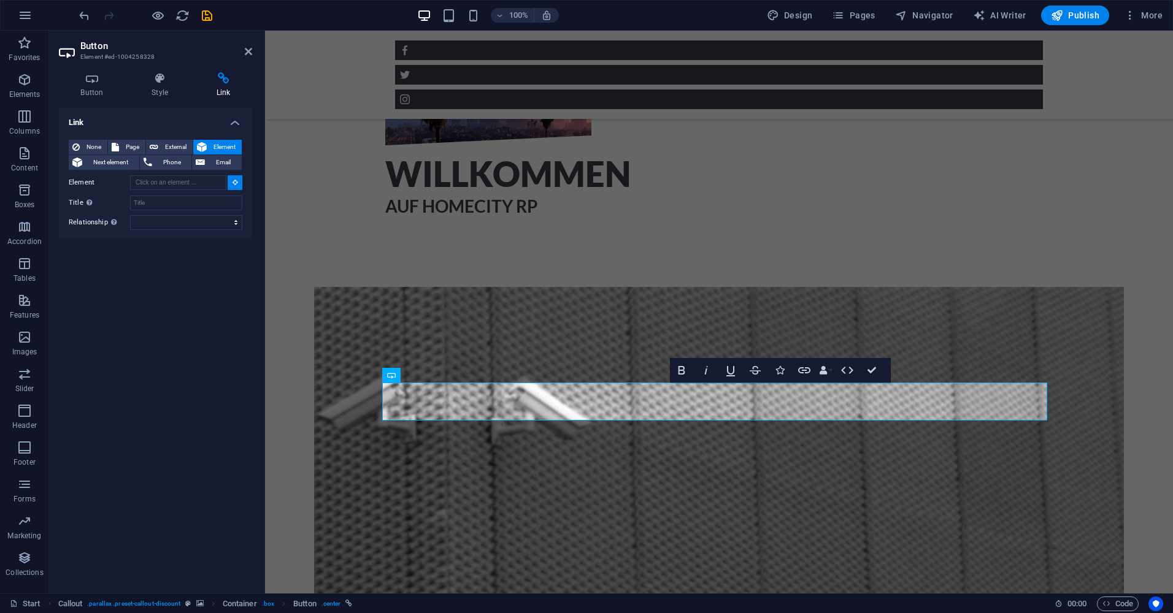
scroll to position [0, 0]
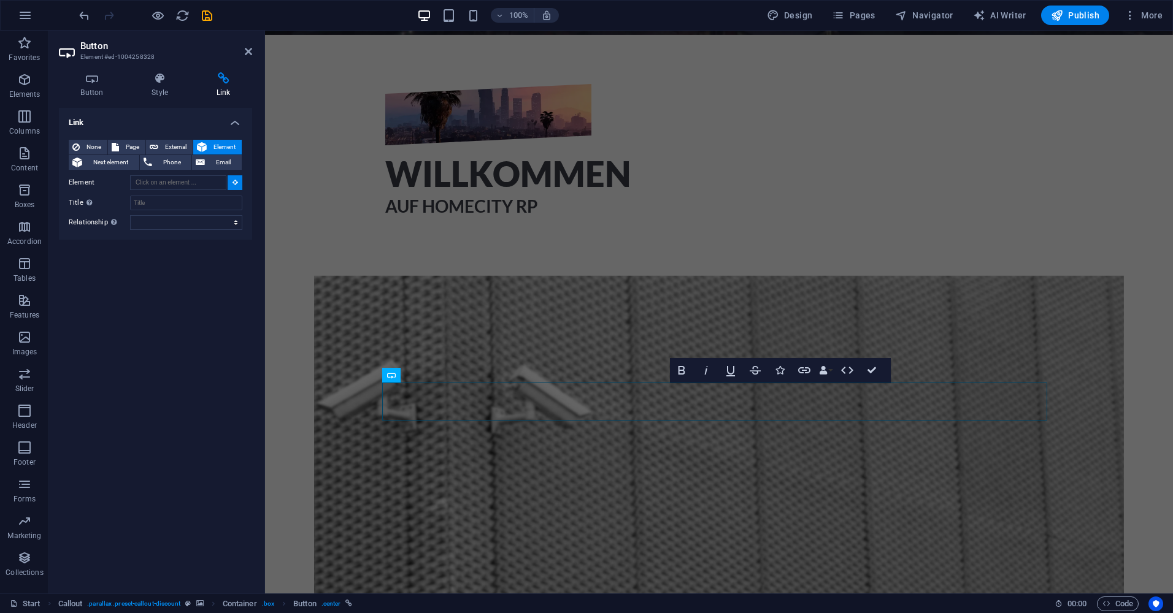
click at [205, 325] on div "Link None Page External Element Next element Phone Email Page Start Subpage Leg…" at bounding box center [155, 346] width 193 height 476
click at [226, 328] on div "Link None Page External Element Next element Phone Email Page Start Subpage Leg…" at bounding box center [155, 346] width 193 height 476
click at [225, 328] on div "Link None Page External Element Next element Phone Email Page Start Subpage Leg…" at bounding box center [155, 346] width 193 height 476
click at [230, 185] on button at bounding box center [235, 182] width 15 height 15
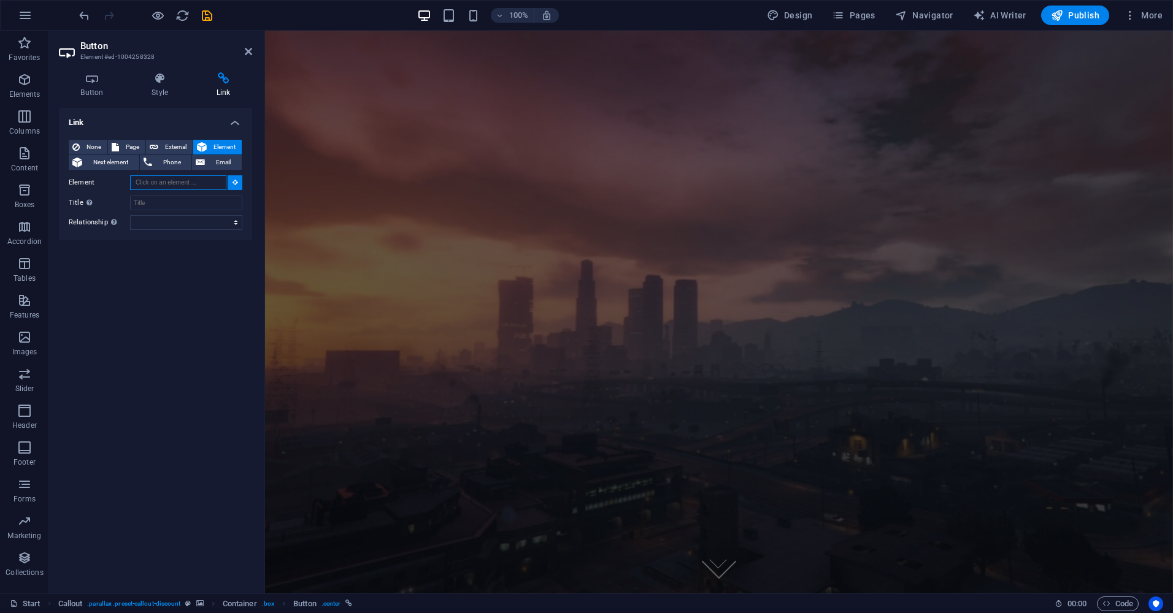
click at [198, 184] on input "Element" at bounding box center [178, 182] width 96 height 15
paste input "https://discord.gg/th4rdcxptv"
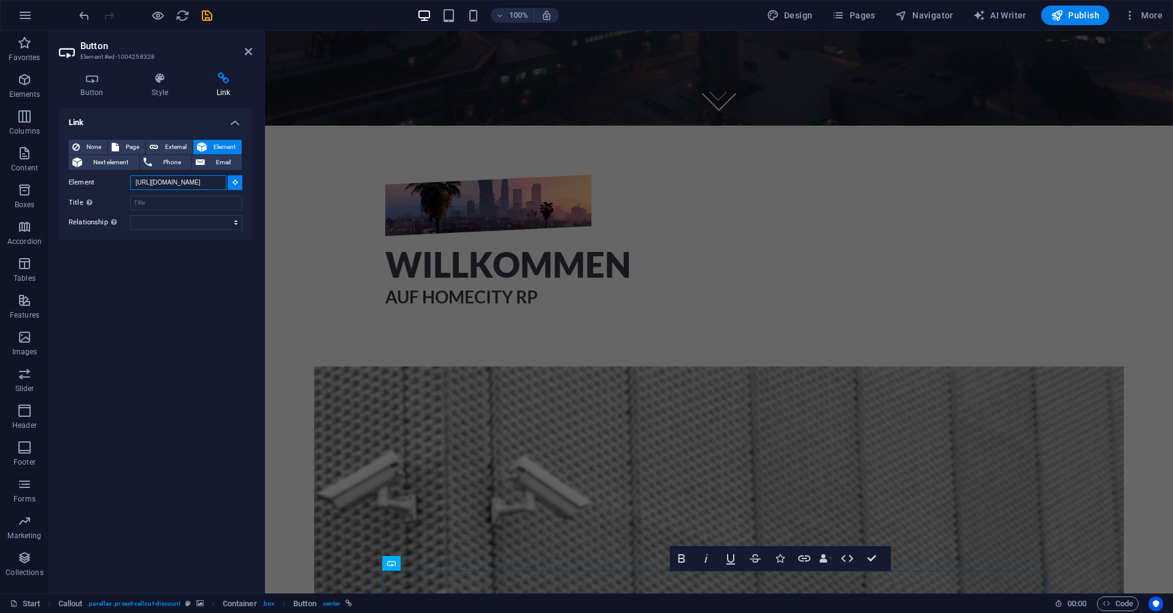
scroll to position [559, 0]
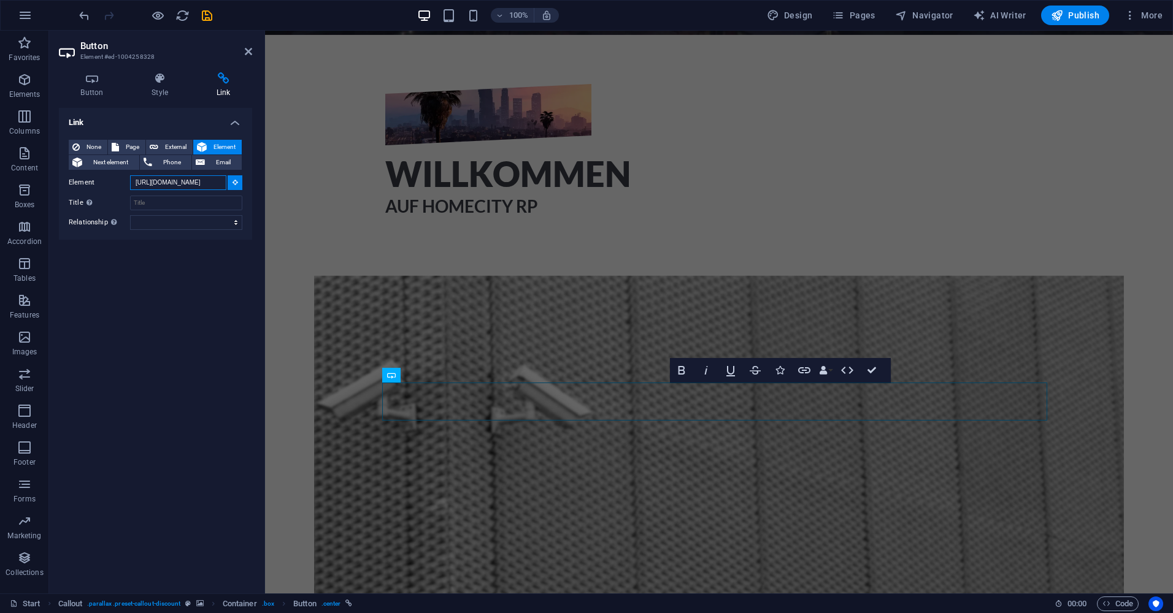
type input "https://discord.gg/th4rdcxptv"
click at [234, 183] on icon at bounding box center [236, 182] width 6 height 6
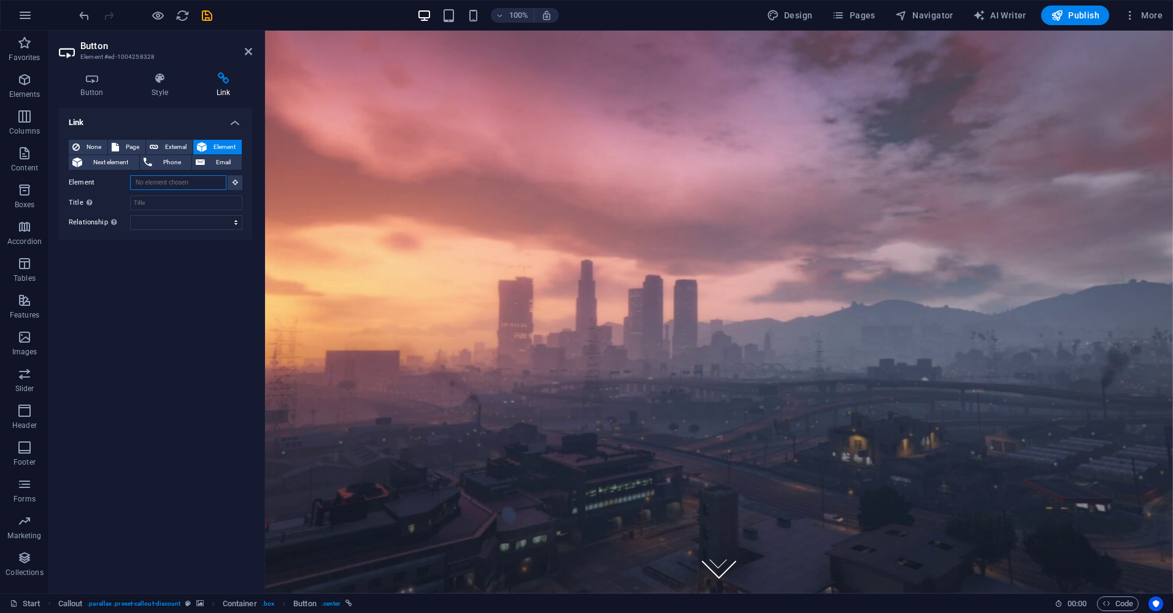
click at [209, 185] on input "Element" at bounding box center [178, 182] width 96 height 15
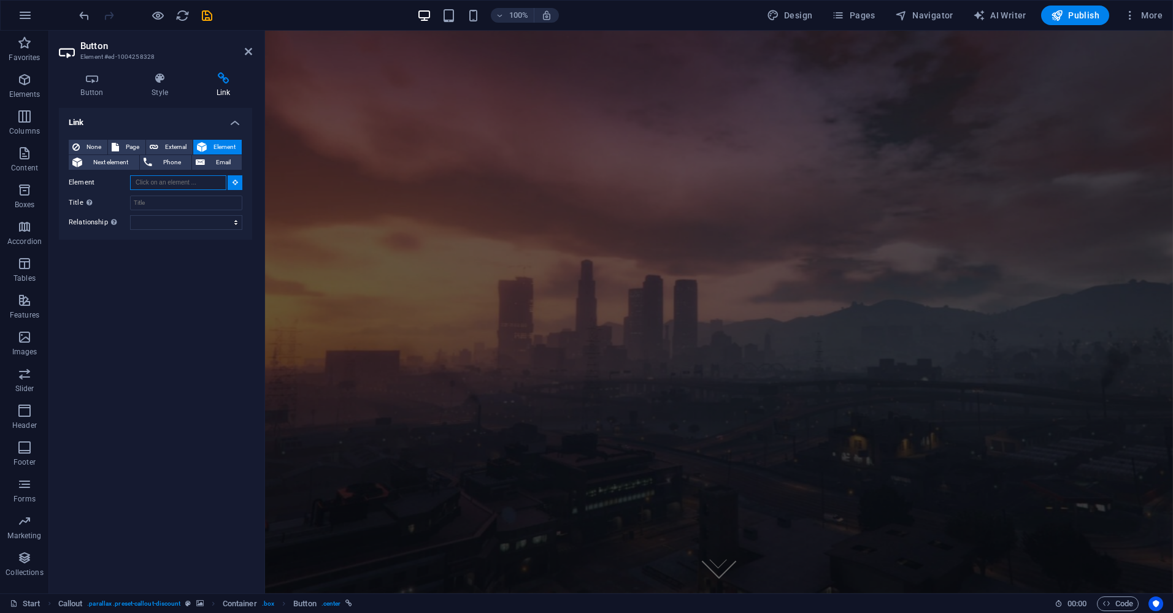
paste input "https://discord.gg/th4rdcxptv"
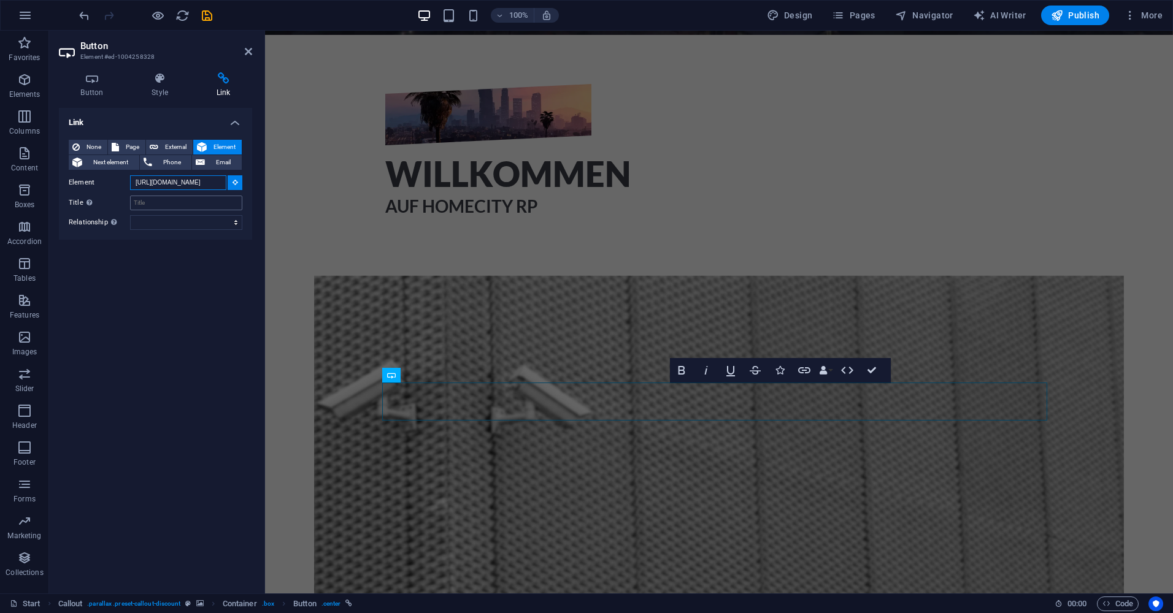
type input "https://discord.gg/th4rdcxptv"
click at [176, 207] on input "Title Additional link description, should not be the same as the link text. The…" at bounding box center [186, 203] width 112 height 15
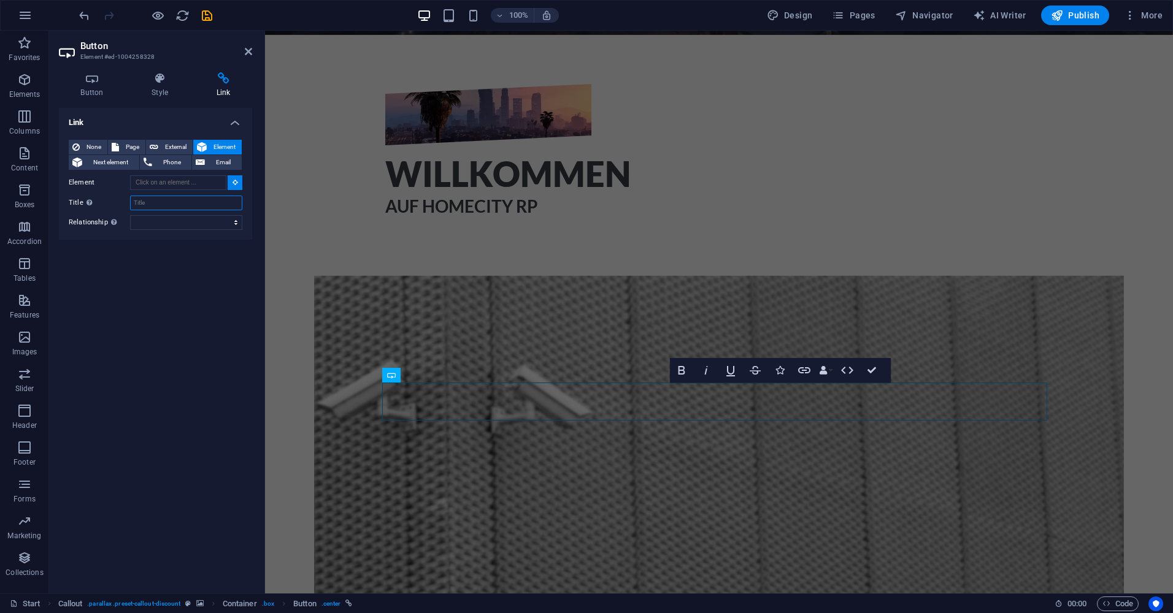
type input "R"
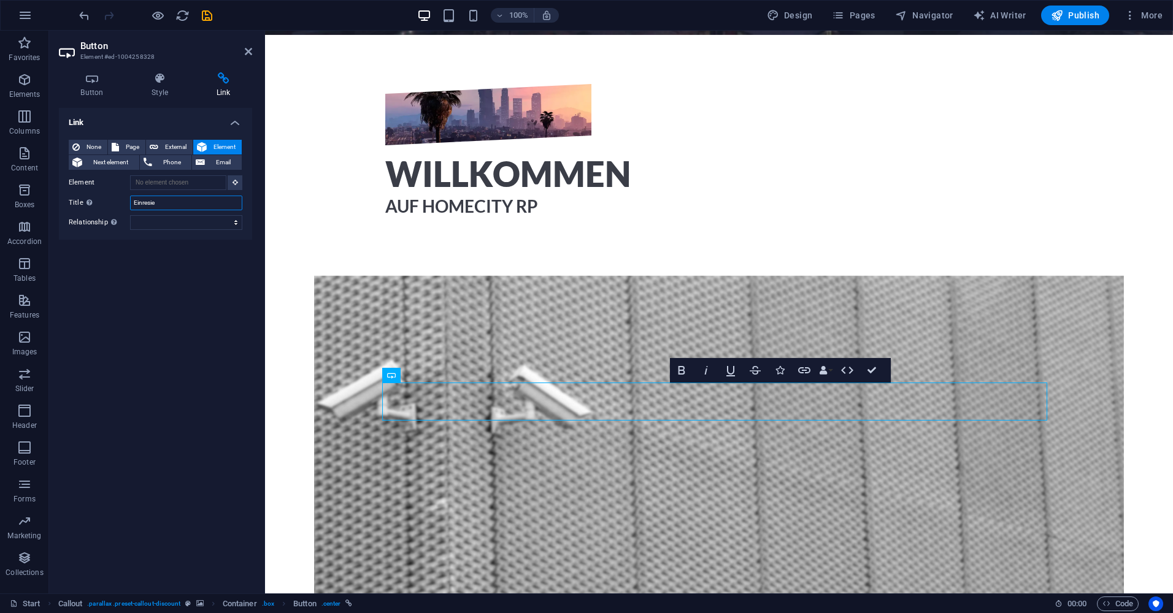
type input "Einresie"
click at [138, 298] on div "Link None Page External Element Next element Phone Email Page Start Subpage Leg…" at bounding box center [155, 346] width 193 height 476
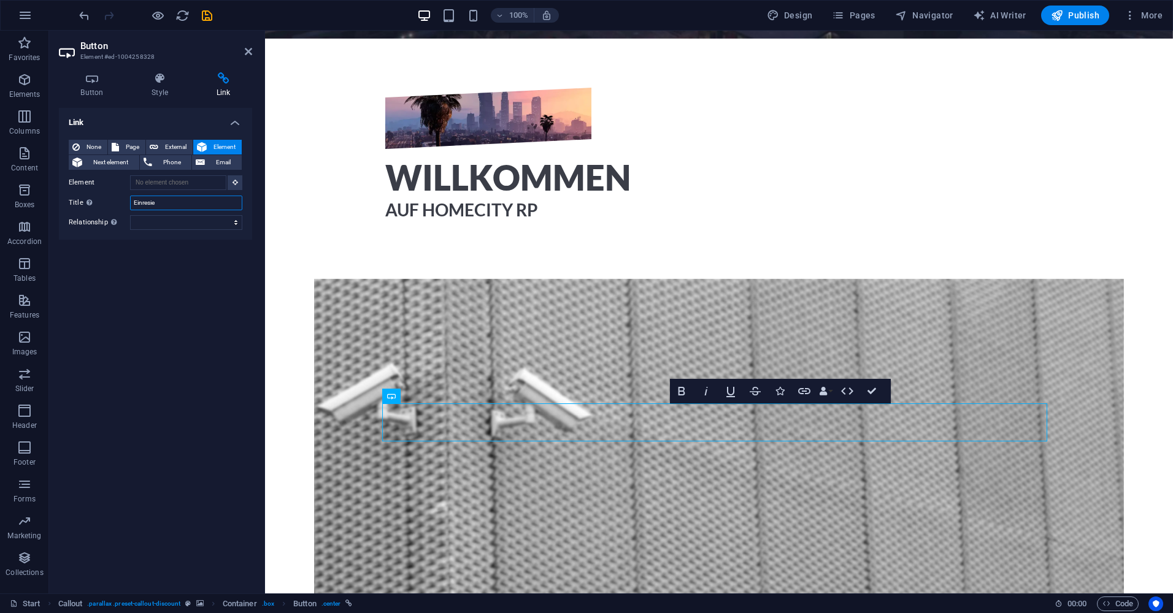
scroll to position [559, 0]
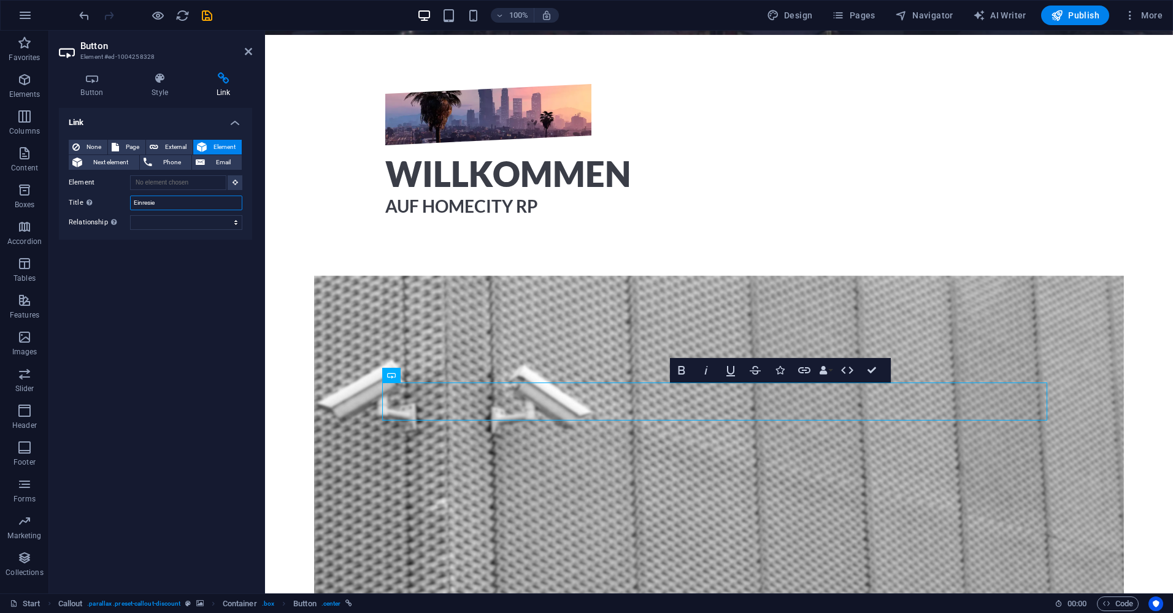
drag, startPoint x: 156, startPoint y: 208, endPoint x: 113, endPoint y: 208, distance: 43.6
click at [113, 208] on div "Title Additional link description, should not be the same as the link text. The…" at bounding box center [156, 203] width 174 height 15
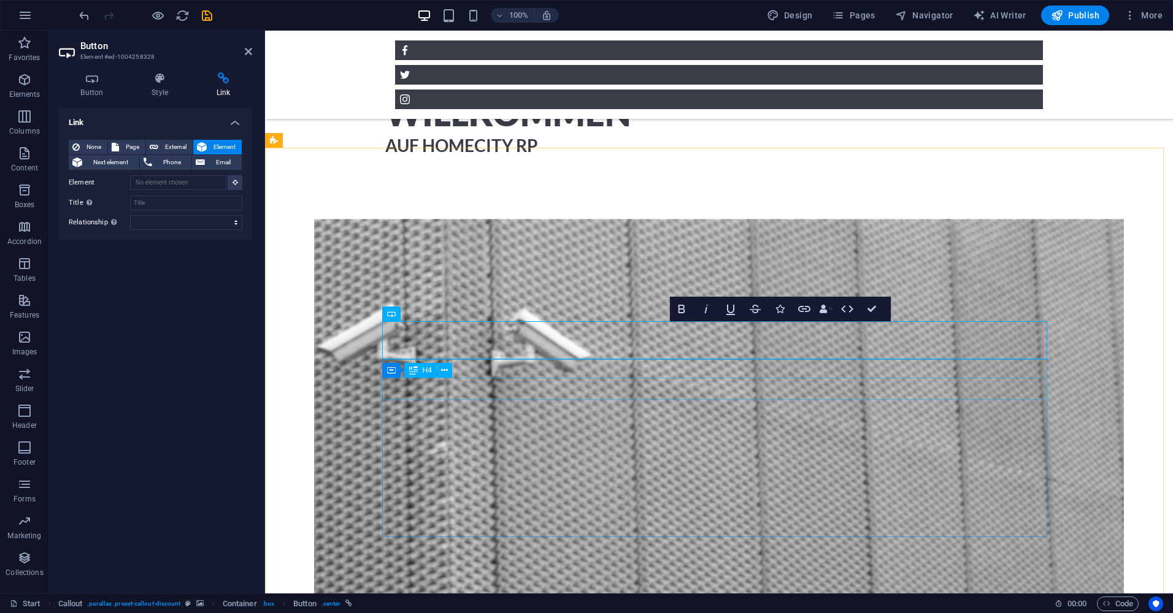
scroll to position [620, 0]
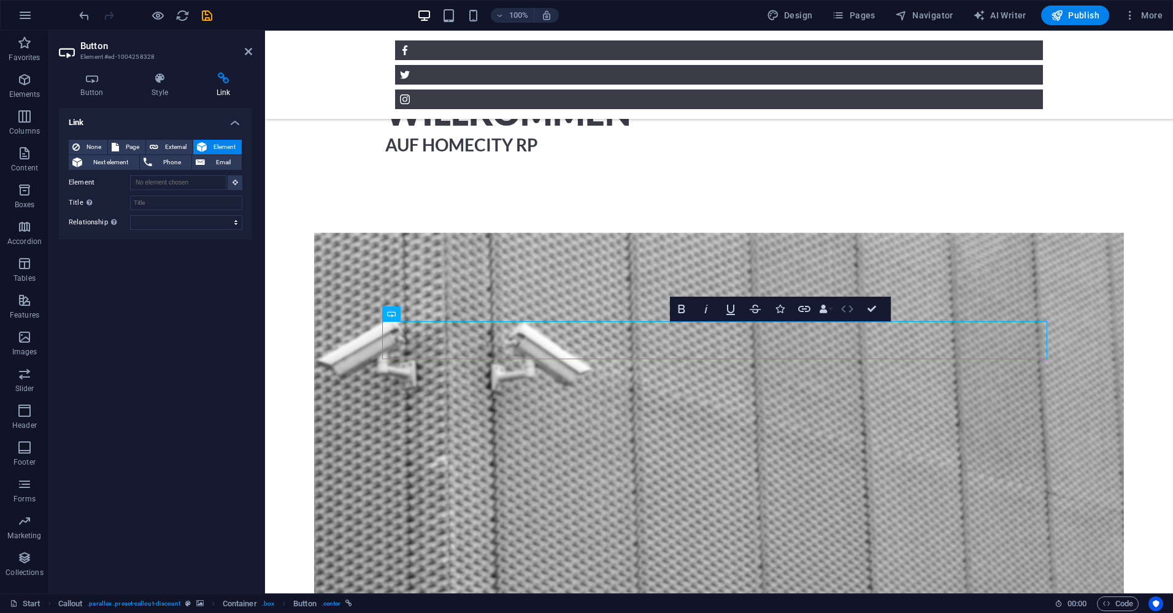
click at [844, 310] on icon "button" at bounding box center [847, 309] width 15 height 15
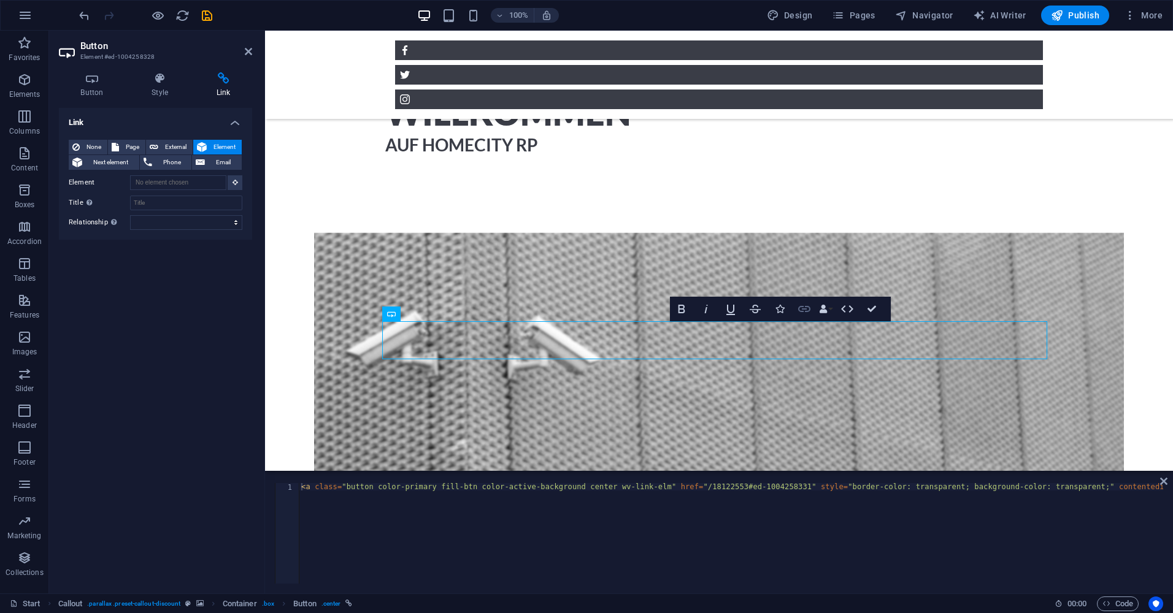
click at [806, 304] on icon "button" at bounding box center [804, 309] width 15 height 15
click at [804, 304] on icon "button" at bounding box center [804, 309] width 15 height 15
click at [249, 50] on icon at bounding box center [248, 52] width 7 height 10
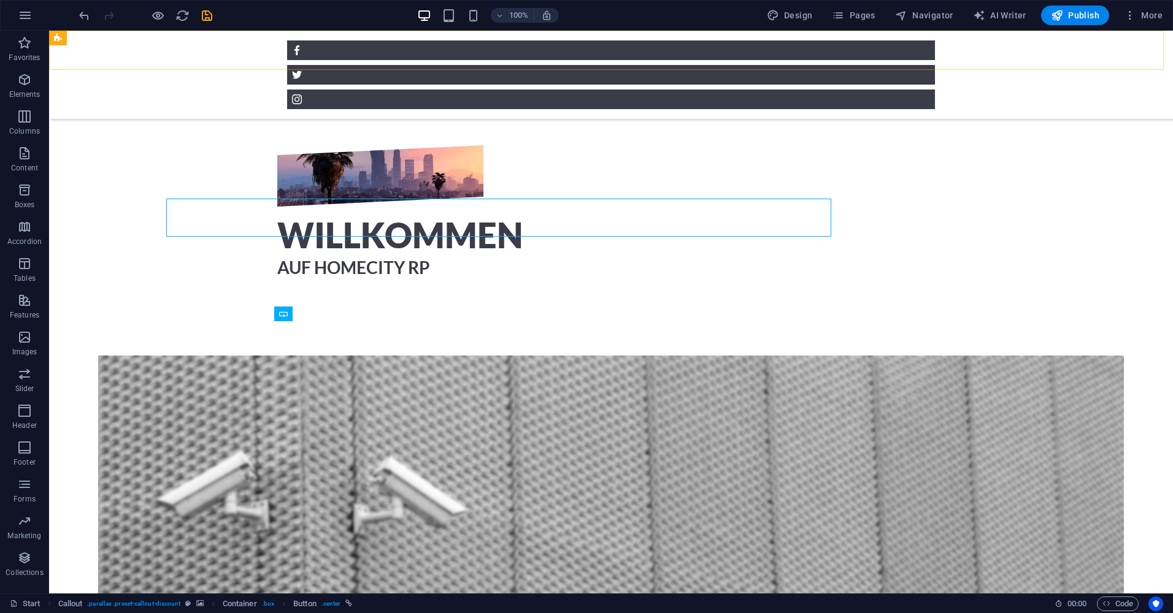
scroll to position [620, 0]
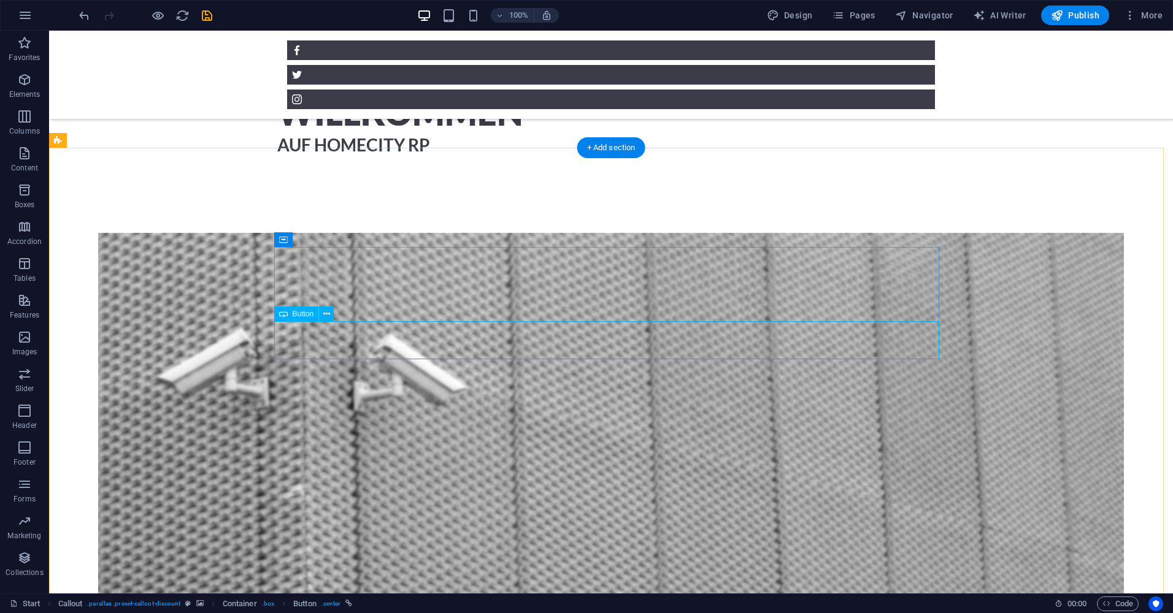
drag, startPoint x: 607, startPoint y: 338, endPoint x: 391, endPoint y: 337, distance: 215.9
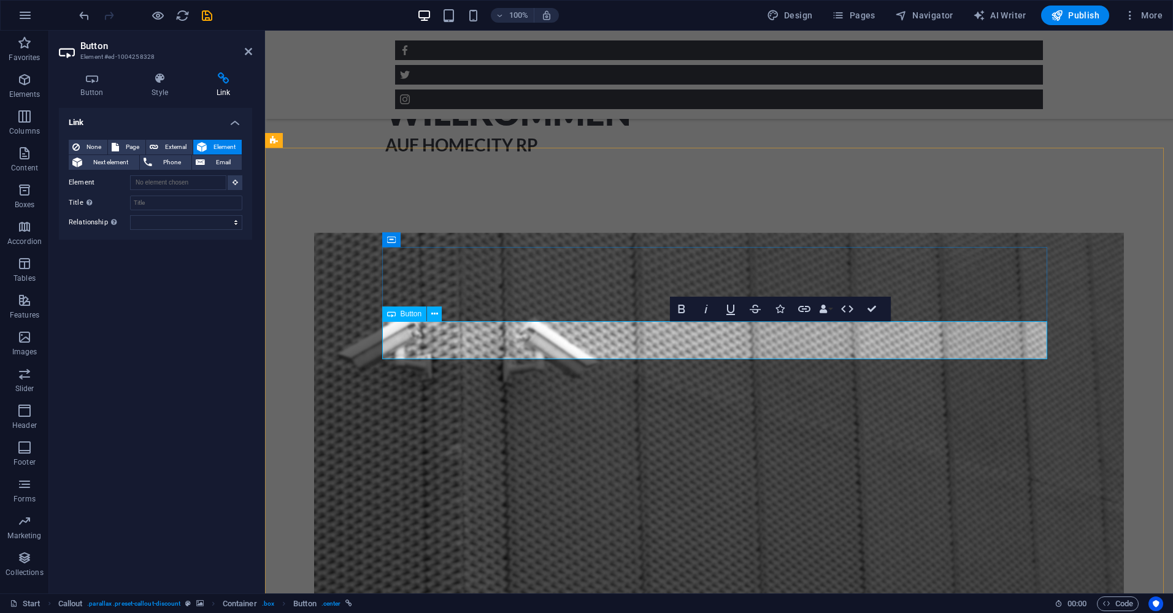
click at [807, 305] on icon "button" at bounding box center [804, 309] width 15 height 15
click at [248, 54] on icon at bounding box center [248, 52] width 7 height 10
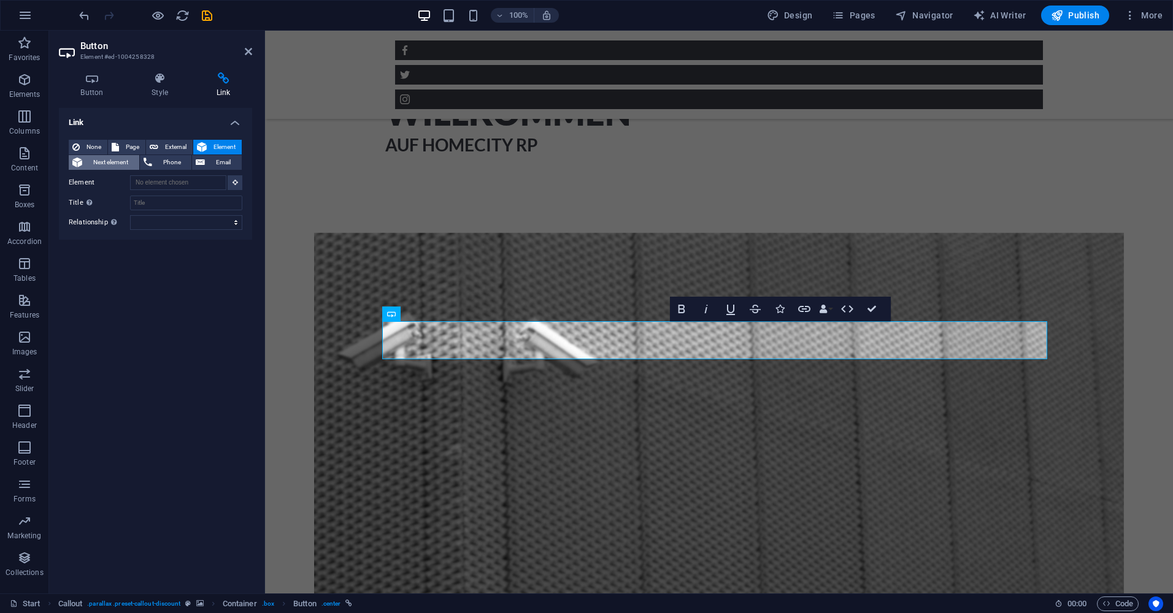
click at [117, 164] on span "Next element" at bounding box center [111, 162] width 50 height 15
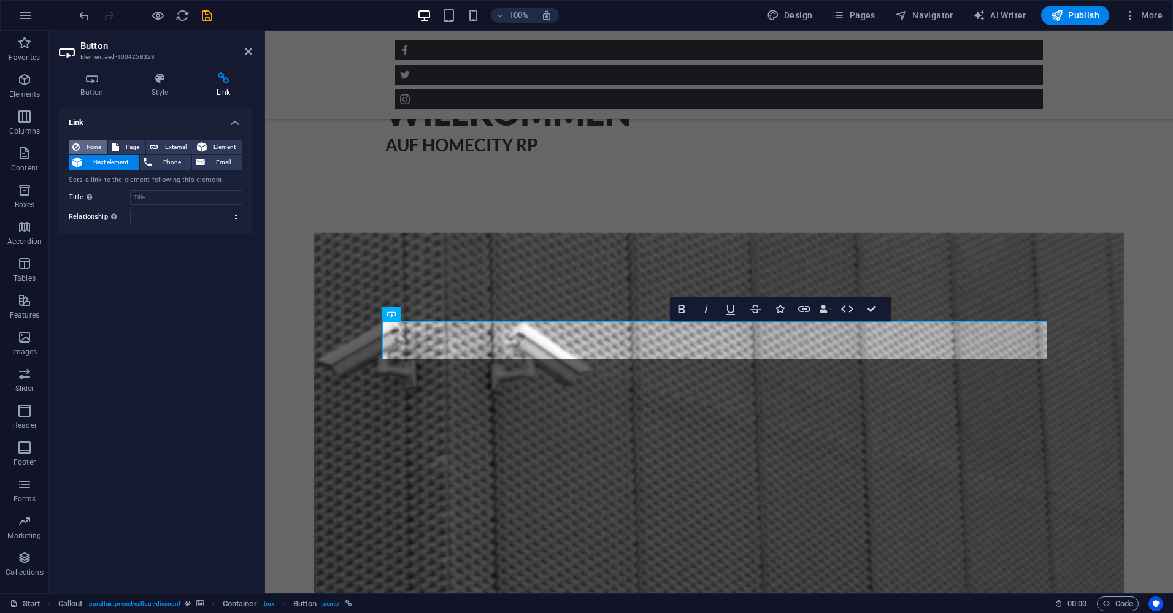
click at [89, 142] on span "None" at bounding box center [93, 147] width 20 height 15
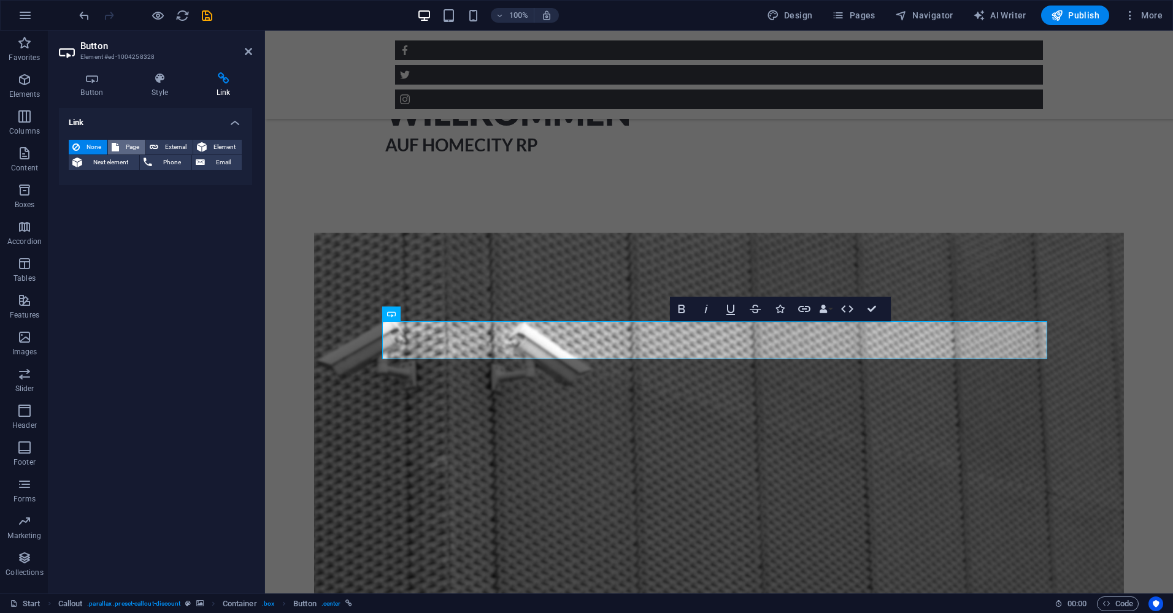
click at [140, 152] on span "Page" at bounding box center [132, 147] width 19 height 15
select select
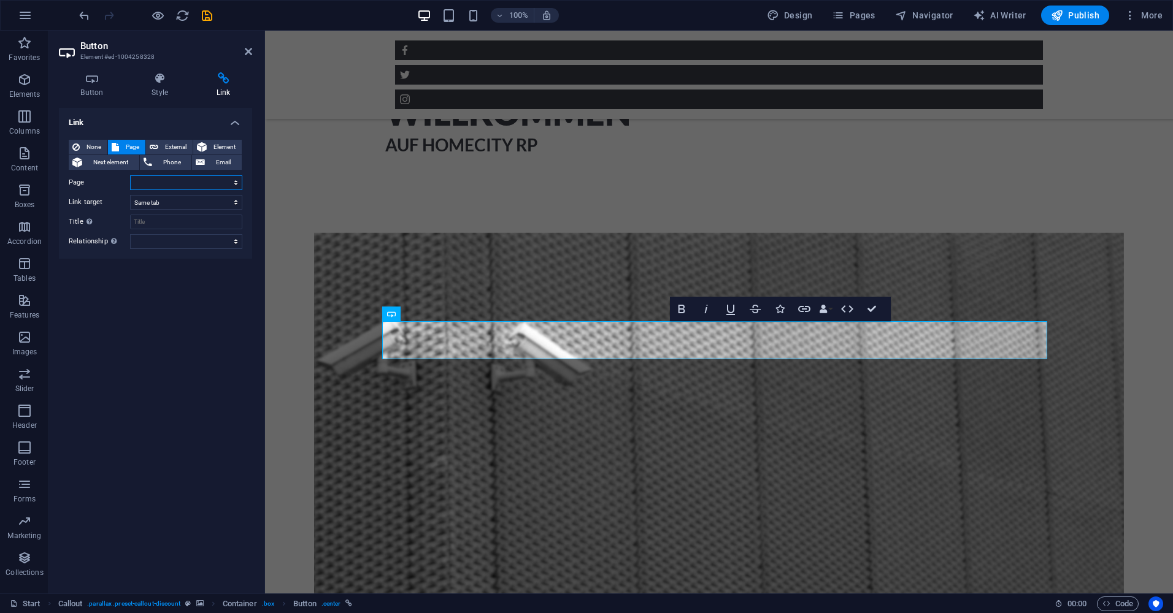
click at [176, 181] on select "Start Subpage Legal Notice Privacy" at bounding box center [186, 182] width 112 height 15
click at [94, 317] on div "Link None Page External Element Next element Phone Email Page Start Subpage Leg…" at bounding box center [155, 346] width 193 height 476
click at [172, 204] on select "New tab Same tab Overlay" at bounding box center [186, 202] width 112 height 15
click at [160, 150] on button "External" at bounding box center [169, 147] width 47 height 15
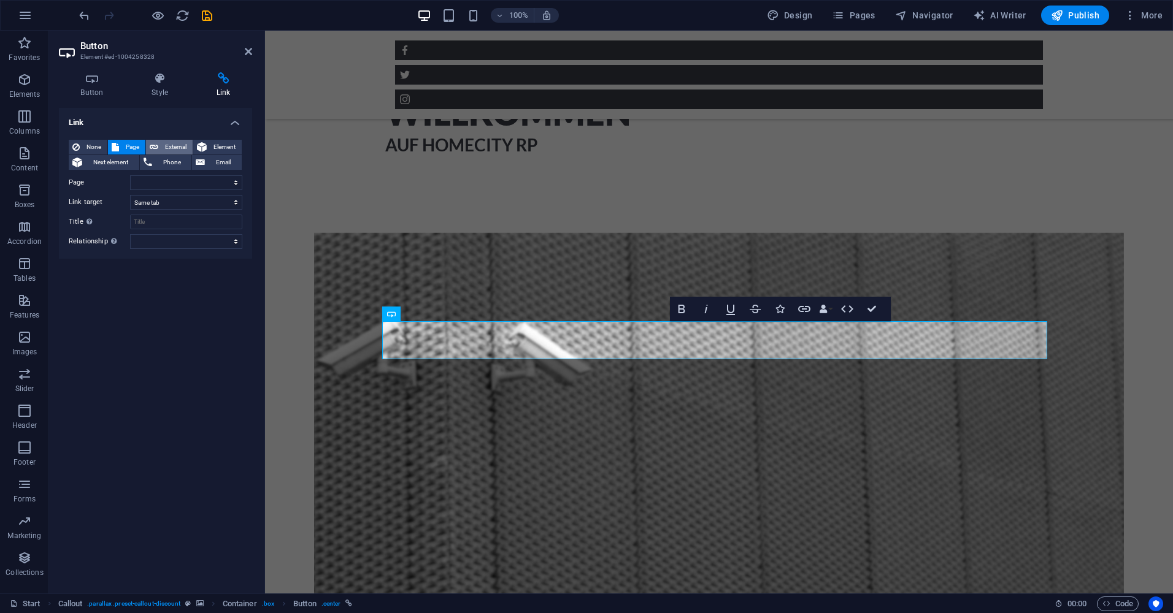
select select "blank"
click at [185, 186] on input "URL" at bounding box center [186, 182] width 112 height 15
paste input "https://discord.gg/th4rdcxptv"
type input "https://discord.gg/th4rdcxptv"
click at [152, 279] on div "Link None Page External Element Next element Phone Email Page Start Subpage Leg…" at bounding box center [155, 346] width 193 height 476
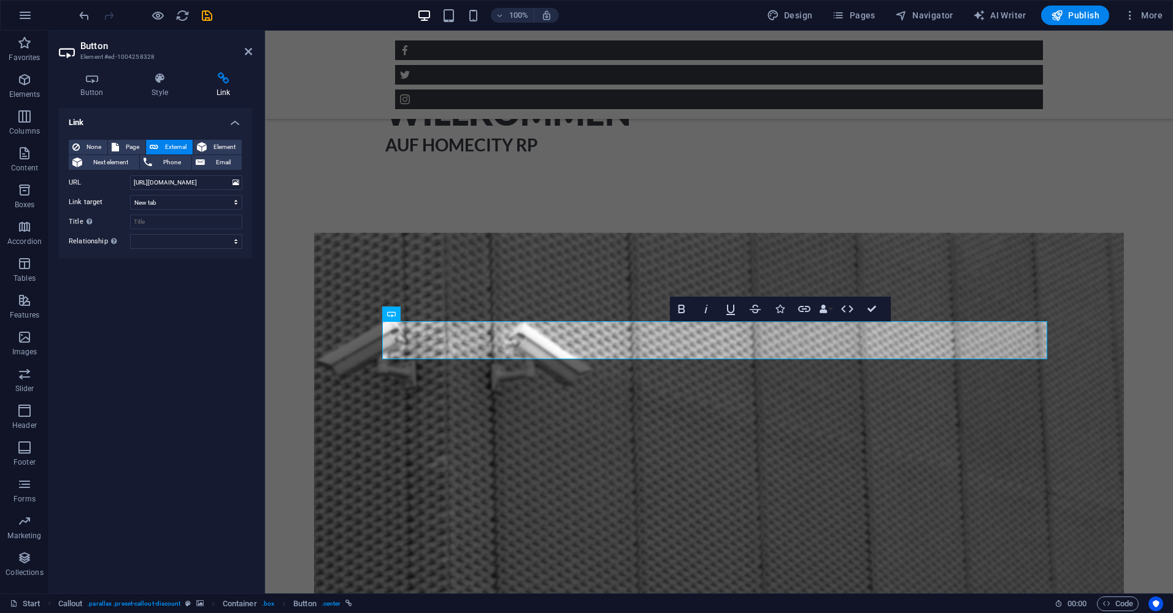
click at [256, 54] on aside "Button Element #ed-1004258328 Button Style Link Button Design Default Primary S…" at bounding box center [157, 312] width 216 height 563
click at [248, 52] on icon at bounding box center [248, 52] width 7 height 10
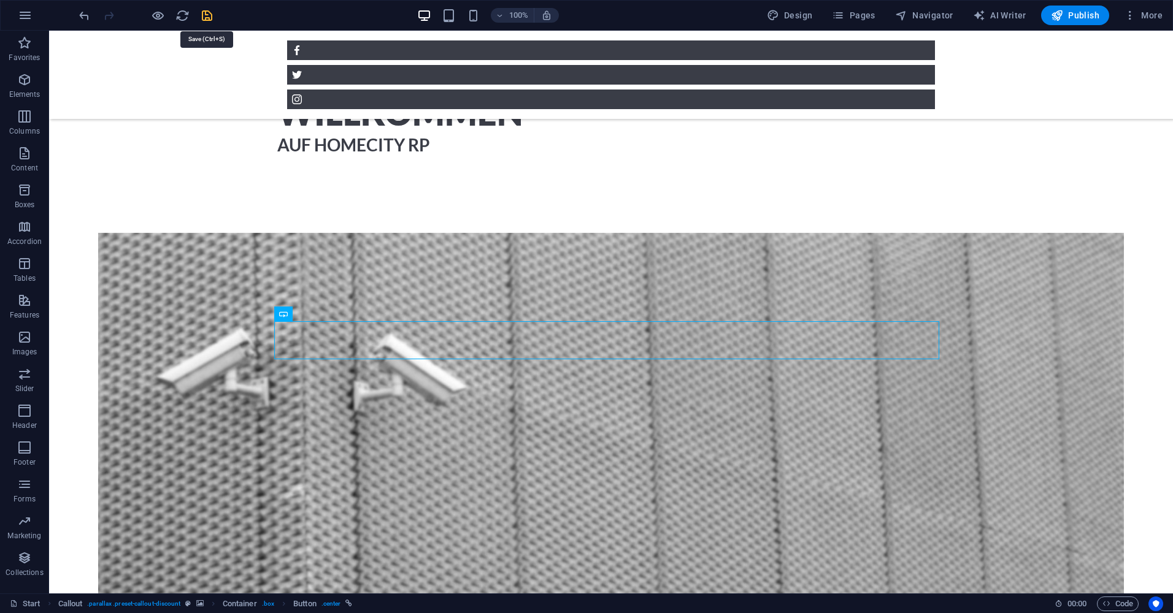
click at [212, 14] on icon "save" at bounding box center [207, 16] width 14 height 14
checkbox input "false"
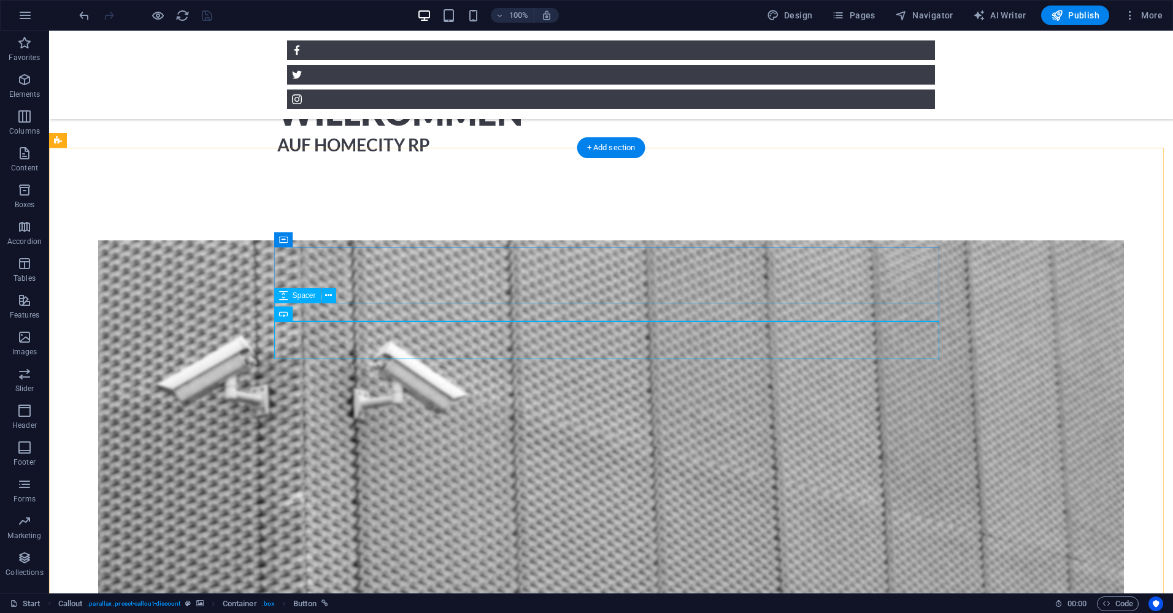
scroll to position [743, 0]
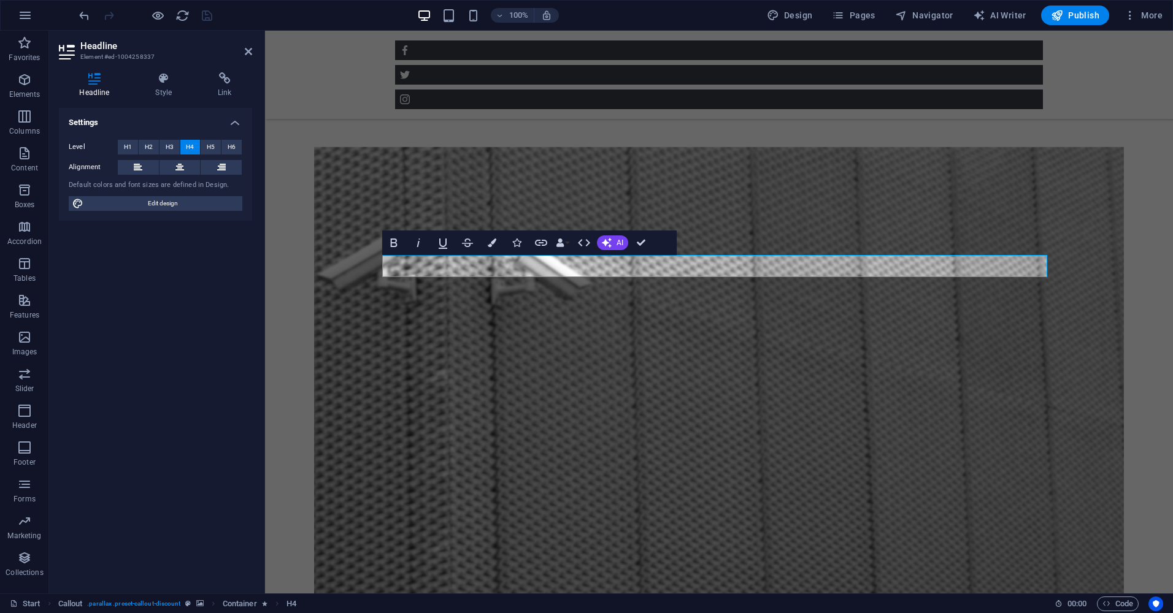
click at [315, 271] on figure at bounding box center [719, 403] width 810 height 512
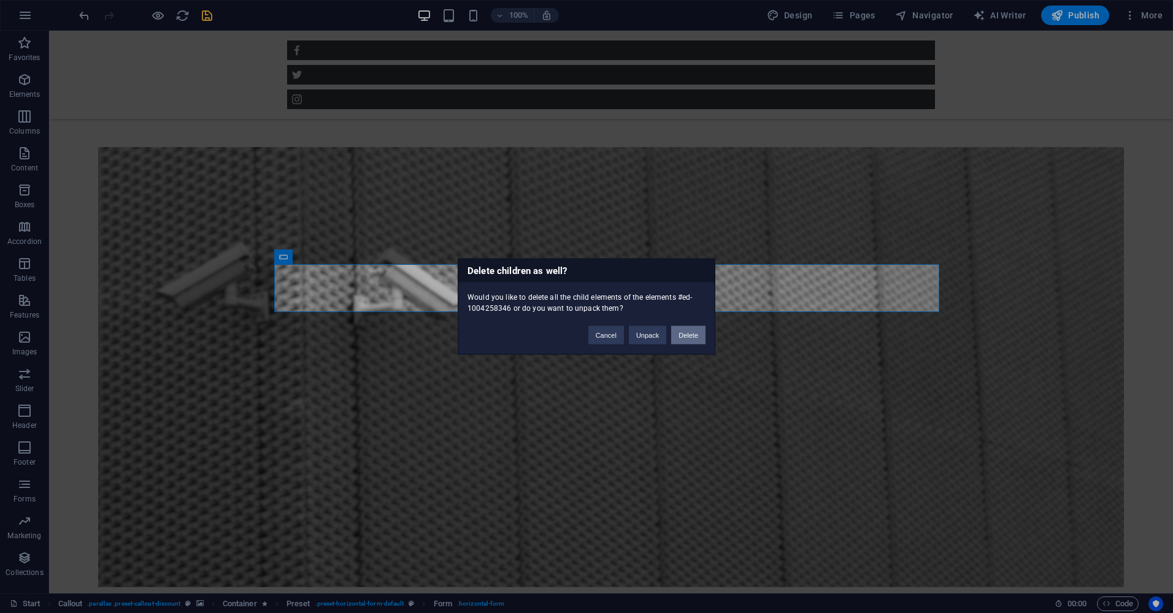
click at [682, 340] on button "Delete" at bounding box center [688, 335] width 34 height 18
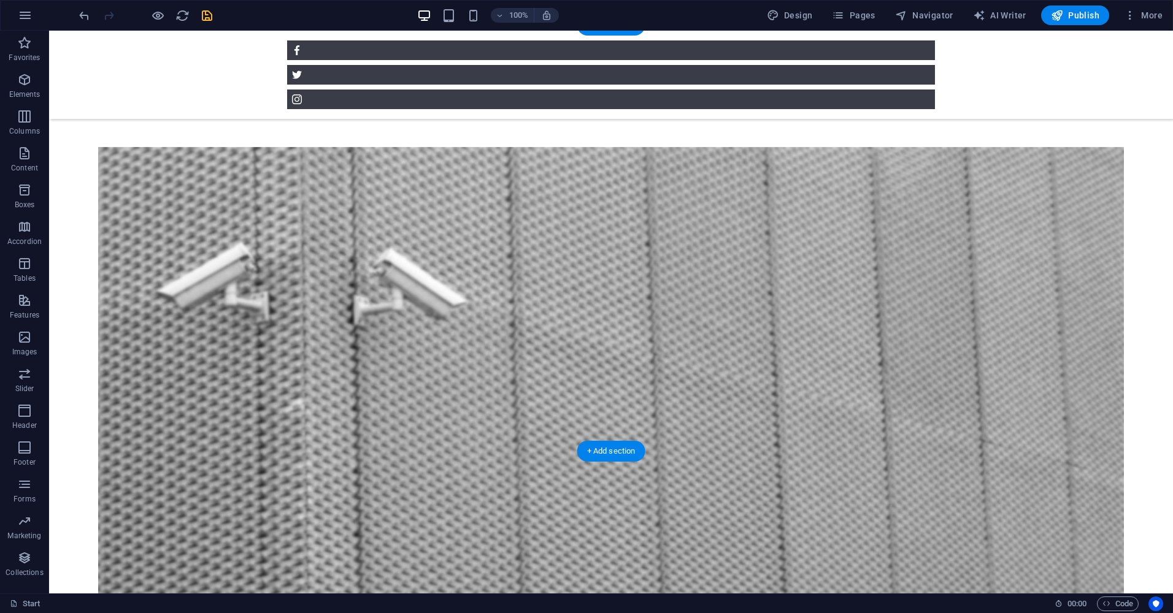
click at [205, 256] on figure at bounding box center [611, 380] width 1026 height 467
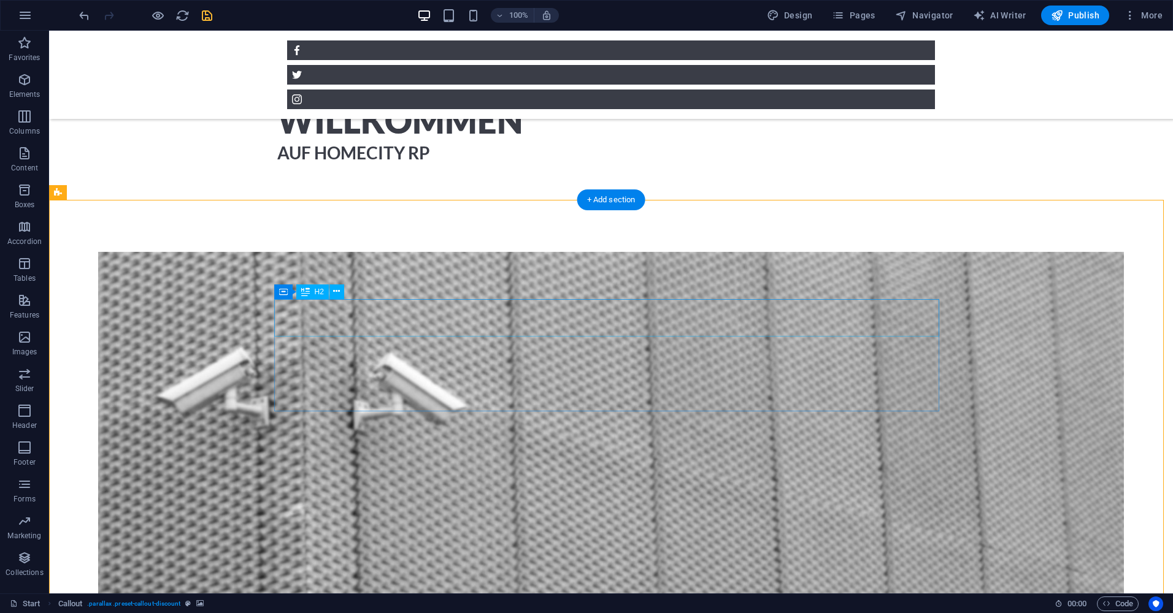
scroll to position [682, 0]
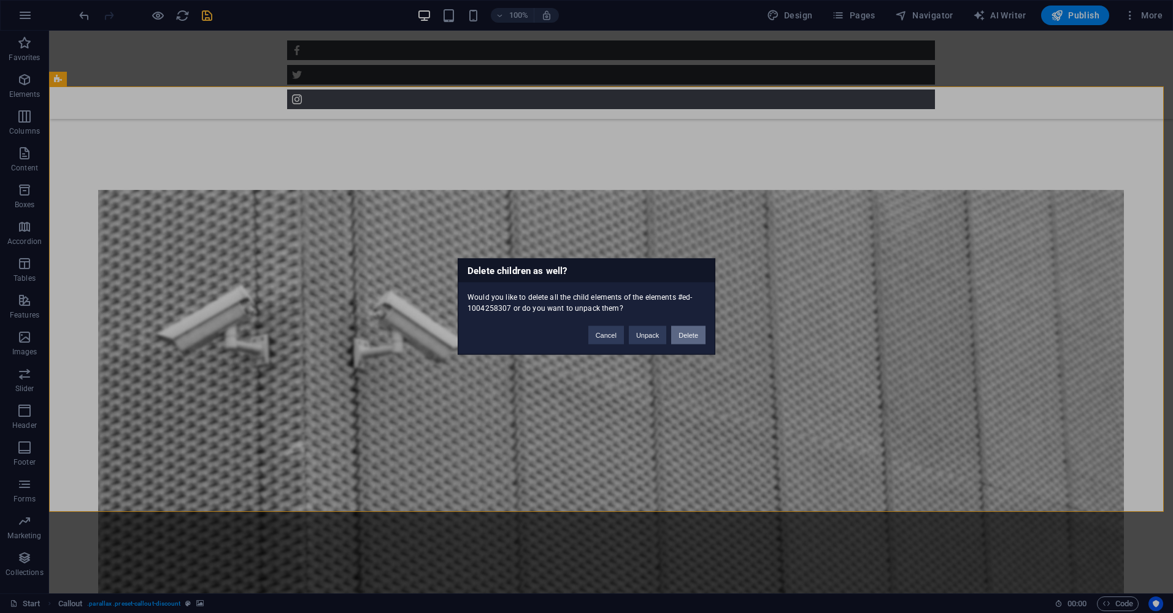
click at [699, 334] on button "Delete" at bounding box center [688, 335] width 34 height 18
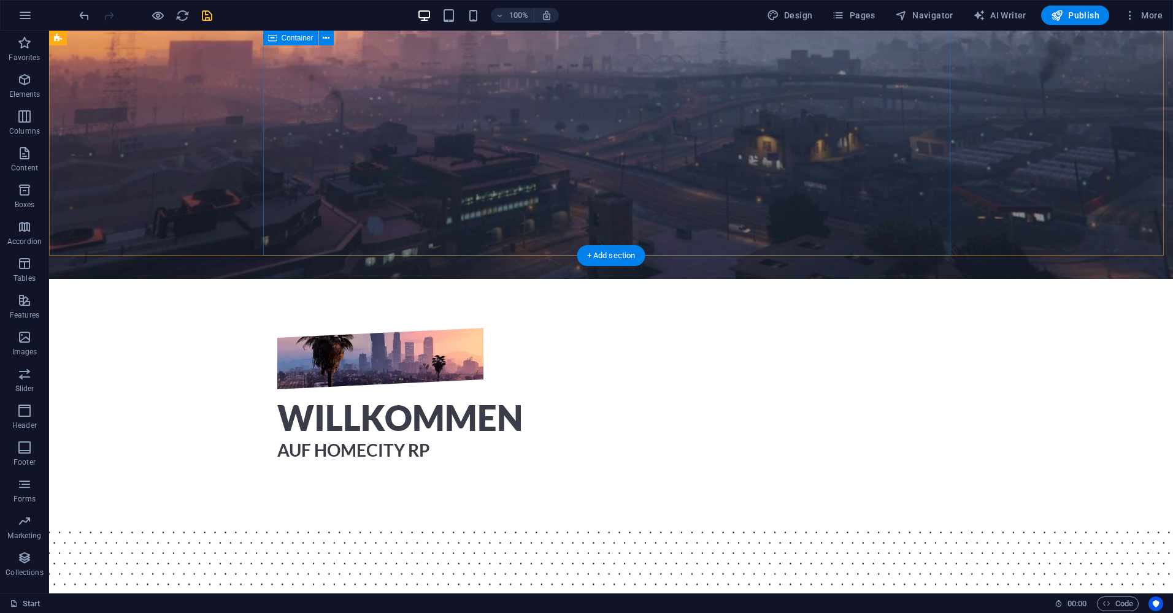
scroll to position [129, 0]
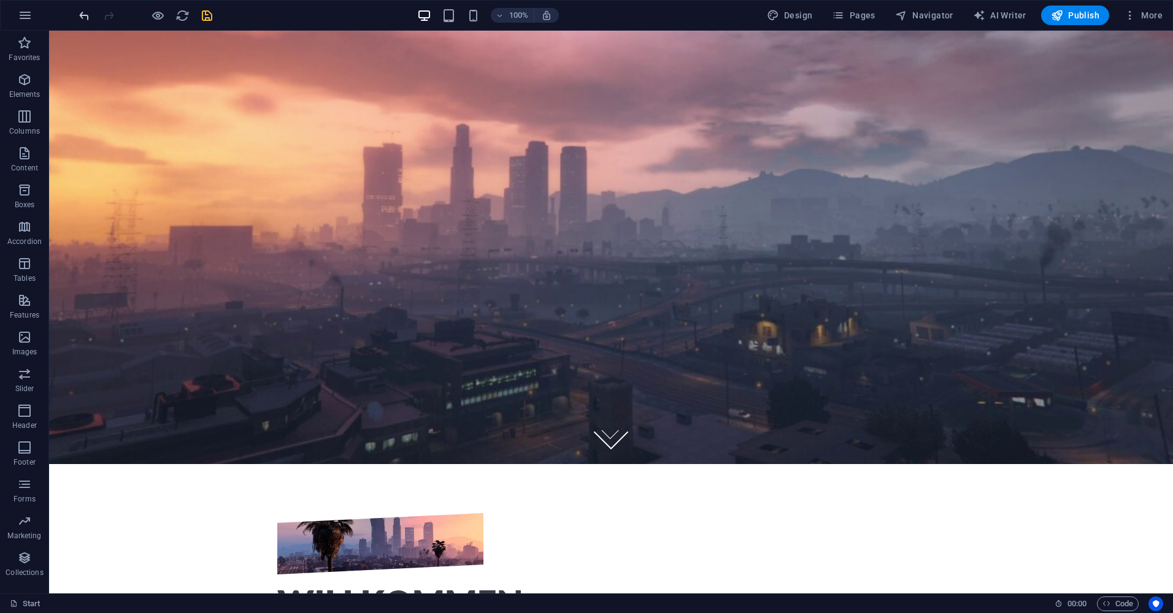
click at [80, 17] on icon "undo" at bounding box center [84, 16] width 14 height 14
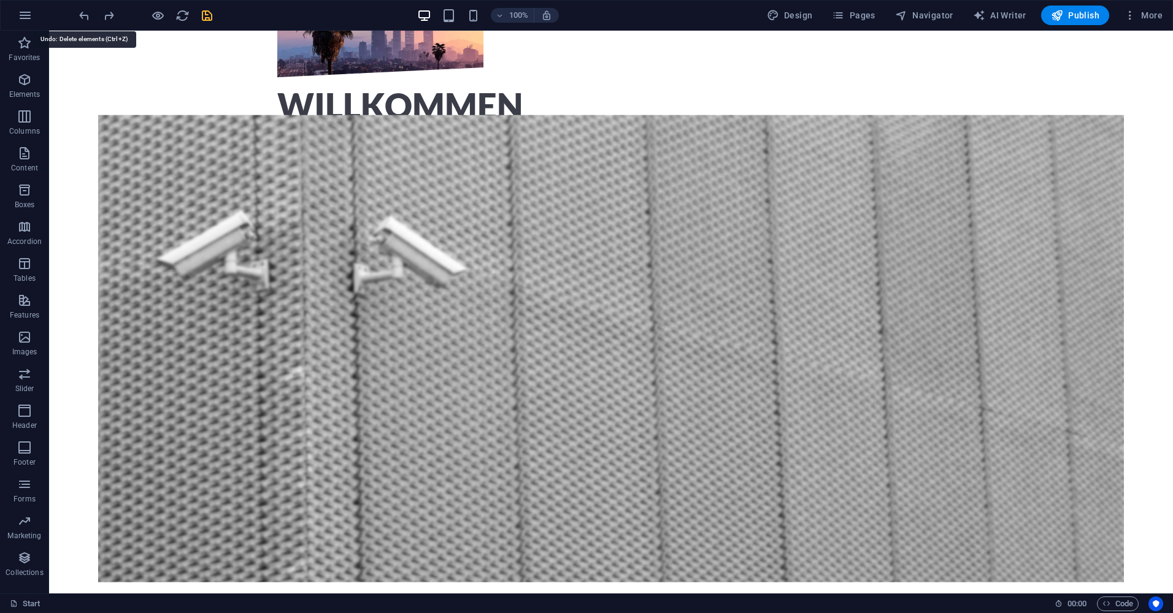
scroll to position [669, 0]
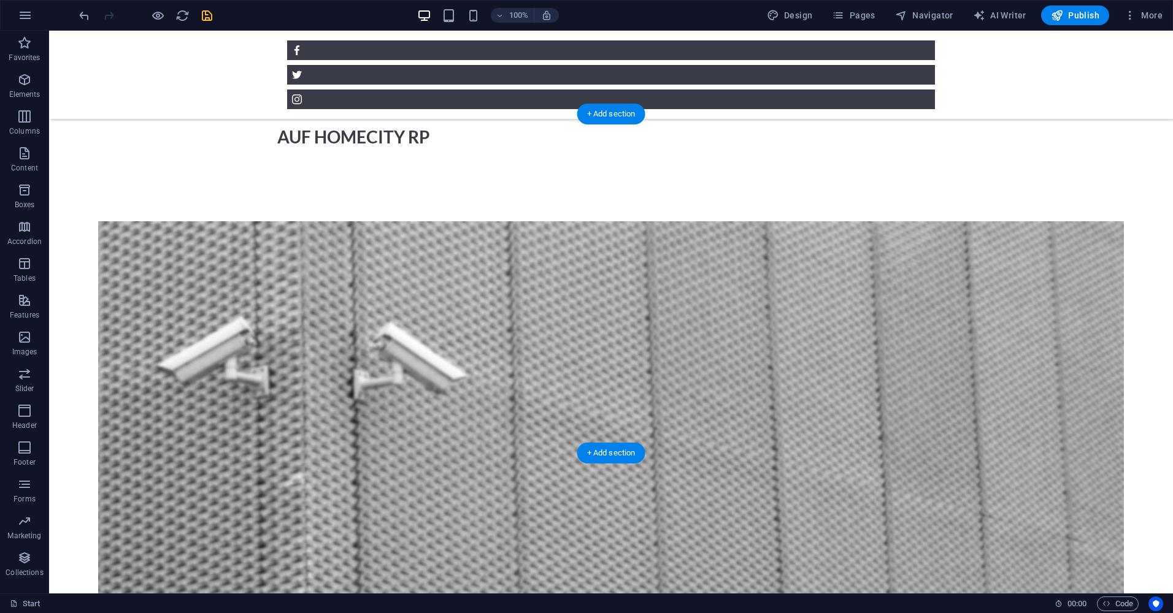
scroll to position [607, 0]
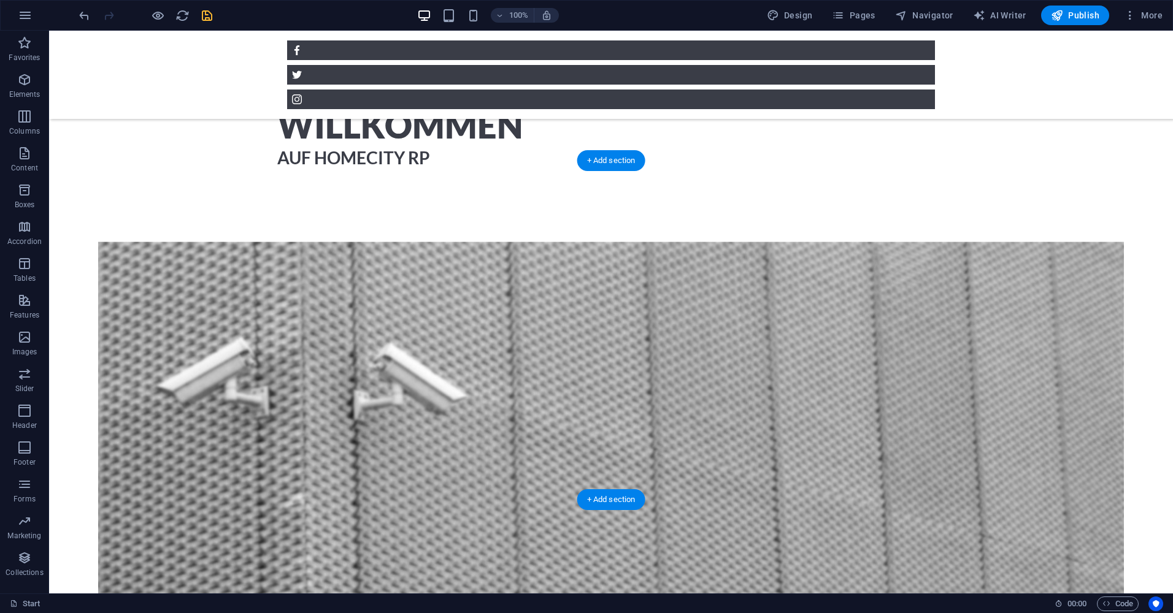
click at [185, 275] on figure at bounding box center [611, 445] width 1026 height 407
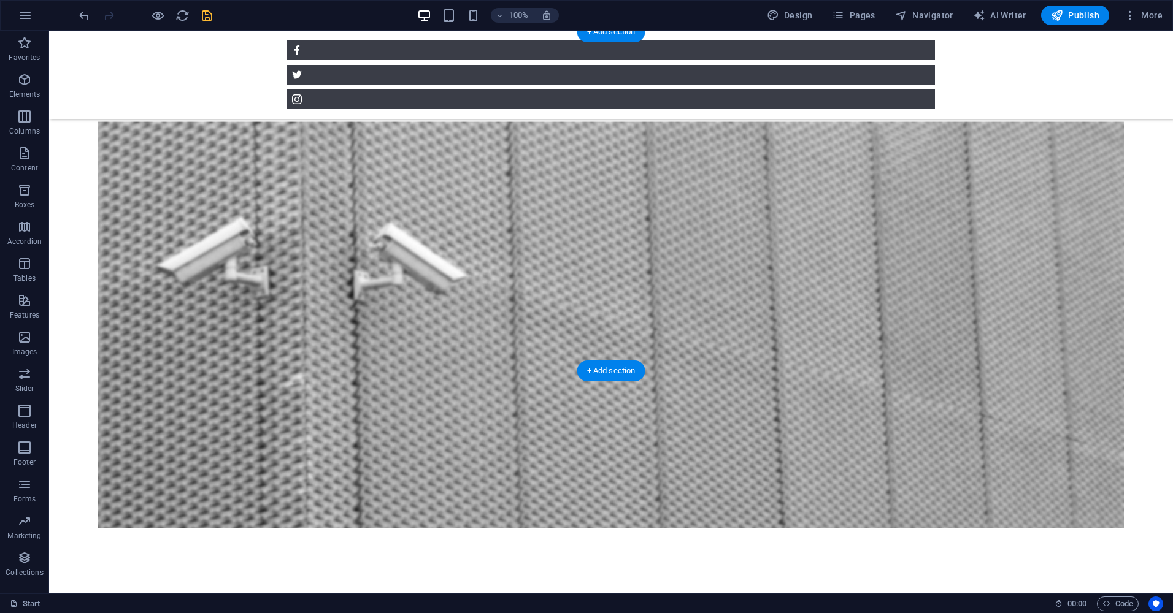
scroll to position [798, 0]
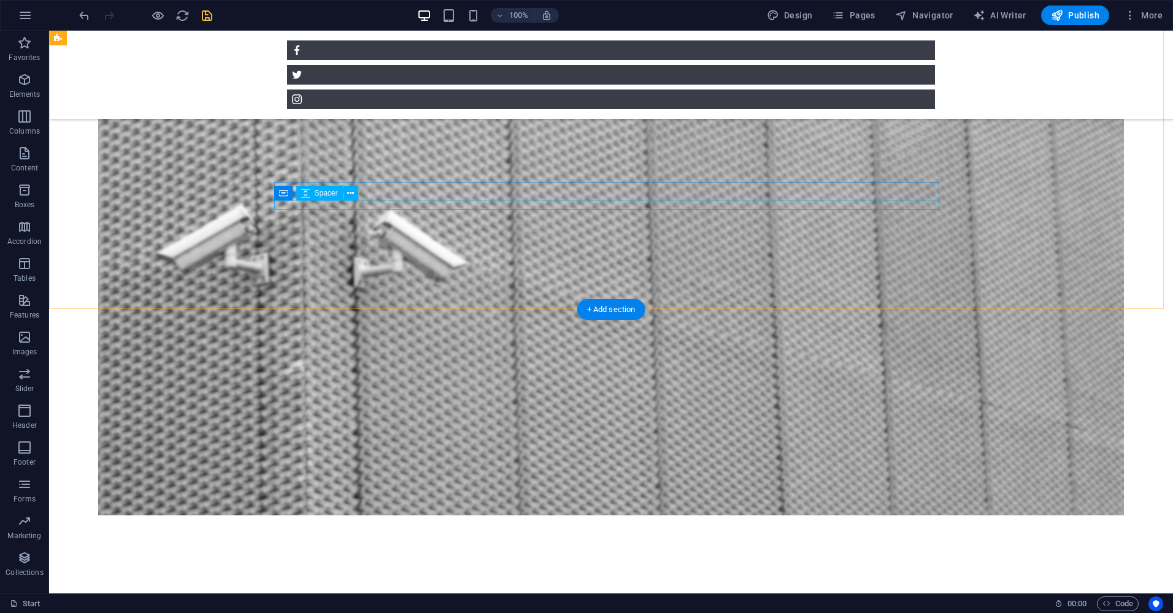
click at [575, 210] on div "Hier Beginnt deine reise Einreisen" at bounding box center [611, 415] width 1124 height 746
click at [595, 548] on div "Hier Beginnt deine reise" at bounding box center [611, 567] width 665 height 38
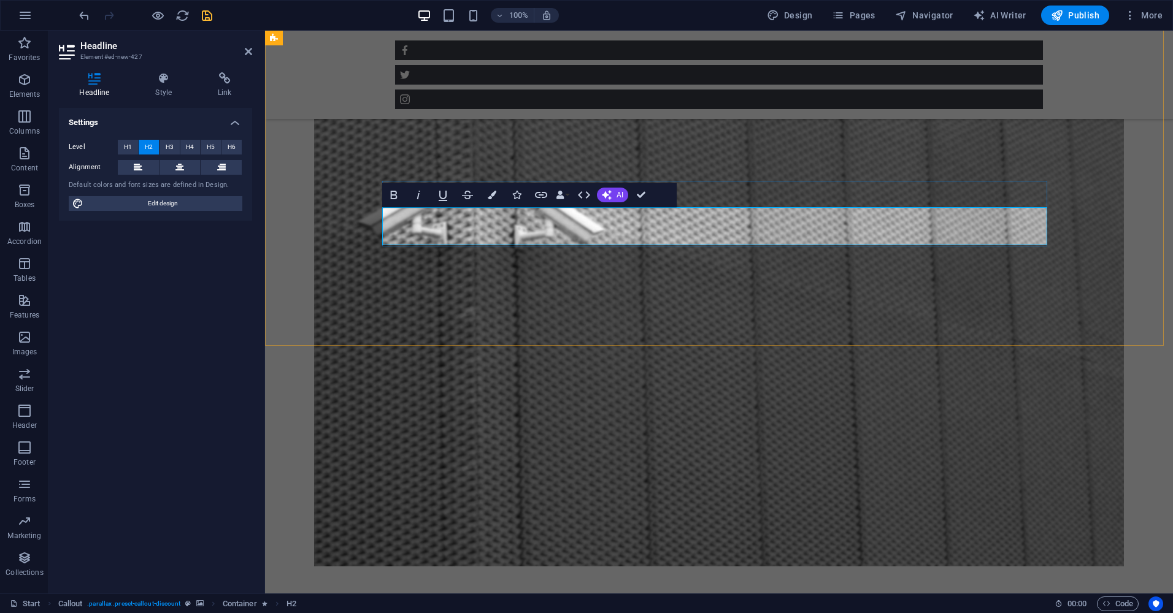
scroll to position [0, 0]
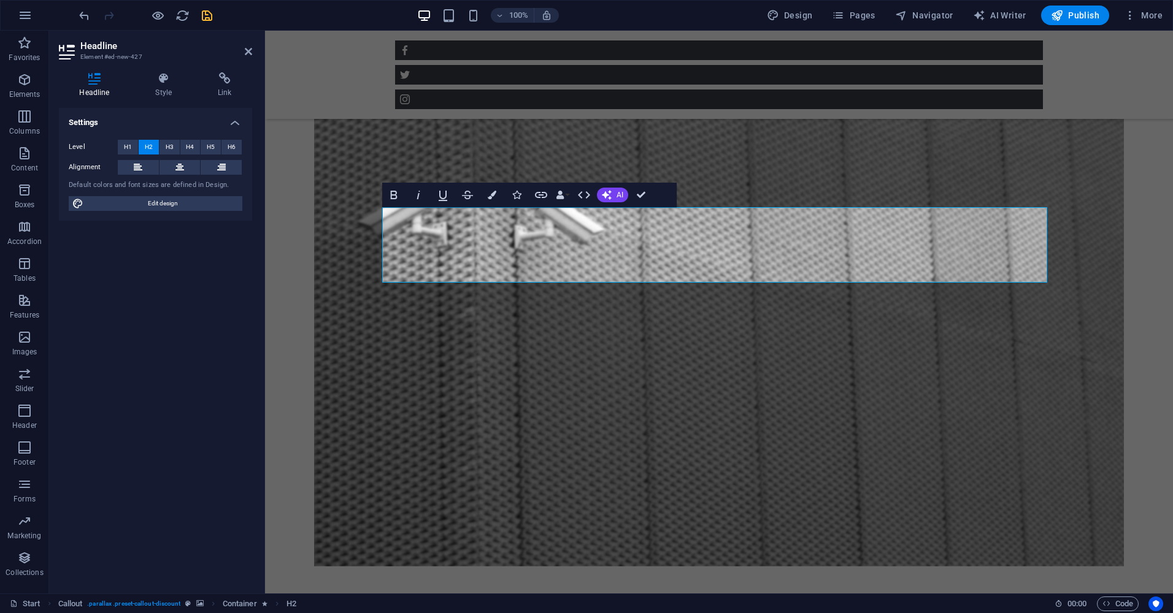
click at [504, 306] on figure at bounding box center [719, 336] width 810 height 459
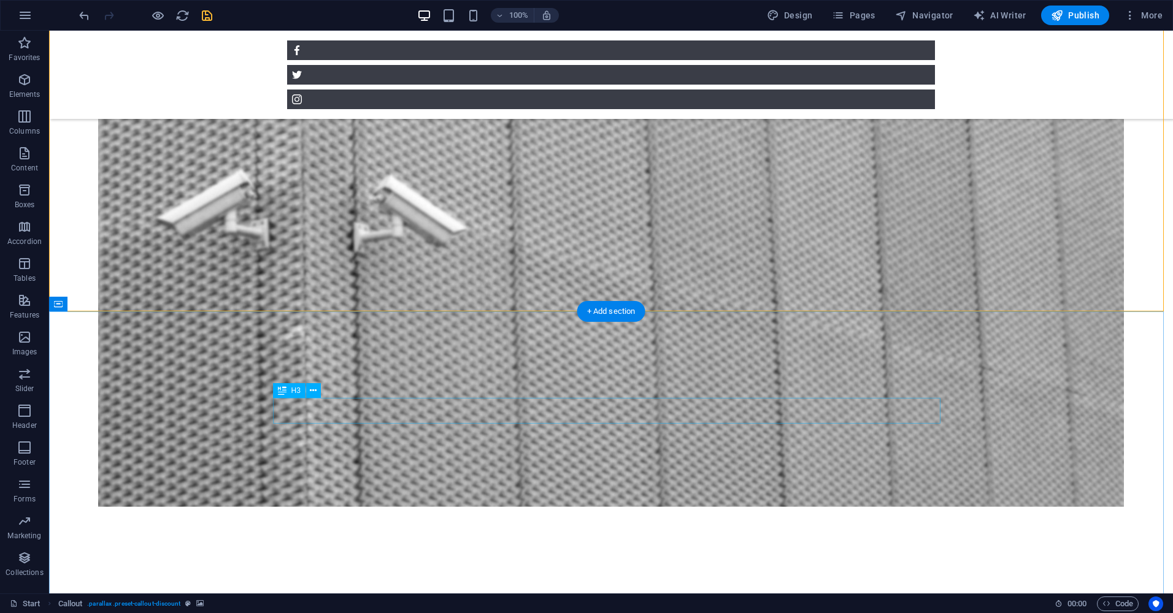
scroll to position [984, 0]
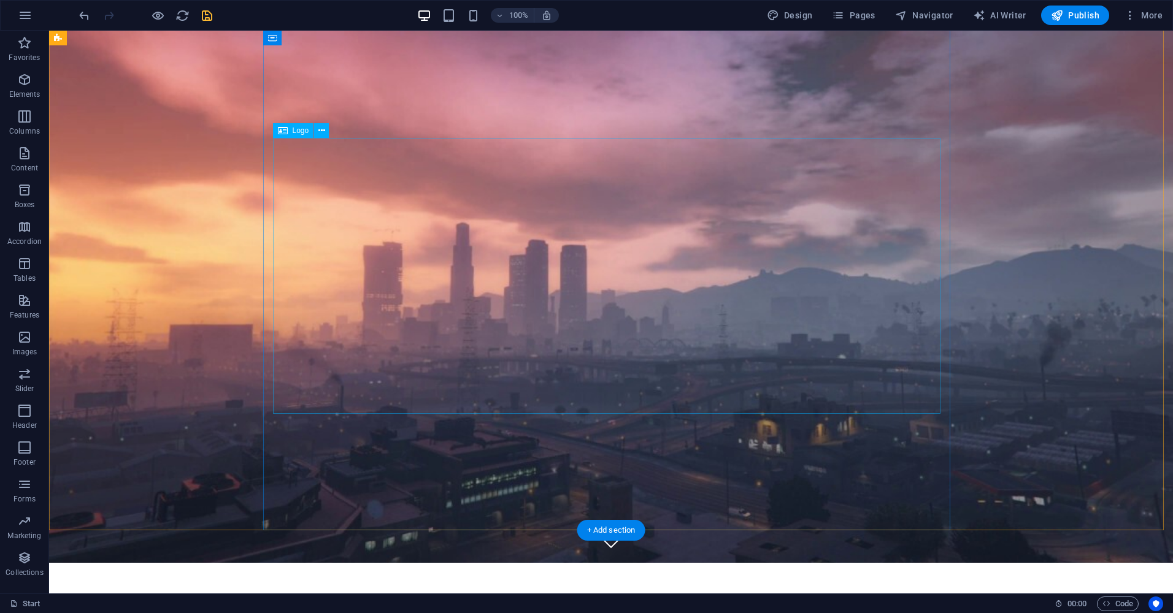
scroll to position [0, 0]
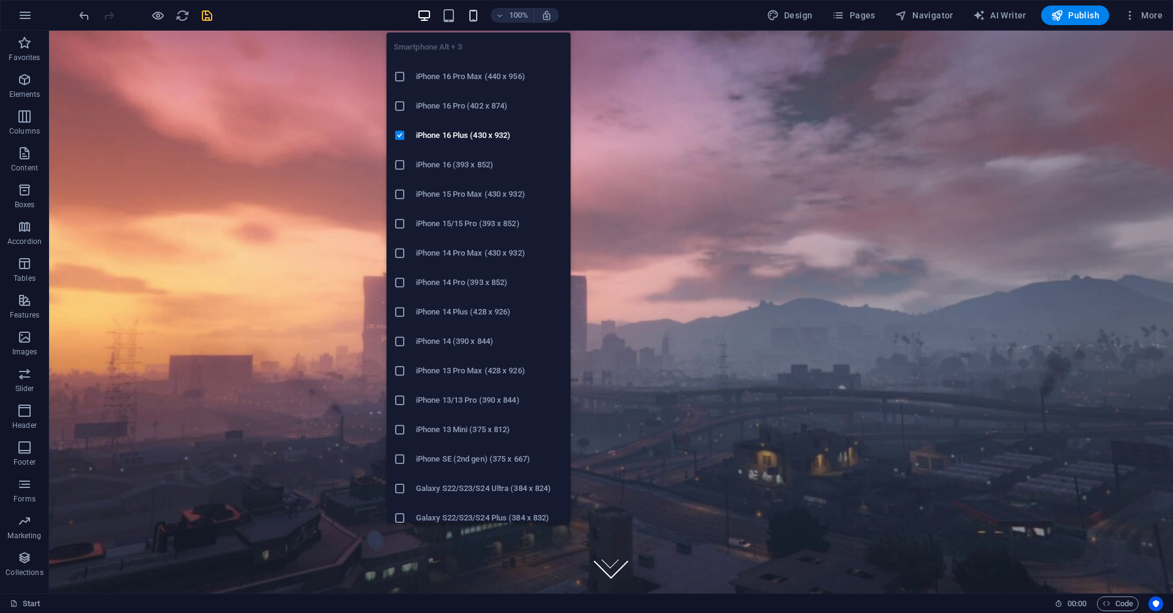
click at [471, 12] on icon "button" at bounding box center [473, 16] width 14 height 14
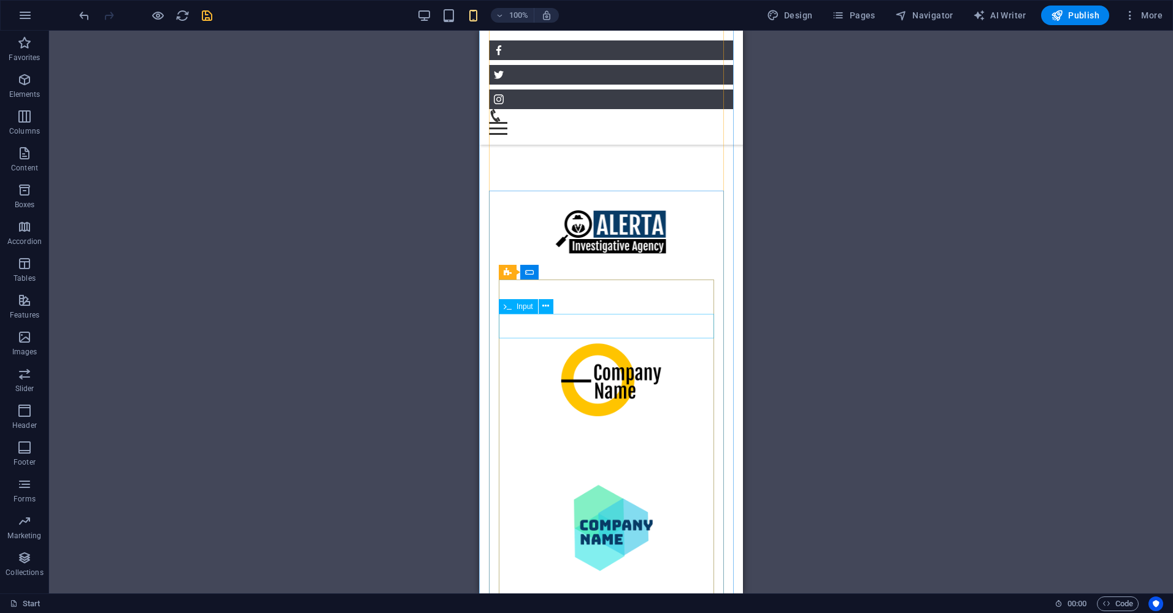
scroll to position [6158, 0]
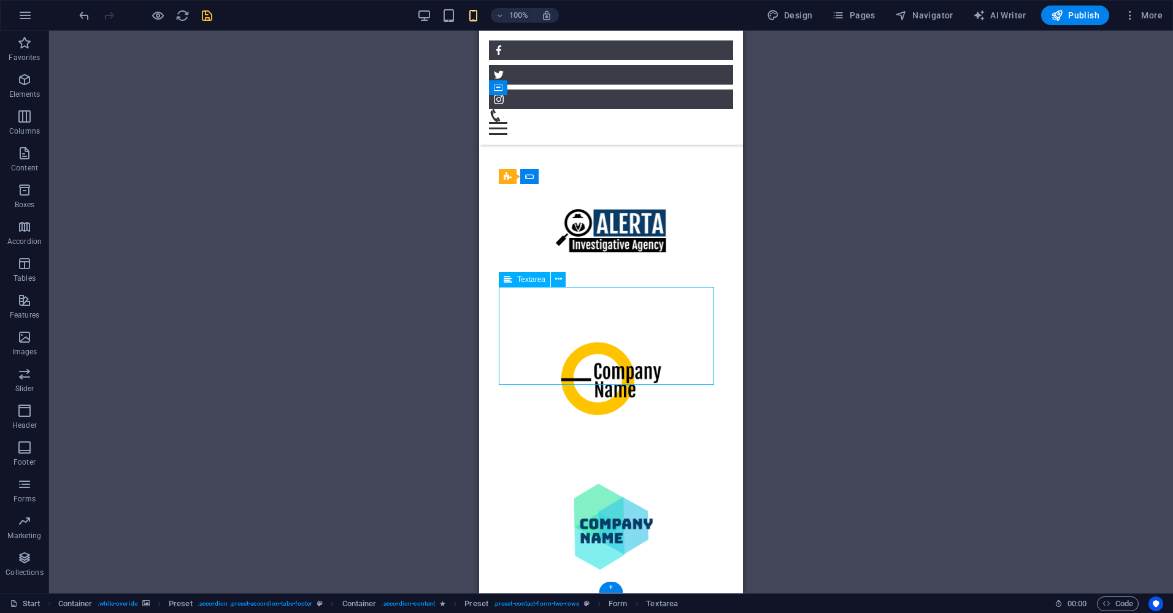
scroll to position [6050, 0]
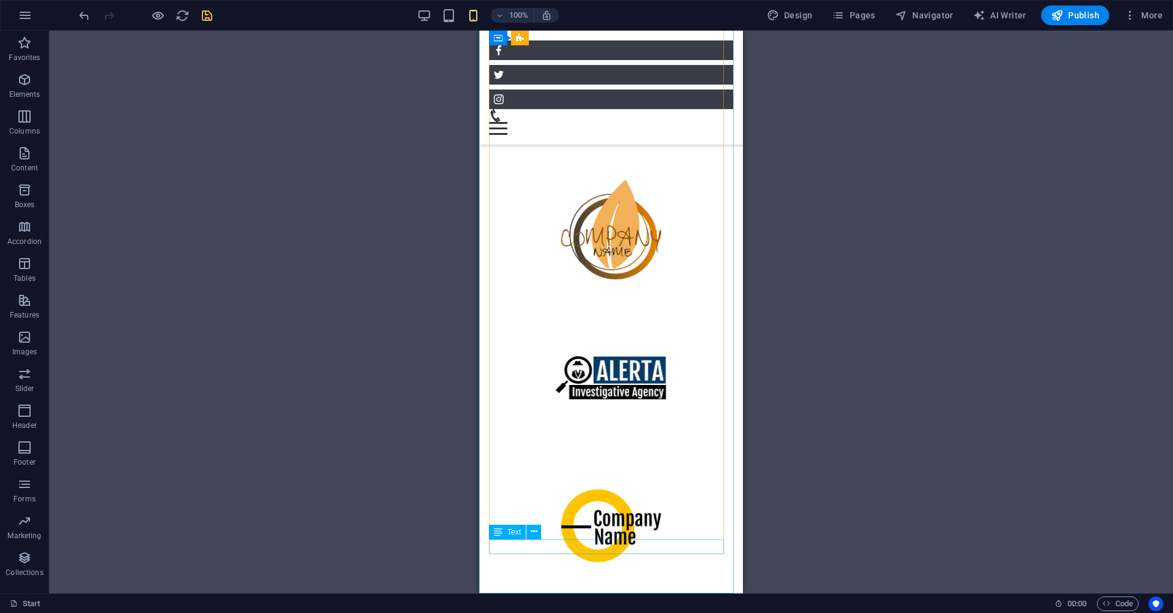
click at [507, 539] on div "Text" at bounding box center [507, 532] width 37 height 15
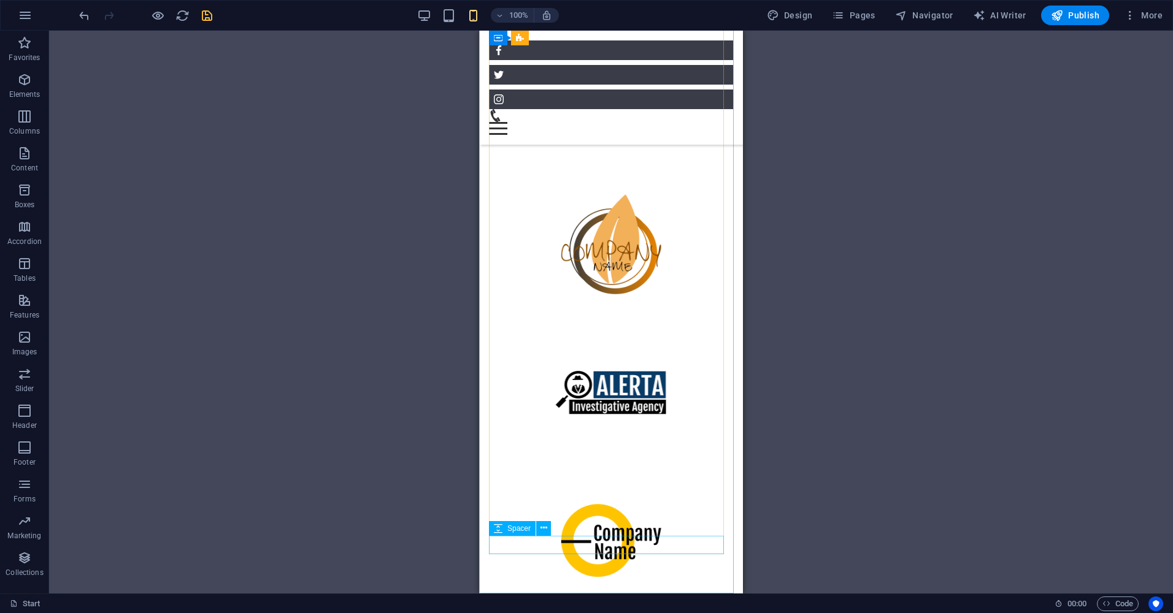
click at [514, 532] on span "Spacer" at bounding box center [518, 528] width 23 height 7
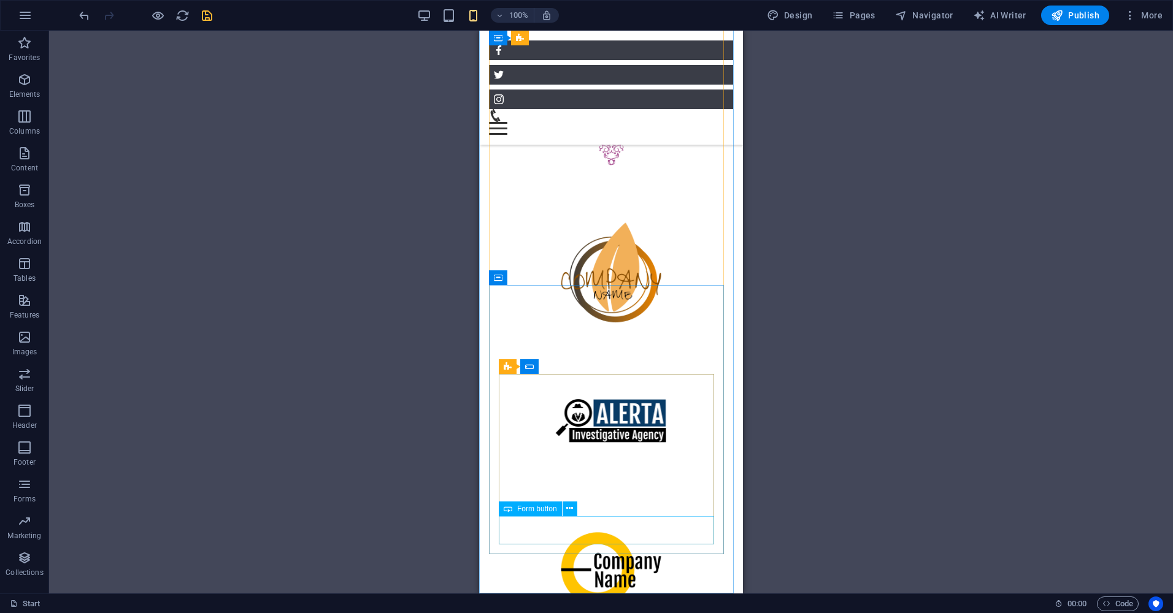
click at [521, 511] on span "Form button" at bounding box center [537, 509] width 40 height 7
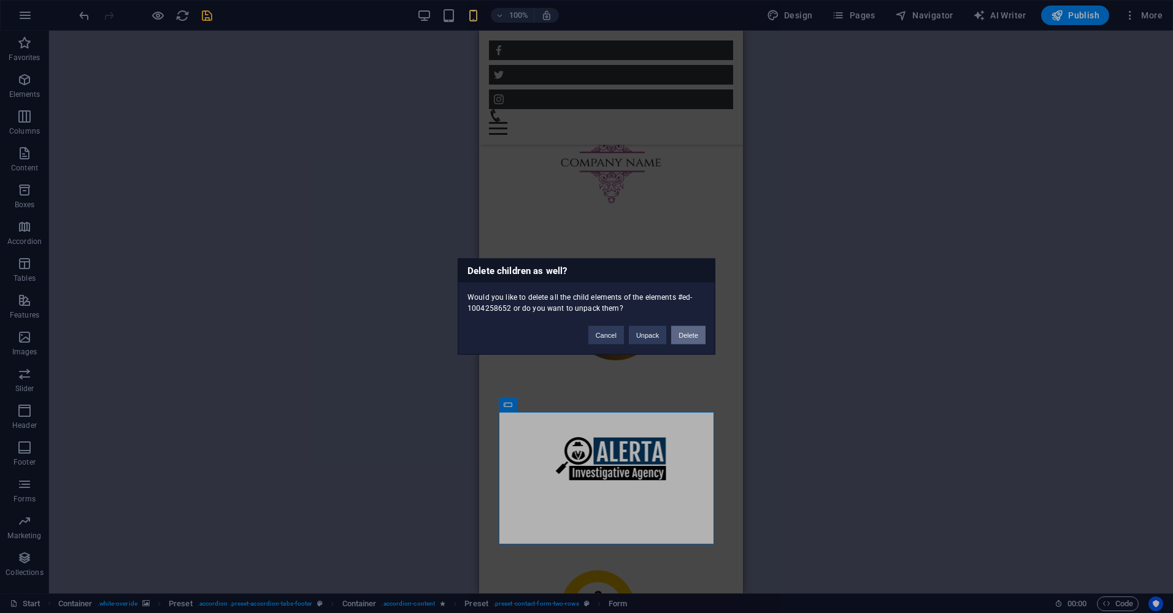
click at [690, 327] on button "Delete" at bounding box center [688, 335] width 34 height 18
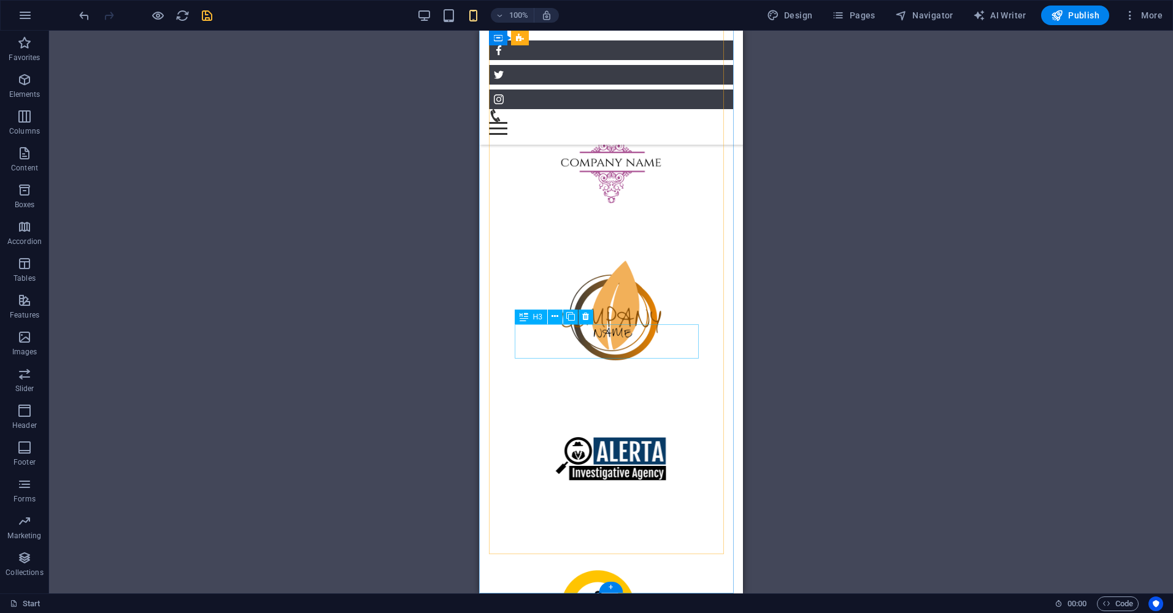
scroll to position [5884, 0]
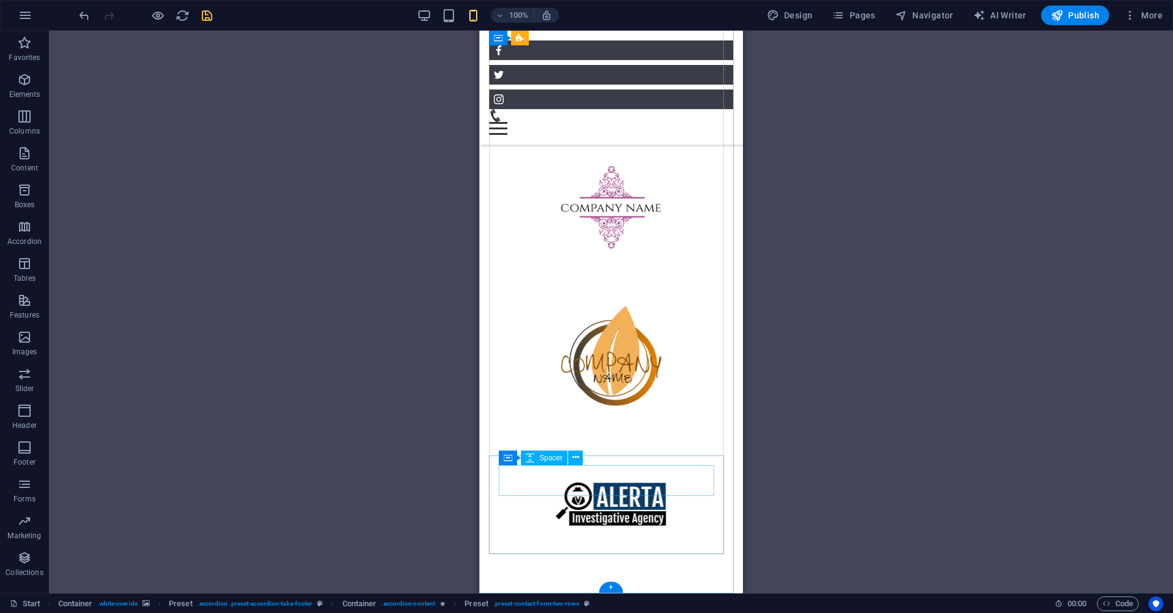
scroll to position [5797, 0]
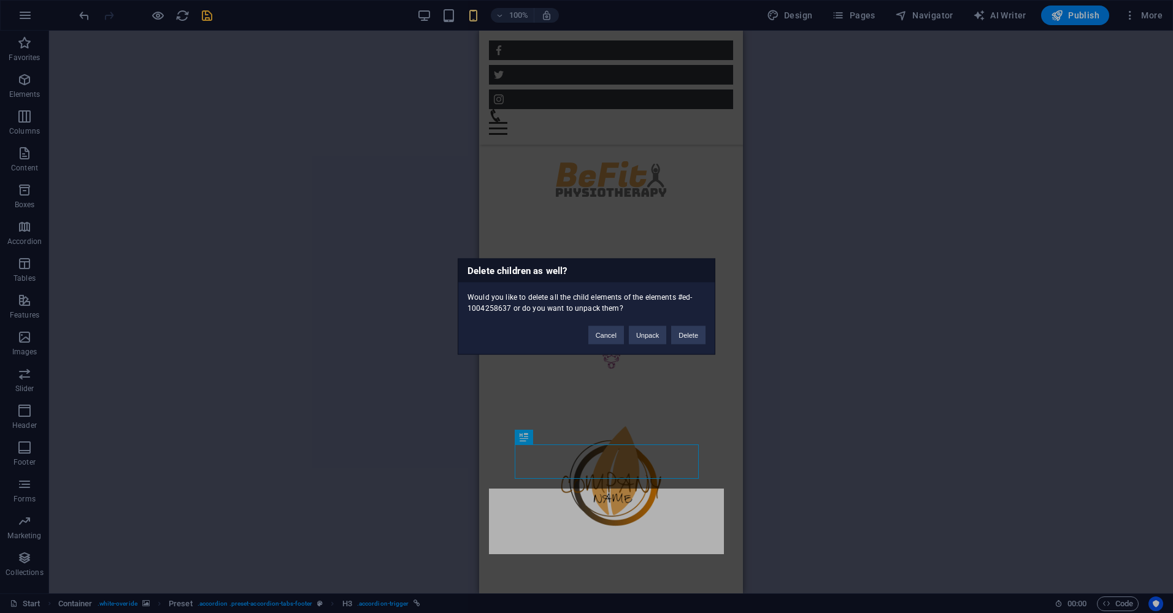
click at [686, 323] on div "Cancel Unpack Delete" at bounding box center [647, 329] width 136 height 31
click at [689, 342] on button "Delete" at bounding box center [688, 335] width 34 height 18
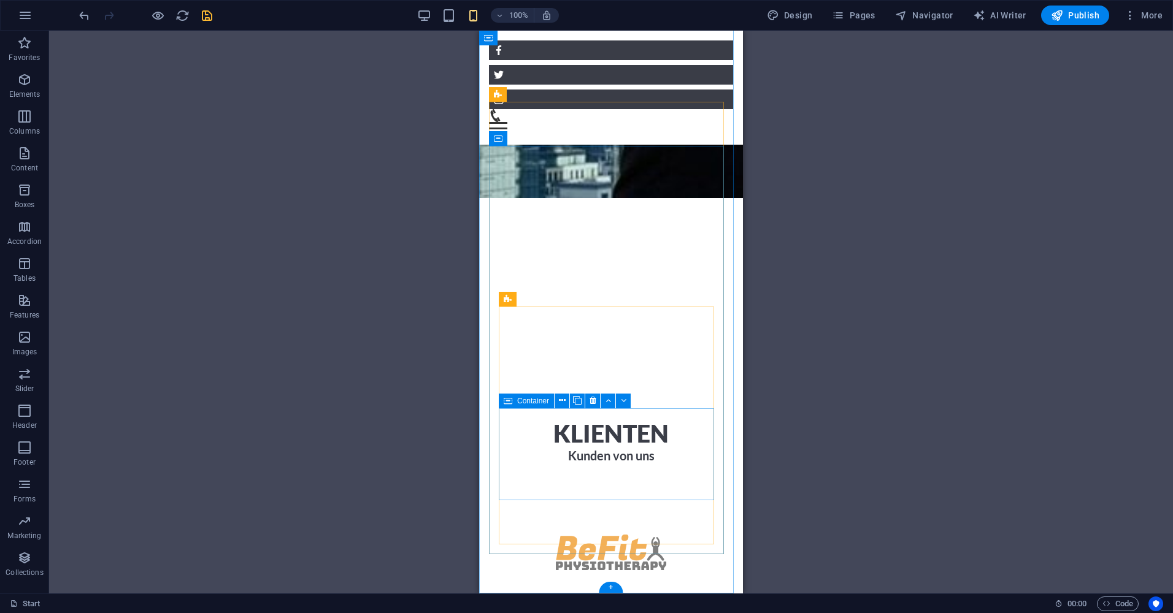
scroll to position [5362, 0]
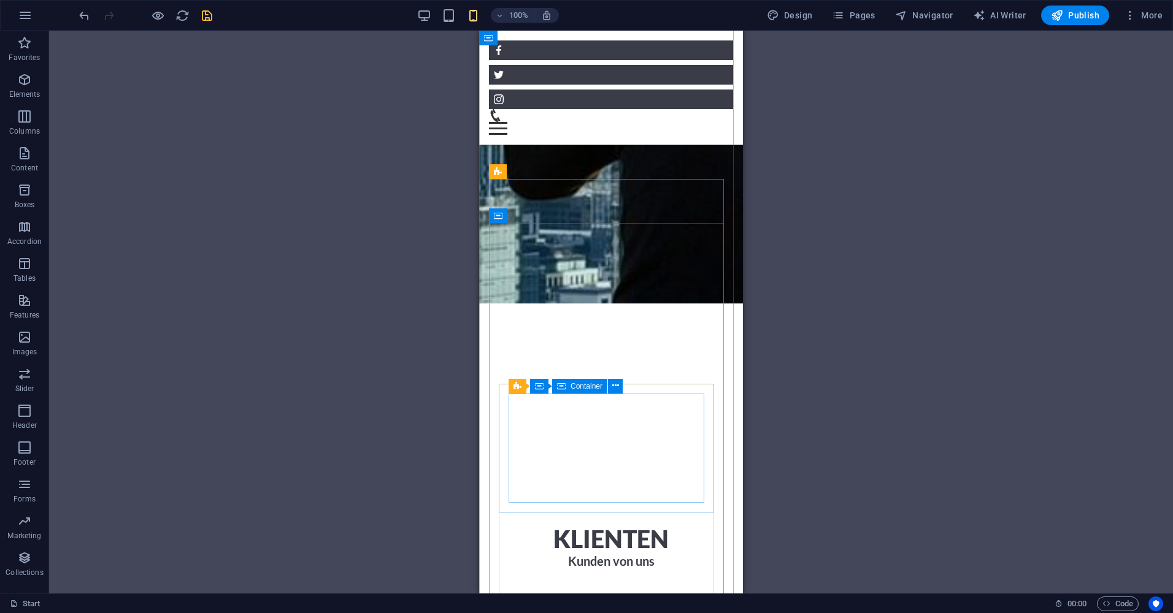
click at [615, 381] on icon at bounding box center [614, 376] width 7 height 13
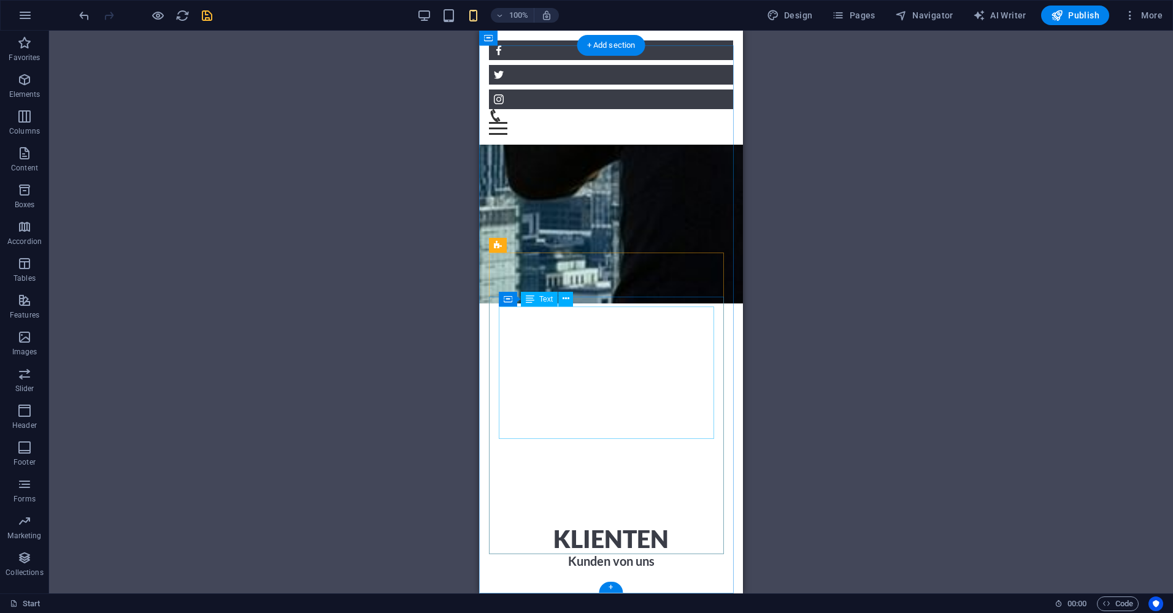
scroll to position [5211, 0]
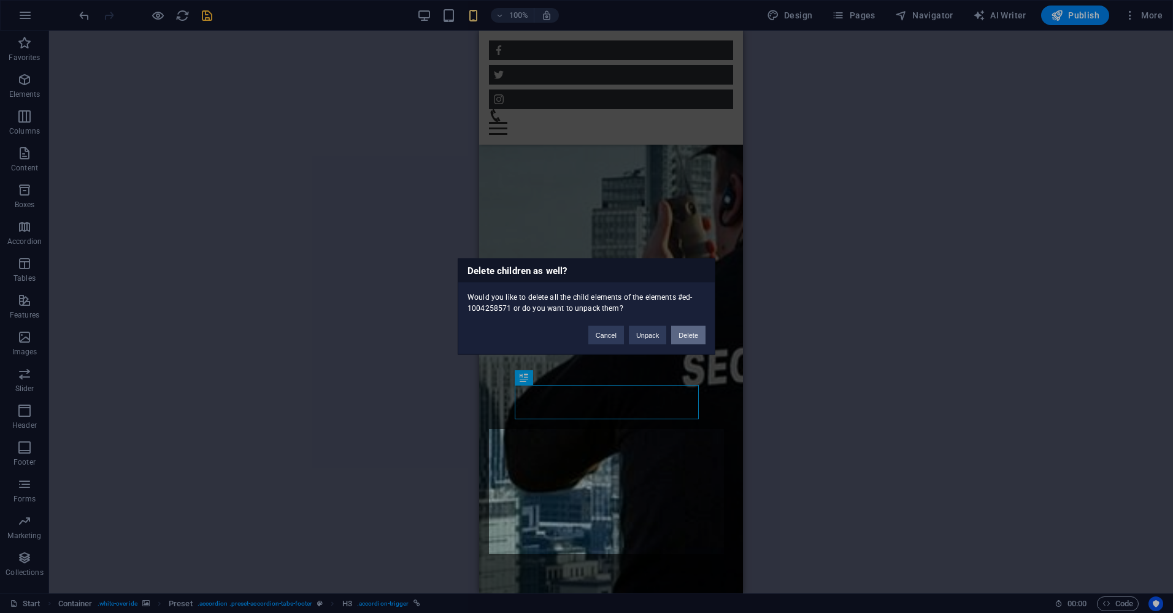
click at [683, 337] on button "Delete" at bounding box center [688, 335] width 34 height 18
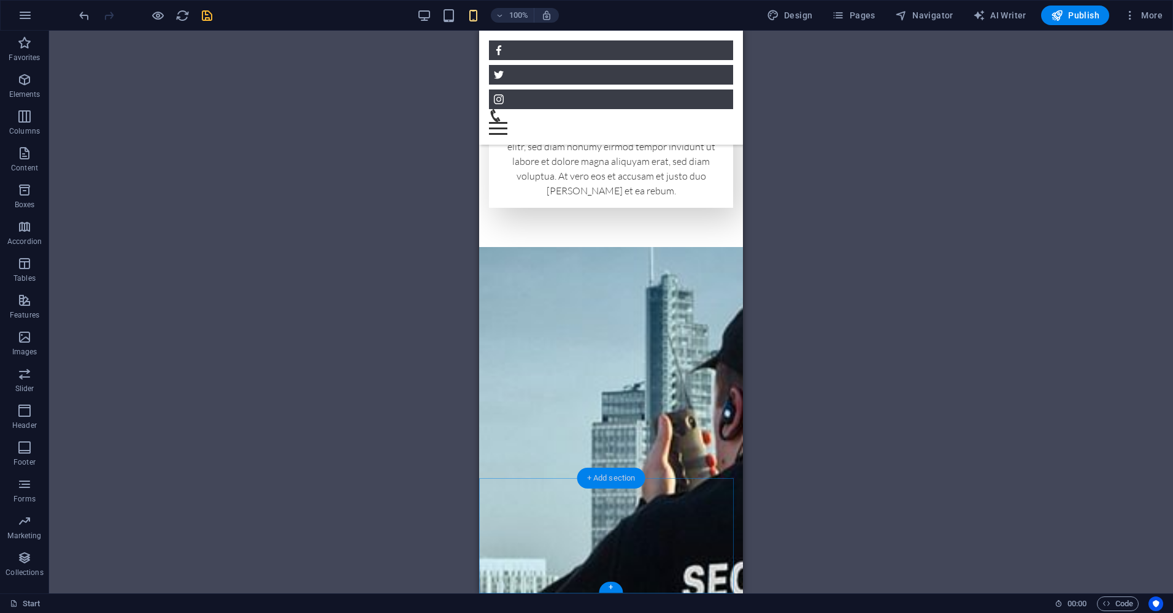
click at [602, 483] on div "+ Add section" at bounding box center [611, 478] width 68 height 21
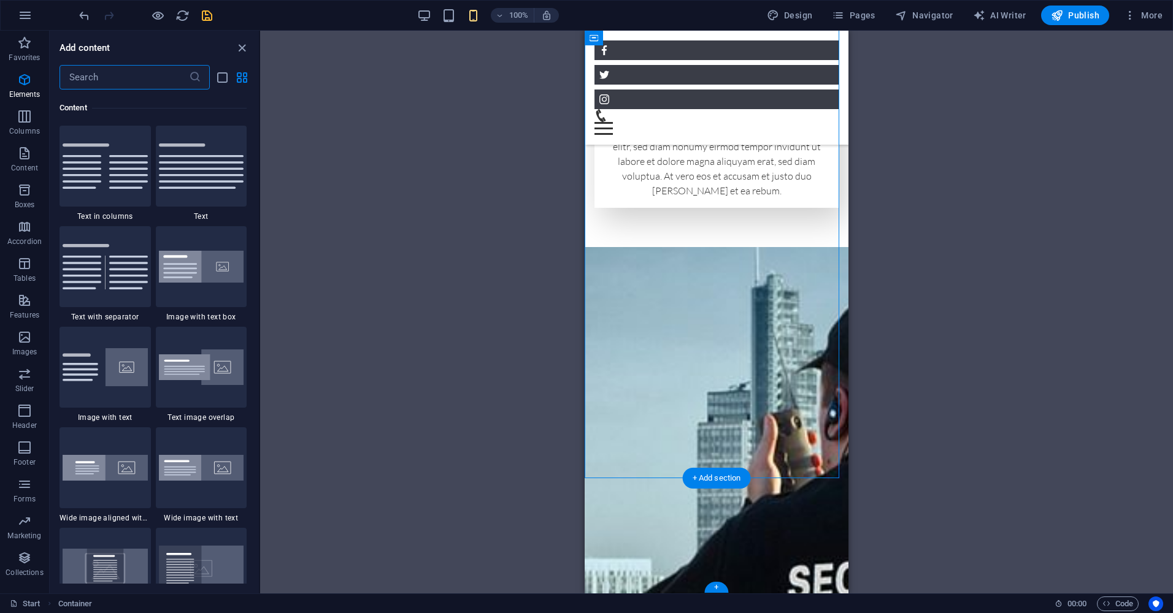
scroll to position [2147, 0]
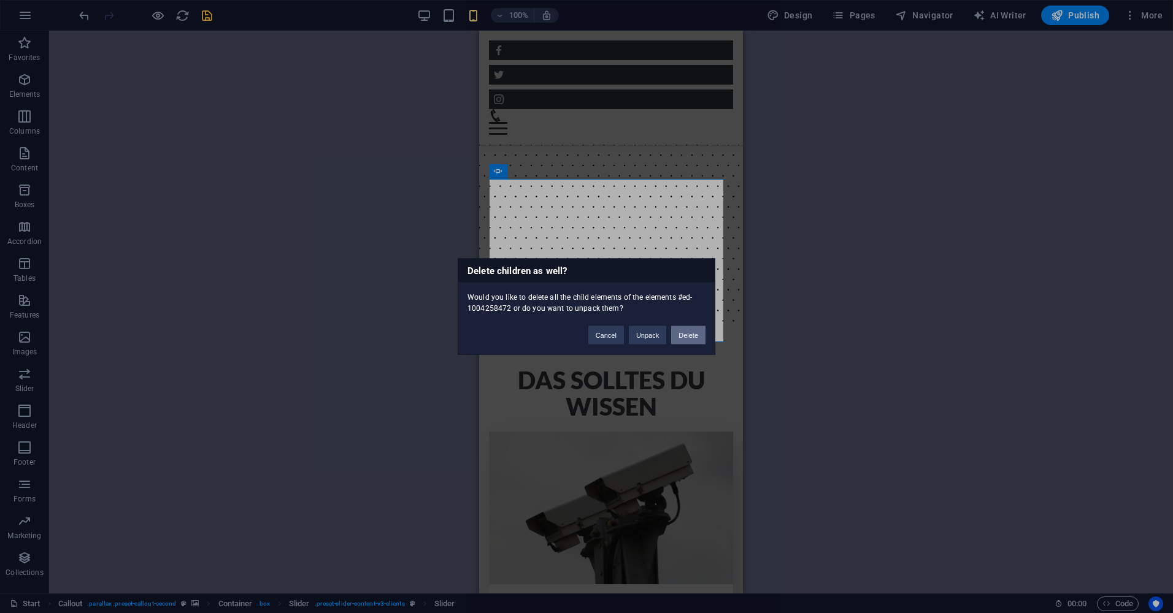
click at [701, 329] on button "Delete" at bounding box center [688, 335] width 34 height 18
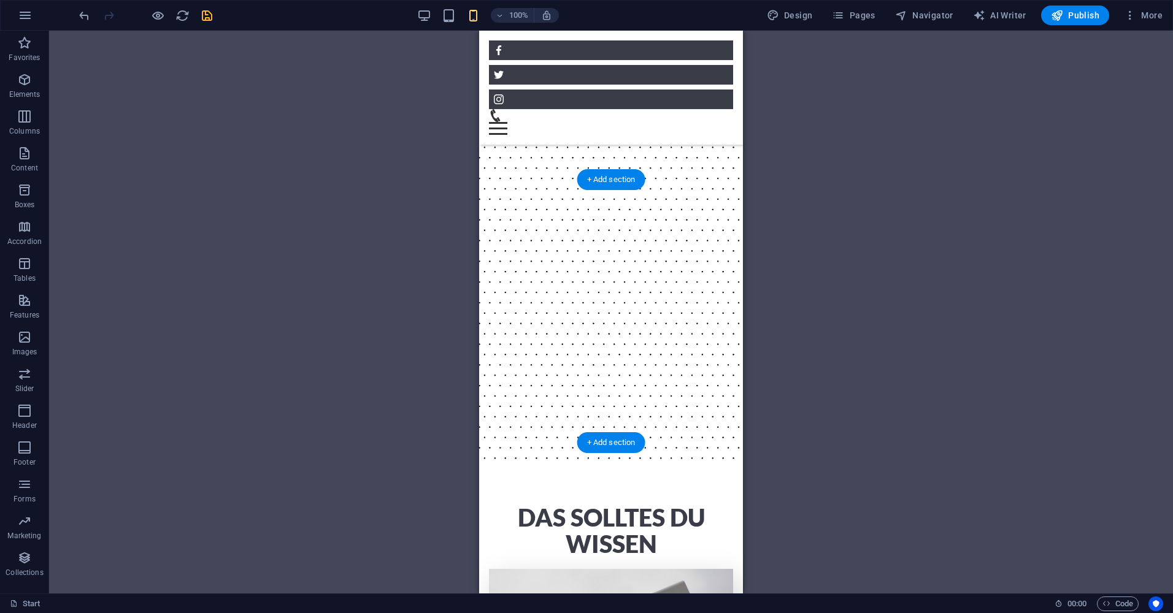
scroll to position [2717, 0]
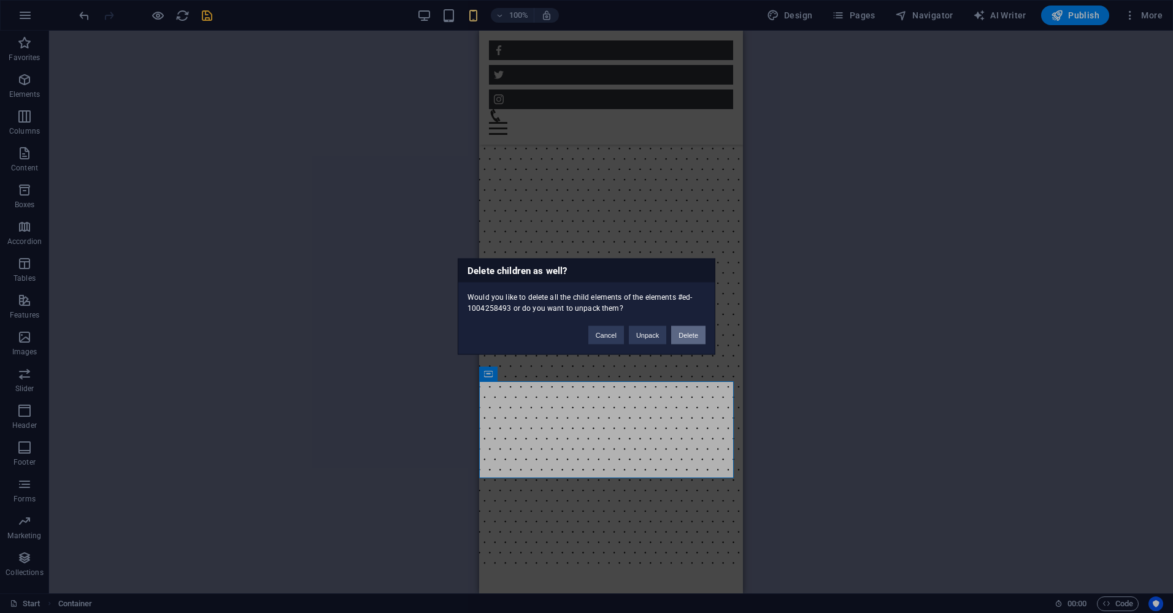
drag, startPoint x: 685, startPoint y: 327, endPoint x: 194, endPoint y: 309, distance: 491.1
click at [685, 327] on button "Delete" at bounding box center [688, 335] width 34 height 18
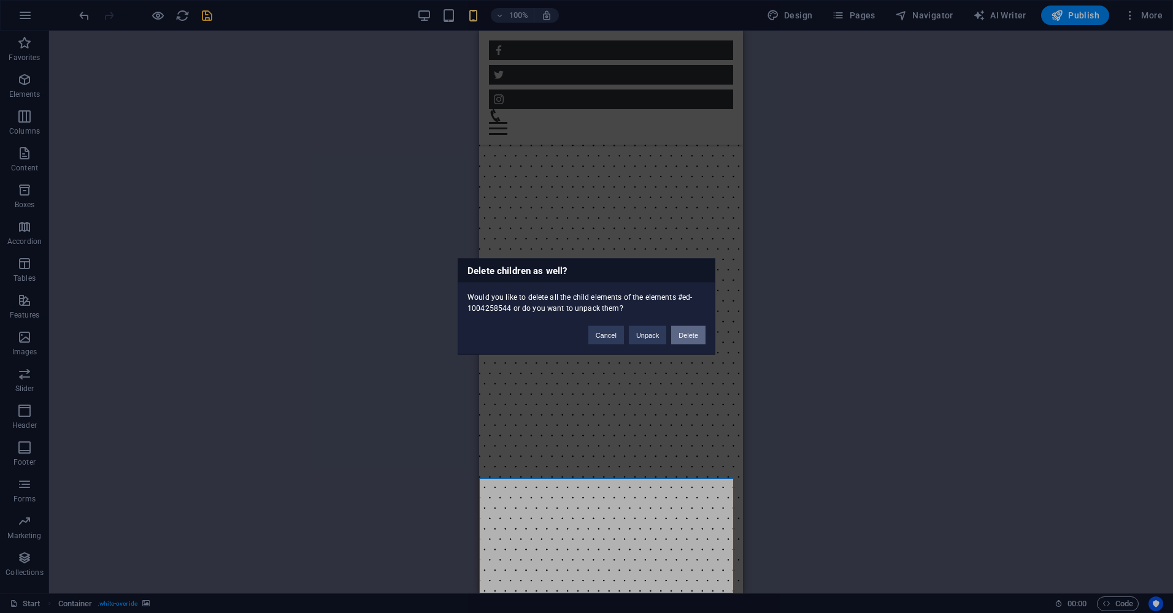
click at [701, 333] on button "Delete" at bounding box center [688, 335] width 34 height 18
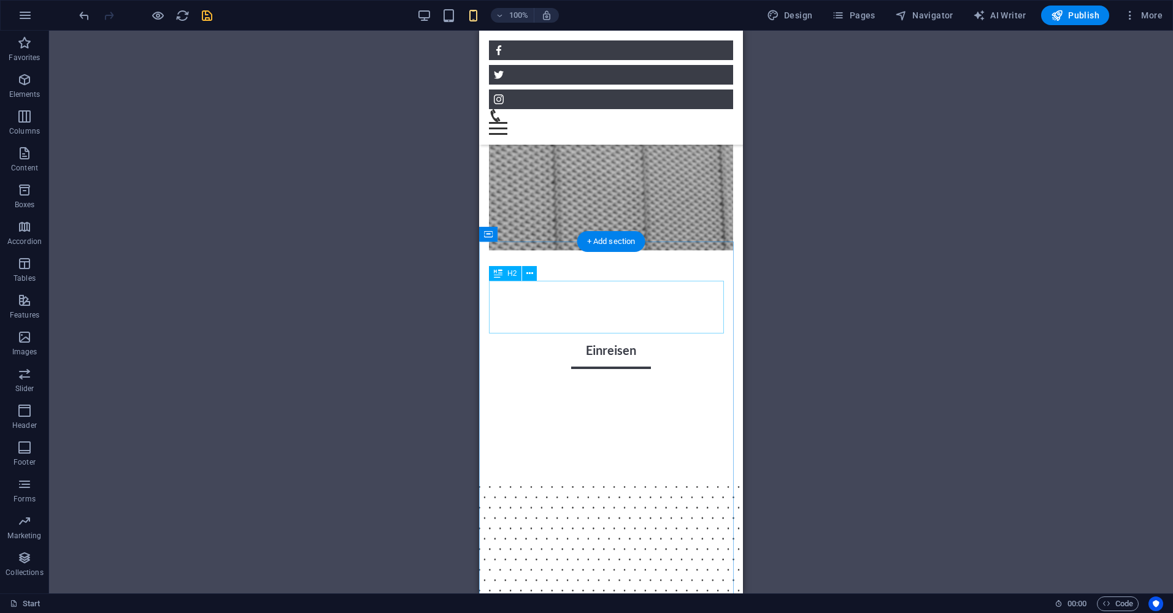
scroll to position [981, 0]
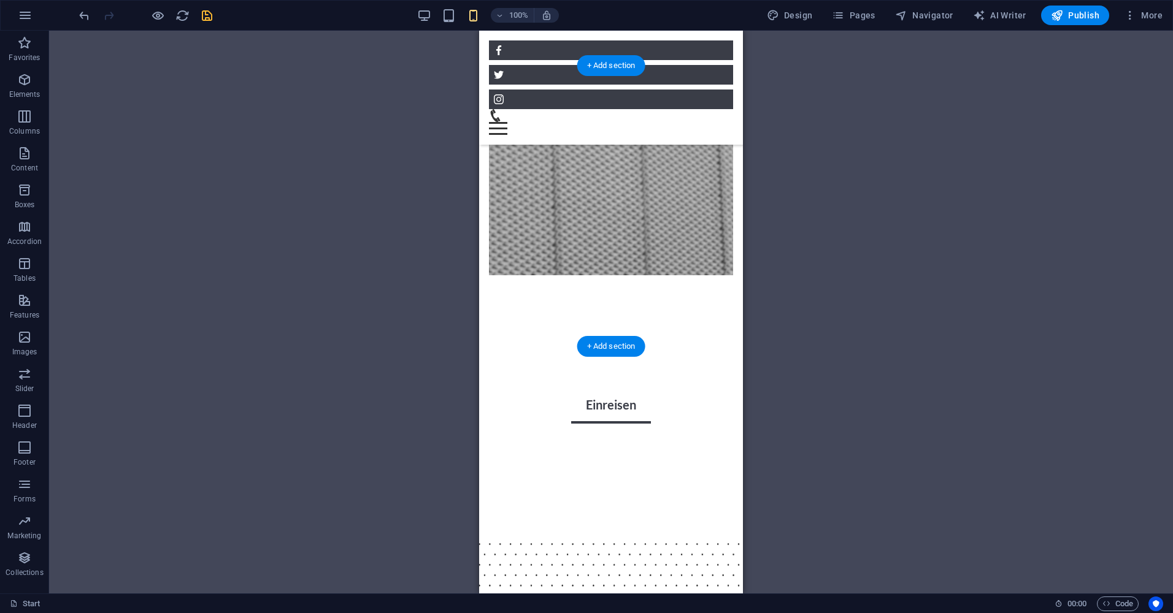
scroll to position [935, 0]
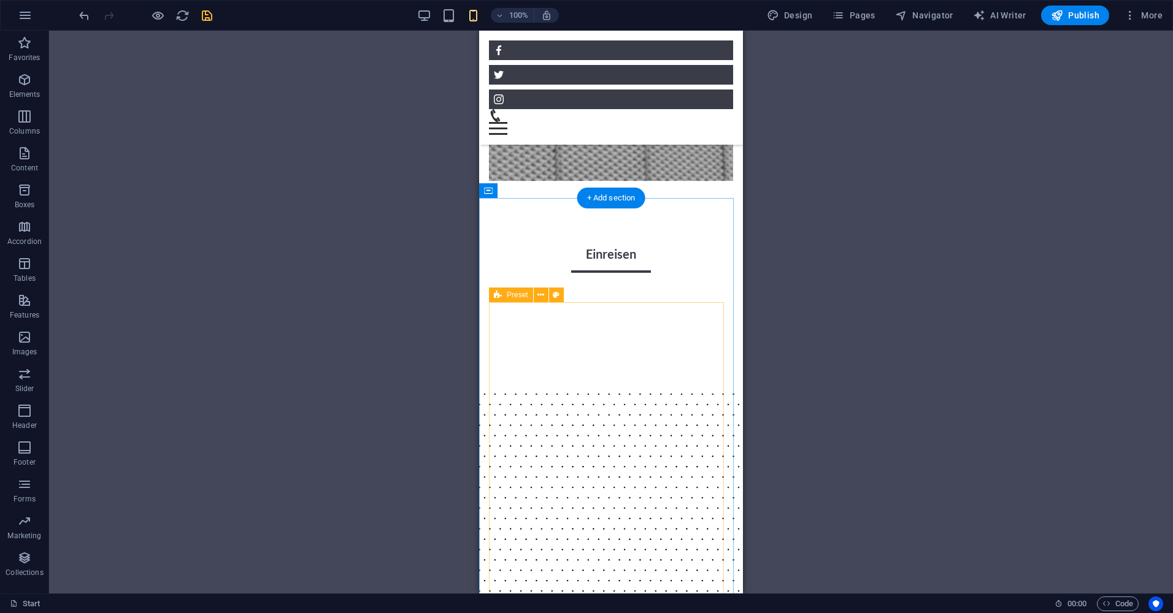
scroll to position [1058, 0]
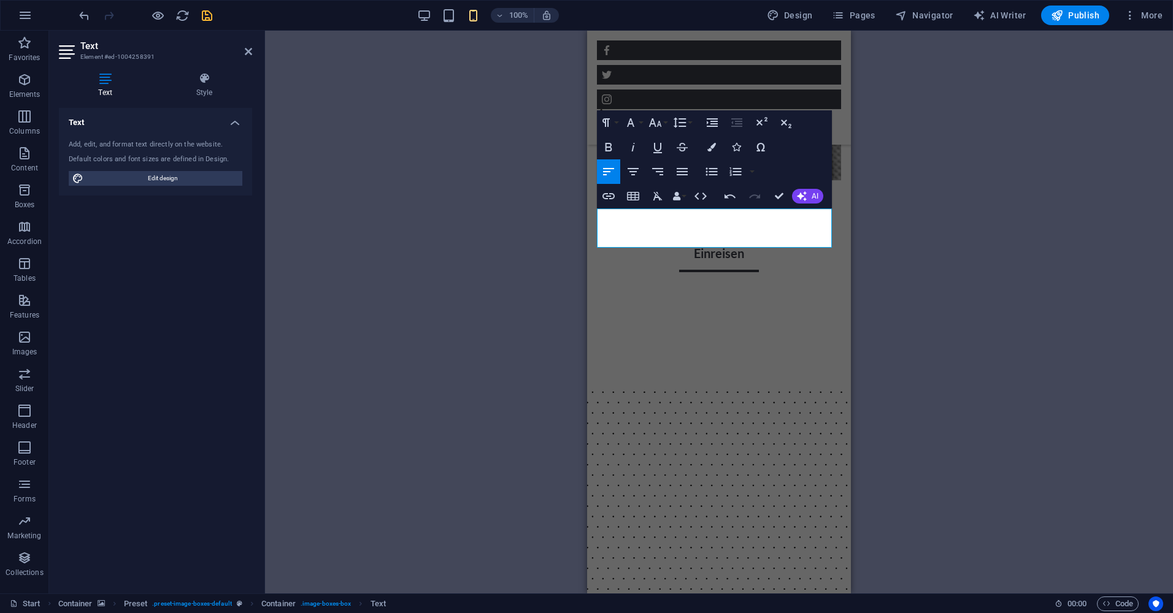
drag, startPoint x: 755, startPoint y: 233, endPoint x: 1170, endPoint y: 236, distance: 414.7
click at [587, 206] on html "Skip to main content Menu Willkommen AUF HOMECITY RP Hier Beginnt deine reise E…" at bounding box center [719, 450] width 264 height 2955
click at [635, 169] on icon "button" at bounding box center [633, 171] width 11 height 7
click at [518, 309] on div "Container H1 Container Preset Container Logo Banner Banner Container Image Menu…" at bounding box center [719, 312] width 908 height 563
click at [904, 309] on div "Container H1 Container Preset Container Logo Banner Banner Container Image Menu…" at bounding box center [719, 312] width 908 height 563
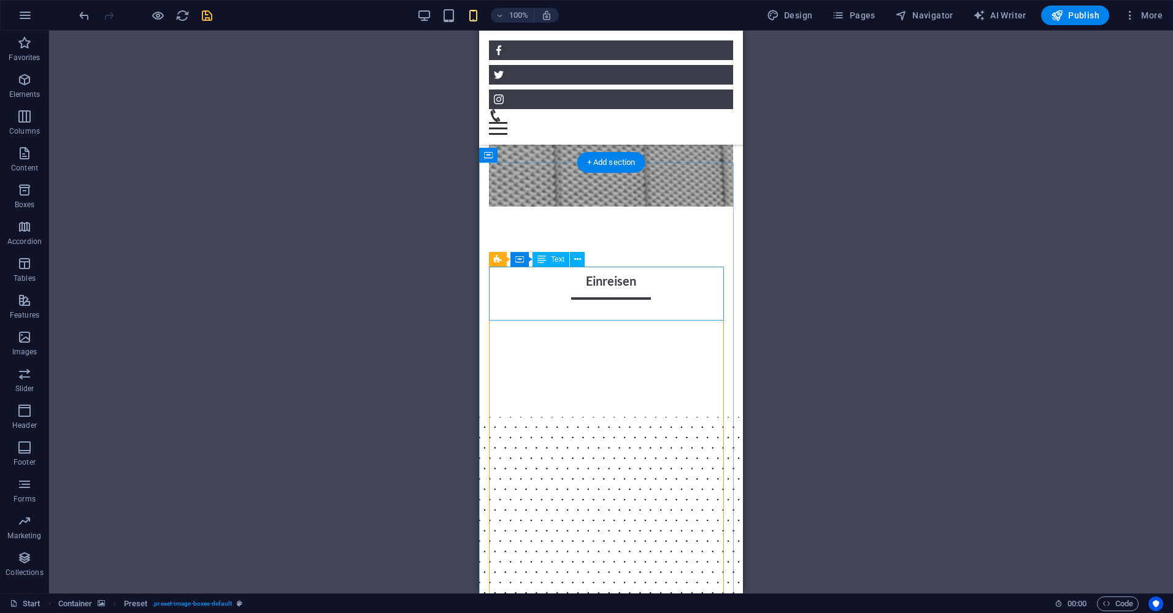
scroll to position [996, 0]
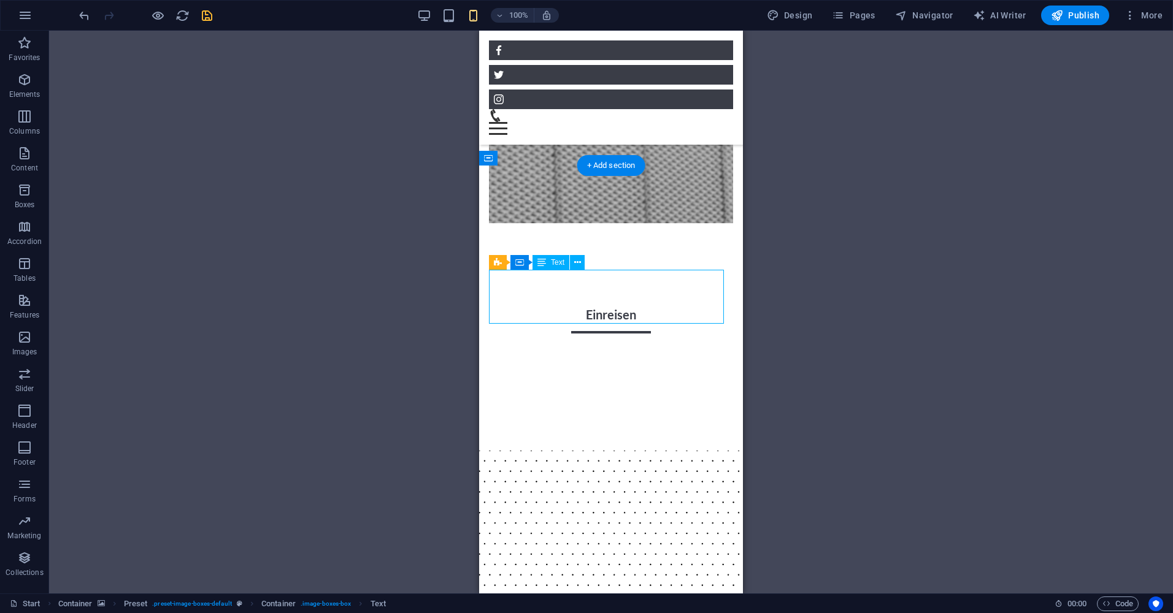
drag, startPoint x: 688, startPoint y: 296, endPoint x: 506, endPoint y: 285, distance: 182.5
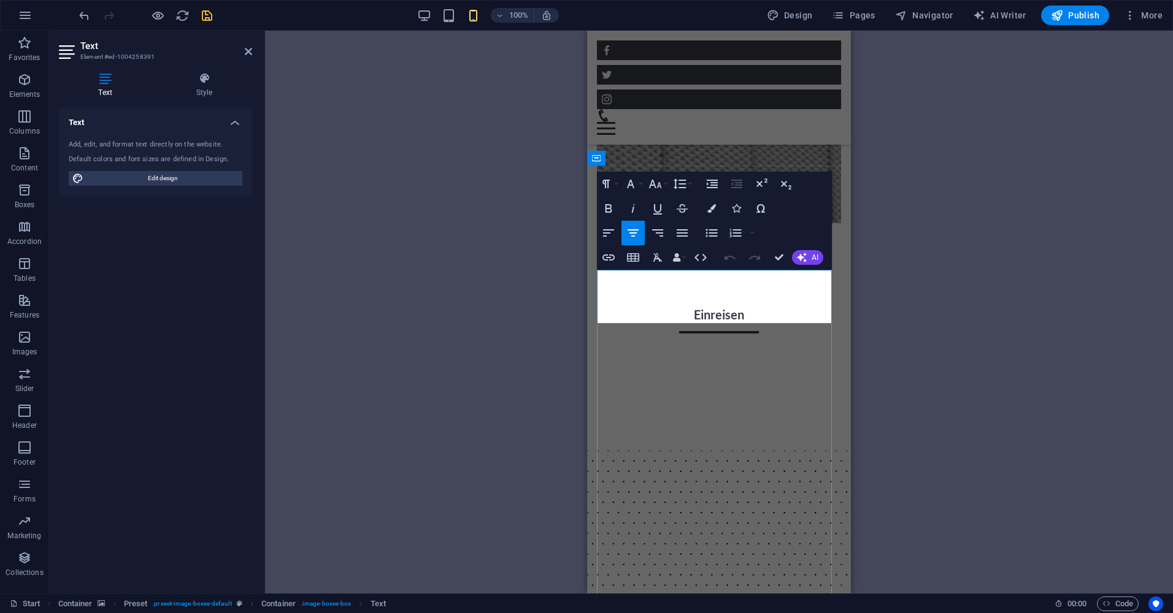
drag, startPoint x: 804, startPoint y: 302, endPoint x: 603, endPoint y: 284, distance: 202.0
click at [601, 203] on button "Bold" at bounding box center [608, 208] width 23 height 25
click at [542, 291] on div "Container H1 Container Preset Container Logo Banner Banner Container Image Menu…" at bounding box center [719, 312] width 908 height 563
click at [528, 352] on div "Container H1 Container Preset Container Logo Banner Banner Container Image Menu…" at bounding box center [719, 312] width 908 height 563
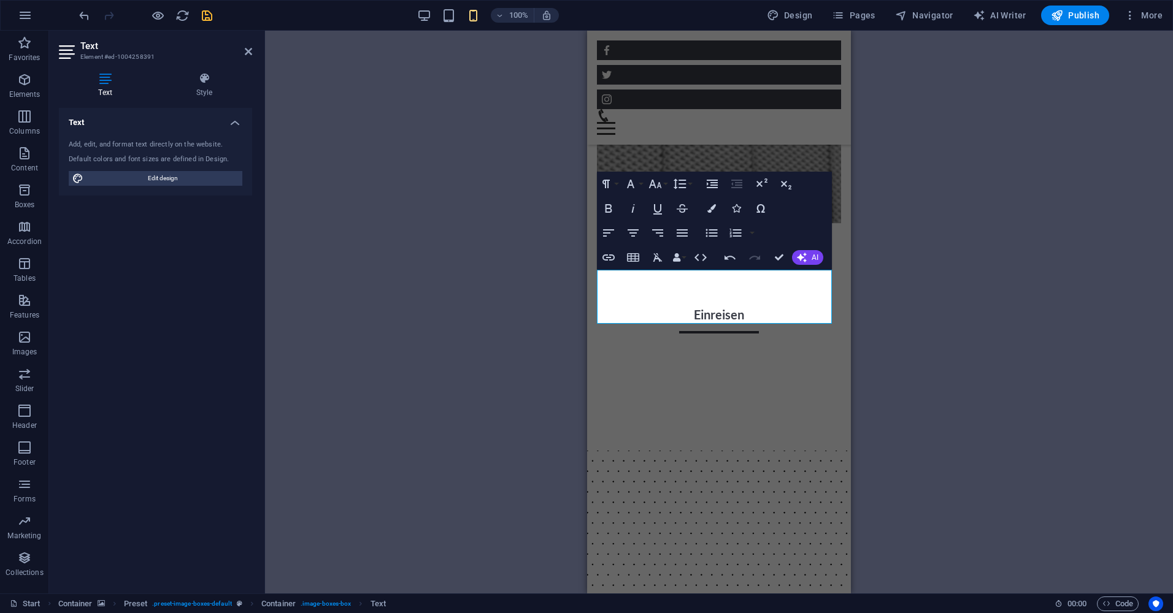
click at [528, 352] on div "Container H1 Container Preset Container Logo Banner Banner Container Image Menu…" at bounding box center [719, 312] width 908 height 563
drag, startPoint x: 1115, startPoint y: 382, endPoint x: 777, endPoint y: 414, distance: 339.5
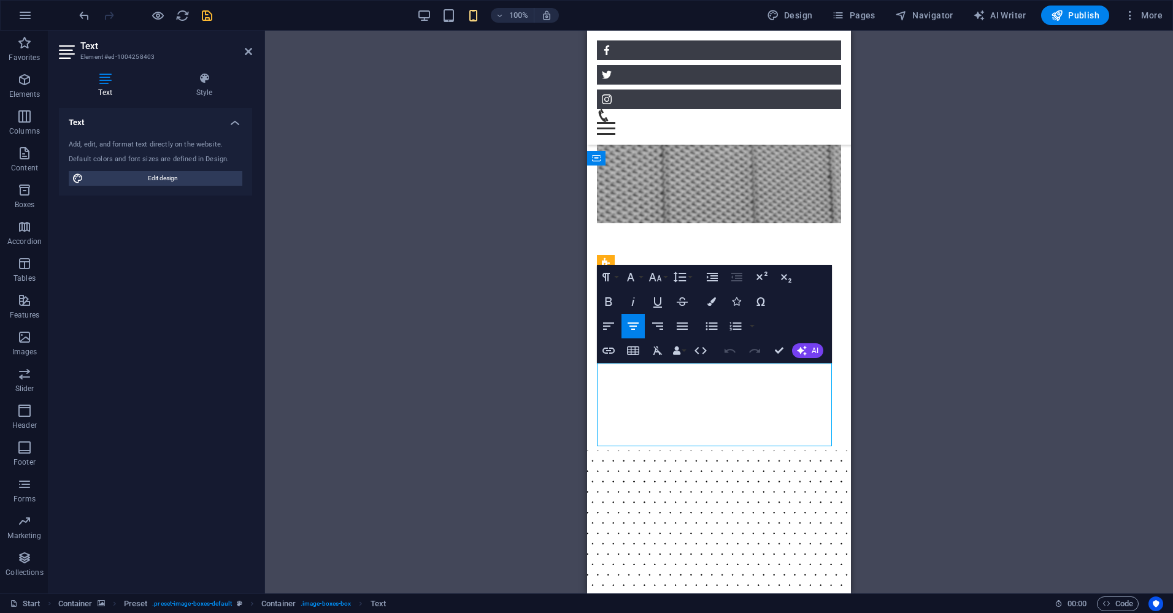
drag, startPoint x: 737, startPoint y: 428, endPoint x: 642, endPoint y: 401, distance: 98.7
drag, startPoint x: 763, startPoint y: 436, endPoint x: 593, endPoint y: 375, distance: 179.7
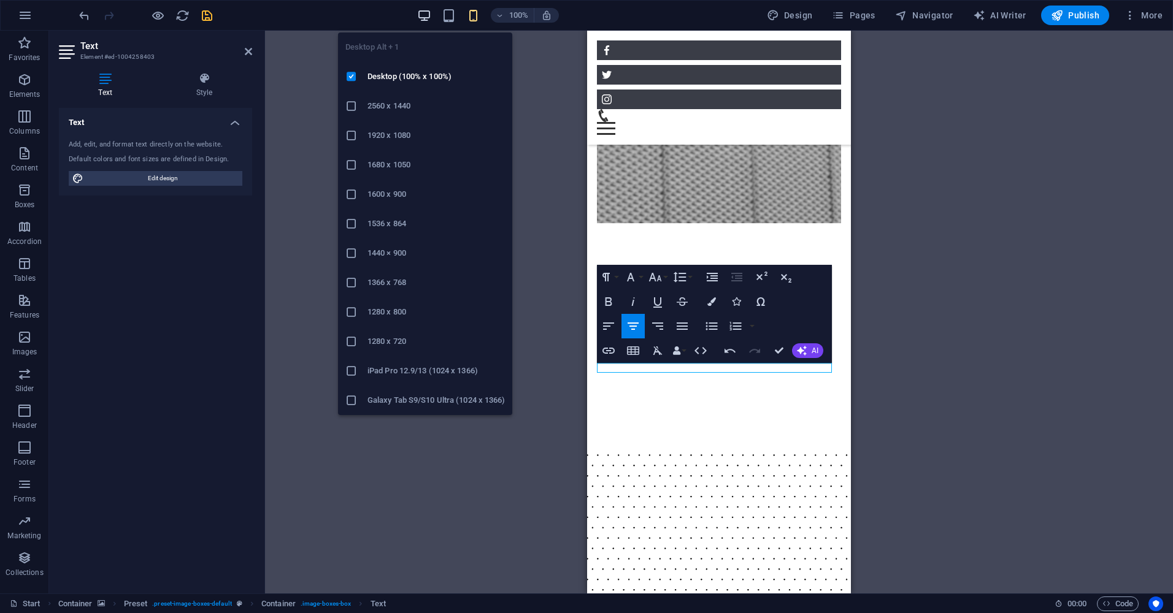
click at [427, 10] on icon "button" at bounding box center [424, 16] width 14 height 14
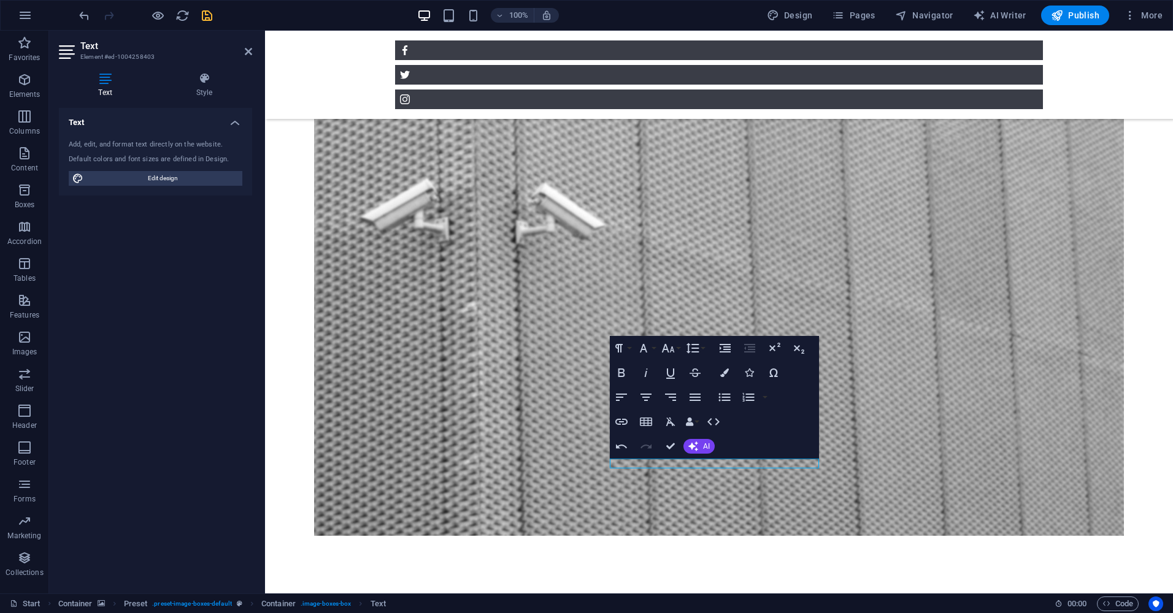
scroll to position [801, 0]
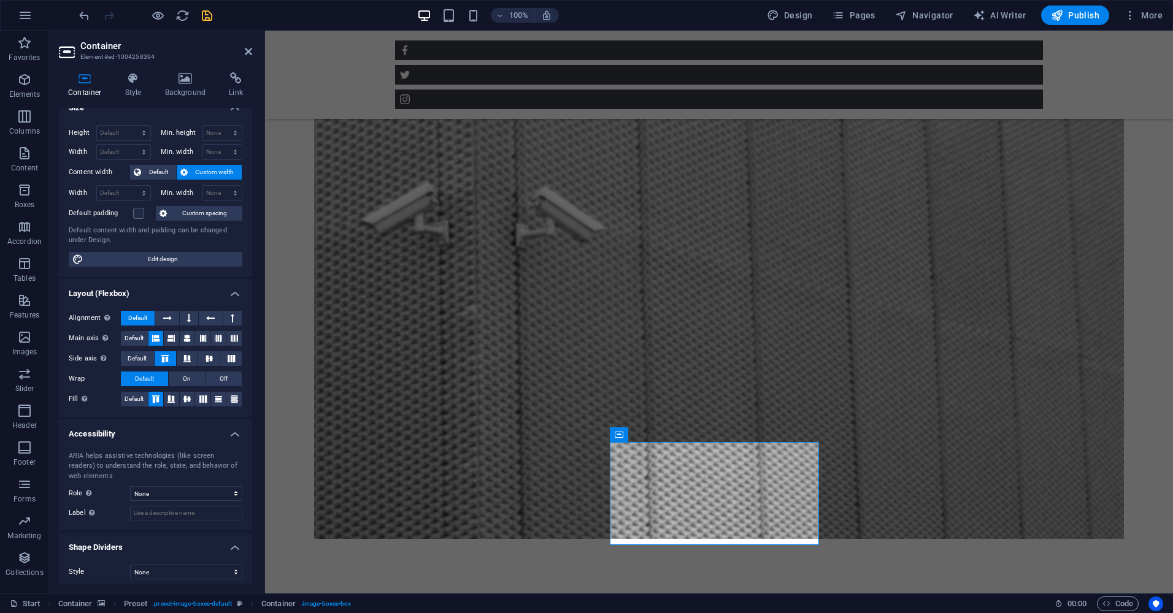
scroll to position [20, 0]
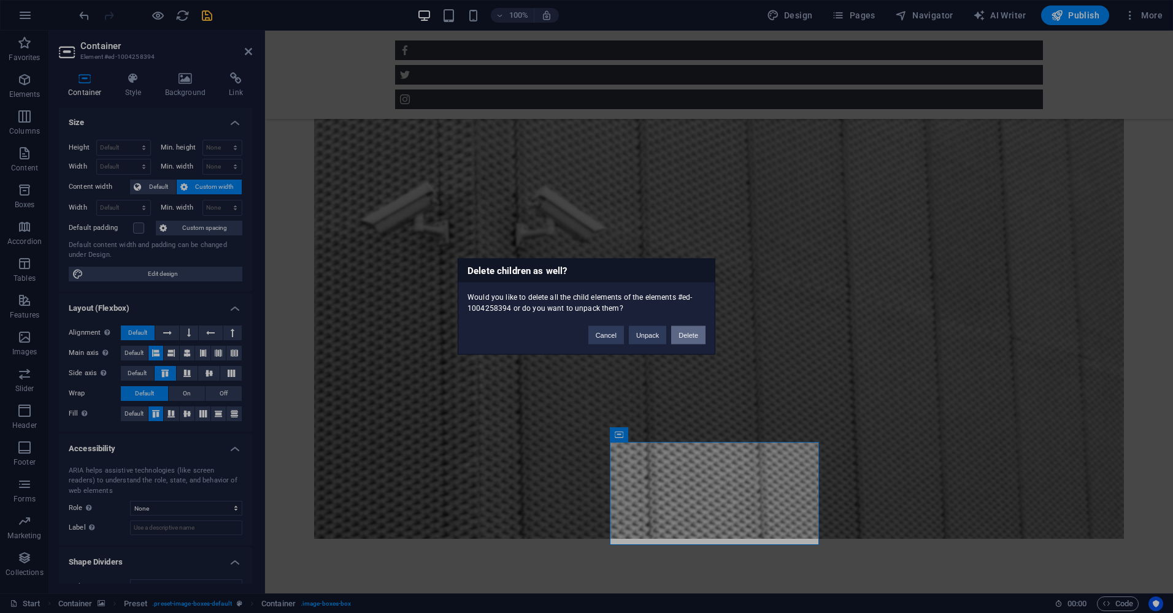
drag, startPoint x: 689, startPoint y: 330, endPoint x: 651, endPoint y: 320, distance: 39.3
click at [689, 330] on button "Delete" at bounding box center [688, 335] width 34 height 18
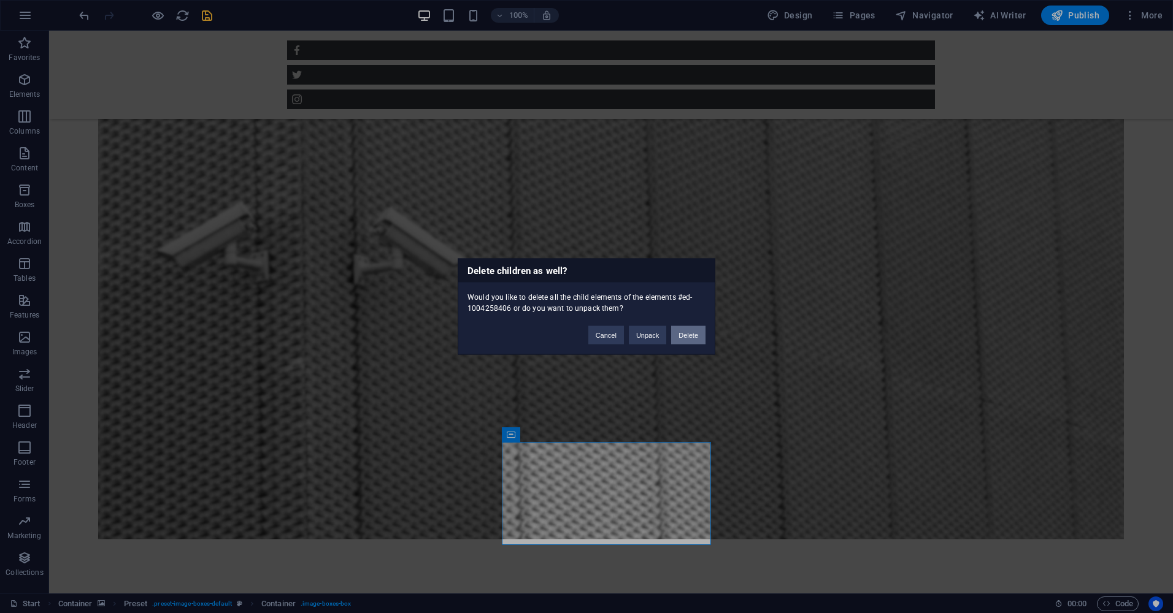
click at [677, 337] on button "Delete" at bounding box center [688, 335] width 34 height 18
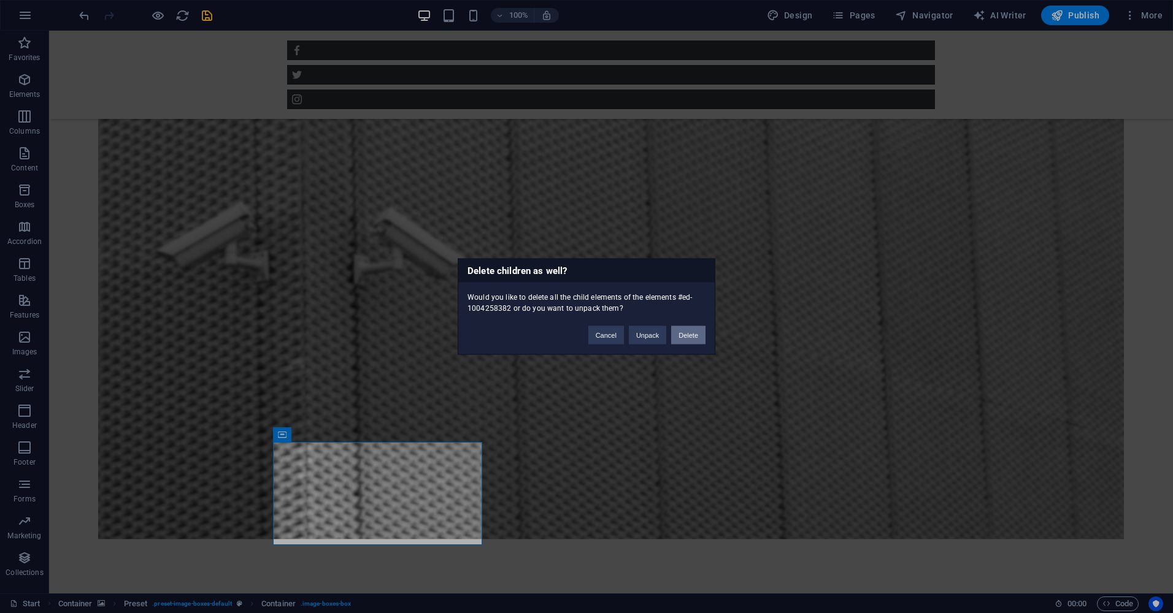
click at [683, 335] on button "Delete" at bounding box center [688, 335] width 34 height 18
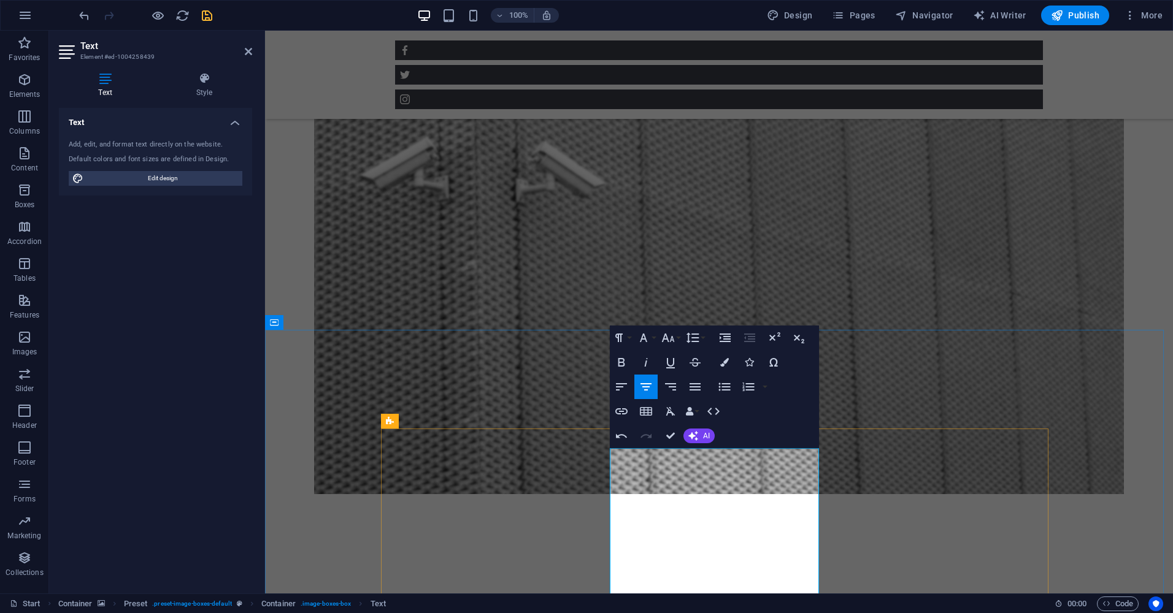
scroll to position [697, 0]
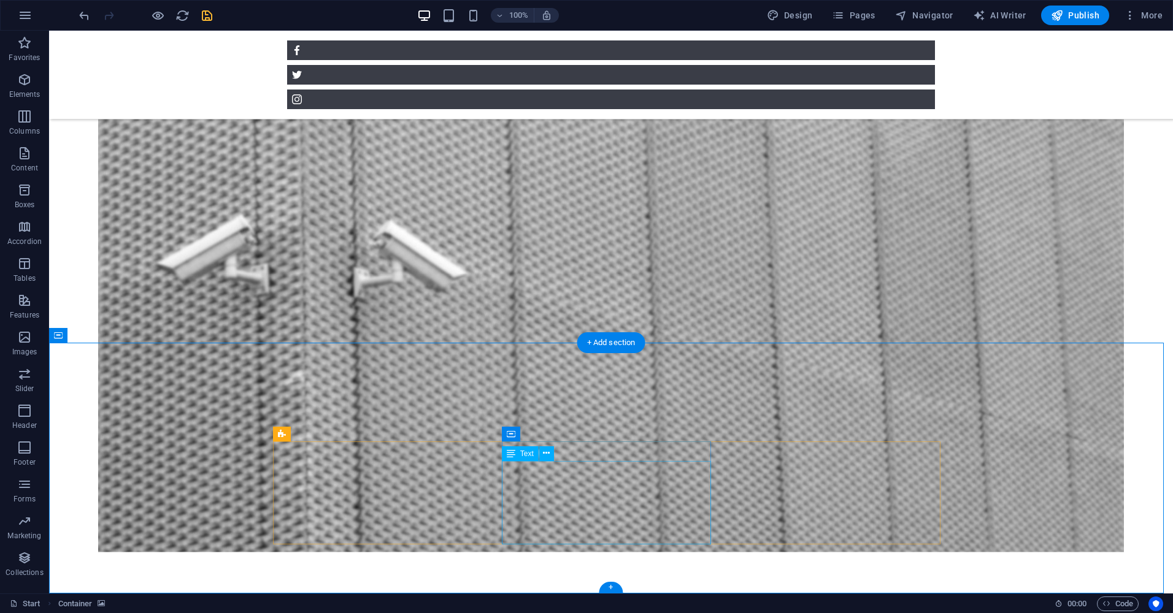
scroll to position [802, 0]
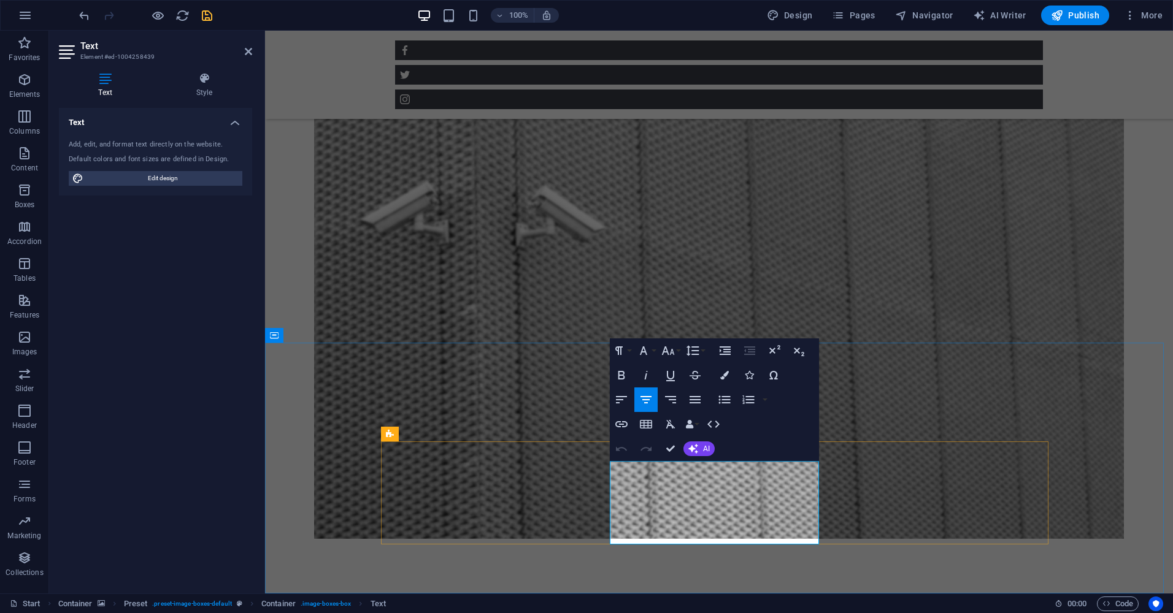
drag, startPoint x: 774, startPoint y: 545, endPoint x: 659, endPoint y: 548, distance: 114.7
click at [626, 373] on icon "button" at bounding box center [621, 375] width 15 height 15
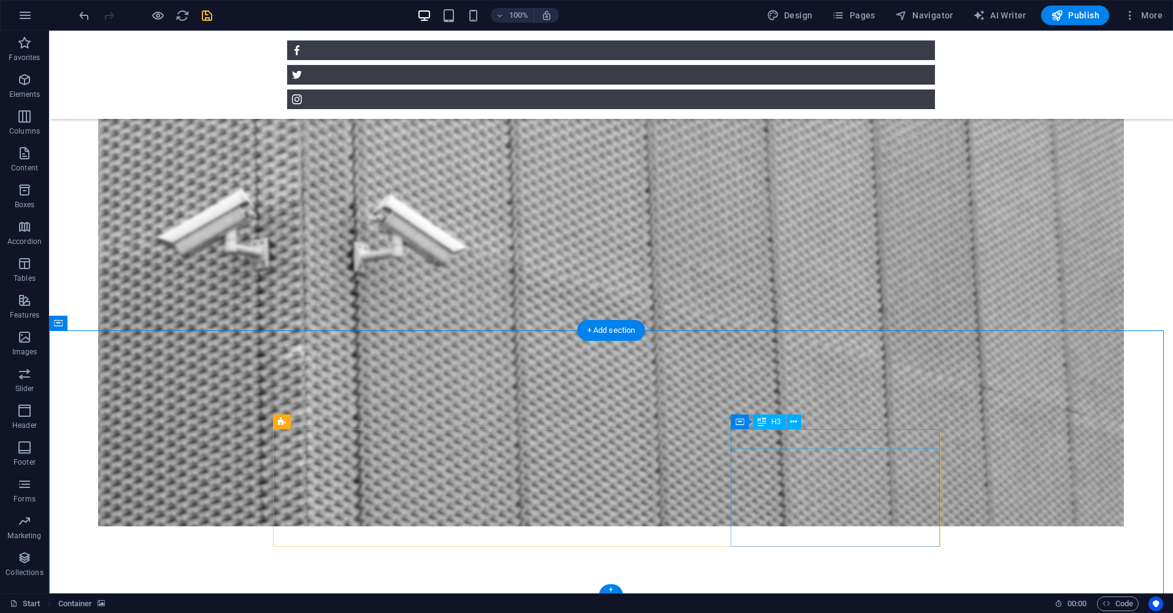
scroll to position [817, 0]
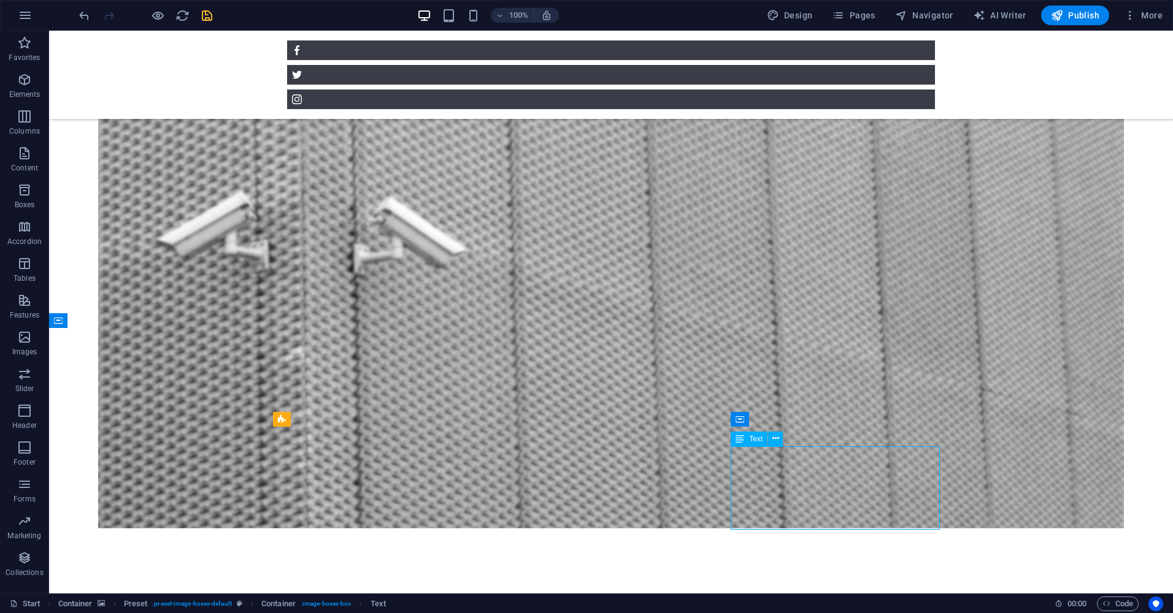
drag, startPoint x: 856, startPoint y: 485, endPoint x: 640, endPoint y: 485, distance: 215.9
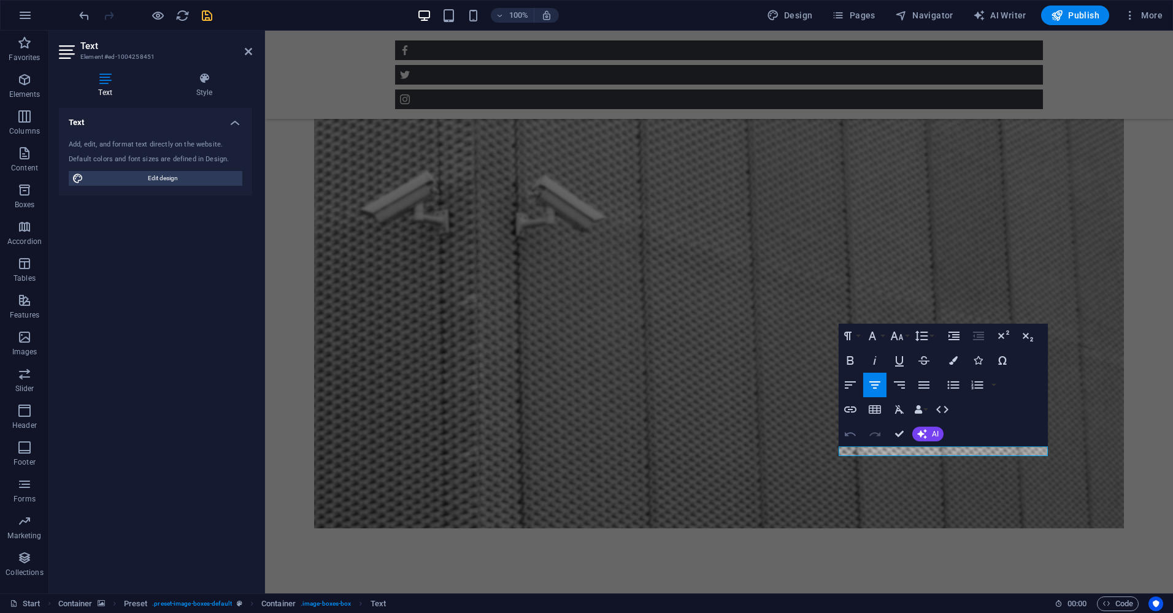
click at [855, 440] on icon "button" at bounding box center [850, 434] width 15 height 15
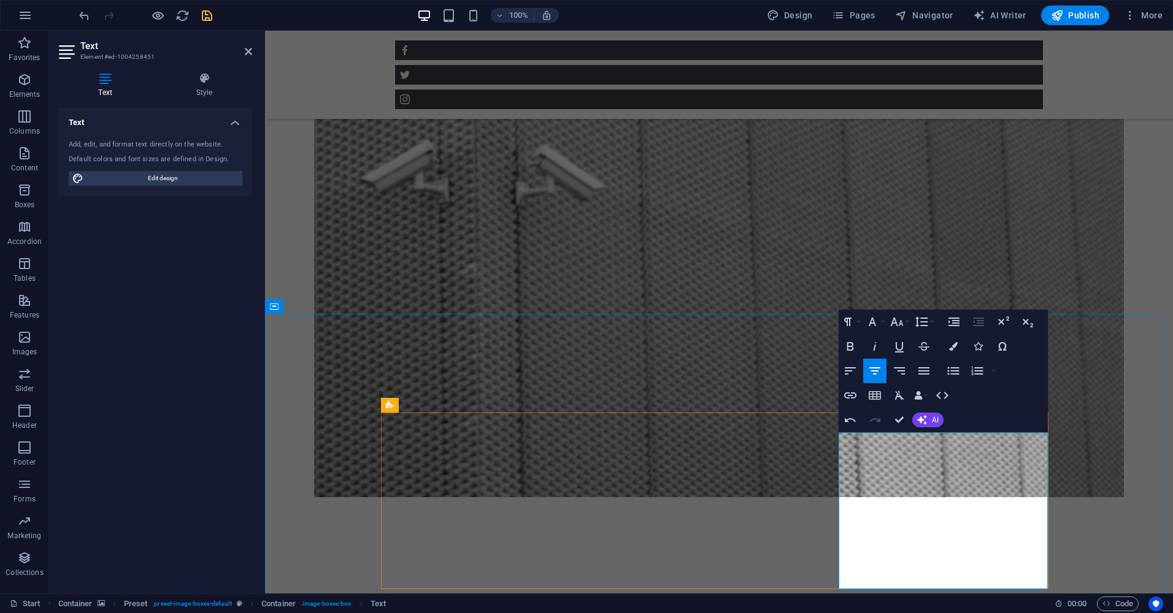
scroll to position [875, 0]
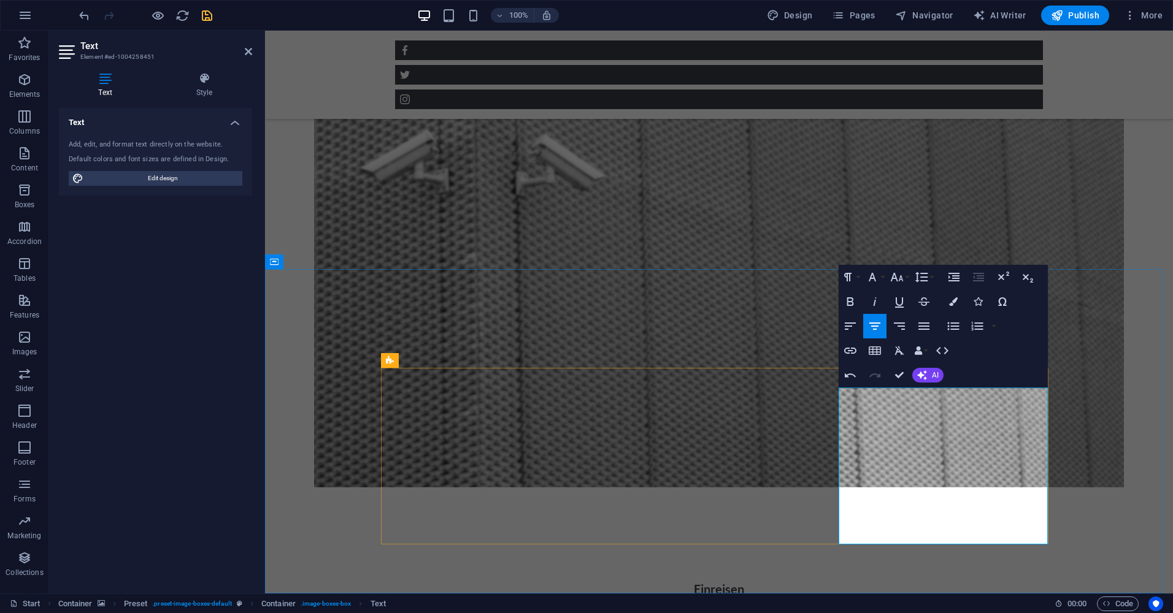
drag, startPoint x: 1037, startPoint y: 533, endPoint x: 958, endPoint y: 518, distance: 79.8
drag, startPoint x: 870, startPoint y: 471, endPoint x: 955, endPoint y: 477, distance: 84.9
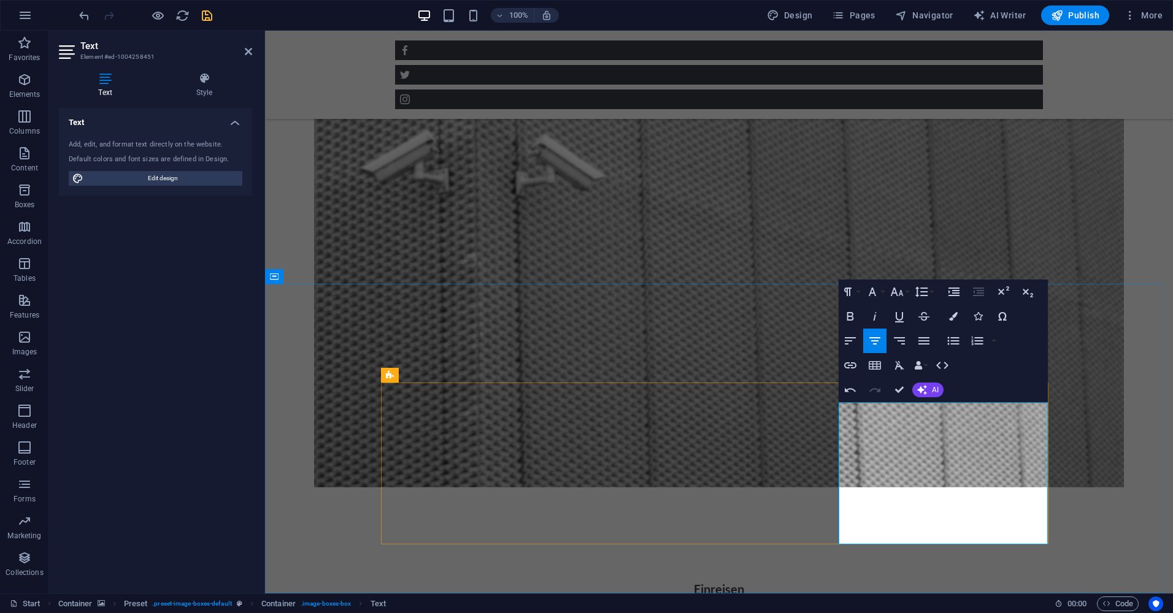
scroll to position [861, 0]
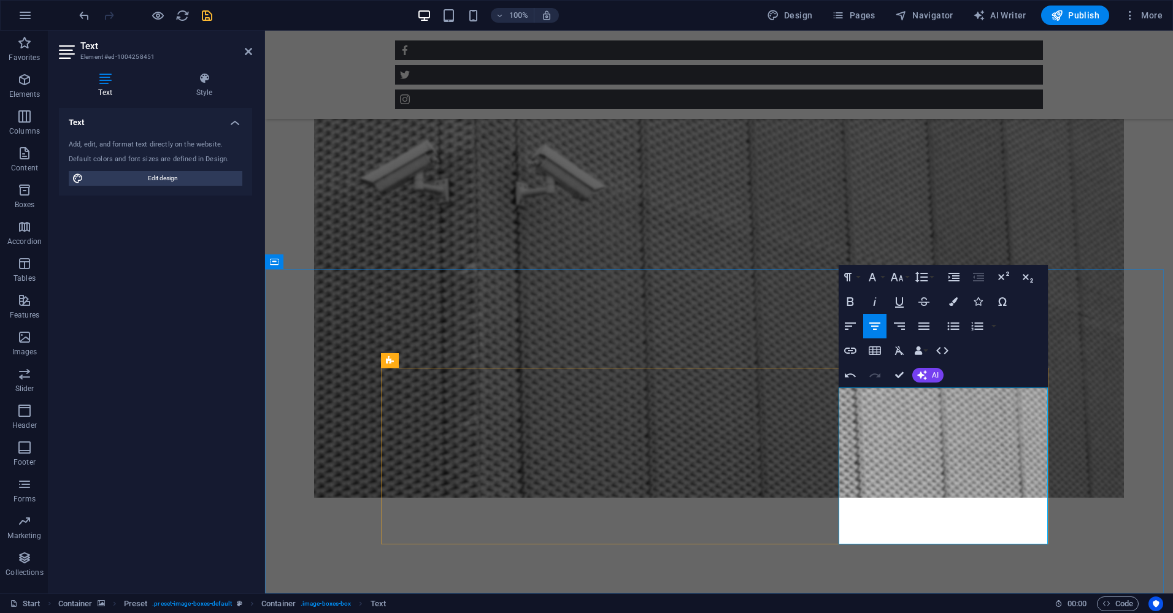
scroll to position [875, 0]
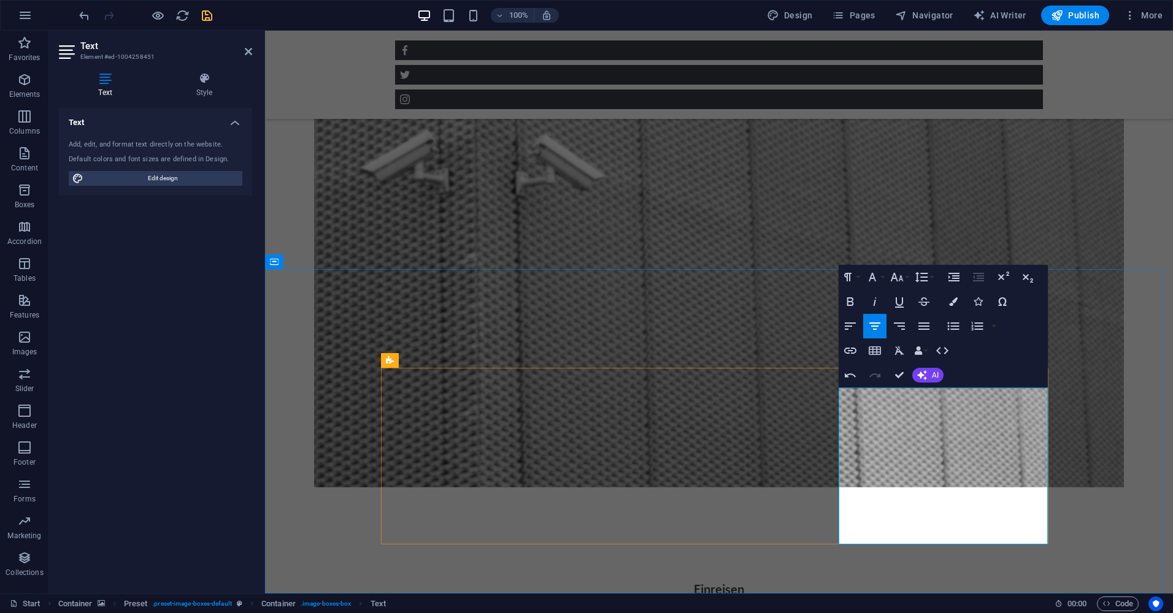
drag, startPoint x: 986, startPoint y: 530, endPoint x: 852, endPoint y: 483, distance: 142.4
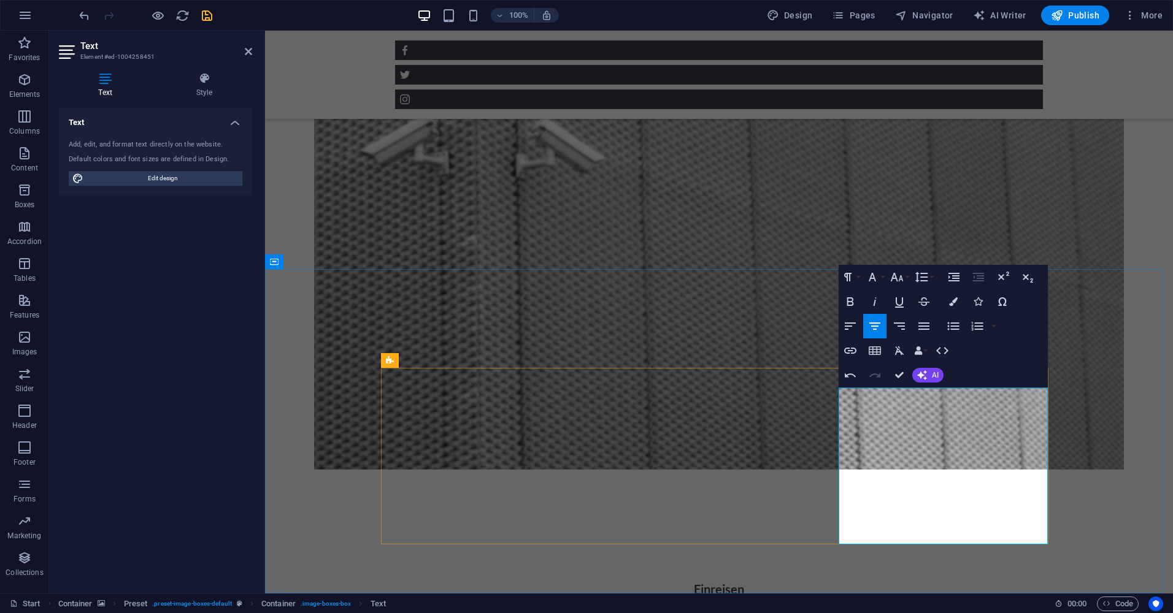
scroll to position [817, 0]
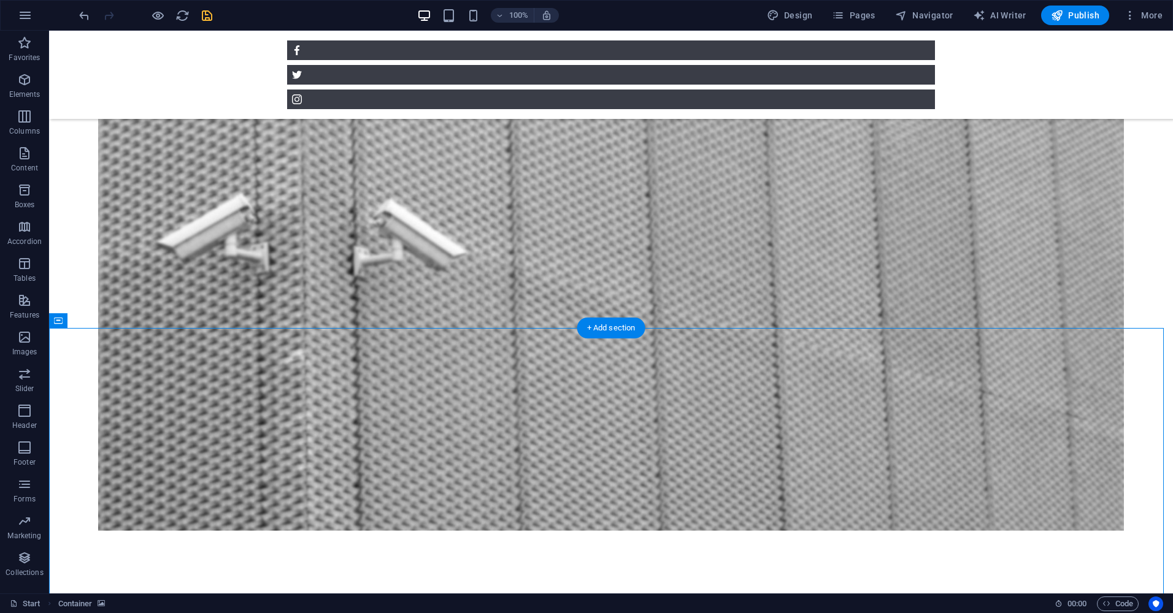
scroll to position [831, 0]
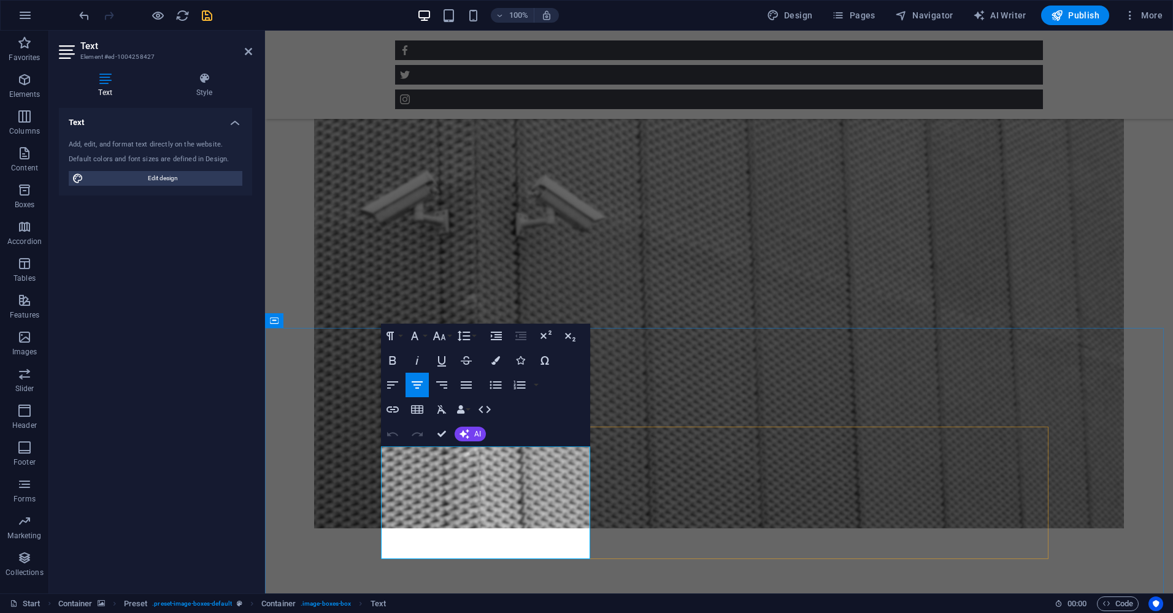
drag, startPoint x: 522, startPoint y: 536, endPoint x: 457, endPoint y: 531, distance: 65.3
click at [393, 364] on icon "button" at bounding box center [392, 360] width 7 height 9
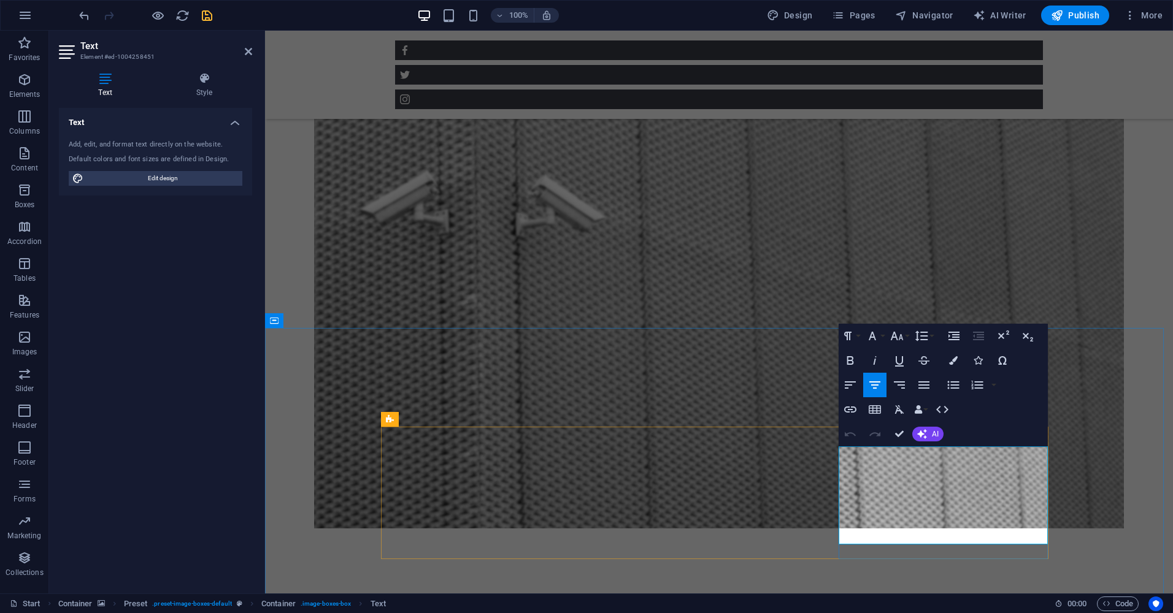
drag, startPoint x: 1015, startPoint y: 530, endPoint x: 867, endPoint y: 538, distance: 147.5
click at [852, 361] on icon "button" at bounding box center [850, 360] width 7 height 9
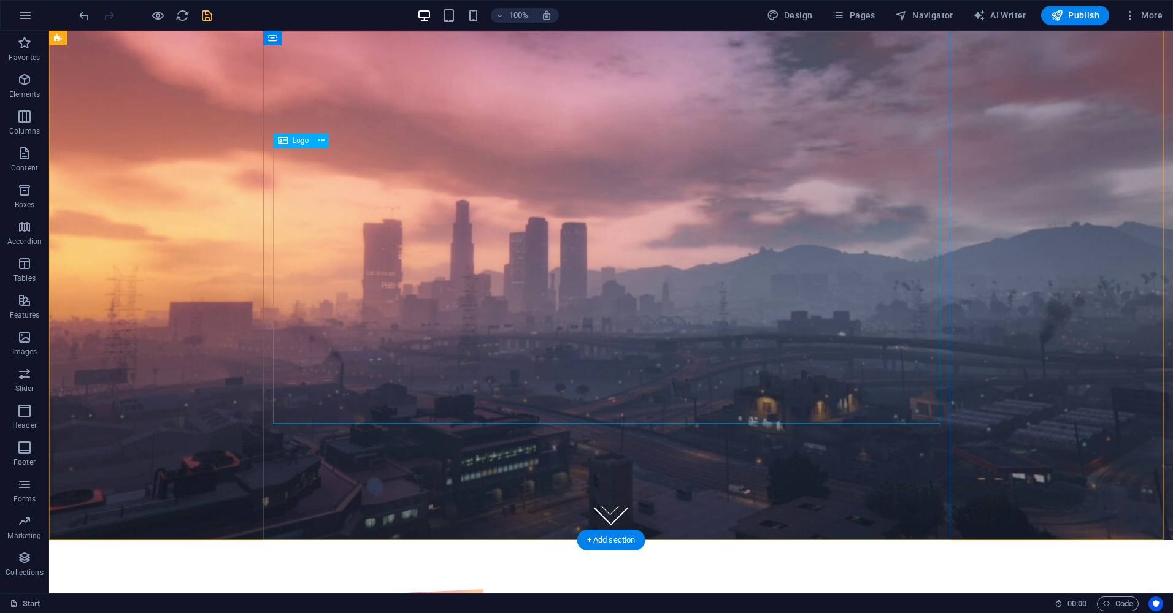
scroll to position [0, 0]
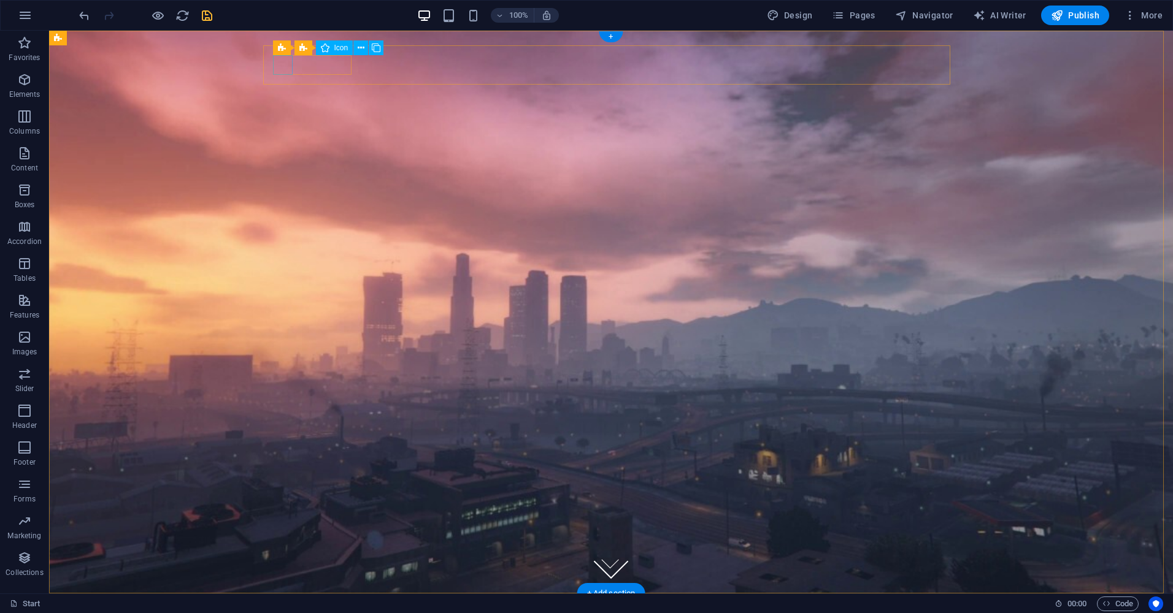
click at [286, 66] on figure at bounding box center [610, 65] width 667 height 20
click at [237, 176] on figure at bounding box center [611, 312] width 1124 height 563
click at [574, 142] on div "Drop content here or Add elements Paste clipboard Menu" at bounding box center [610, 93] width 687 height 97
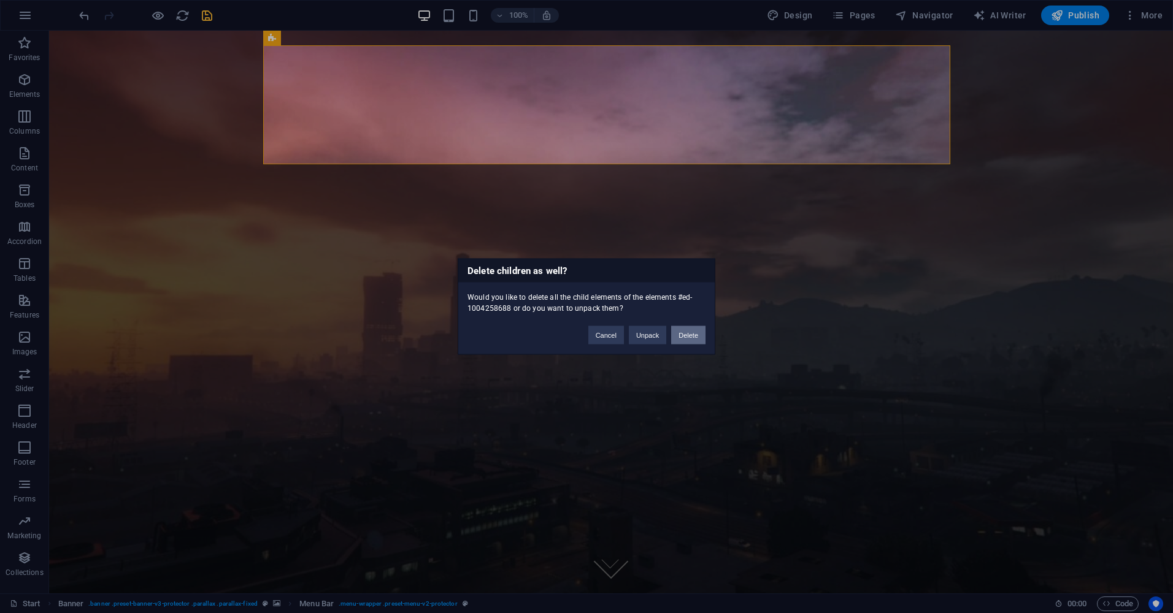
click at [687, 340] on button "Delete" at bounding box center [688, 335] width 34 height 18
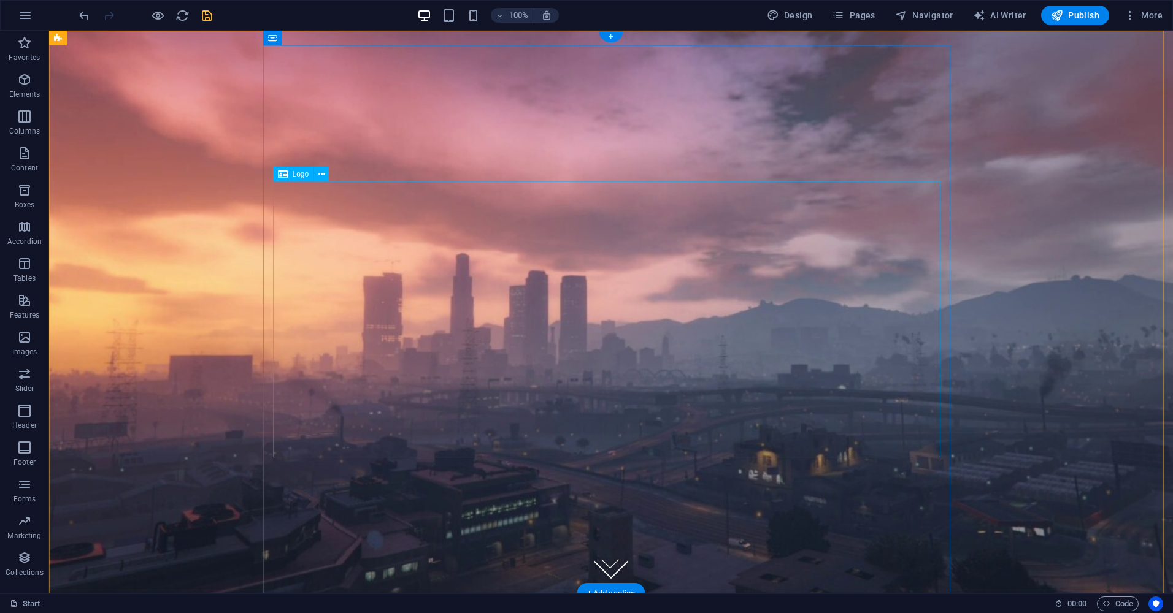
click at [584, 344] on div at bounding box center [610, 232] width 667 height 276
click at [212, 345] on figure at bounding box center [611, 312] width 1124 height 563
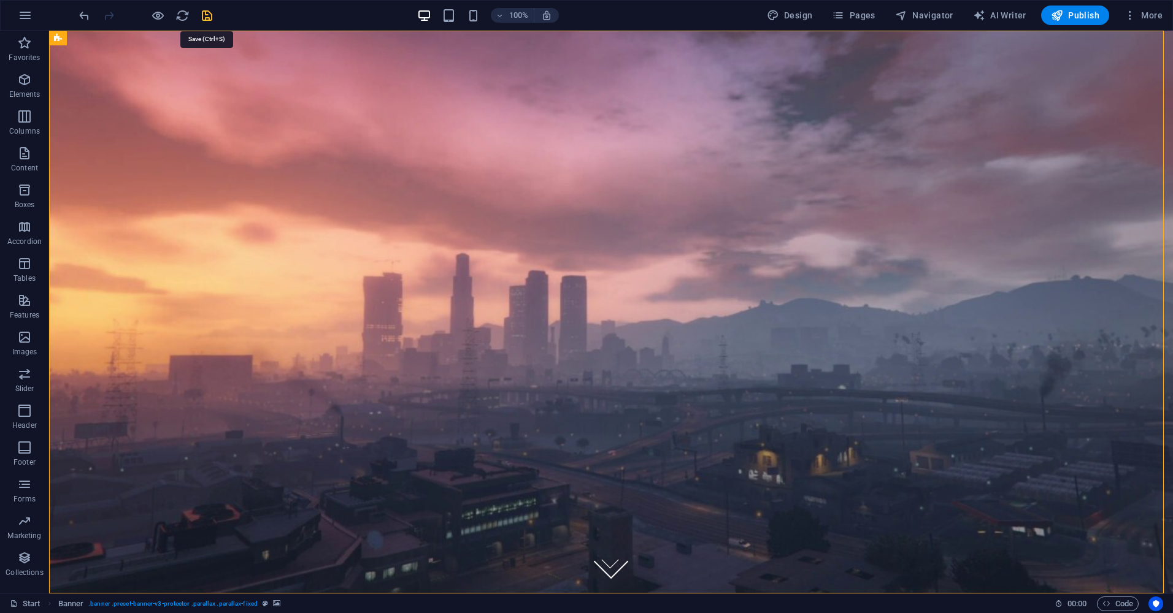
click at [207, 13] on icon "save" at bounding box center [207, 16] width 14 height 14
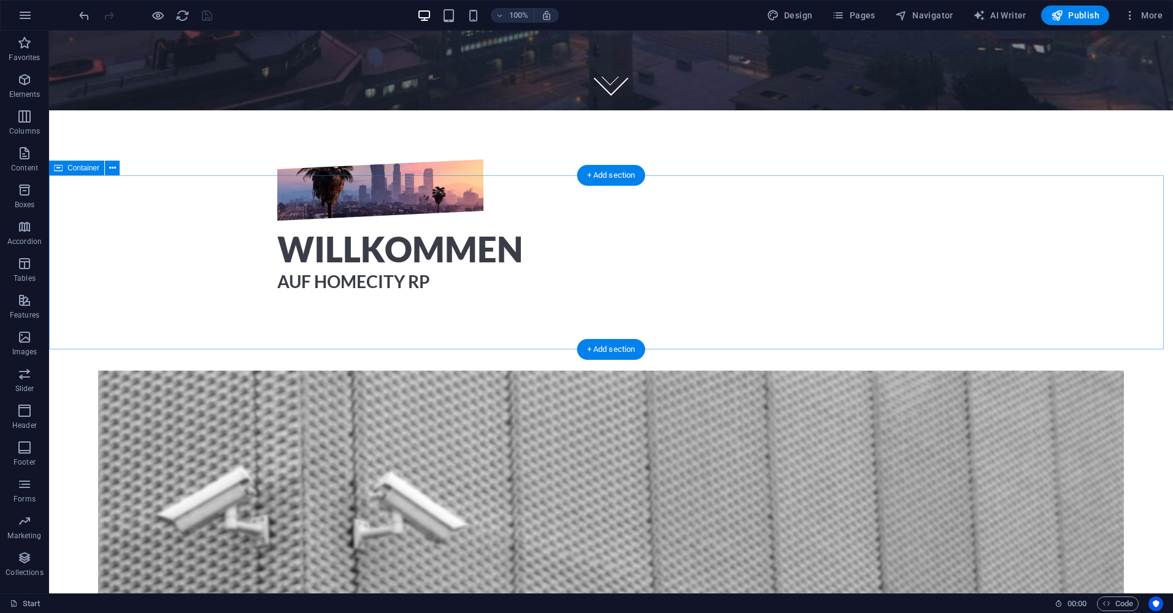
scroll to position [647, 0]
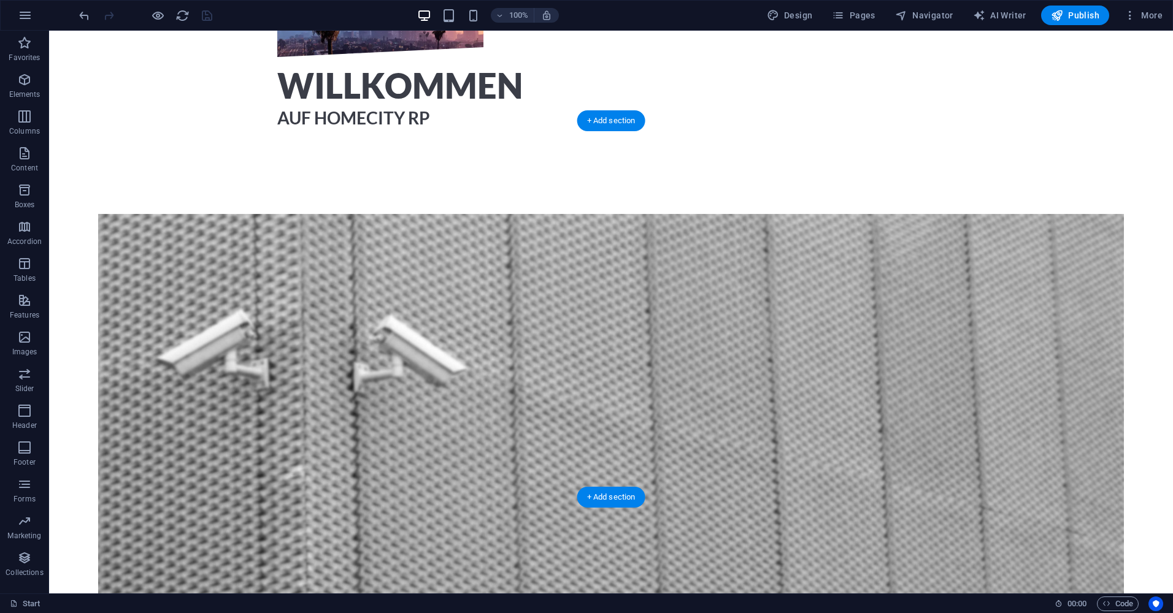
click at [160, 318] on figure at bounding box center [611, 430] width 1026 height 433
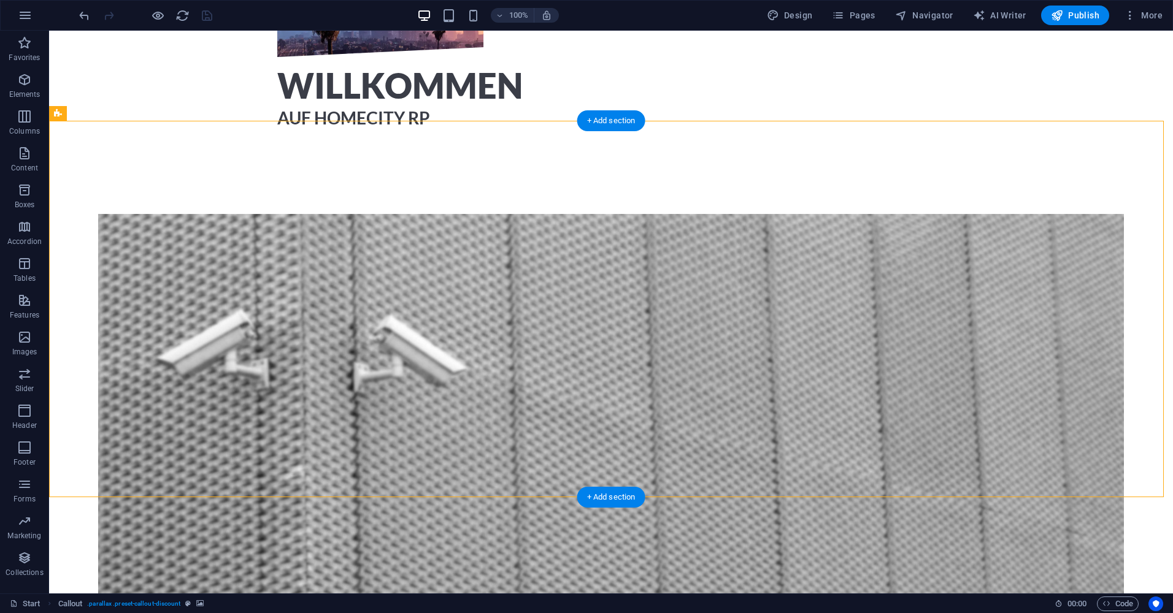
click at [127, 300] on figure at bounding box center [611, 430] width 1026 height 433
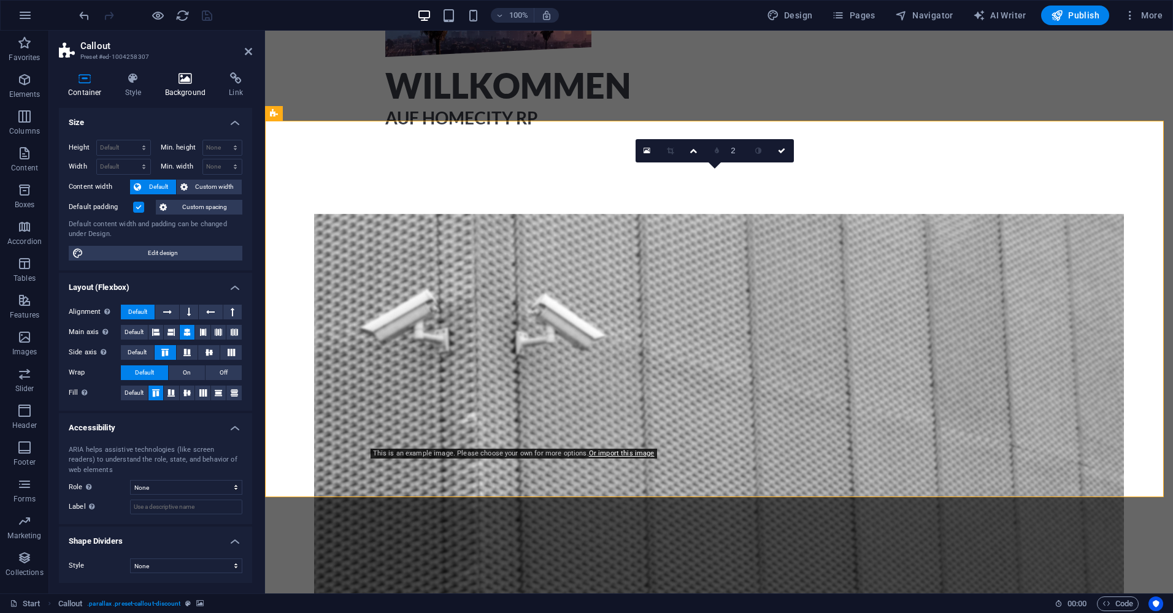
click at [175, 87] on h4 "Background" at bounding box center [188, 85] width 64 height 26
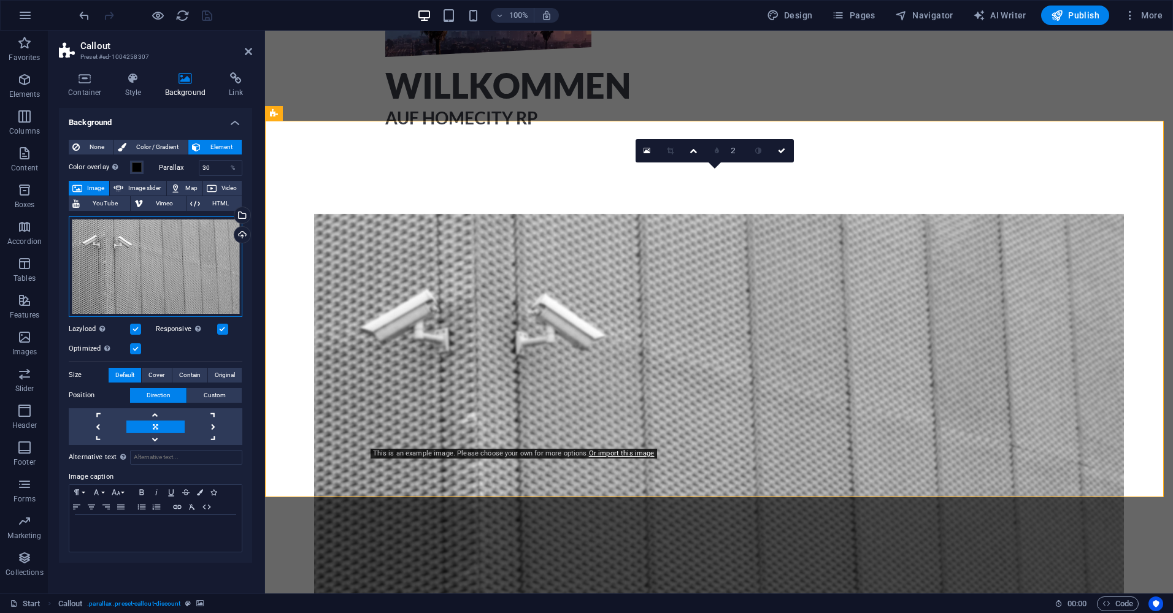
click at [140, 261] on div "Drag files here, click to choose files or select files from Files or our free s…" at bounding box center [156, 267] width 174 height 101
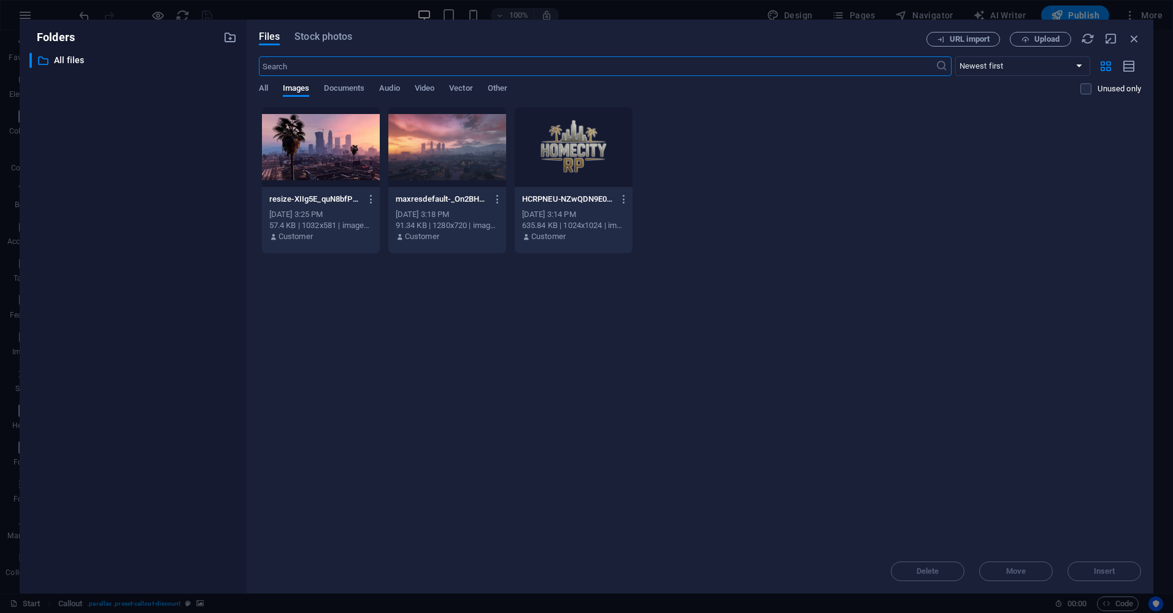
click at [408, 140] on div at bounding box center [447, 147] width 118 height 80
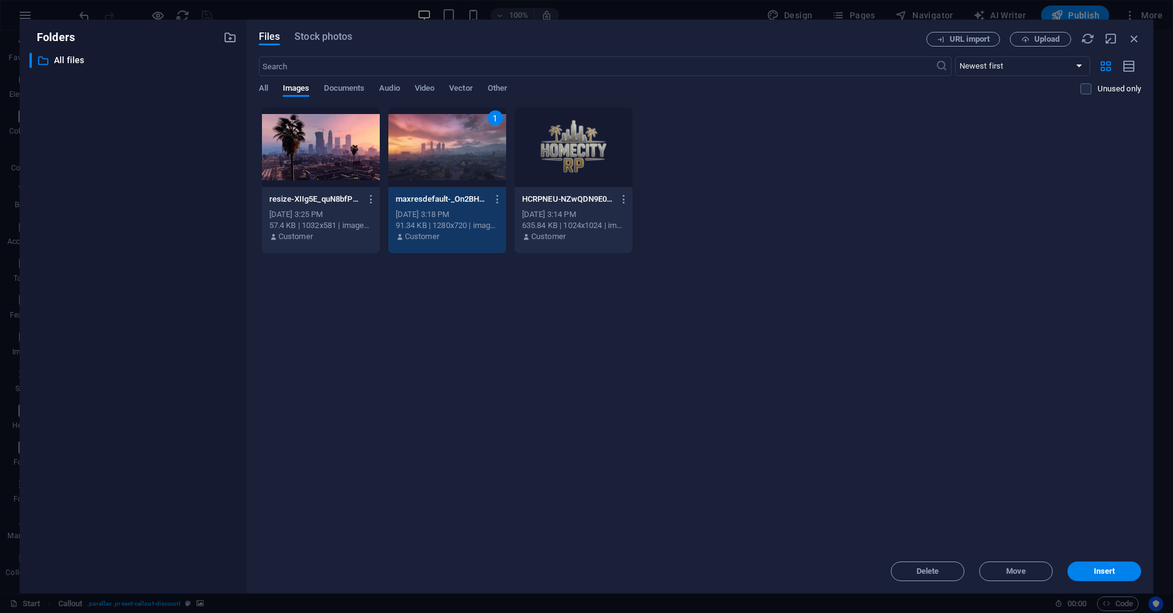
drag, startPoint x: 408, startPoint y: 140, endPoint x: 143, endPoint y: 110, distance: 266.7
click at [408, 140] on div "1" at bounding box center [447, 147] width 118 height 80
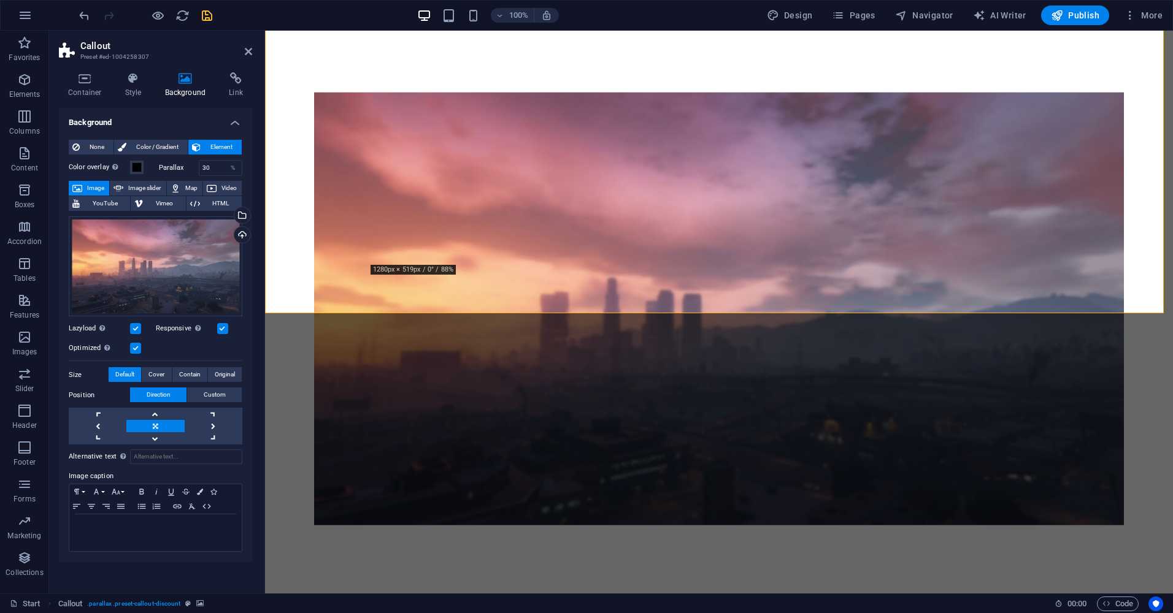
scroll to position [831, 0]
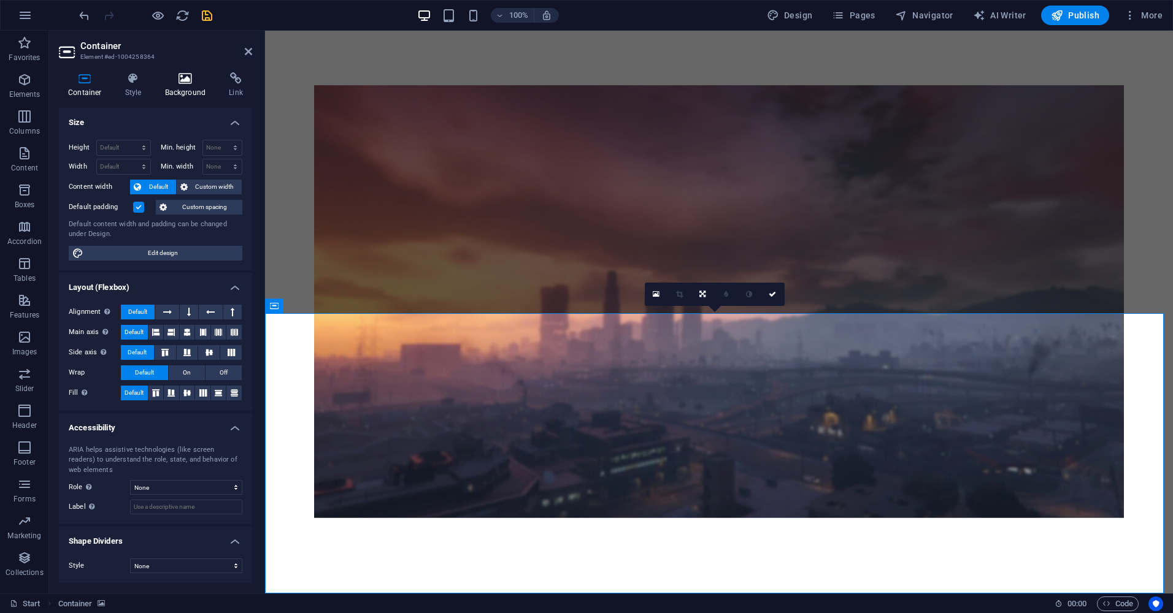
click at [181, 84] on icon at bounding box center [186, 78] width 60 height 12
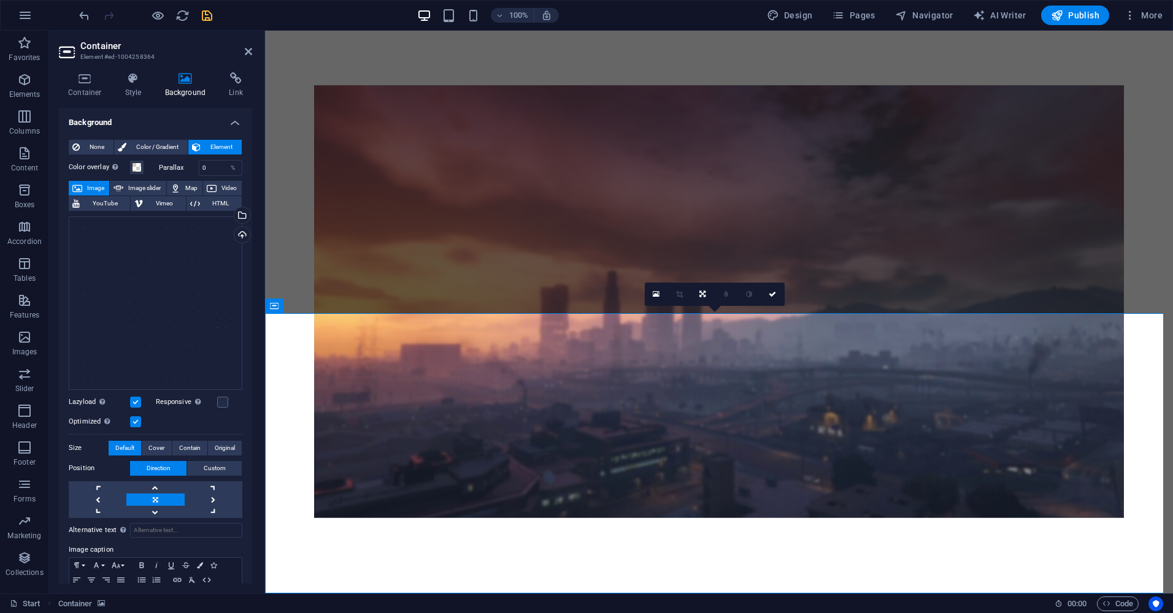
click at [187, 84] on icon at bounding box center [186, 78] width 60 height 12
click at [155, 290] on div "Drag files here, click to choose files or select files from Files or our free s…" at bounding box center [156, 304] width 174 height 174
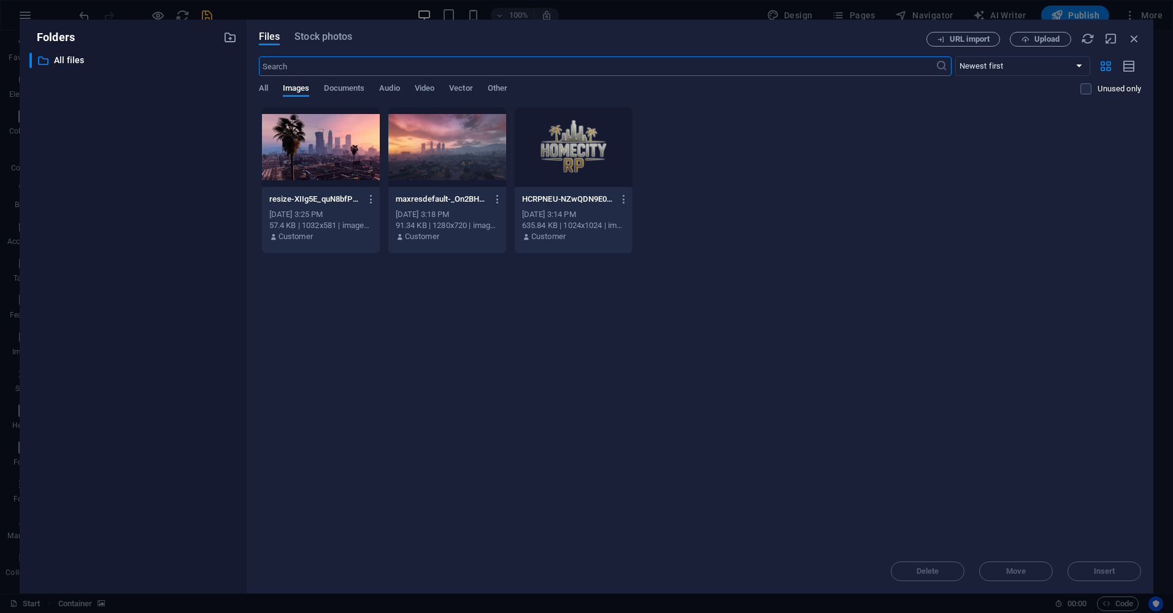
click at [418, 163] on div at bounding box center [447, 147] width 118 height 80
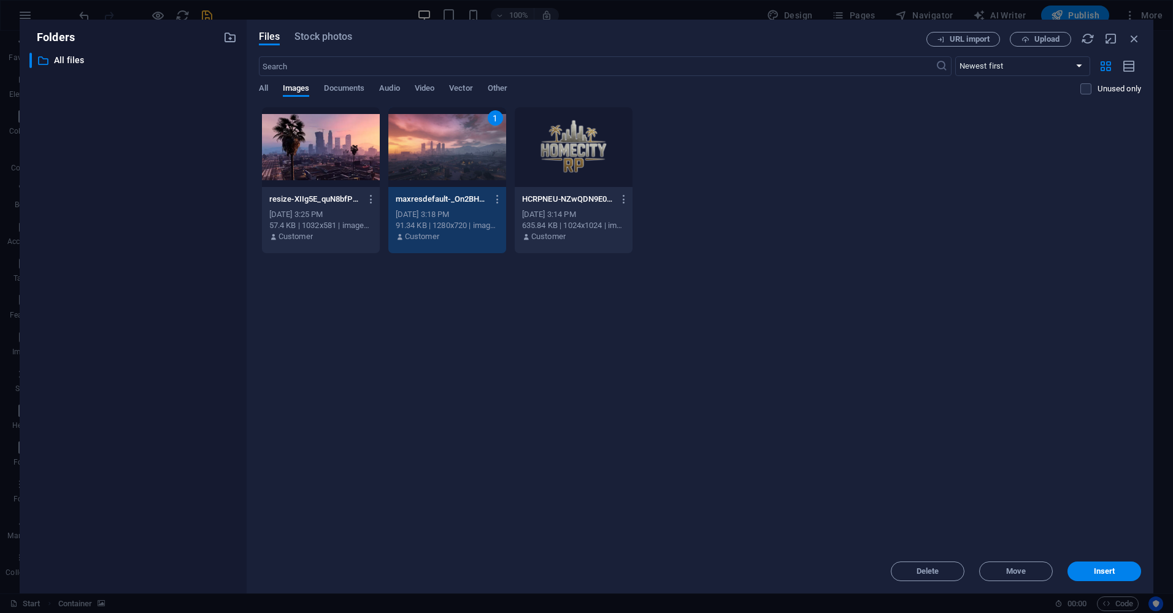
click at [418, 163] on div "1" at bounding box center [447, 147] width 118 height 80
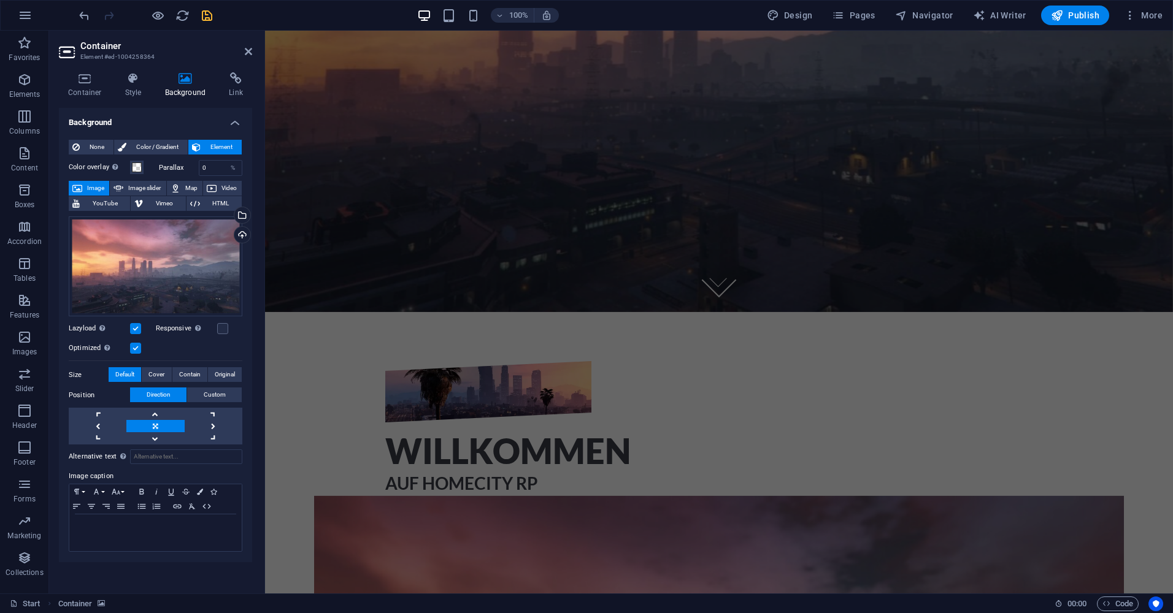
scroll to position [279, 0]
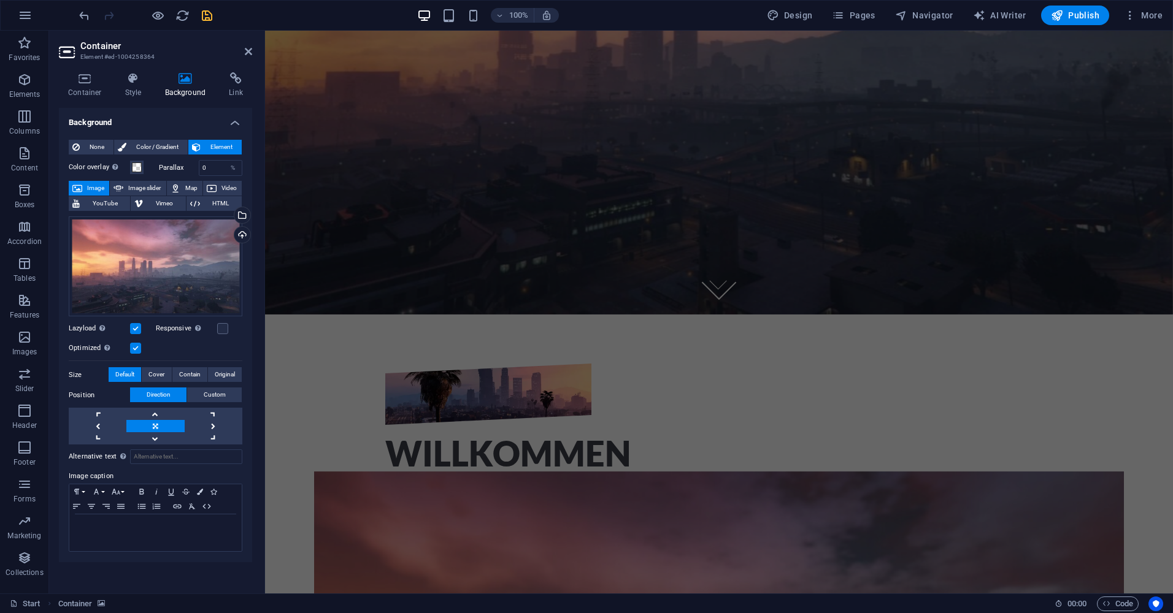
click at [206, 7] on div at bounding box center [145, 16] width 137 height 20
click at [206, 9] on icon "save" at bounding box center [207, 16] width 14 height 14
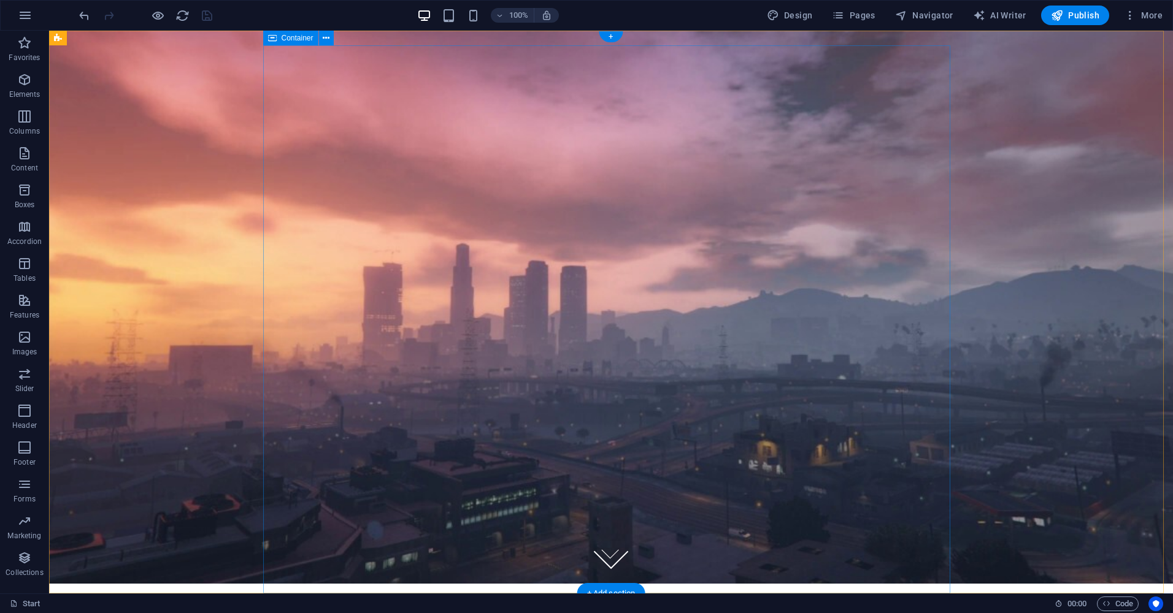
scroll to position [0, 0]
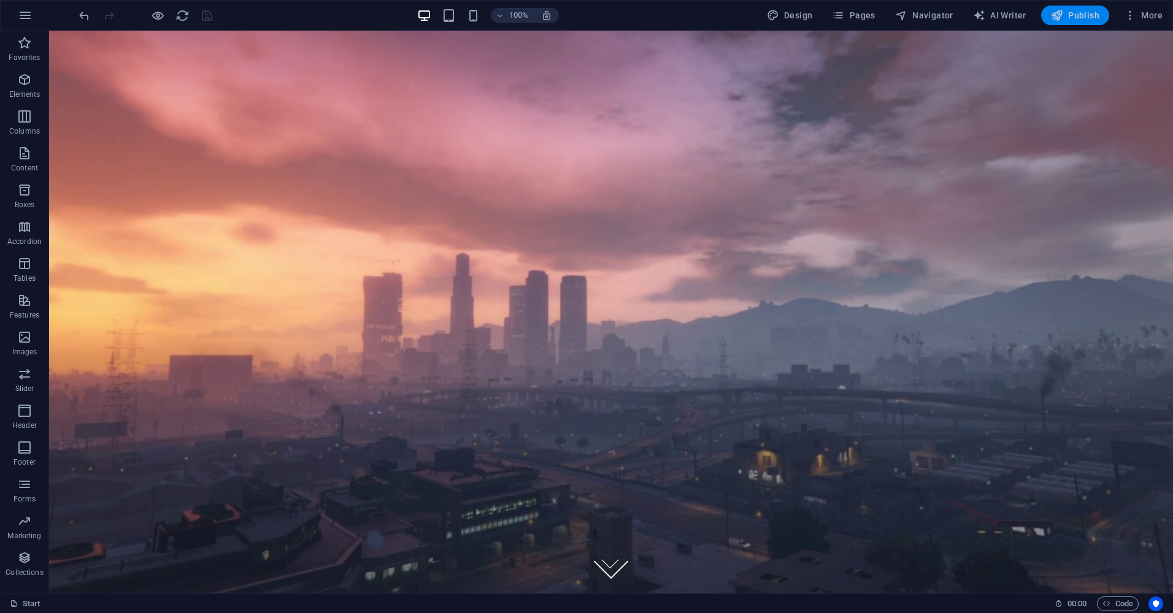
click at [1082, 21] on button "Publish" at bounding box center [1075, 16] width 68 height 20
click at [1085, 12] on span "Publish" at bounding box center [1075, 15] width 48 height 12
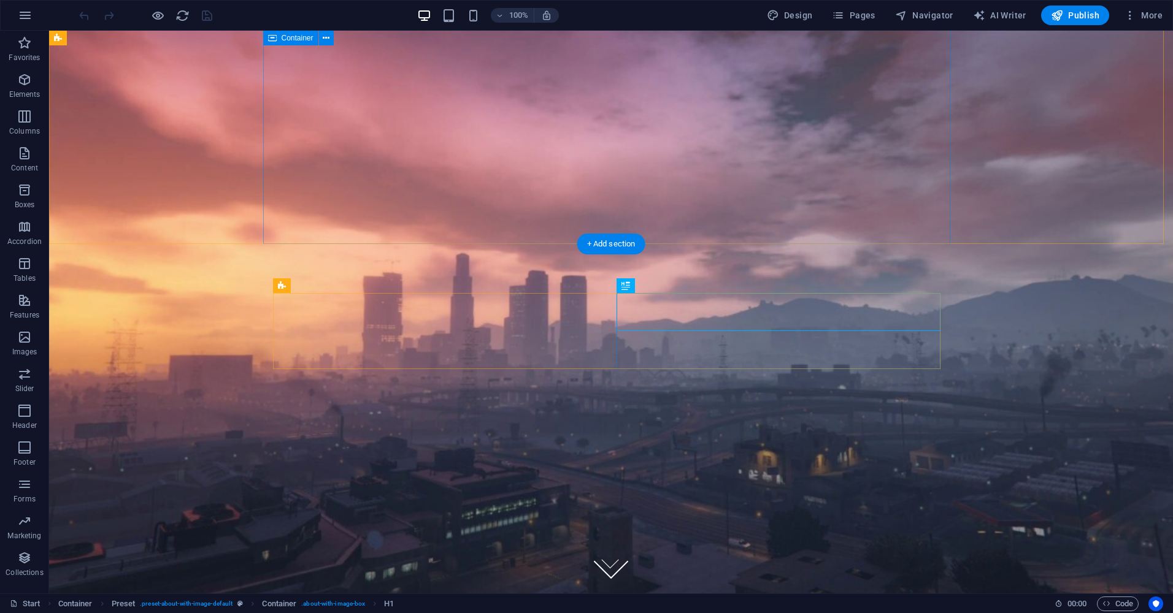
scroll to position [350, 0]
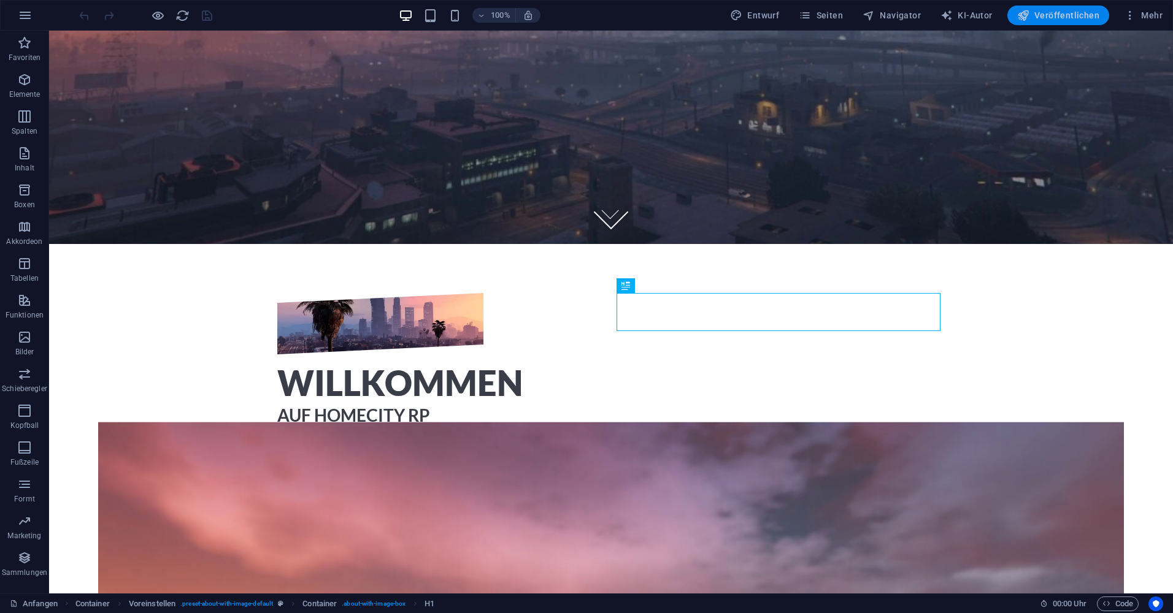
click at [1048, 15] on font "Veröffentlichen" at bounding box center [1066, 15] width 65 height 10
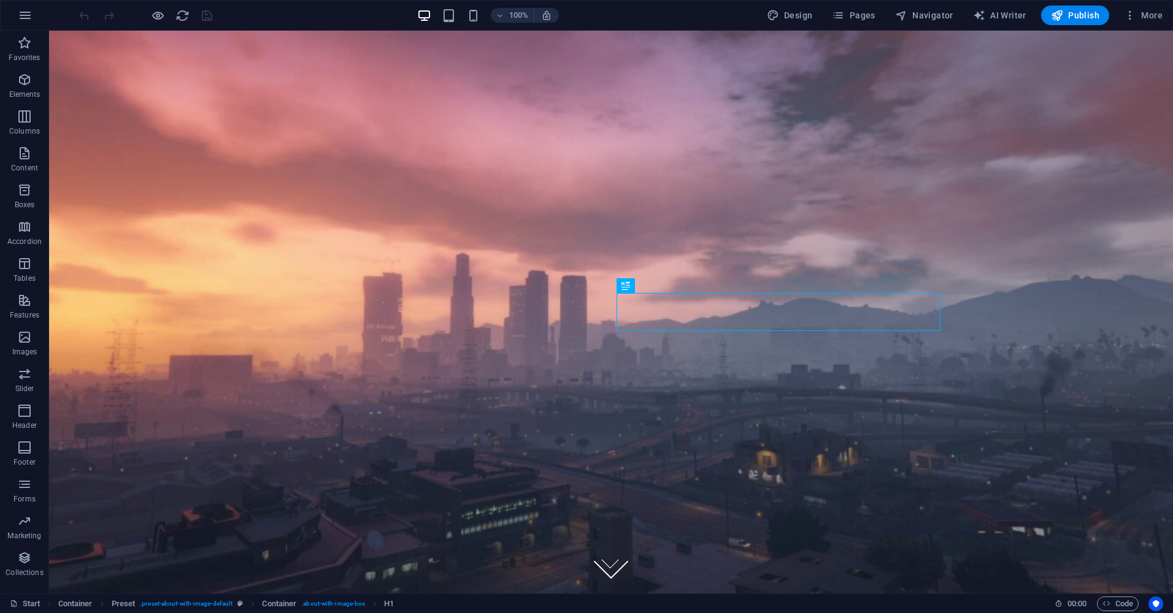
scroll to position [350, 0]
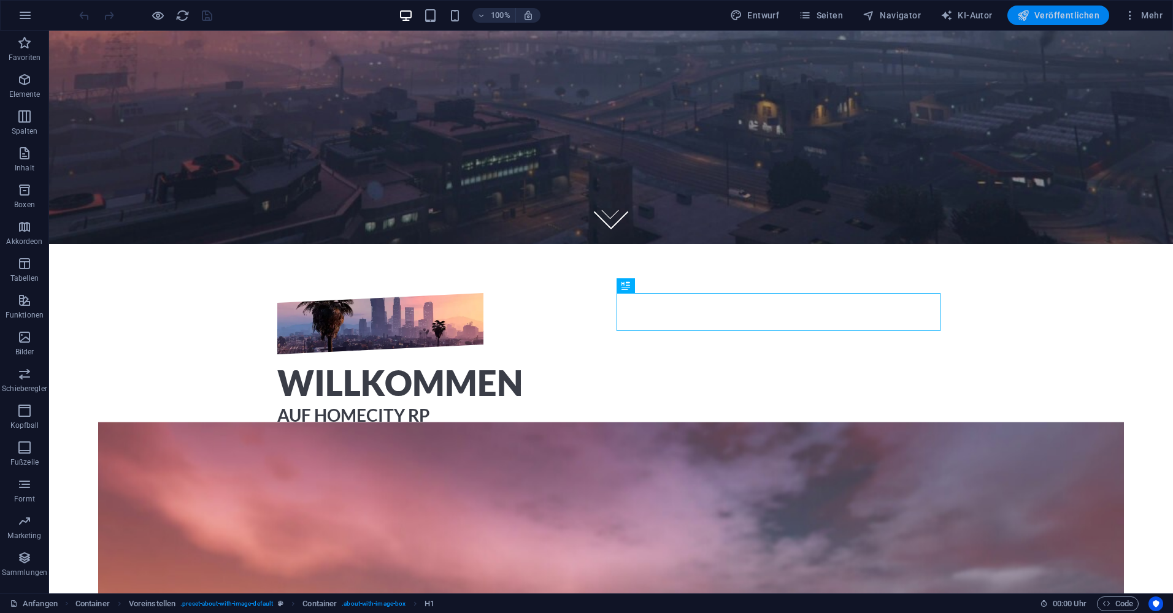
click at [1045, 17] on font "Veröffentlichen" at bounding box center [1066, 15] width 65 height 10
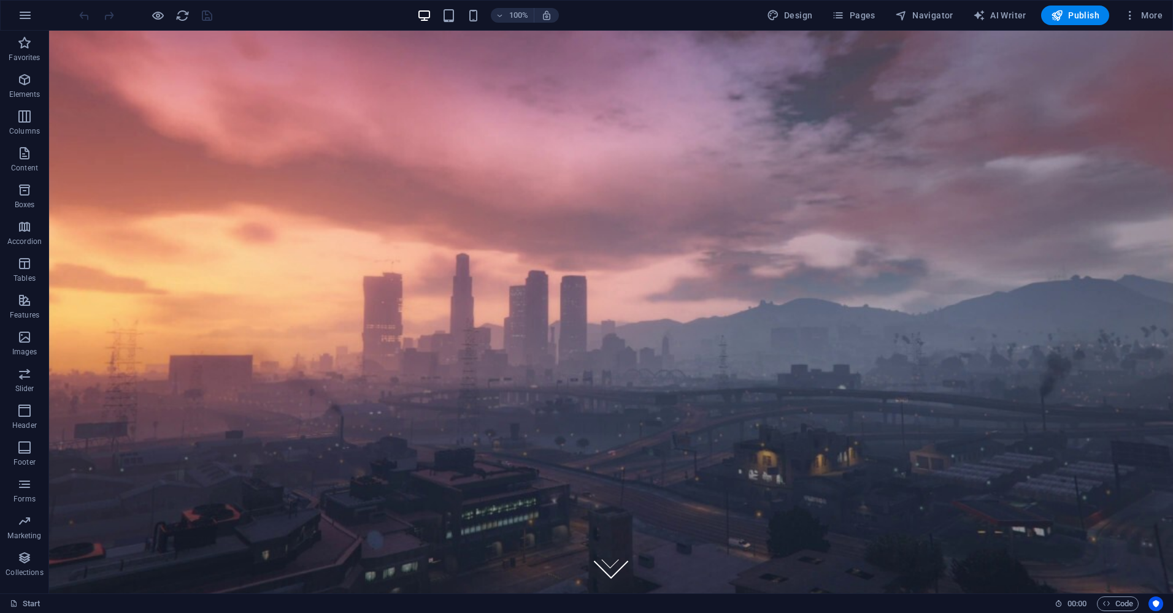
click at [1138, 27] on div "100% Design Pages Navigator AI Writer Publish More" at bounding box center [587, 15] width 1172 height 29
click at [1126, 17] on icon "button" at bounding box center [1130, 15] width 12 height 12
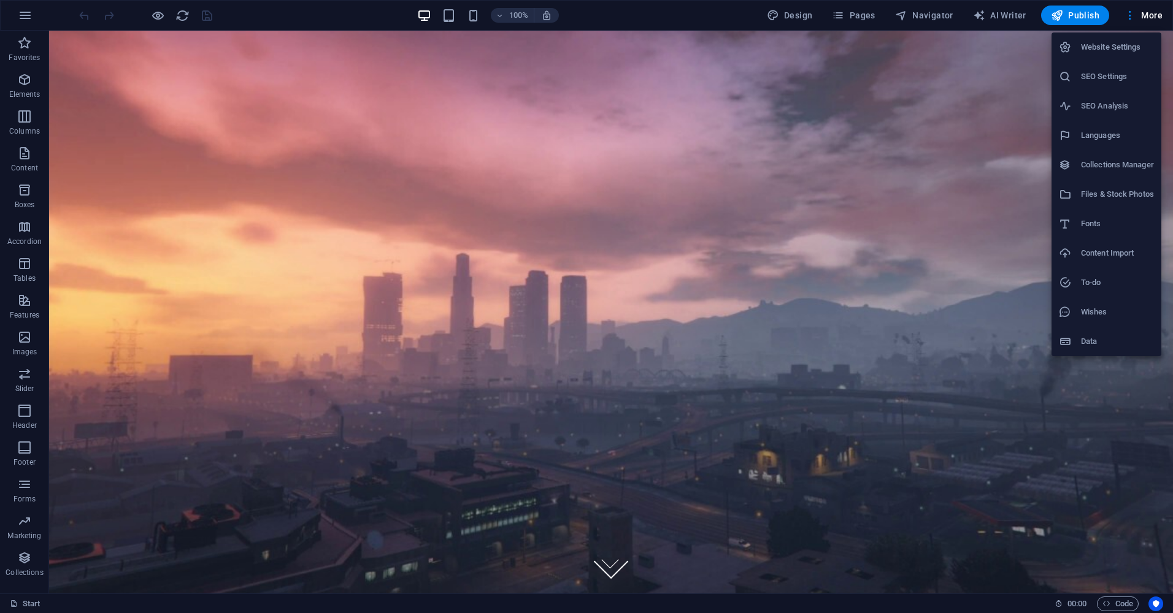
click at [1097, 140] on h6 "Languages" at bounding box center [1117, 135] width 73 height 15
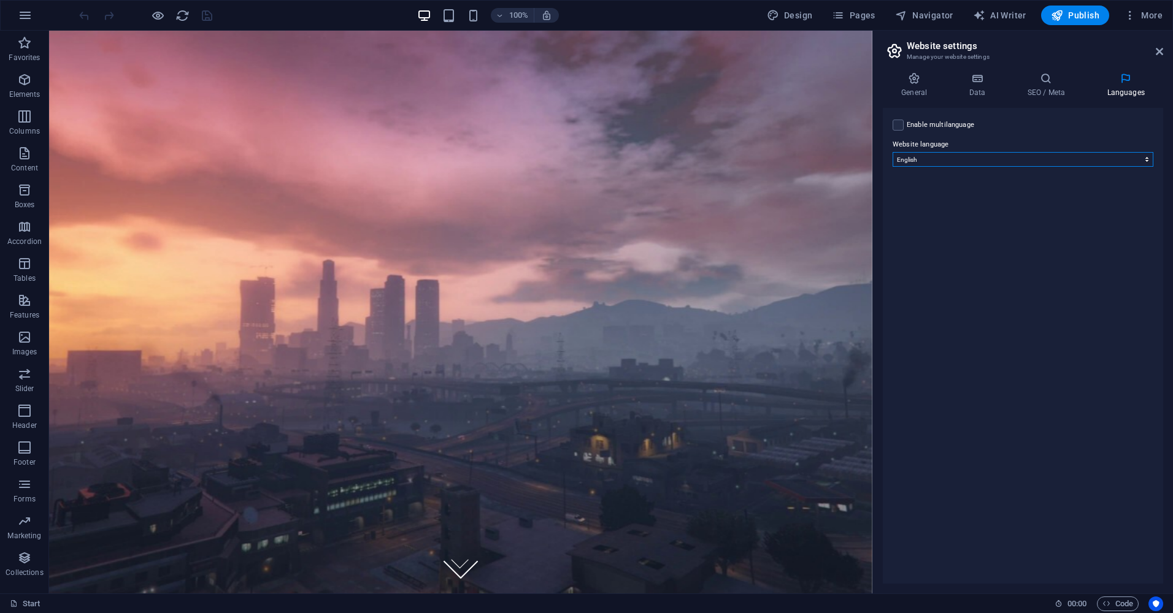
click at [910, 166] on select "Abkhazian Afar Afrikaans Akan Albanian Amharic Arabic Aragonese Armenian Assame…" at bounding box center [1023, 159] width 261 height 15
select select "55"
click at [893, 152] on select "Abkhazian Afar Afrikaans Akan Albanian Amharic Arabic Aragonese Armenian Assame…" at bounding box center [1023, 159] width 261 height 15
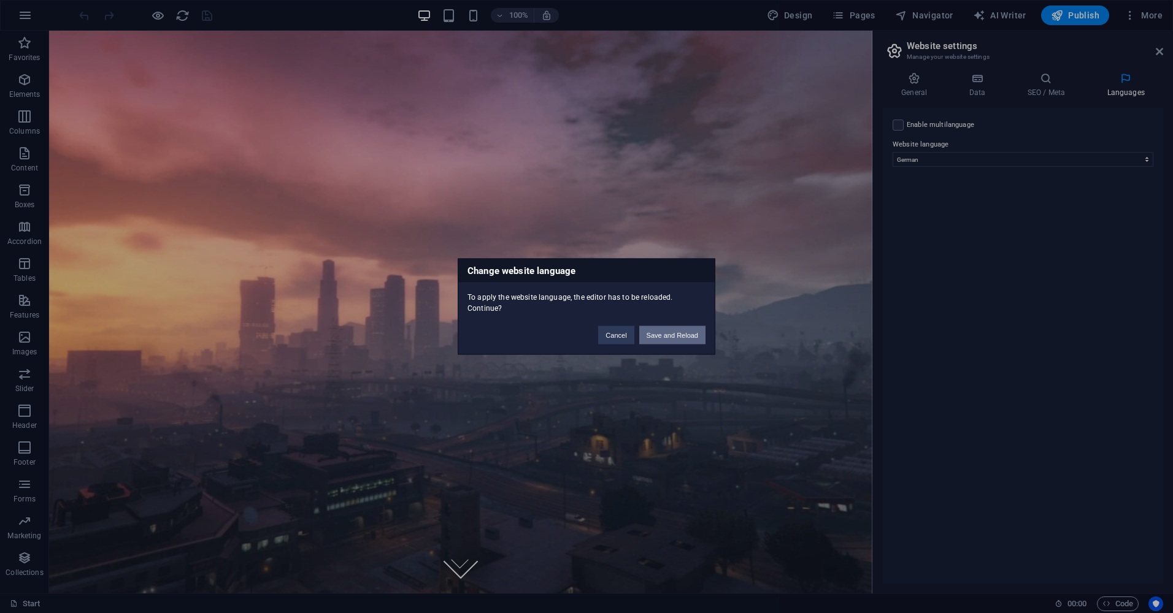
click at [669, 333] on button "Save and Reload" at bounding box center [672, 335] width 66 height 18
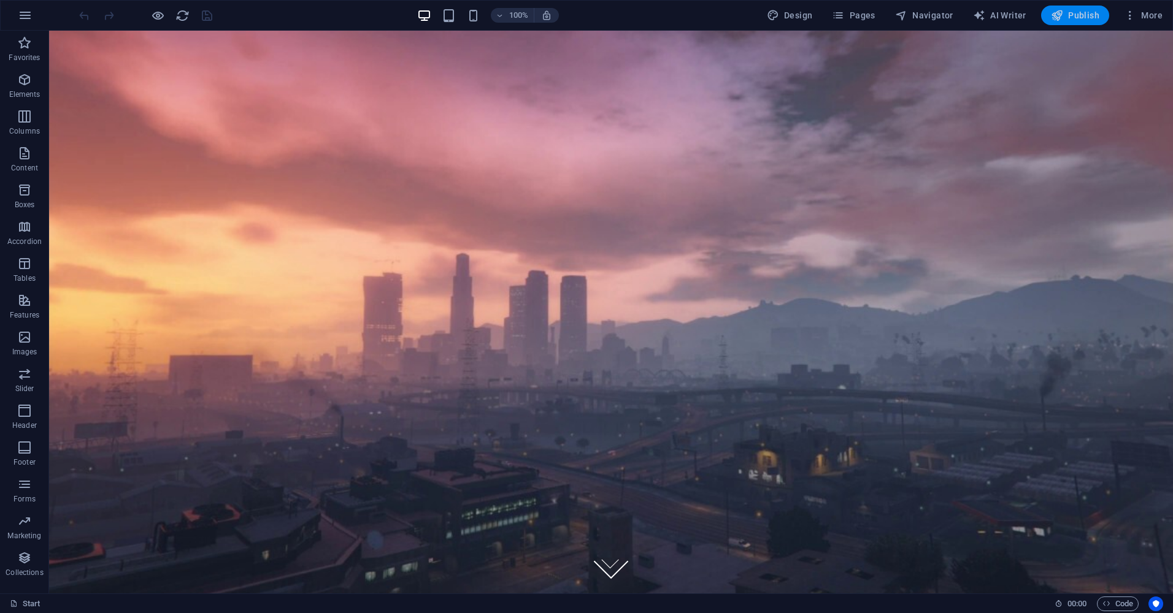
click at [1068, 10] on span "Publish" at bounding box center [1075, 15] width 48 height 12
